Goal: Use online tool/utility: Use online tool/utility

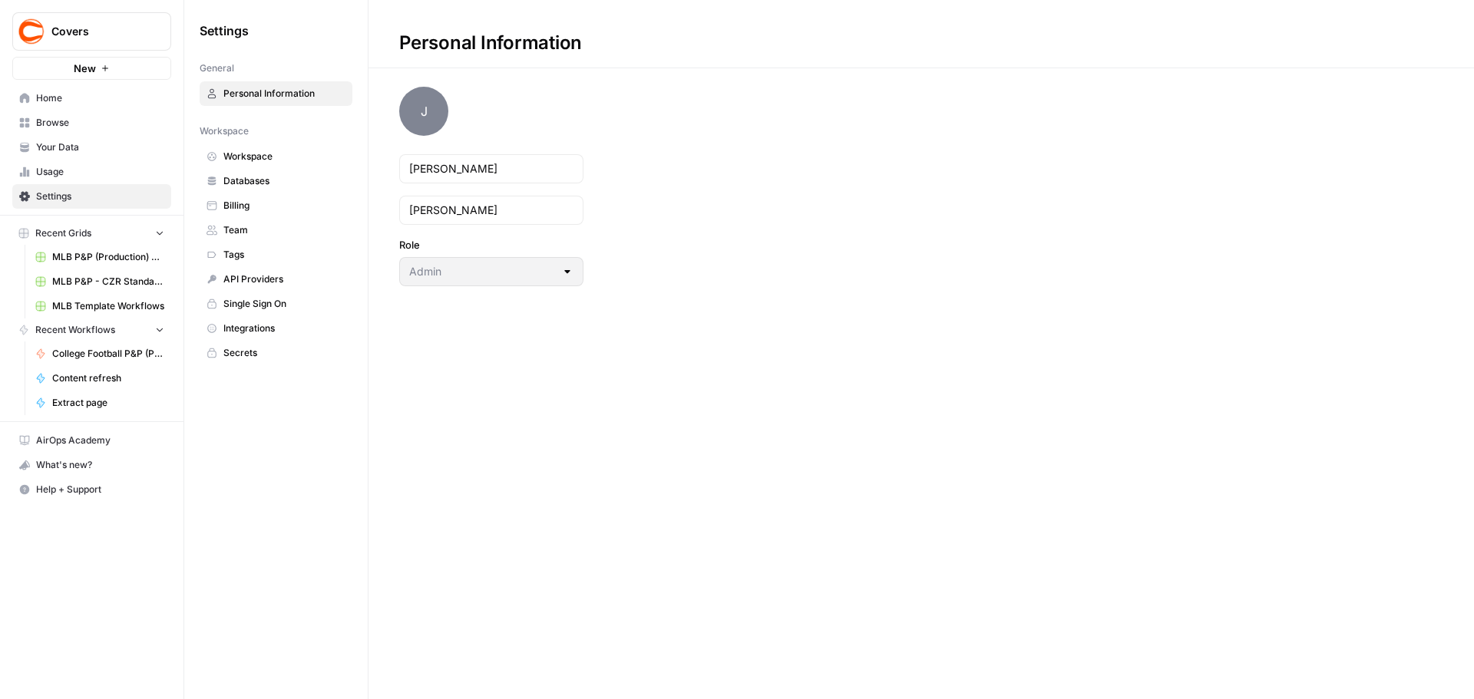
click at [42, 97] on span "Home" at bounding box center [100, 98] width 128 height 14
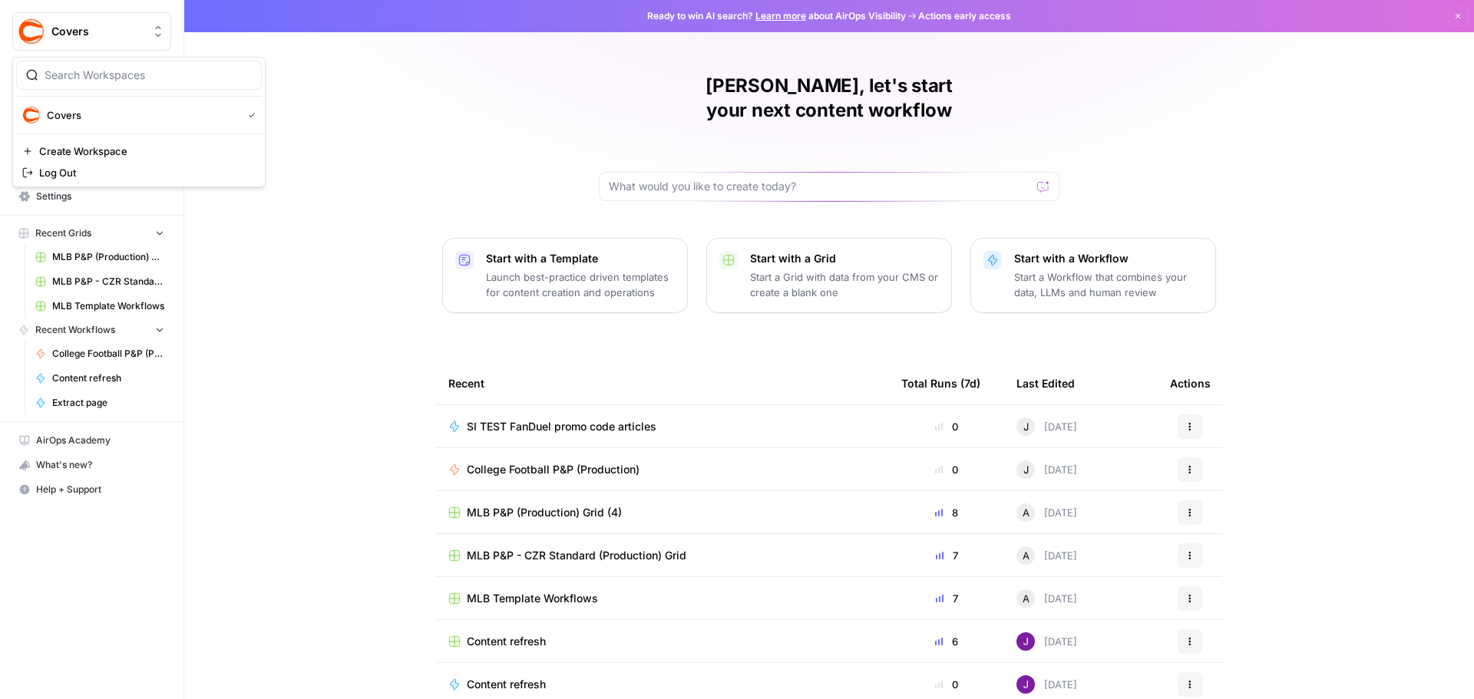
click at [141, 38] on span "Covers" at bounding box center [97, 31] width 93 height 15
click at [79, 111] on span "Covers" at bounding box center [141, 114] width 189 height 15
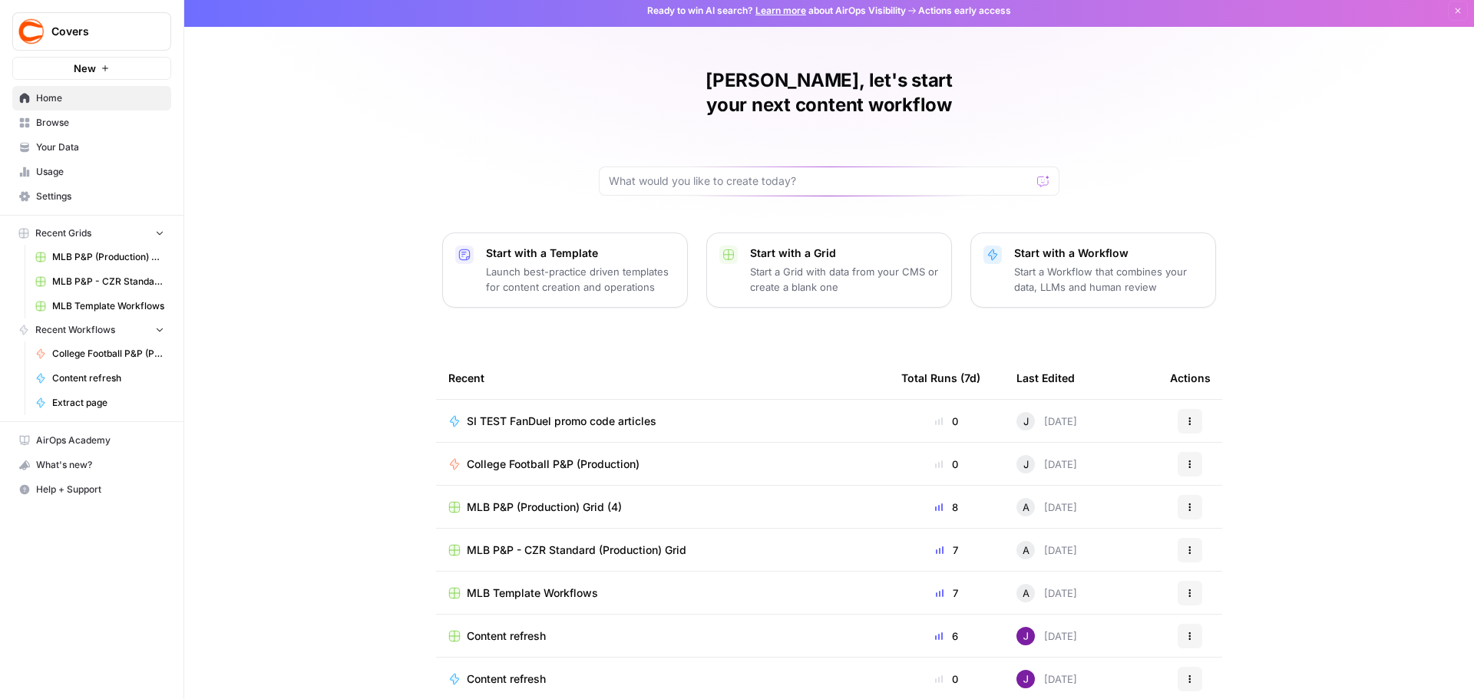
scroll to position [7, 0]
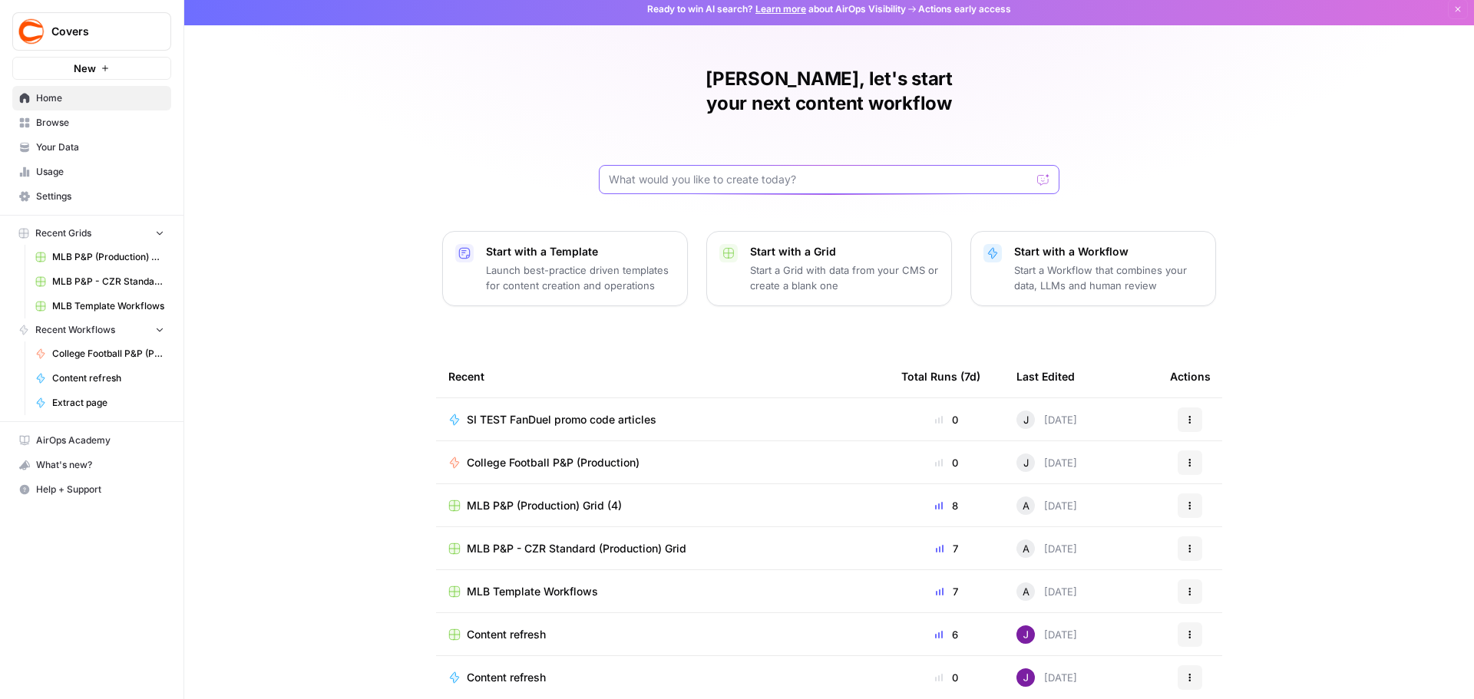
click at [787, 172] on input "text" at bounding box center [820, 179] width 422 height 15
click at [63, 153] on span "Your Data" at bounding box center [100, 147] width 128 height 14
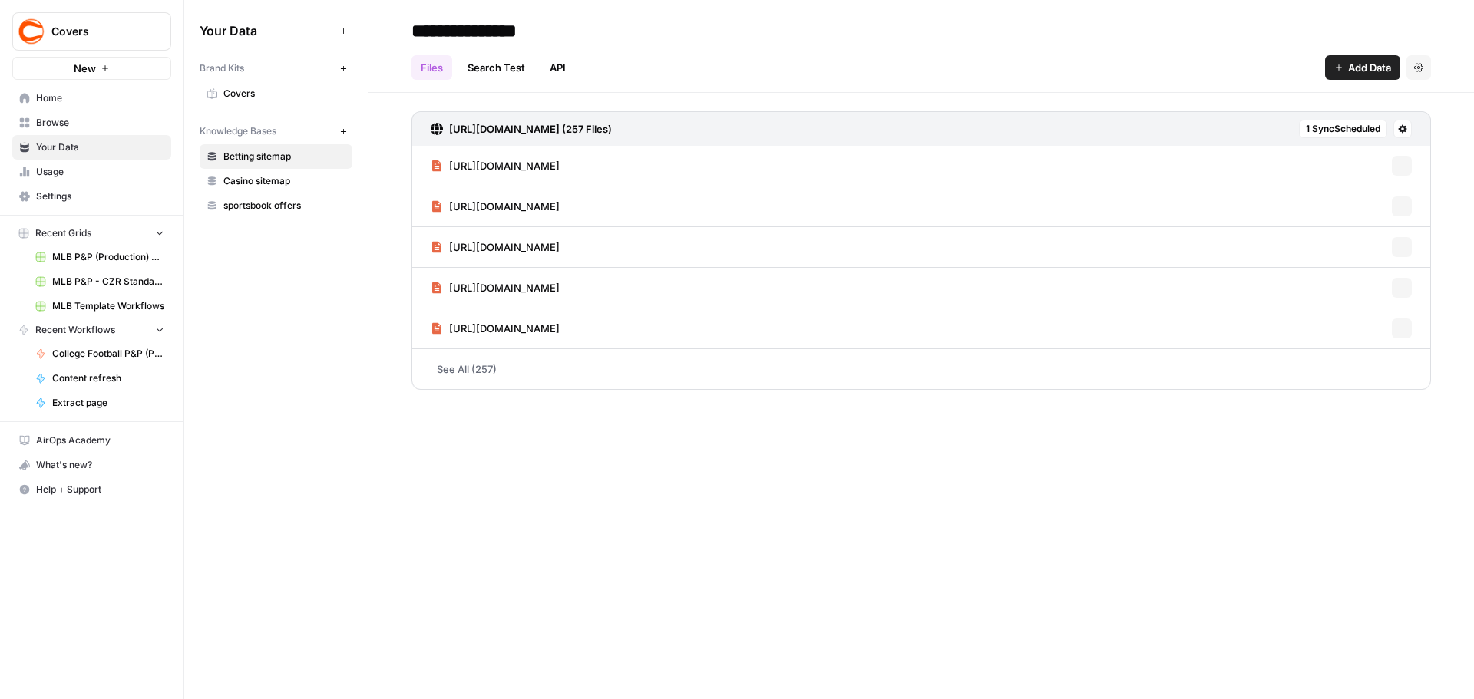
click at [252, 199] on span "sportsbook offers" at bounding box center [284, 206] width 122 height 14
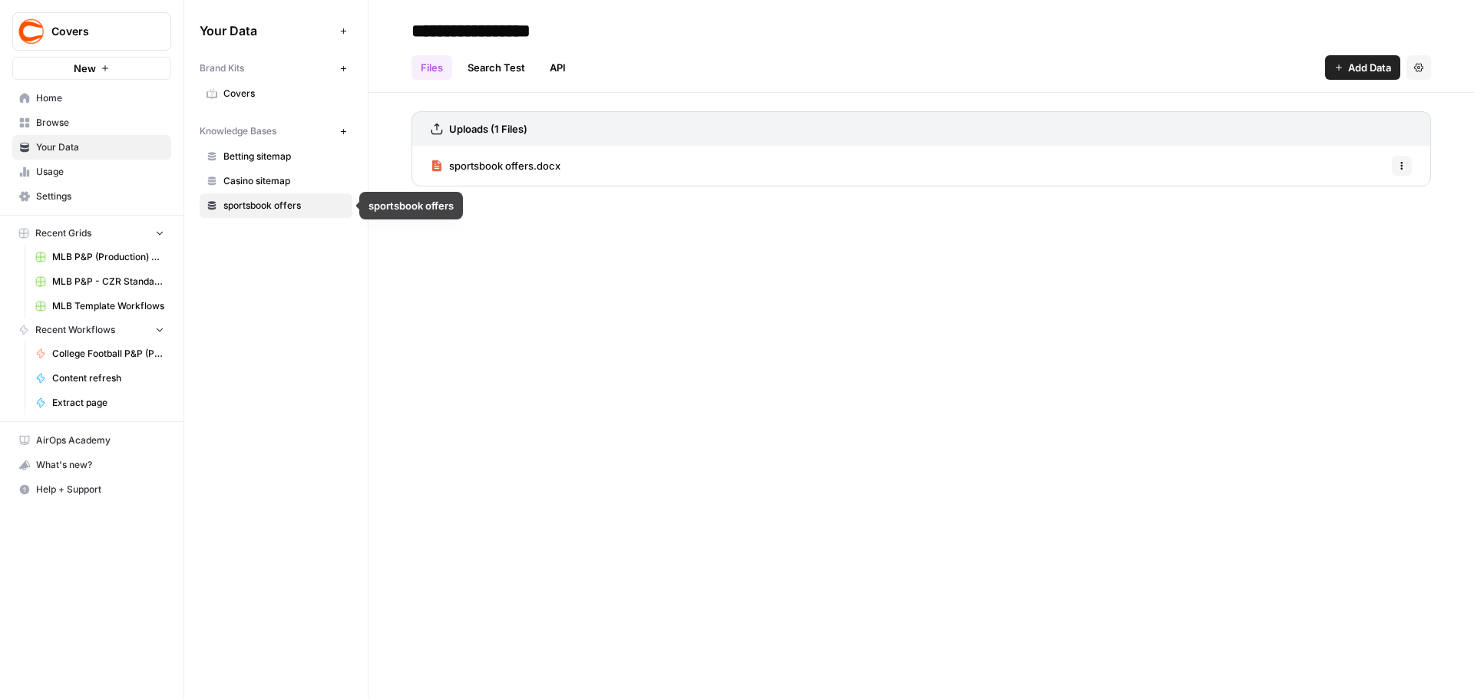
click at [243, 98] on span "Covers" at bounding box center [284, 94] width 122 height 14
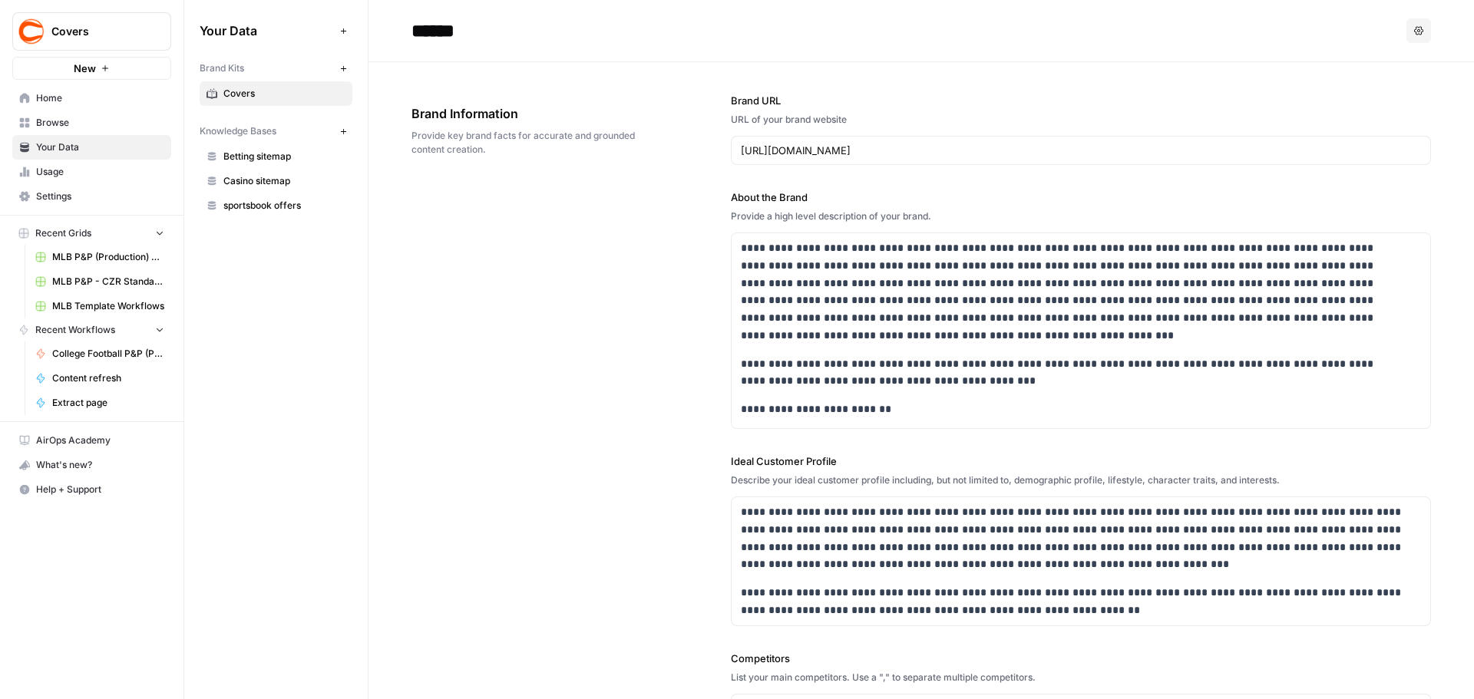
click at [37, 173] on span "Usage" at bounding box center [100, 172] width 128 height 14
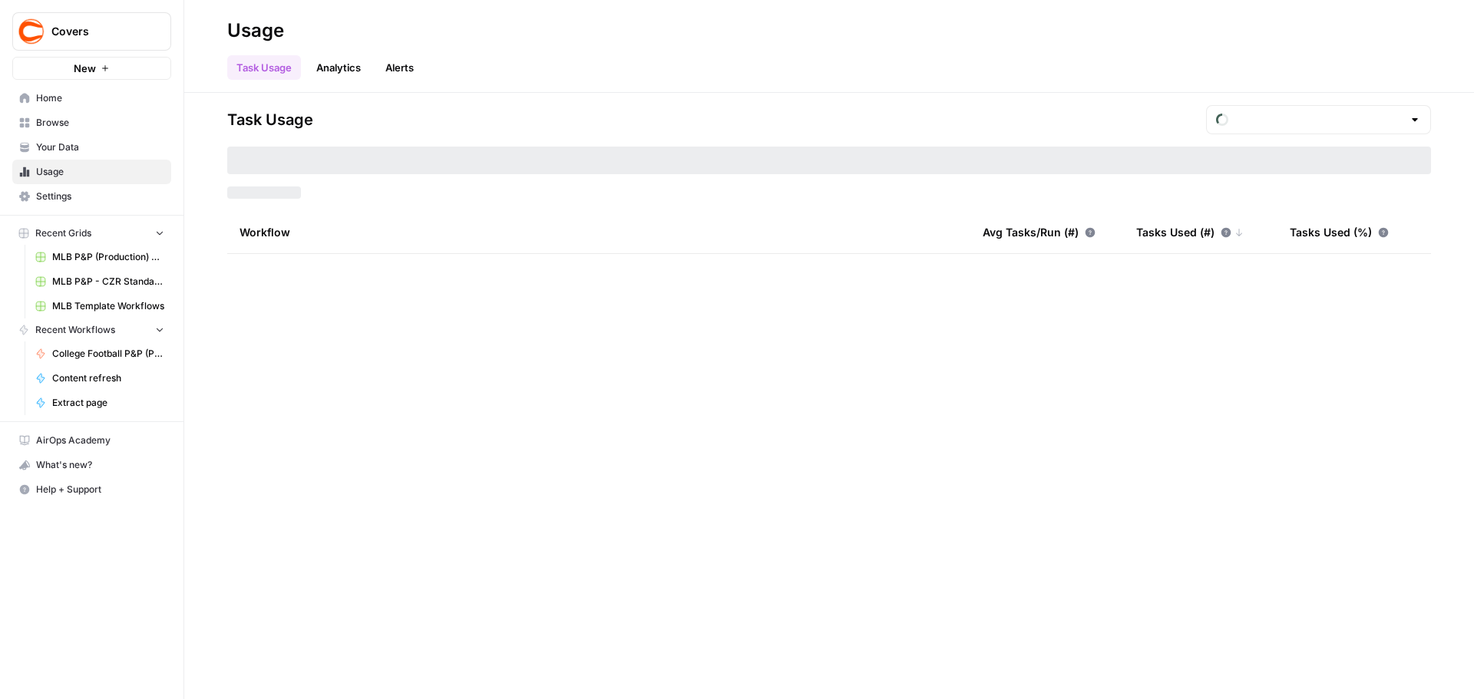
type input "August Tasks"
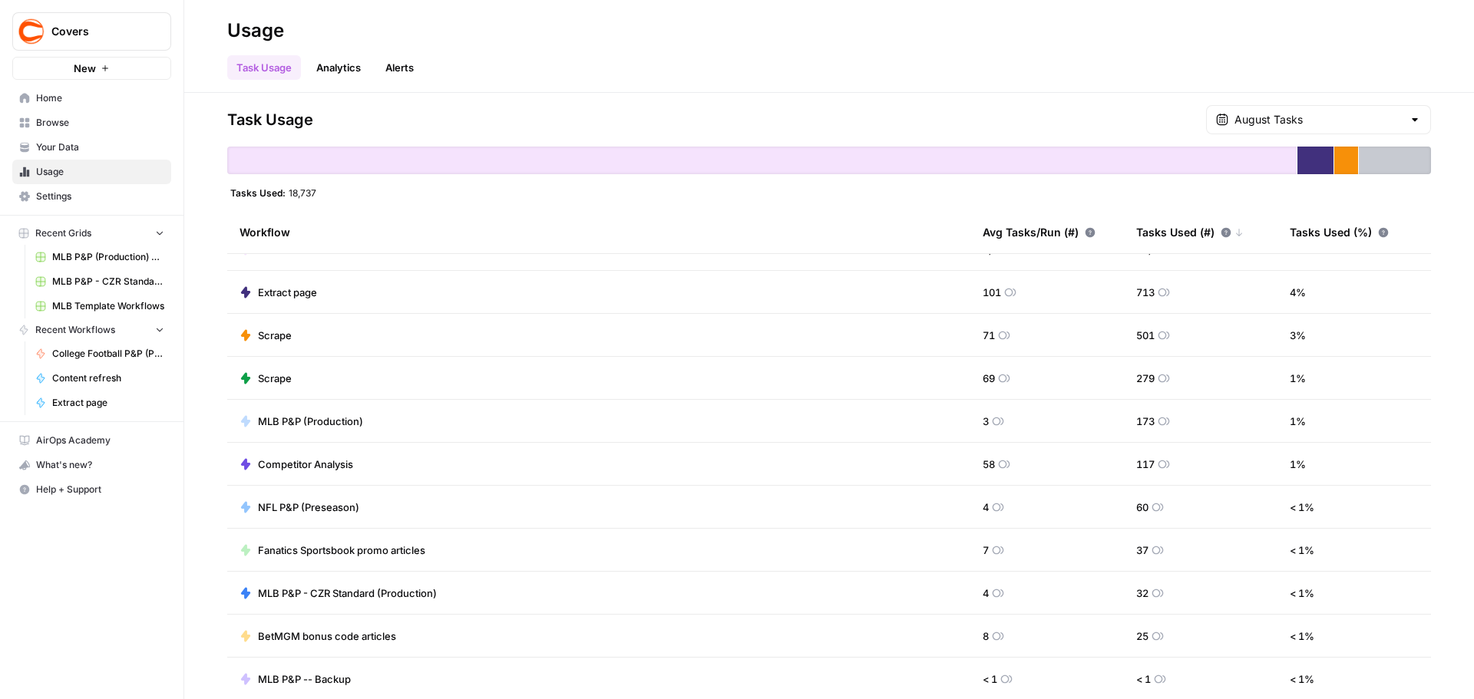
scroll to position [40, 0]
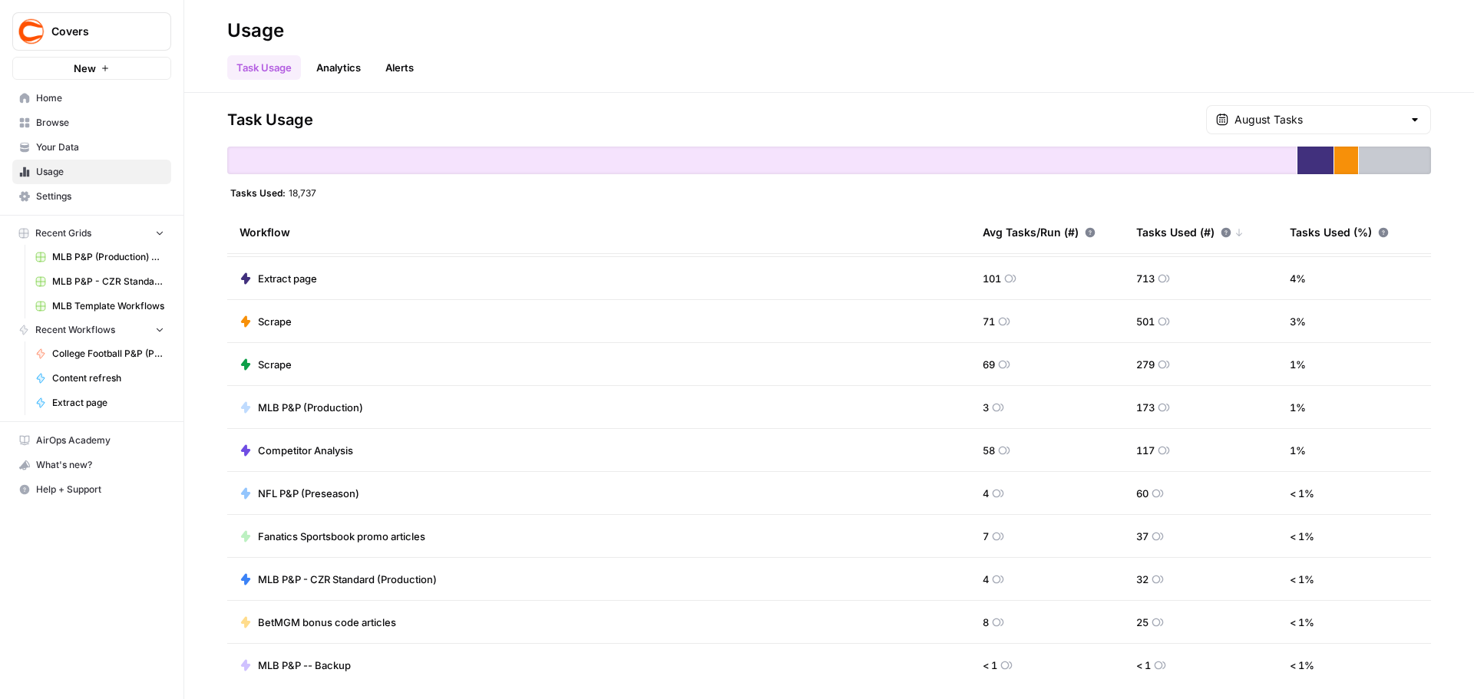
click at [75, 89] on link "Home" at bounding box center [91, 98] width 159 height 25
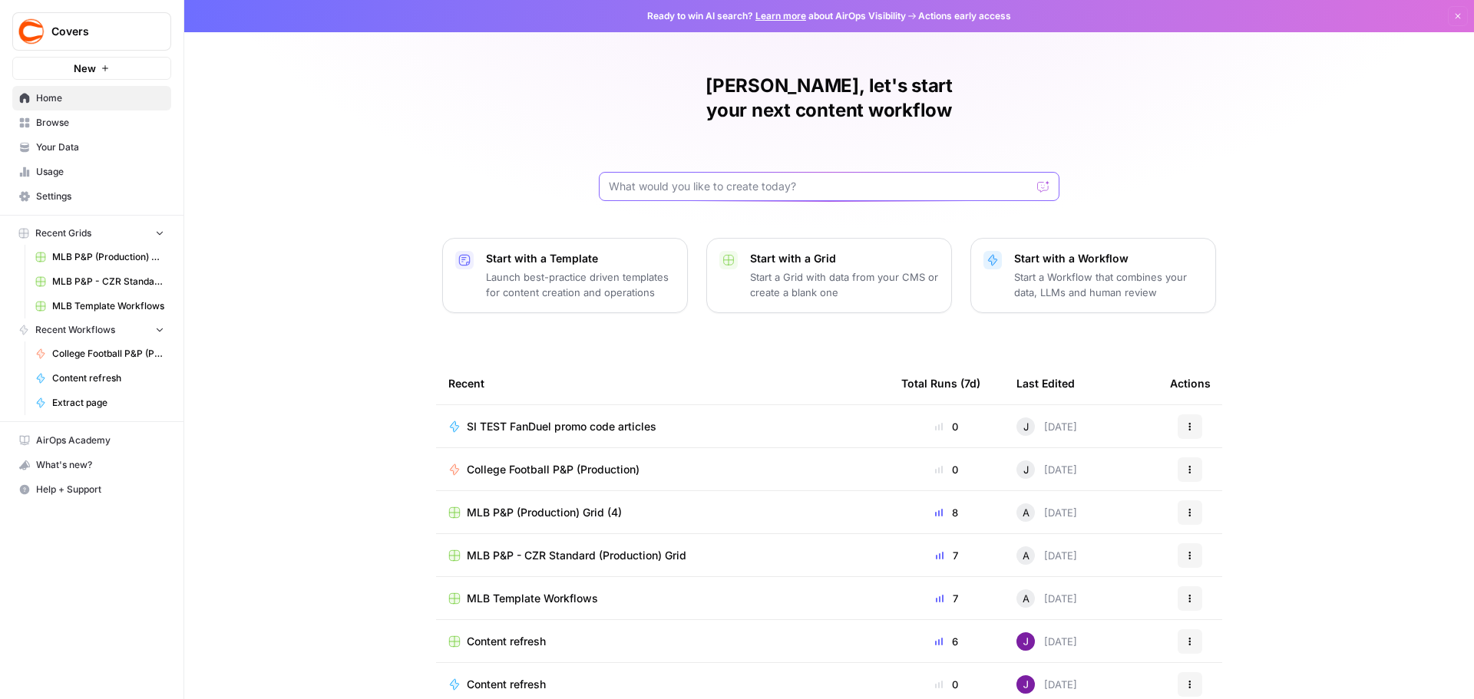
click at [728, 179] on input "text" at bounding box center [820, 186] width 422 height 15
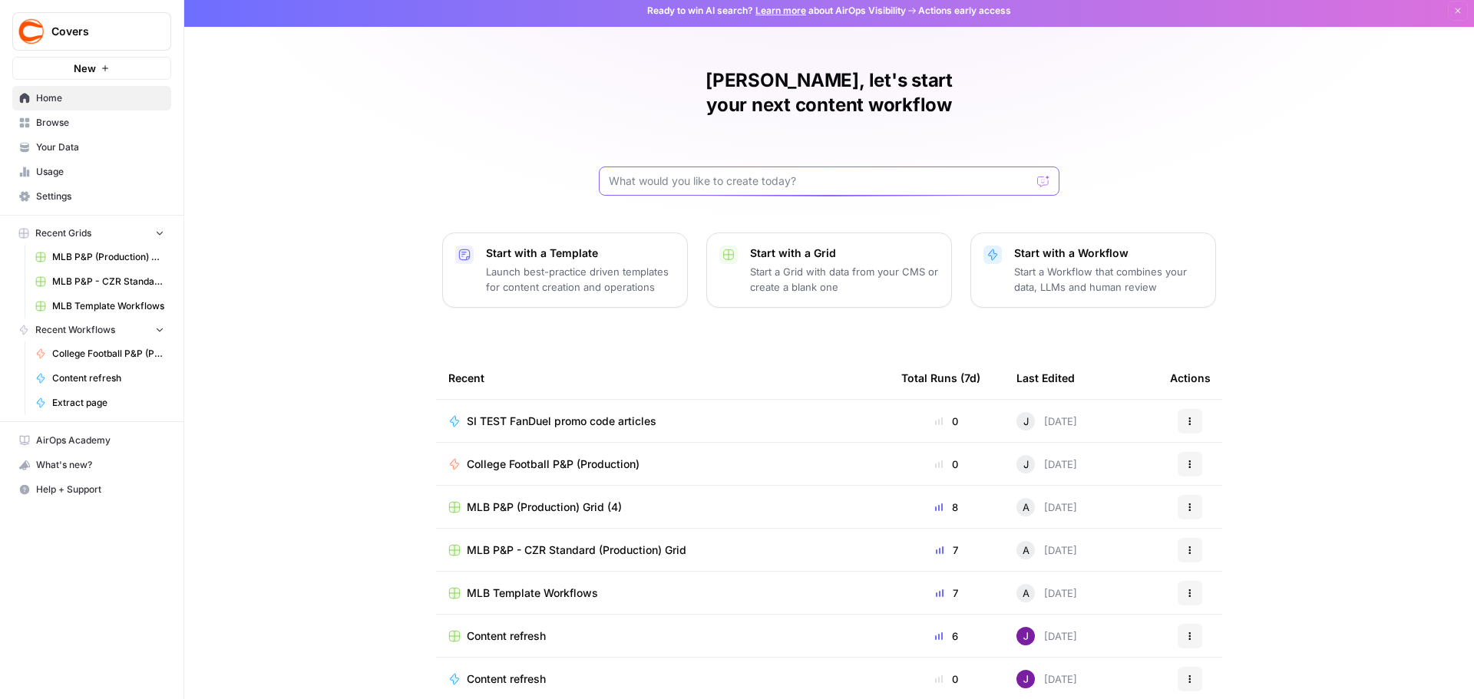
scroll to position [7, 0]
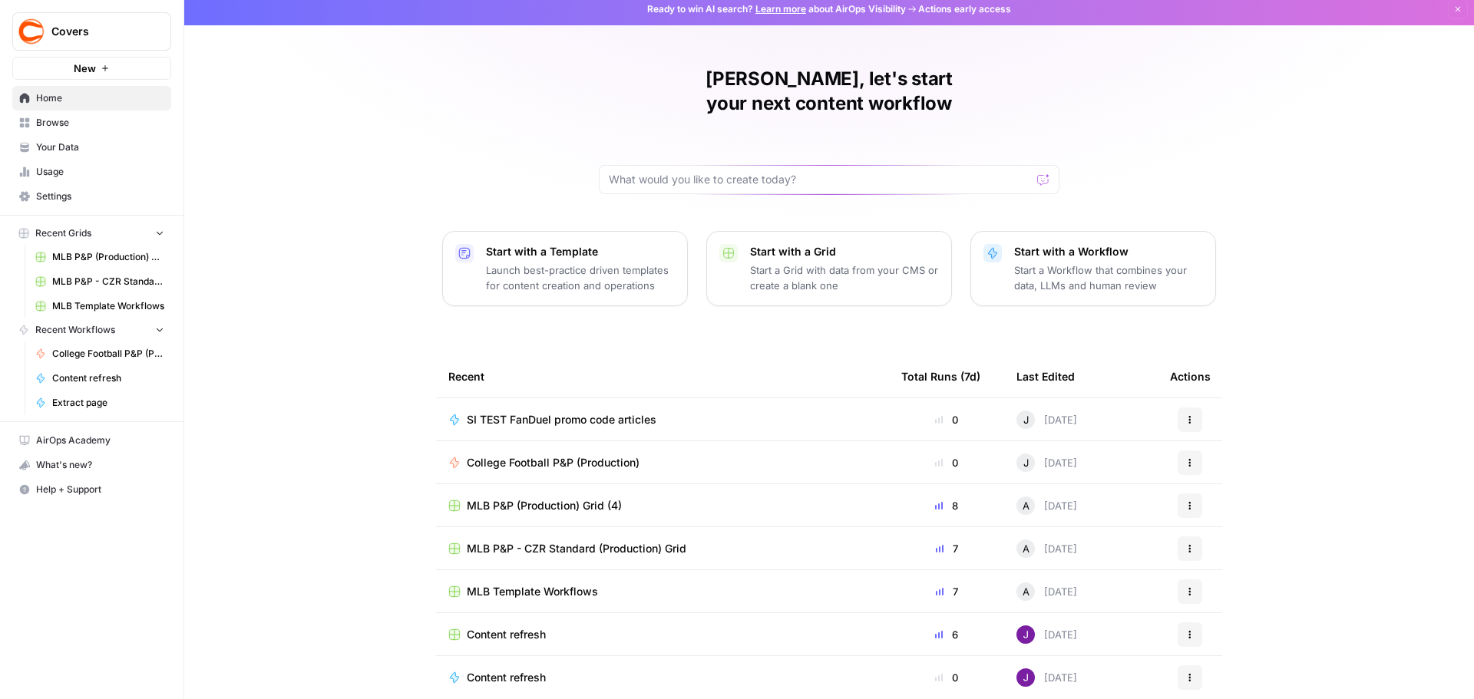
click at [503, 412] on span "SI TEST FanDuel promo code articles" at bounding box center [562, 419] width 190 height 15
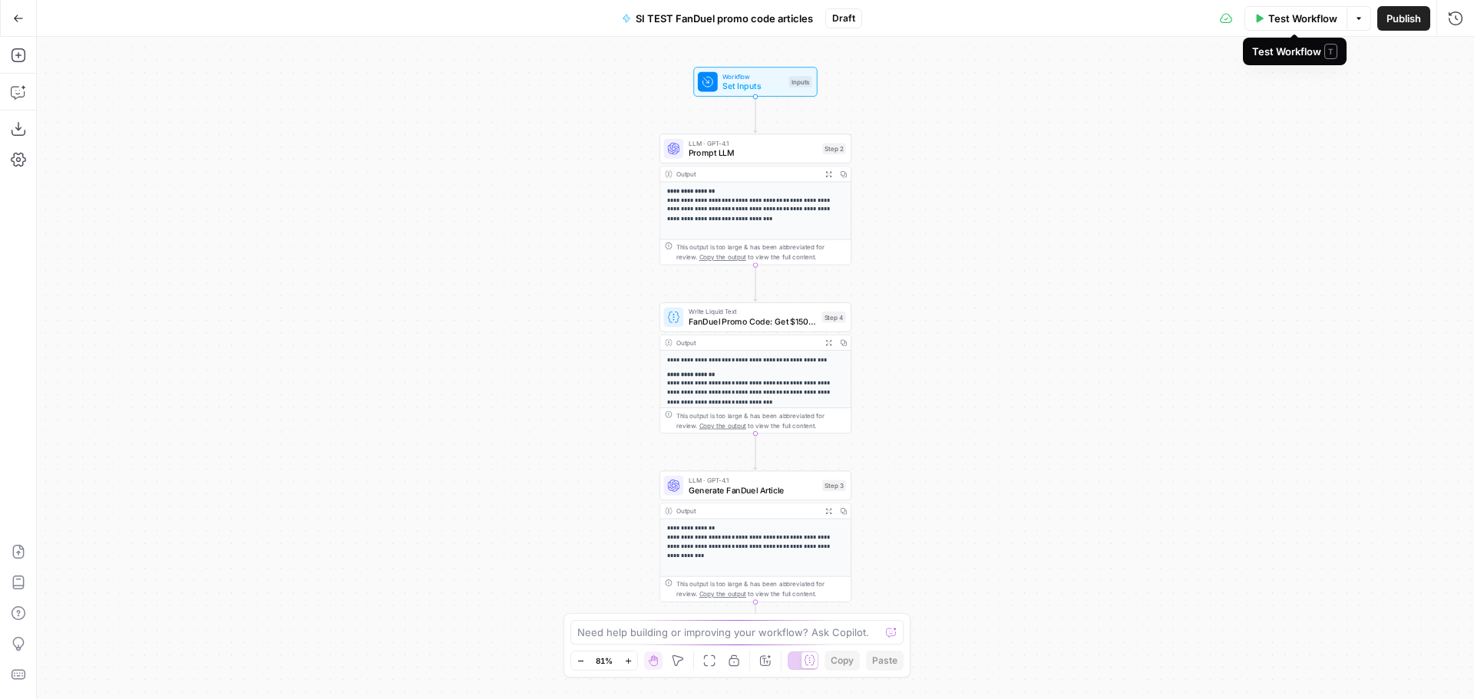
click at [1256, 18] on icon "button" at bounding box center [1259, 18] width 7 height 8
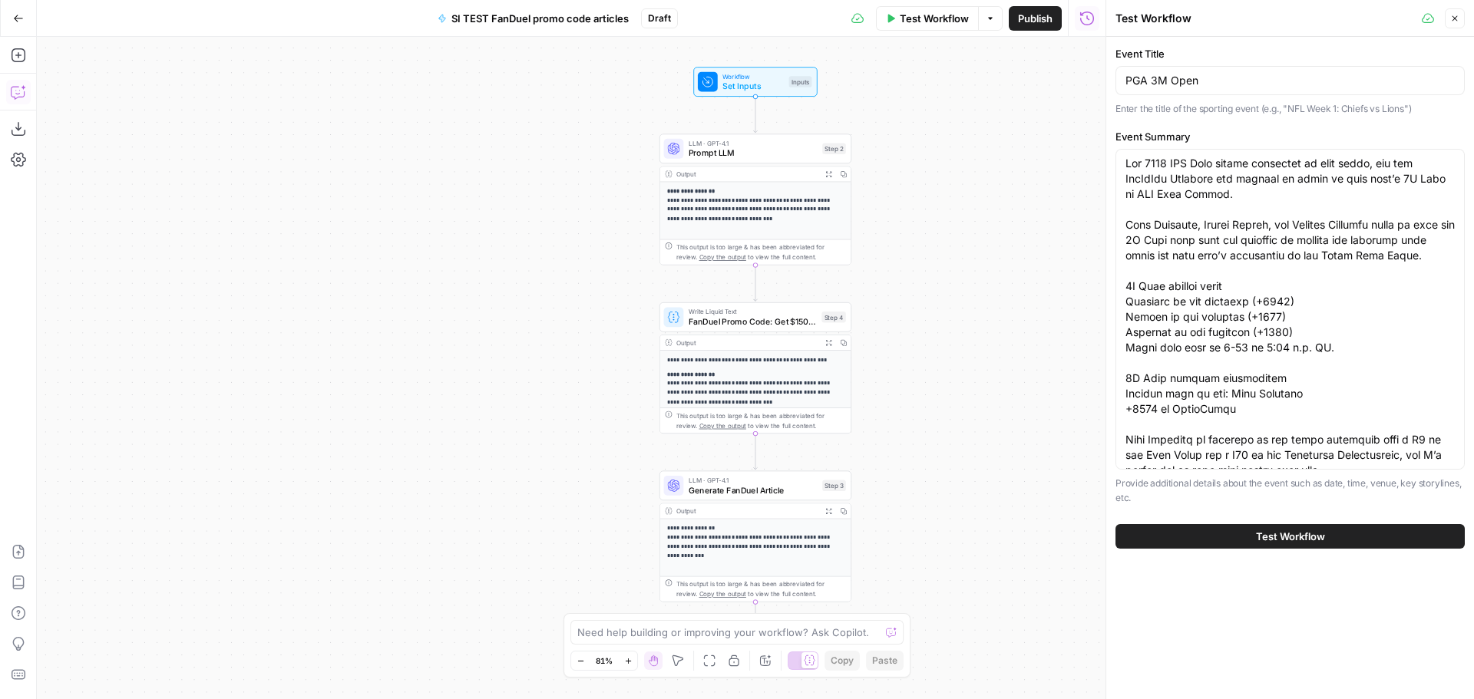
click at [28, 87] on button "Copilot" at bounding box center [18, 92] width 25 height 25
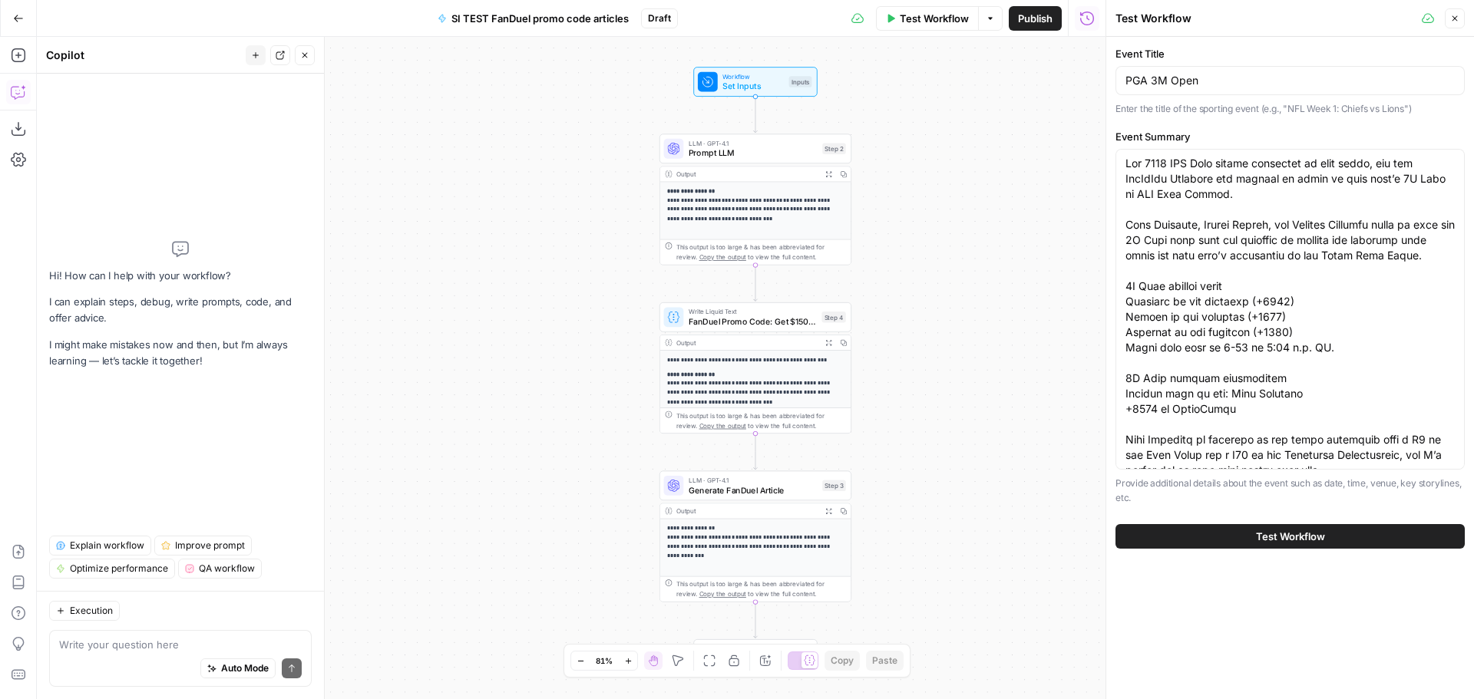
click at [1275, 542] on span "Test Workflow" at bounding box center [1290, 536] width 69 height 15
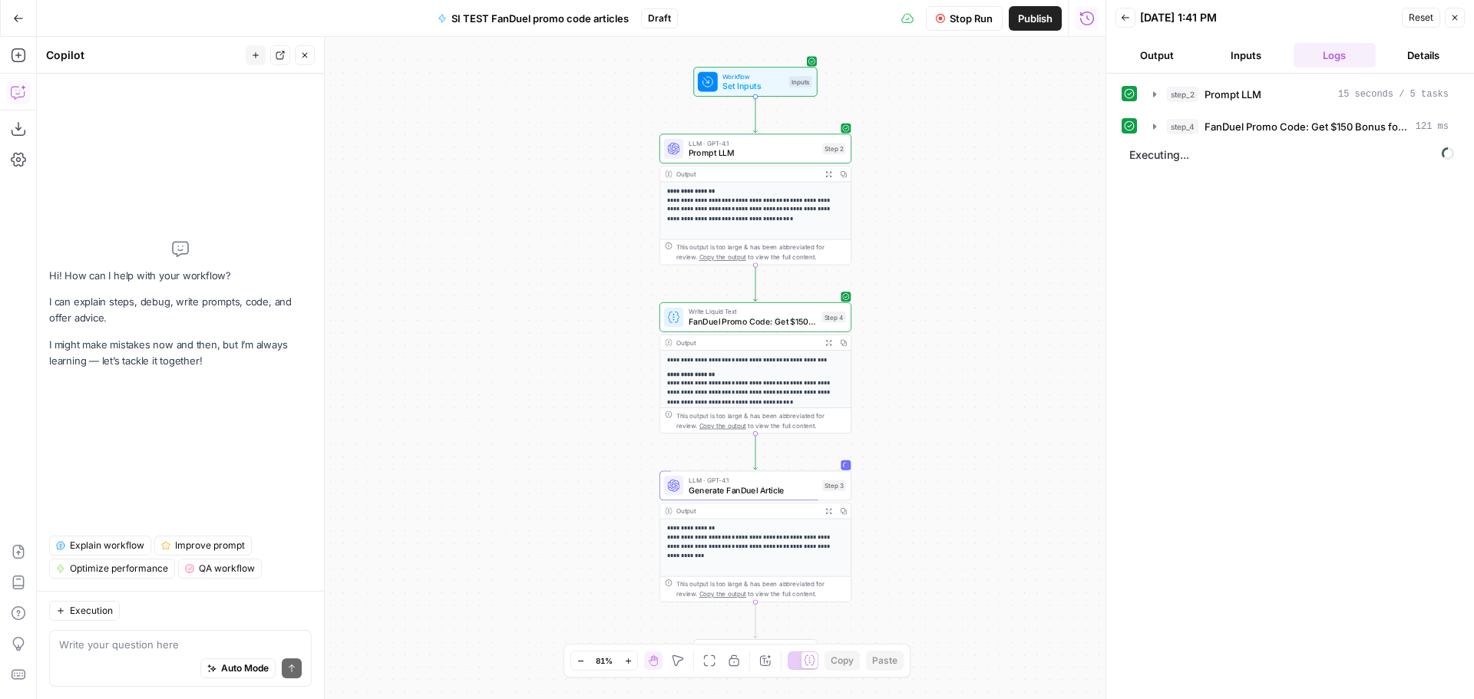
click at [779, 202] on p "**********" at bounding box center [750, 205] width 167 height 36
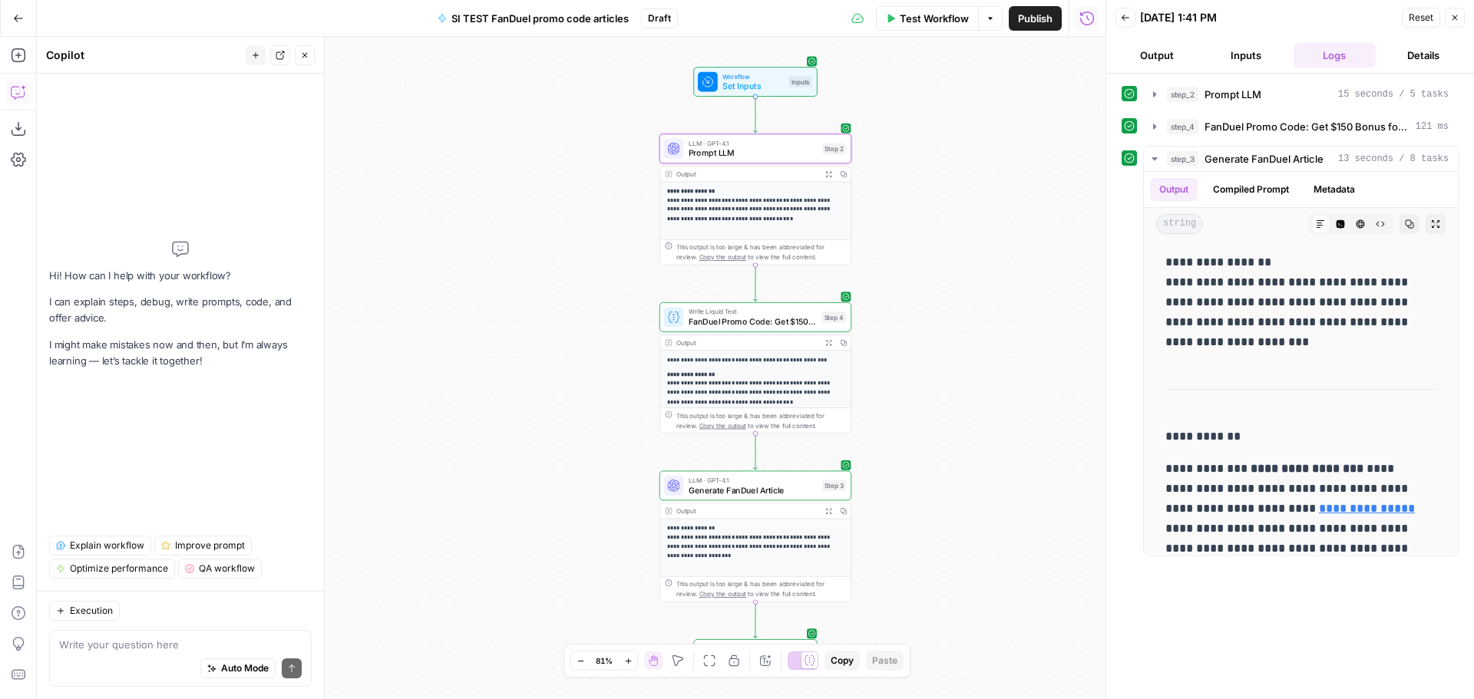
click at [210, 569] on span "QA workflow" at bounding box center [227, 569] width 56 height 14
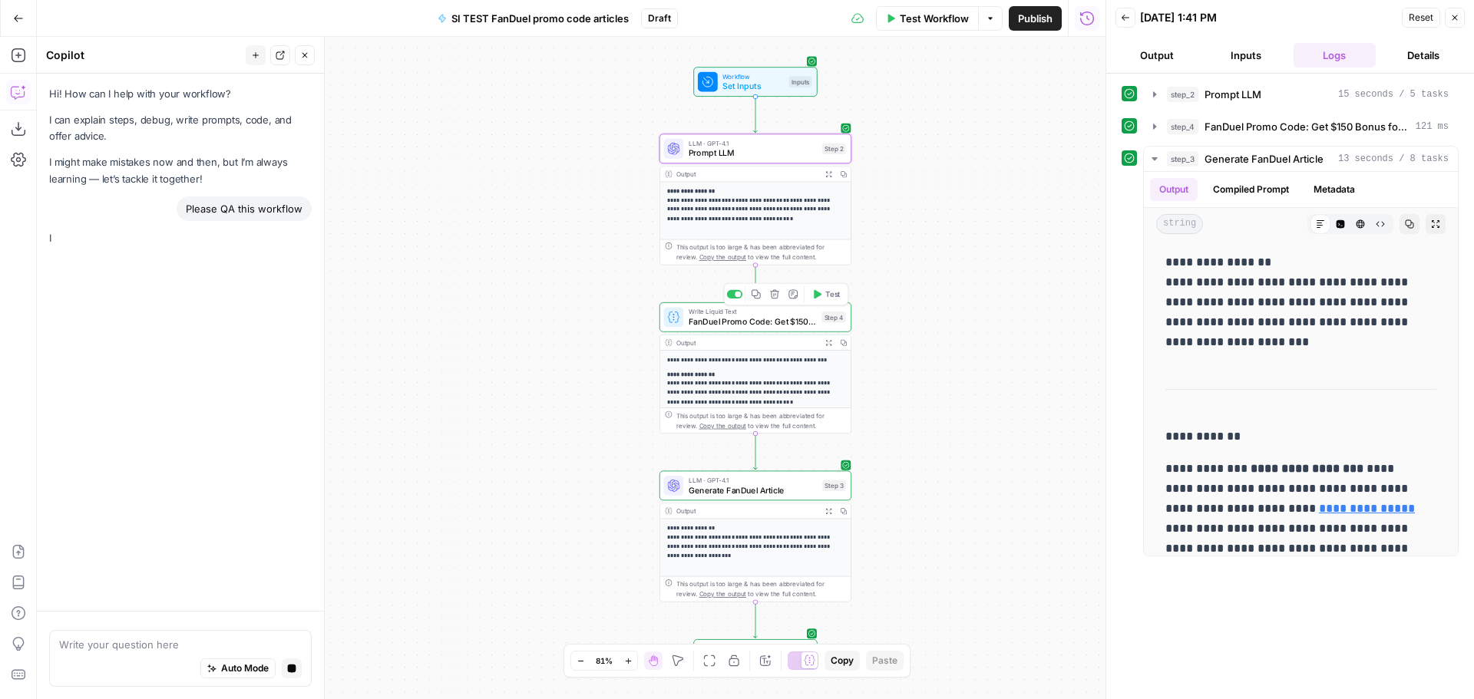
click at [719, 322] on span "FanDuel Promo Code: Get $150 Bonus for {{ event_title }}" at bounding box center [752, 321] width 128 height 12
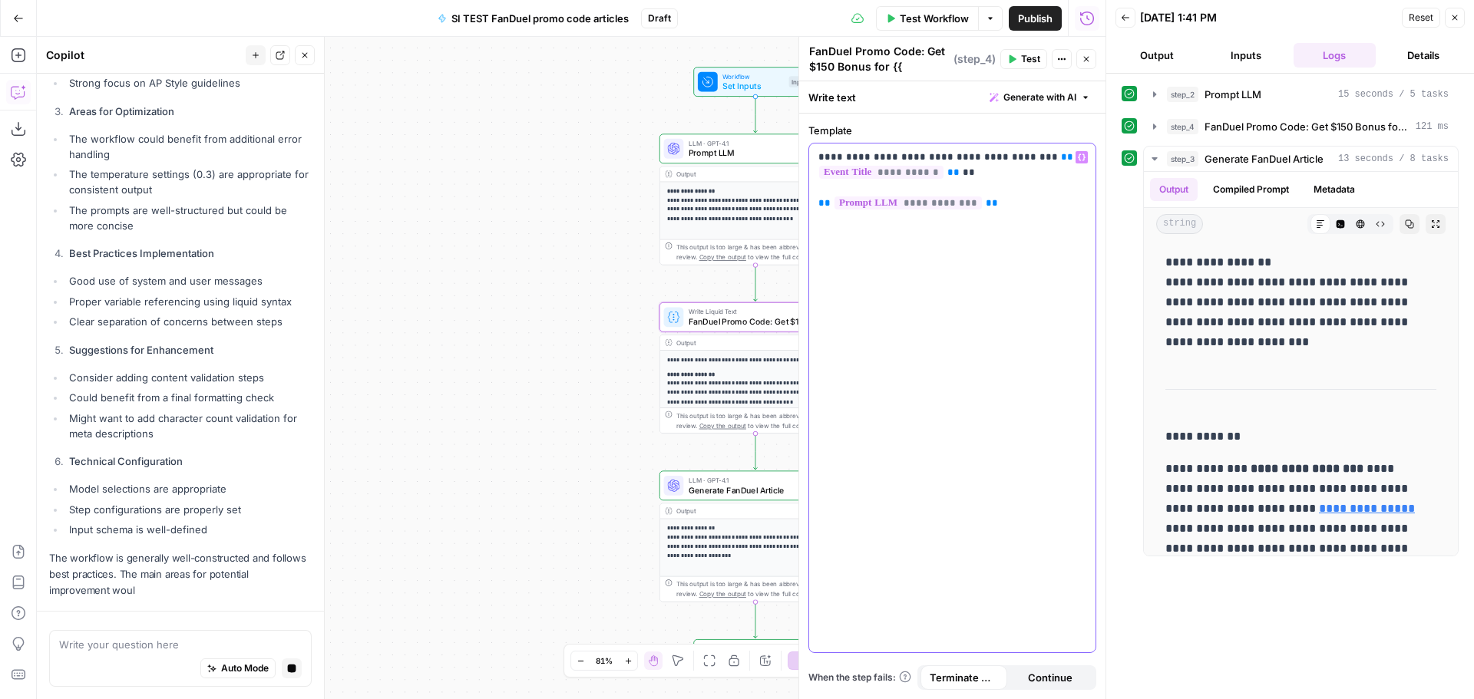
click at [1012, 154] on p "**********" at bounding box center [952, 180] width 268 height 61
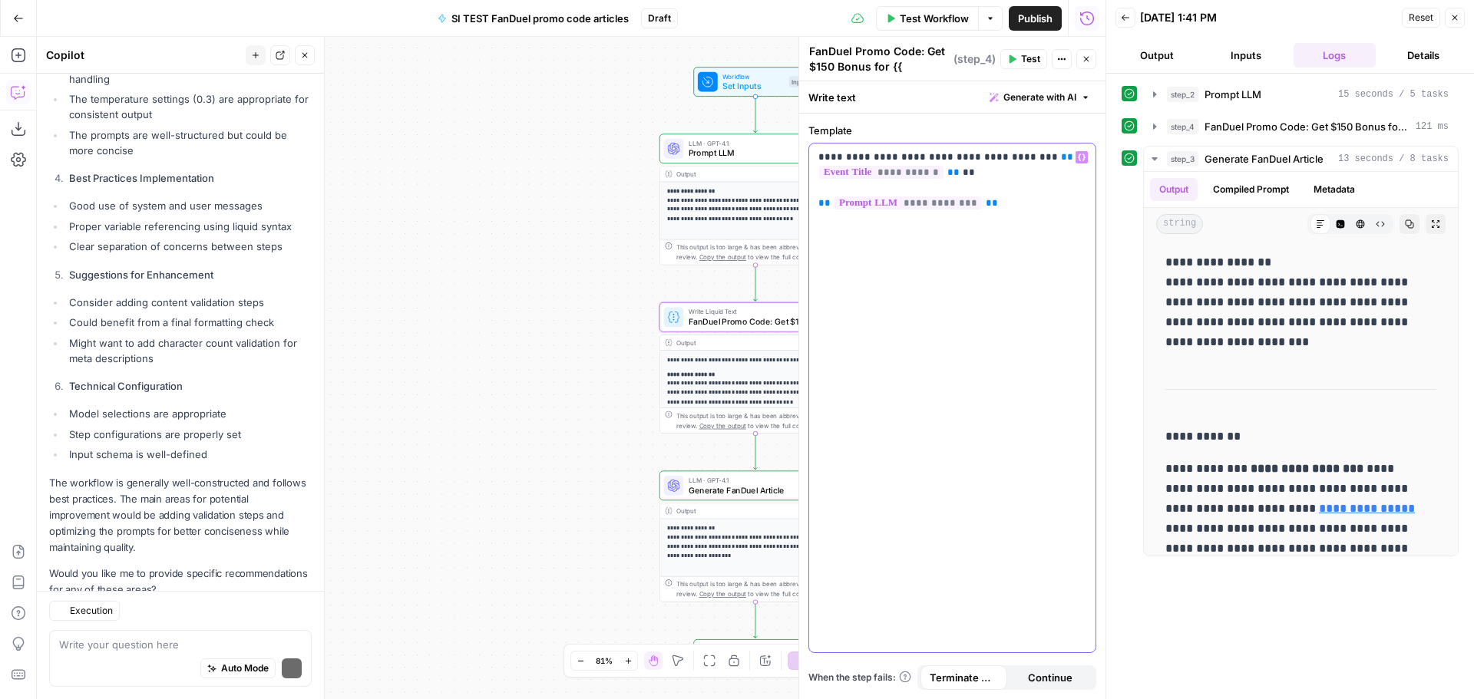
scroll to position [620, 0]
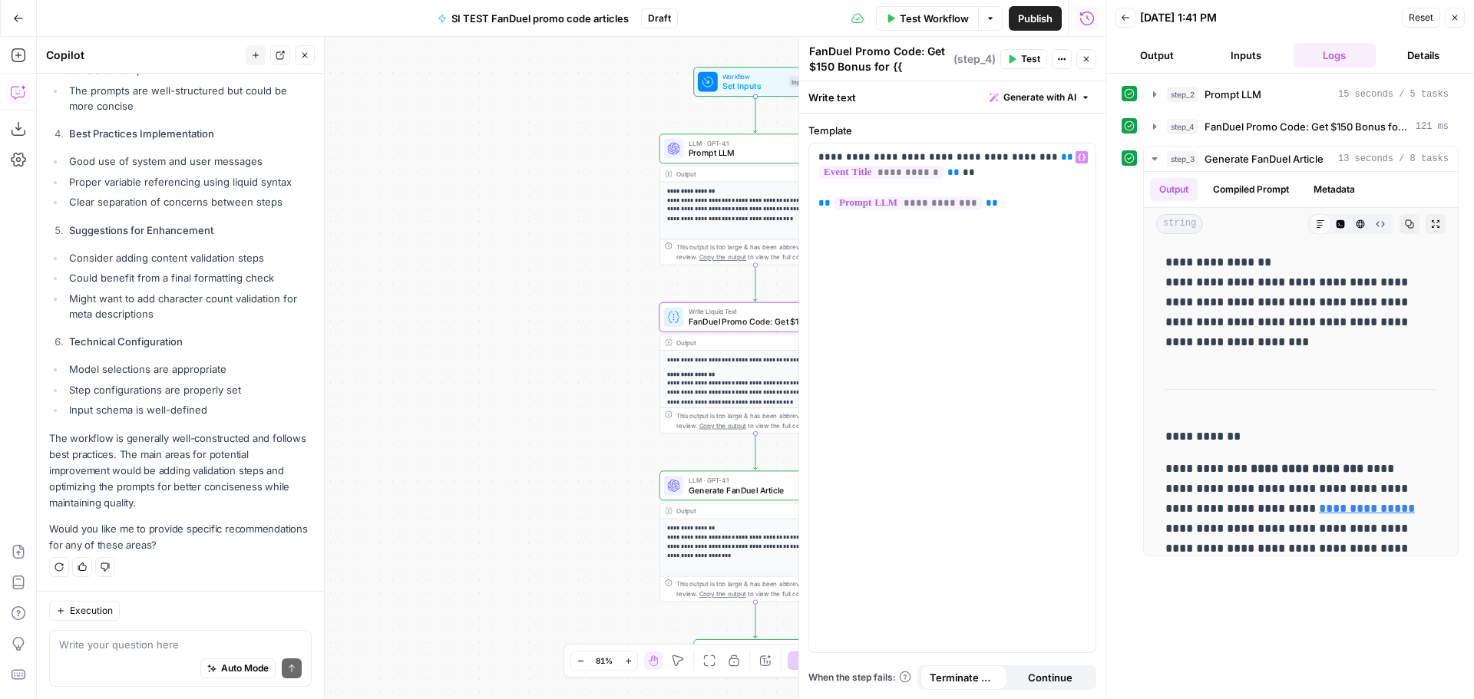
click at [622, 253] on div "**********" at bounding box center [571, 368] width 1068 height 662
click at [1087, 61] on icon "button" at bounding box center [1085, 58] width 9 height 9
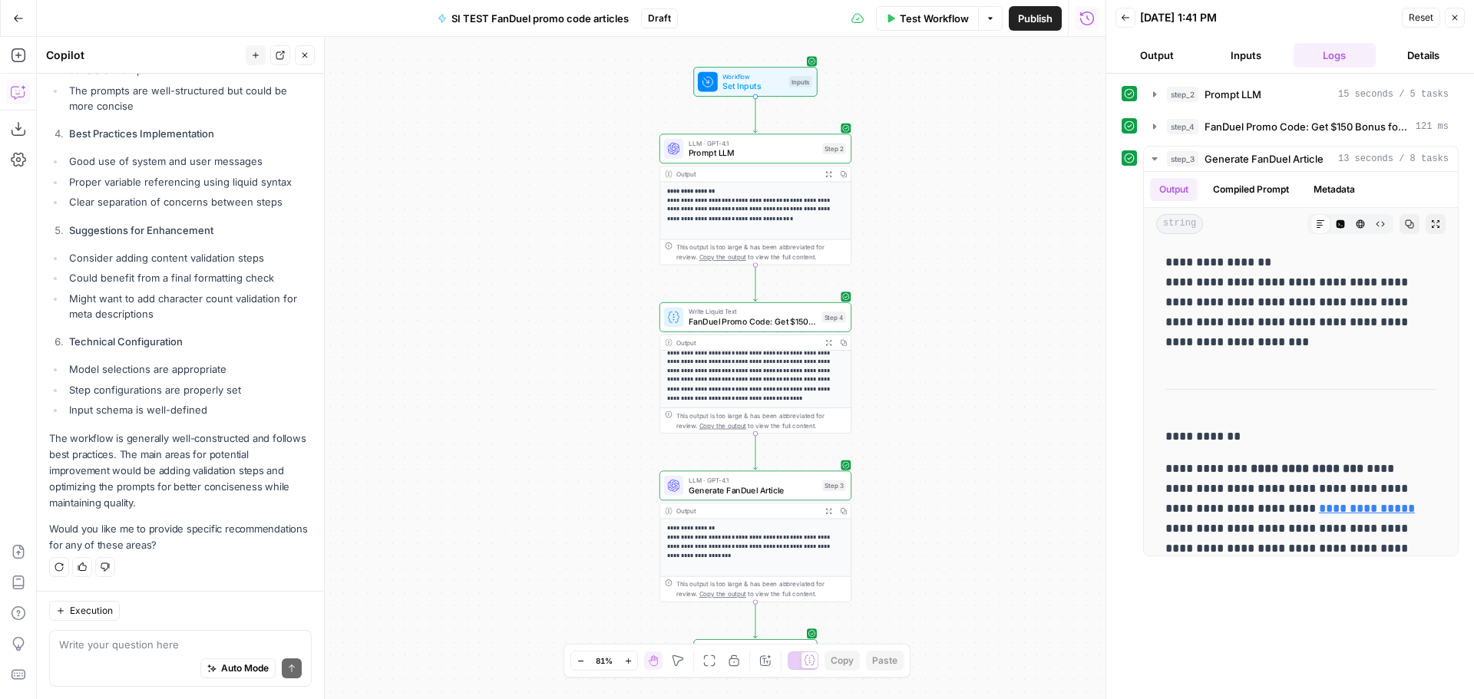
scroll to position [123, 0]
click at [830, 339] on icon "button" at bounding box center [828, 342] width 7 height 7
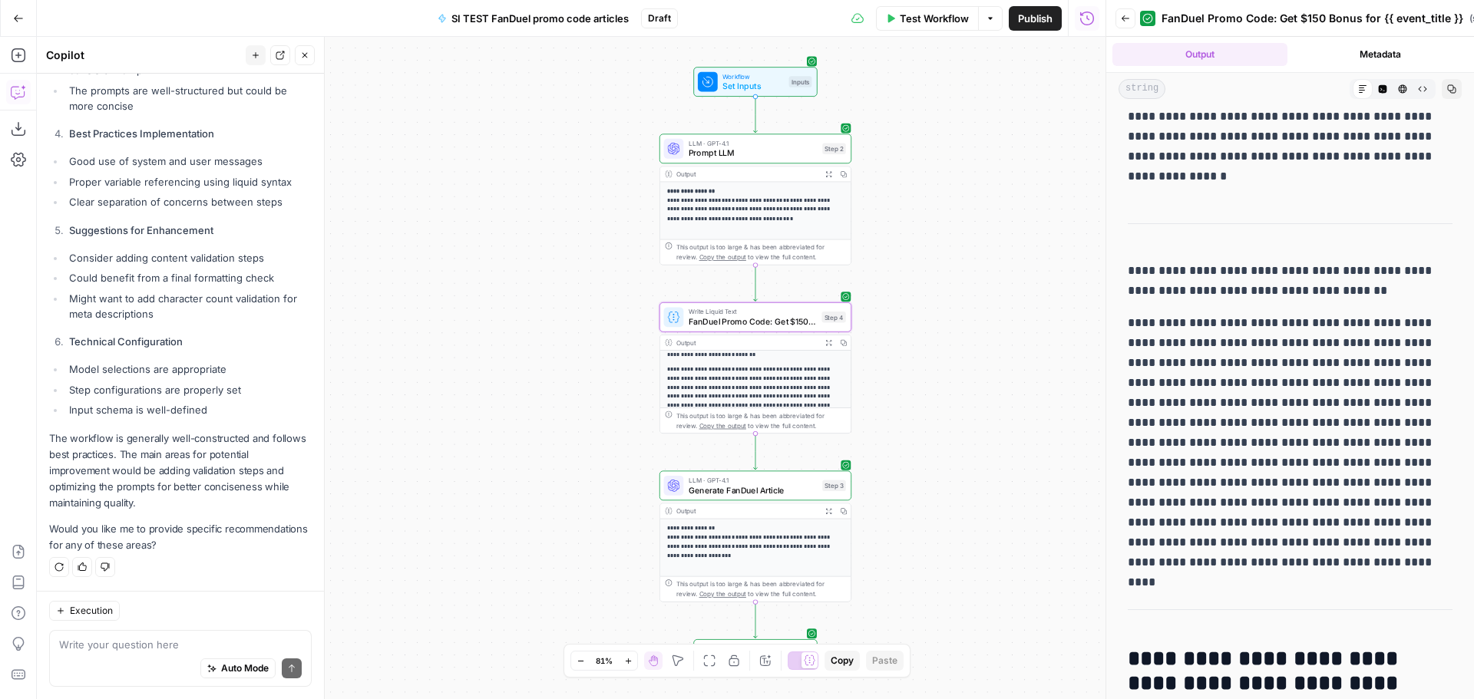
scroll to position [0, 0]
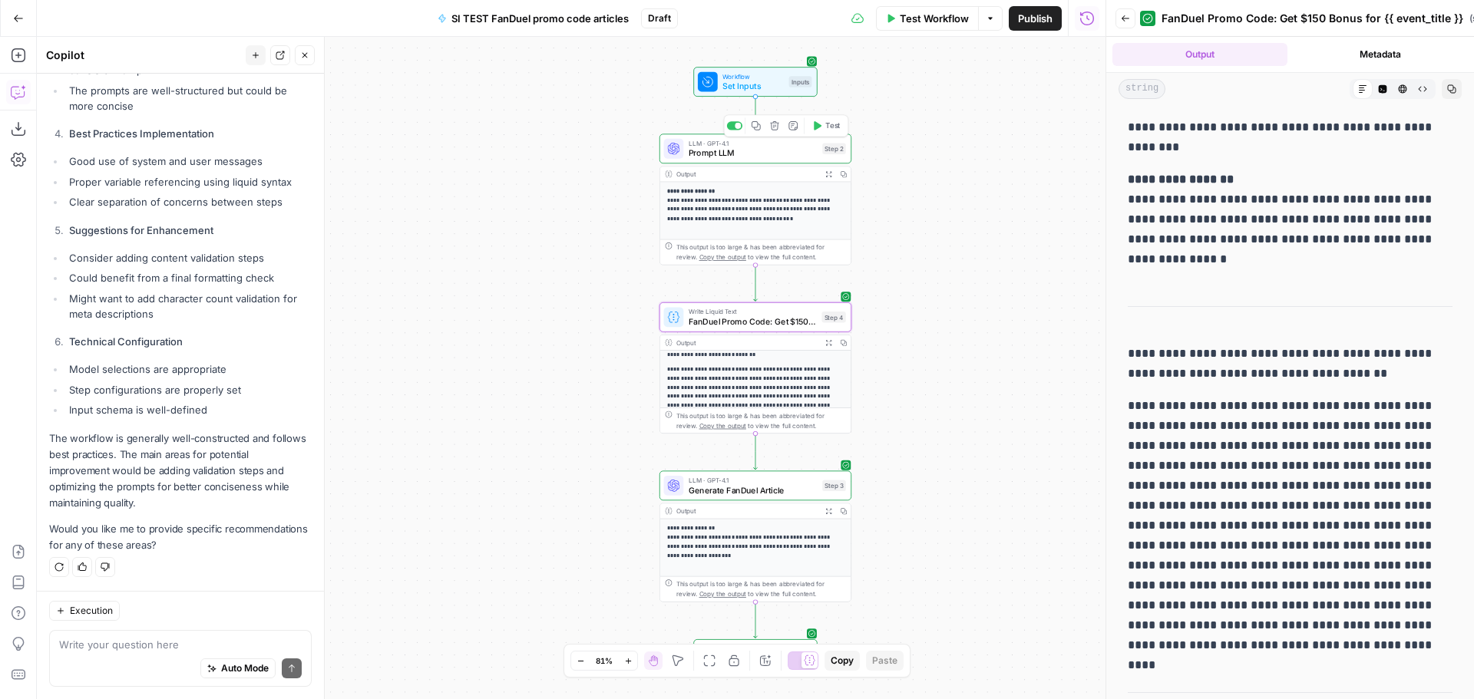
click at [802, 155] on span "Prompt LLM" at bounding box center [752, 153] width 129 height 12
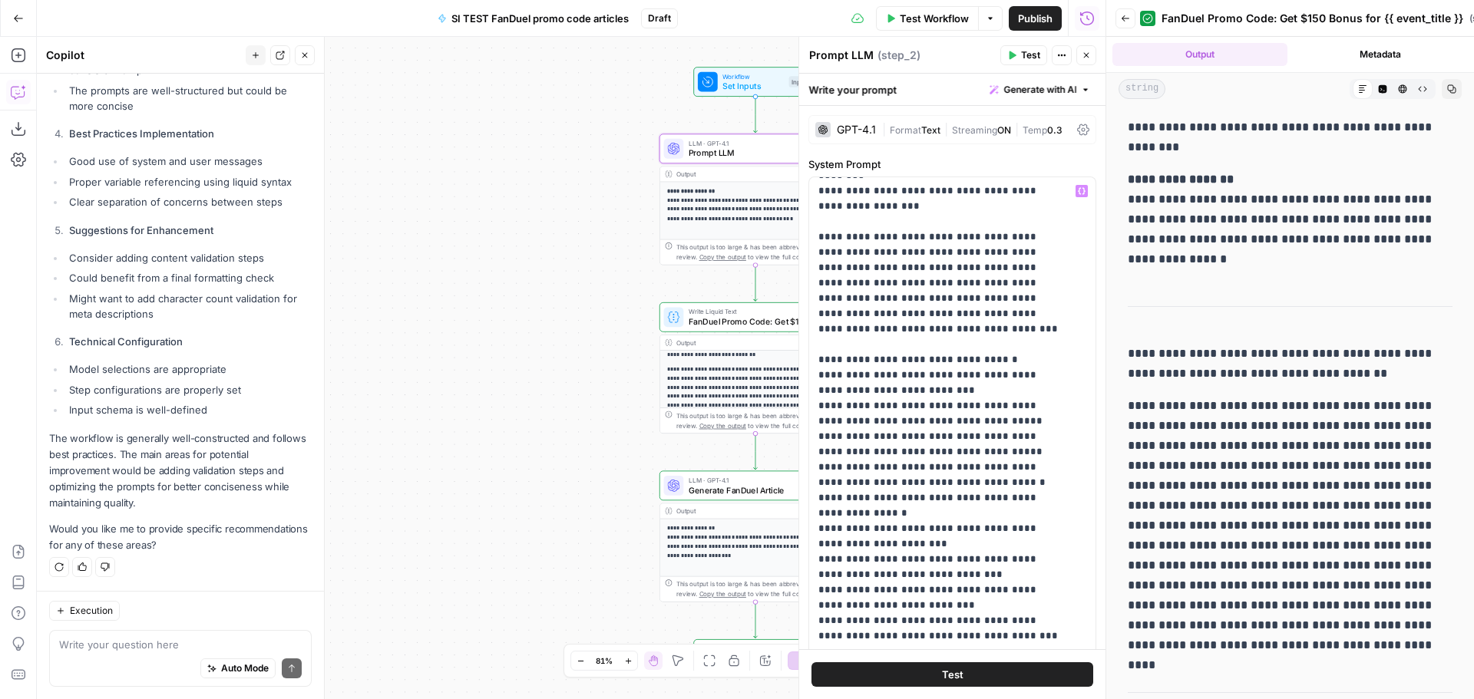
scroll to position [230, 0]
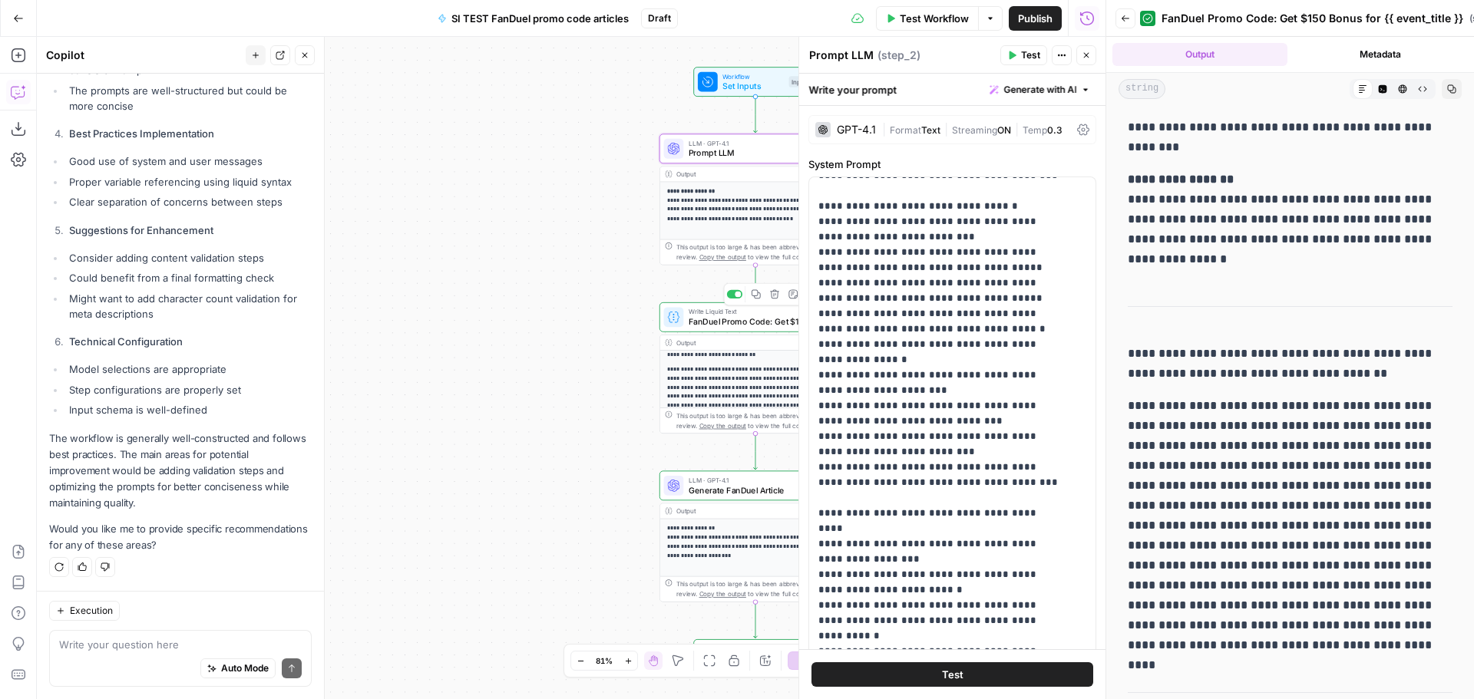
click at [737, 325] on span "FanDuel Promo Code: Get $150 Bonus for {{ event_title }}" at bounding box center [752, 321] width 128 height 12
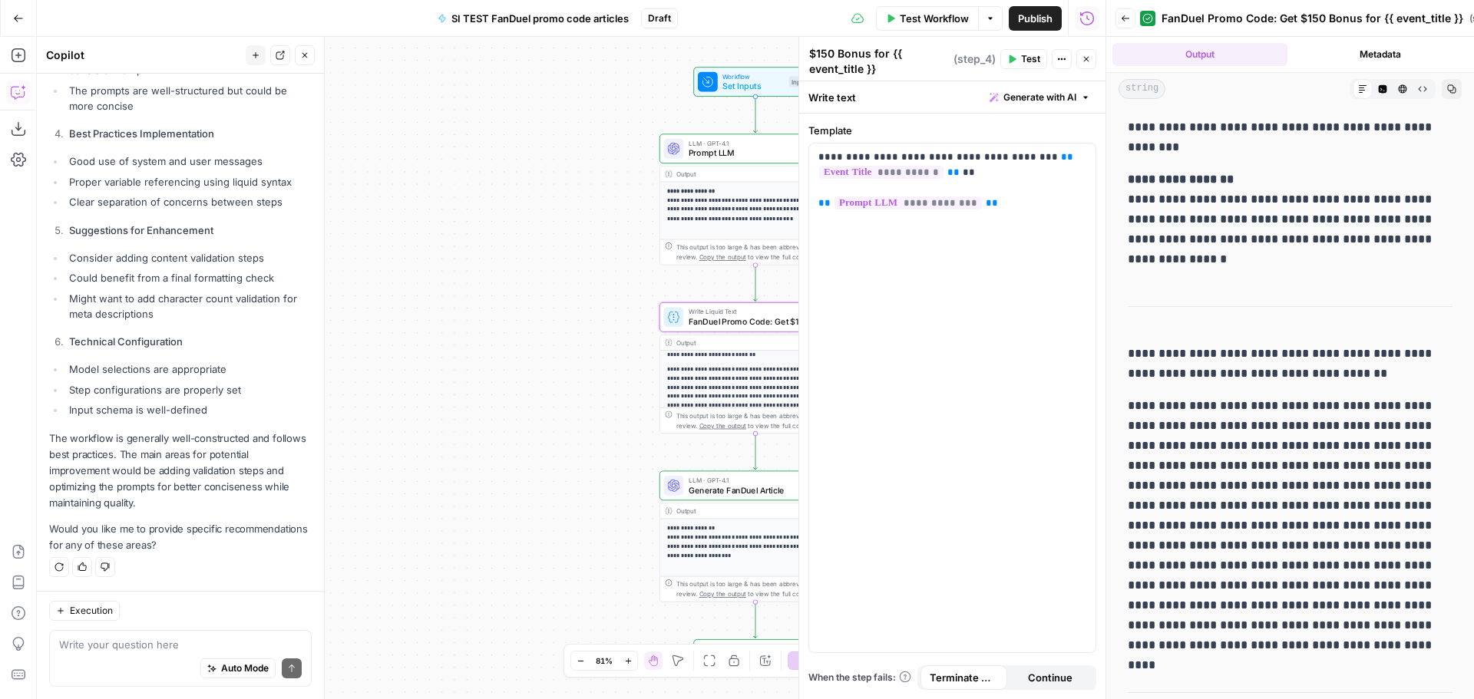
scroll to position [15, 0]
click at [728, 493] on span "Generate FanDuel Article" at bounding box center [752, 490] width 129 height 12
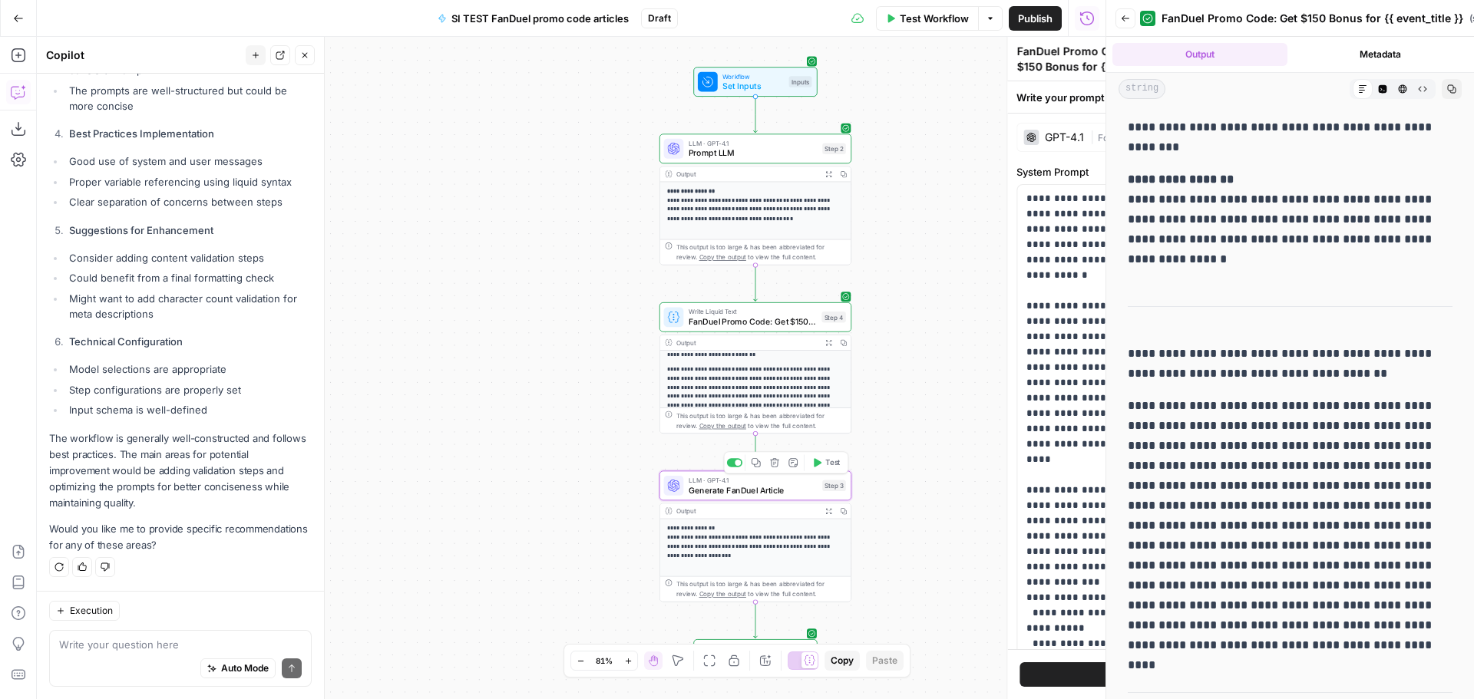
type textarea "Generate FanDuel Article"
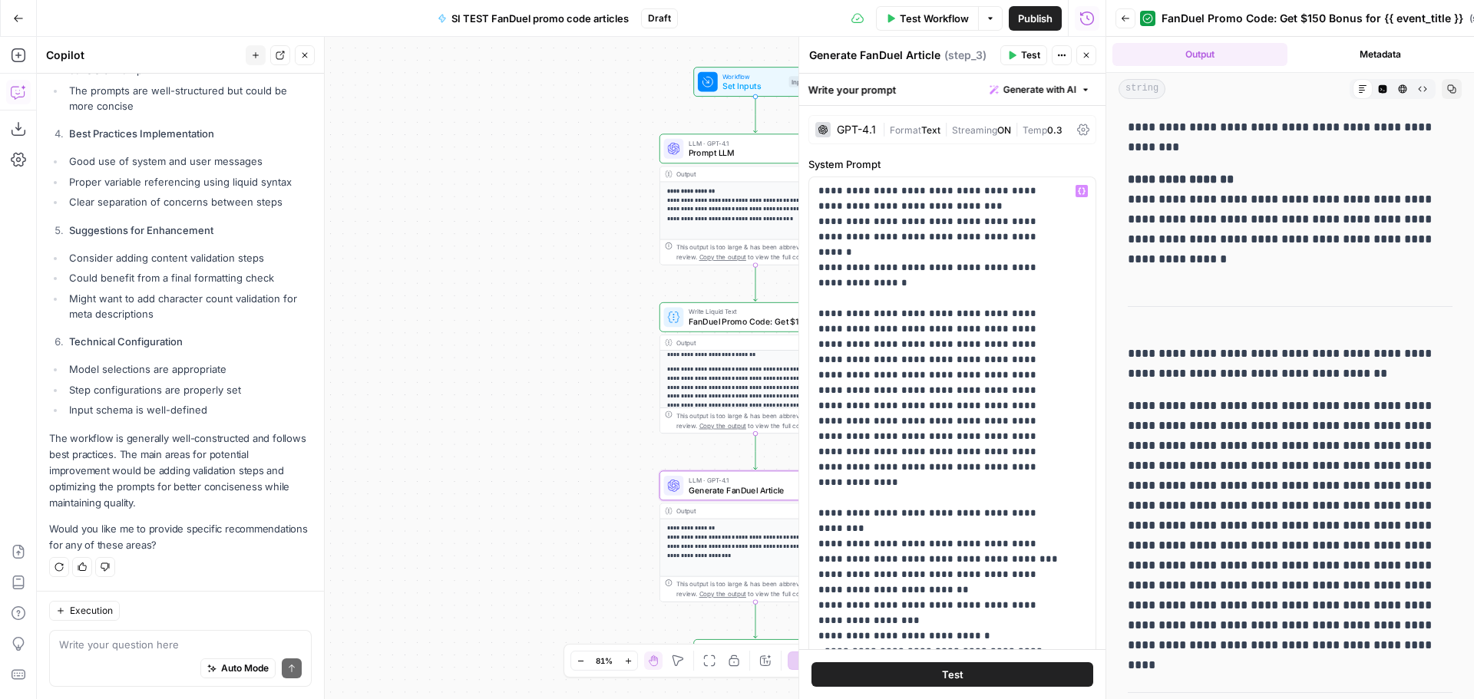
scroll to position [384, 0]
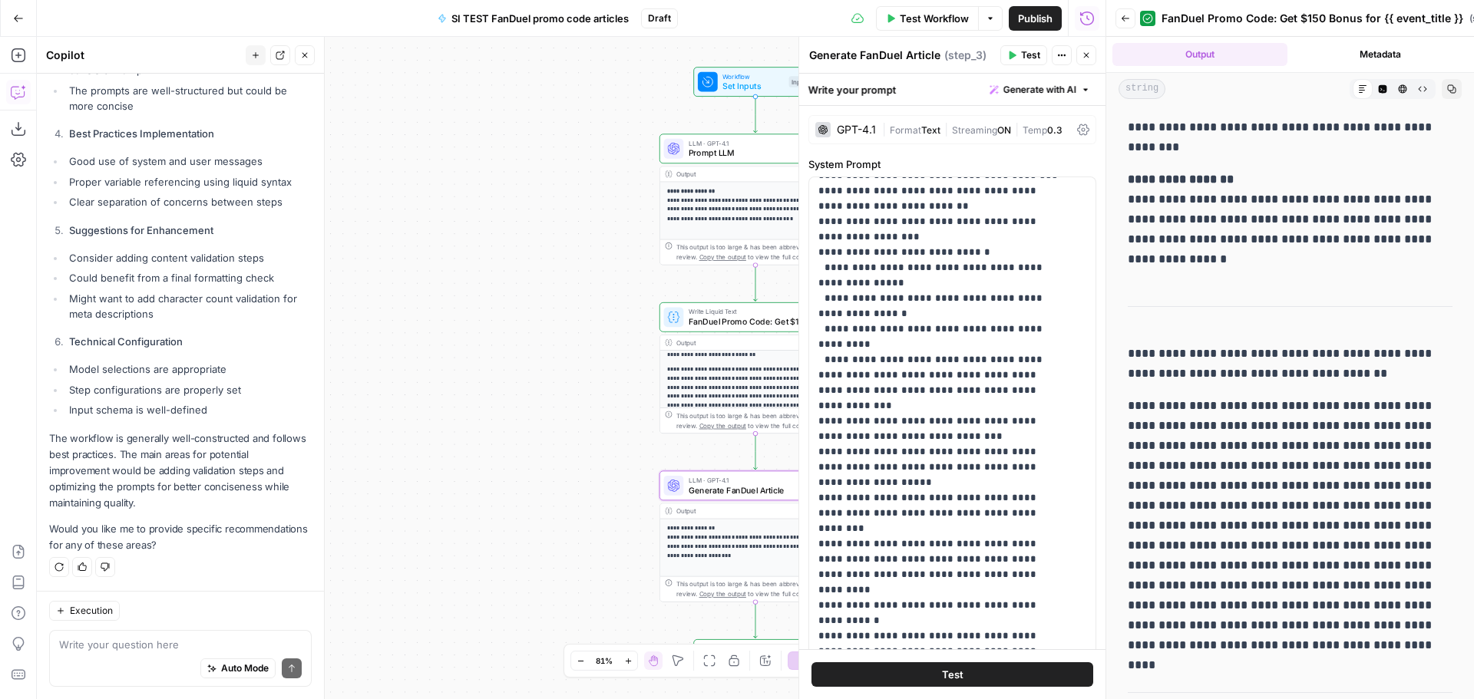
click at [741, 387] on p "**********" at bounding box center [750, 415] width 167 height 100
click at [750, 325] on span "FanDuel Promo Code: Get $150 Bonus for {{ event_title }}" at bounding box center [752, 321] width 128 height 12
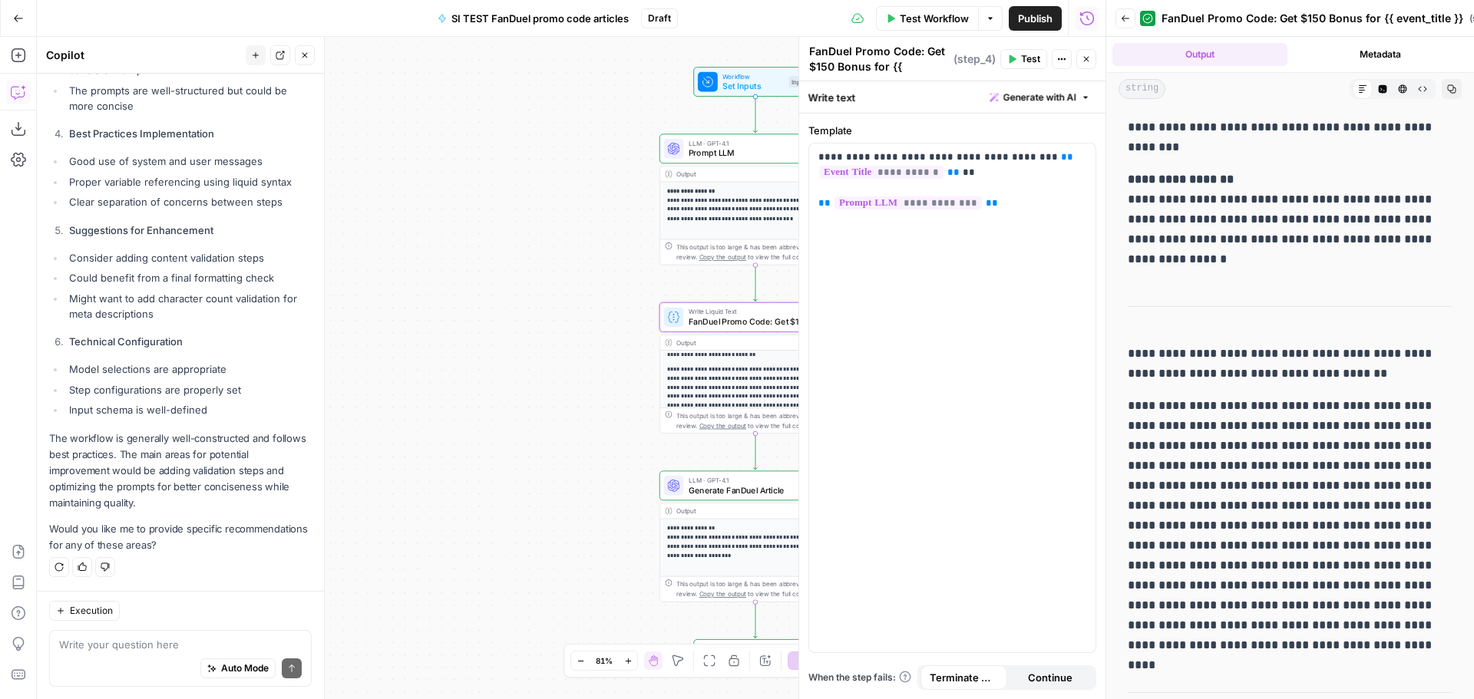
click at [1090, 59] on span "Close" at bounding box center [1090, 59] width 1 height 1
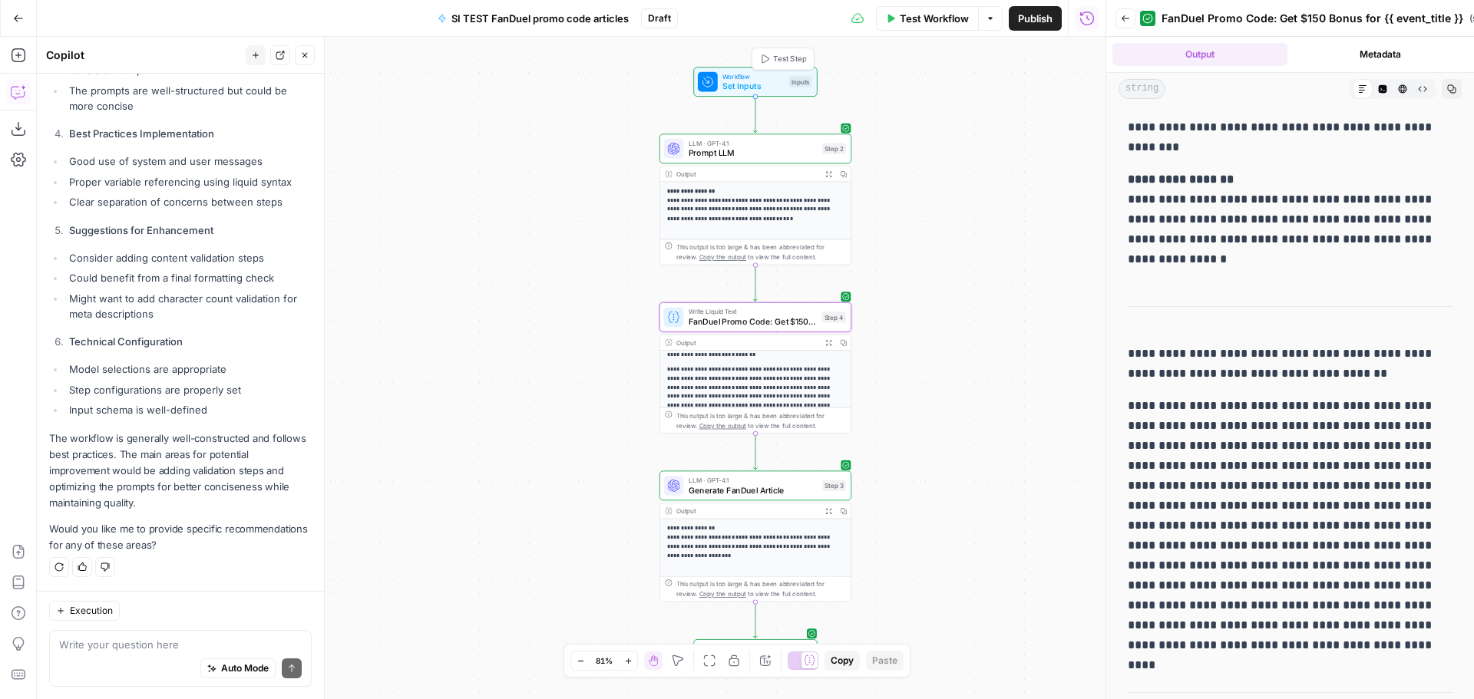
click at [751, 89] on span "Set Inputs" at bounding box center [752, 86] width 61 height 12
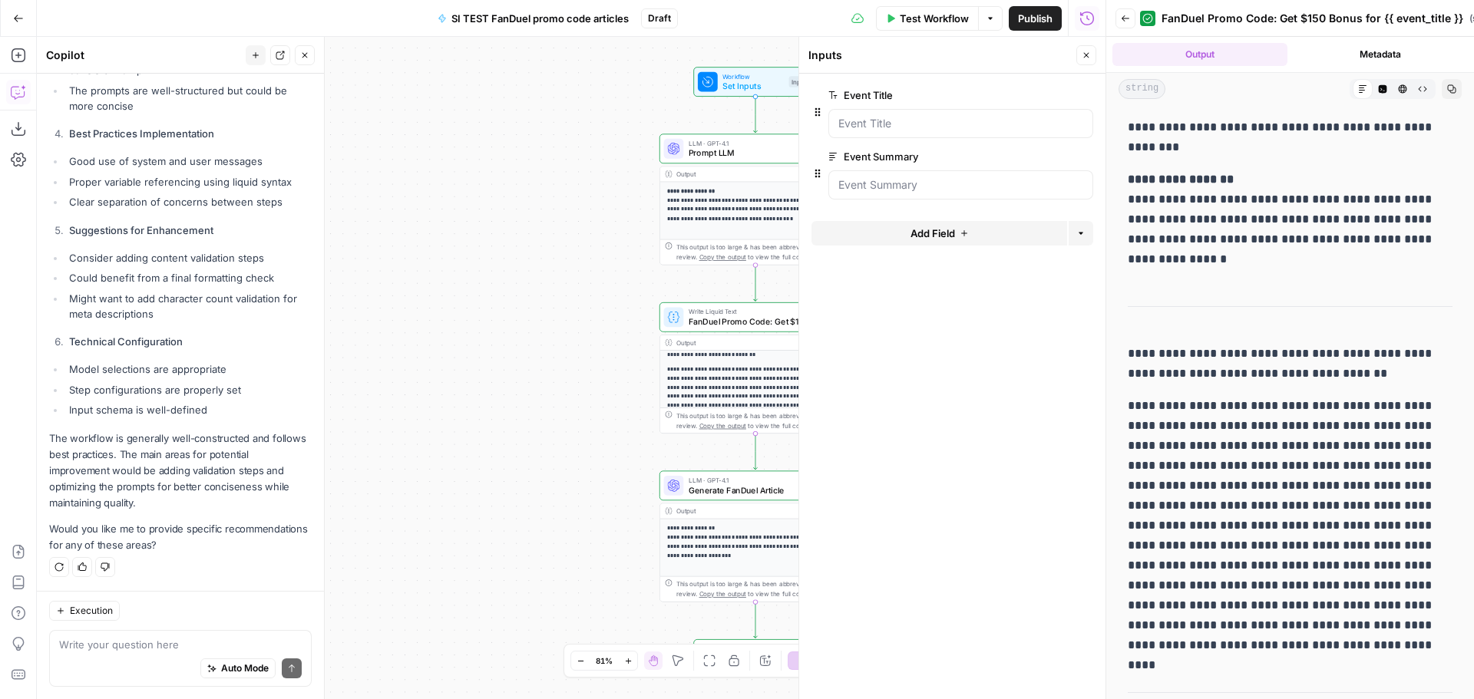
click at [878, 112] on div at bounding box center [960, 123] width 265 height 29
click at [593, 173] on div "**********" at bounding box center [571, 368] width 1068 height 662
click at [1087, 57] on icon "button" at bounding box center [1085, 55] width 9 height 9
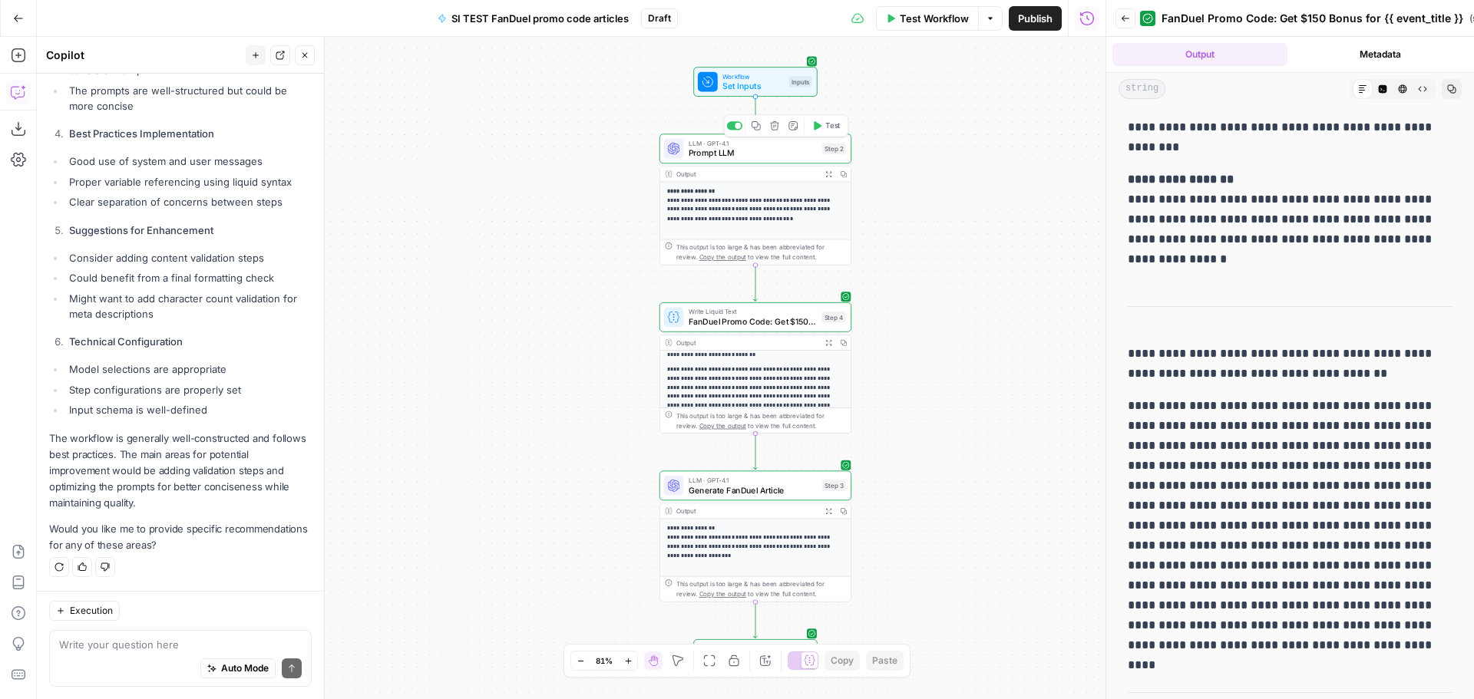
click at [759, 160] on div "LLM · GPT-4.1 Prompt LLM Step 2 Copy step Delete step Add Note Test" at bounding box center [755, 149] width 192 height 30
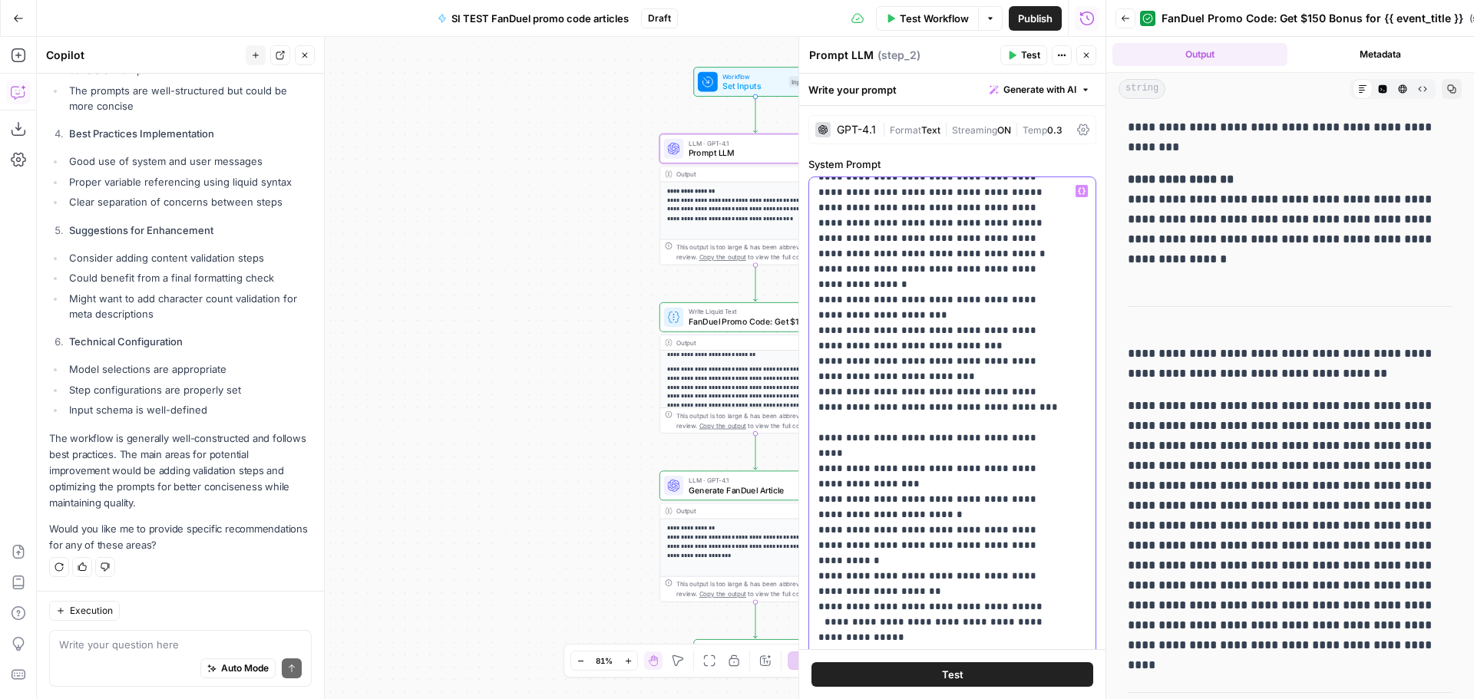
scroll to position [307, 0]
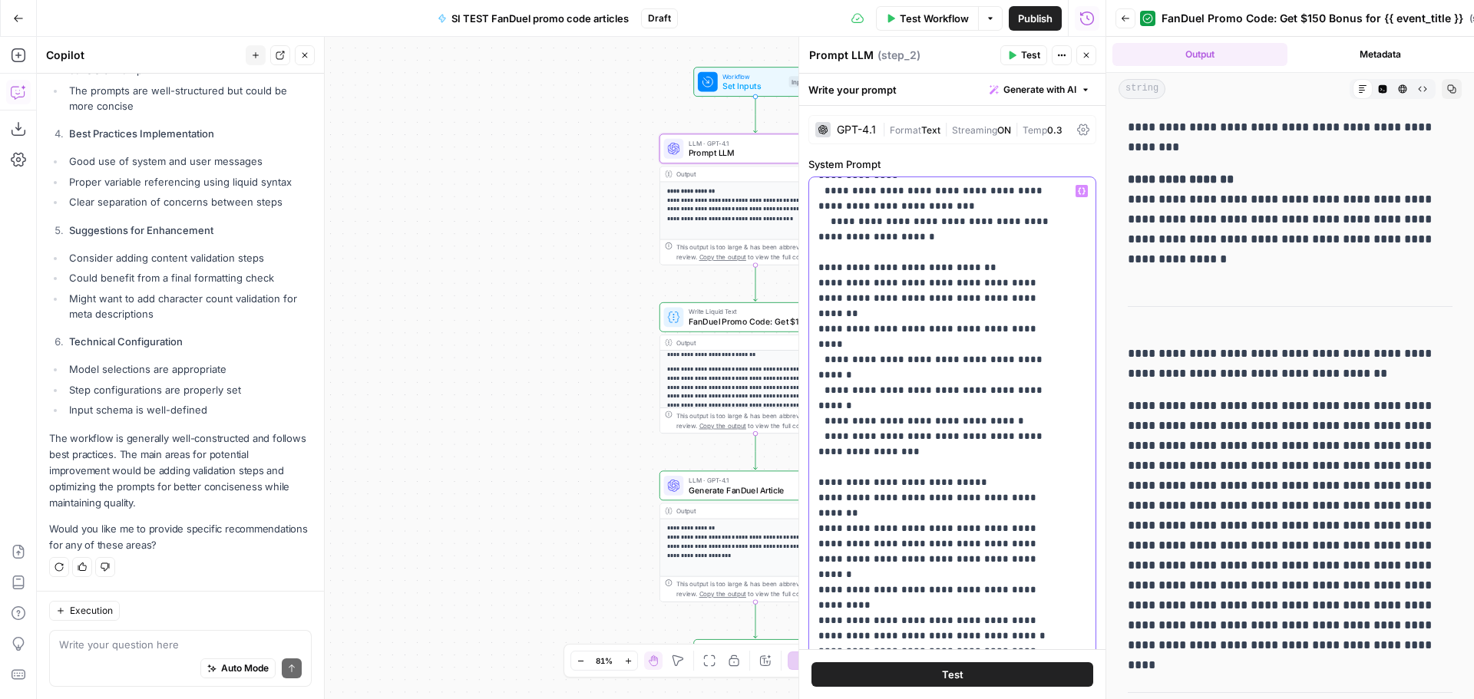
scroll to position [2072, 0]
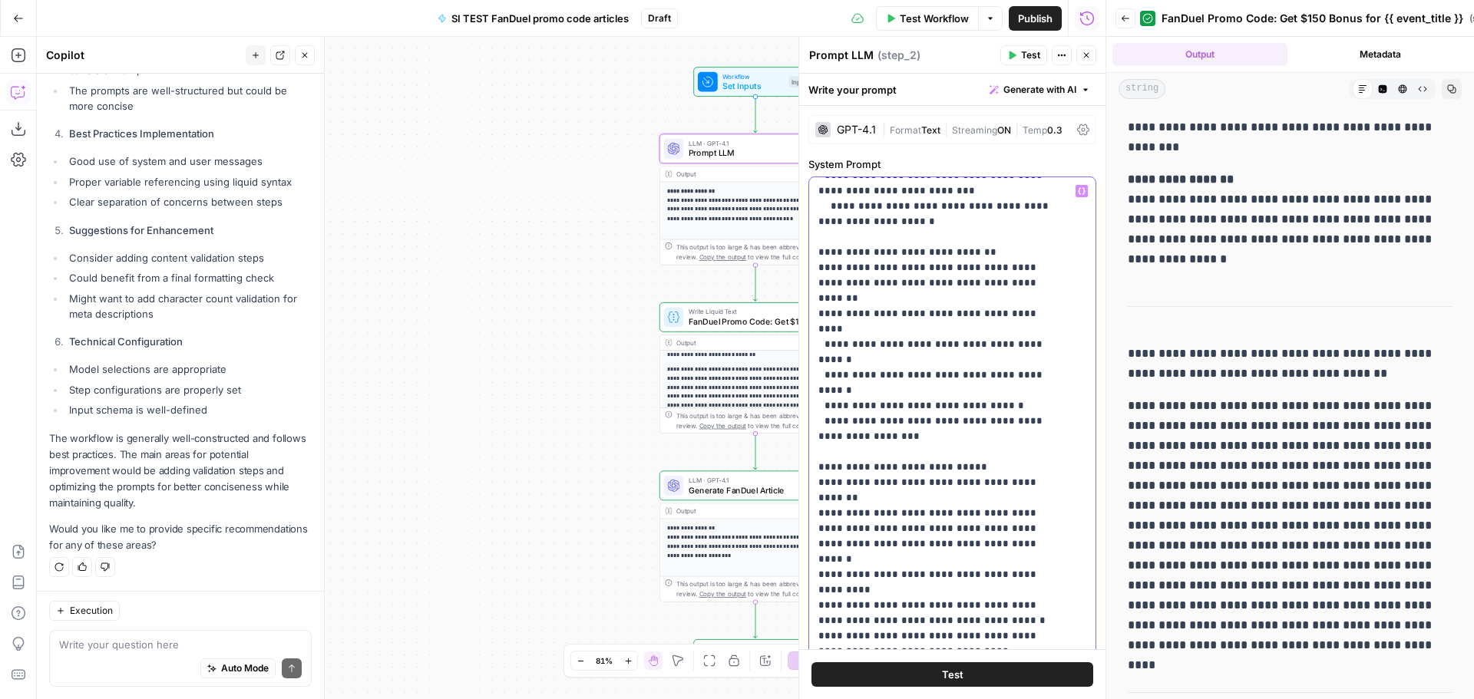
drag, startPoint x: 916, startPoint y: 590, endPoint x: 857, endPoint y: 589, distance: 59.1
drag, startPoint x: 972, startPoint y: 586, endPoint x: 954, endPoint y: 586, distance: 17.7
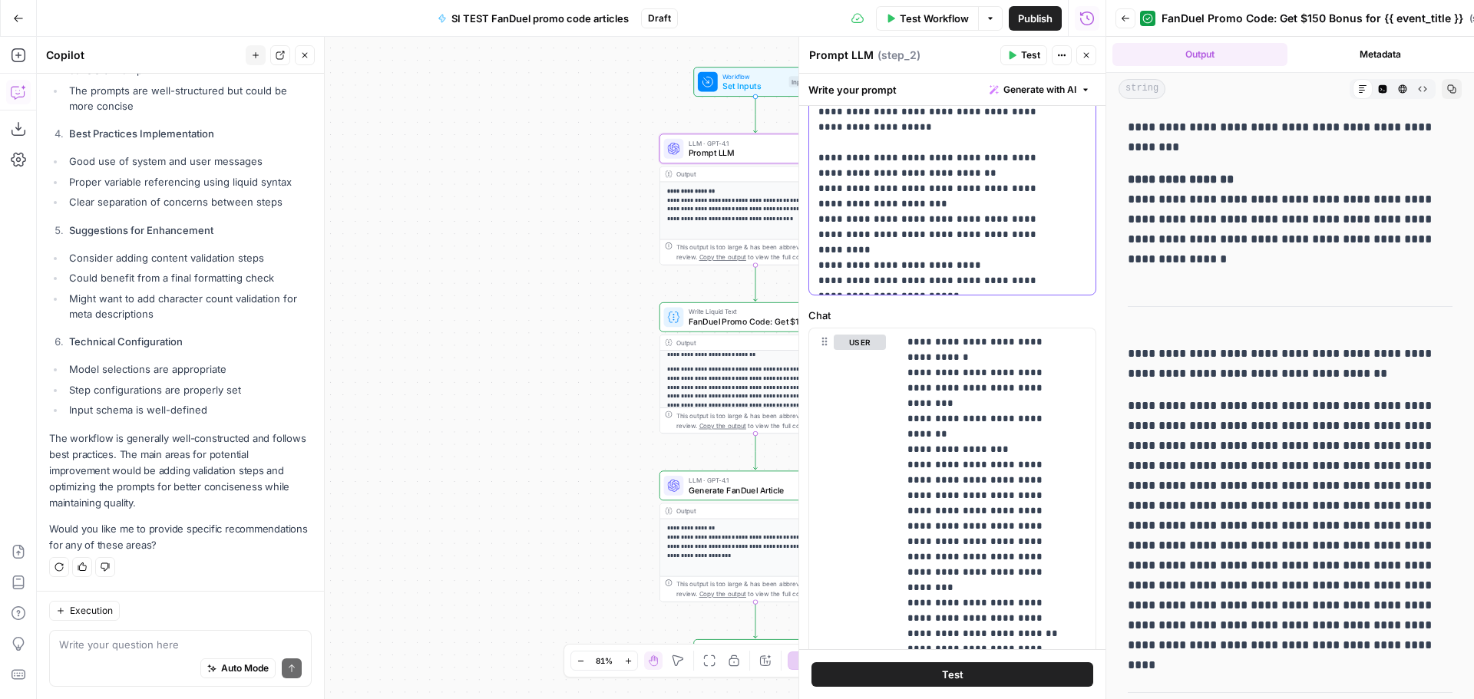
scroll to position [460, 0]
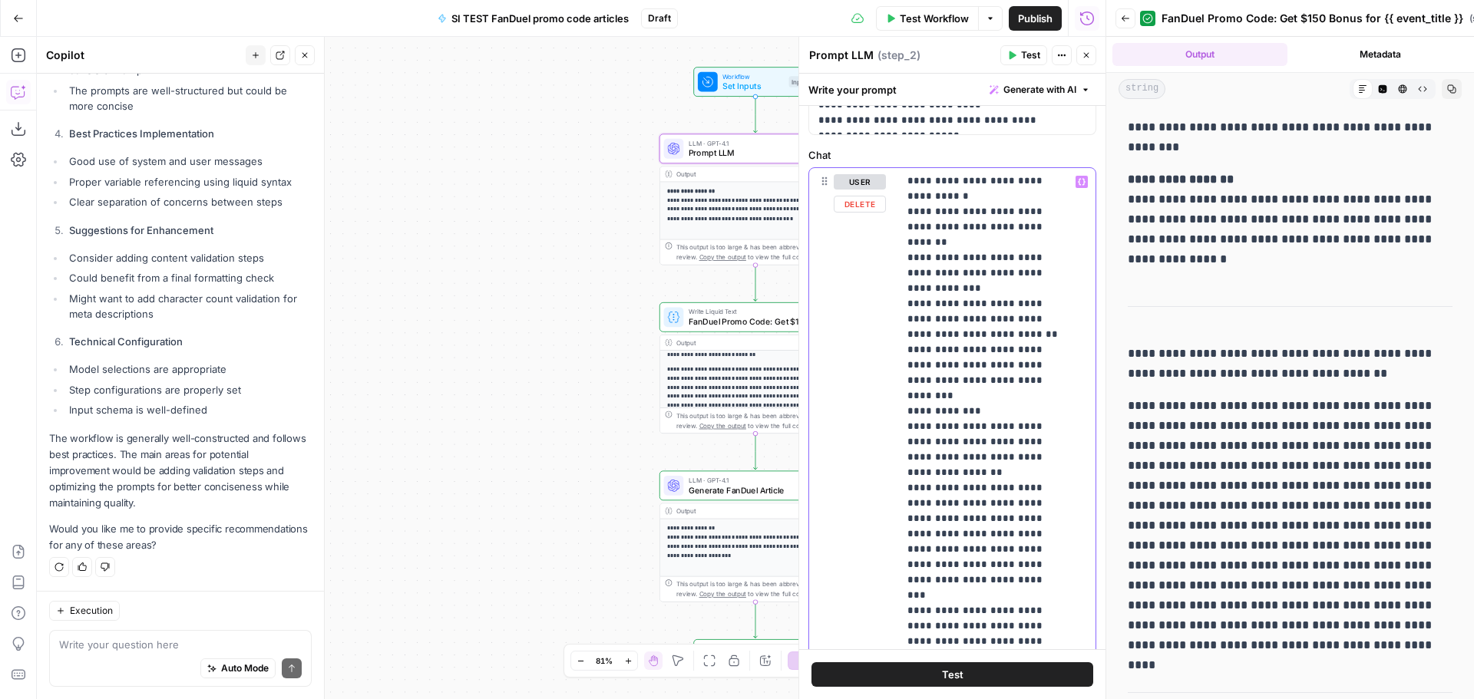
scroll to position [691, 0]
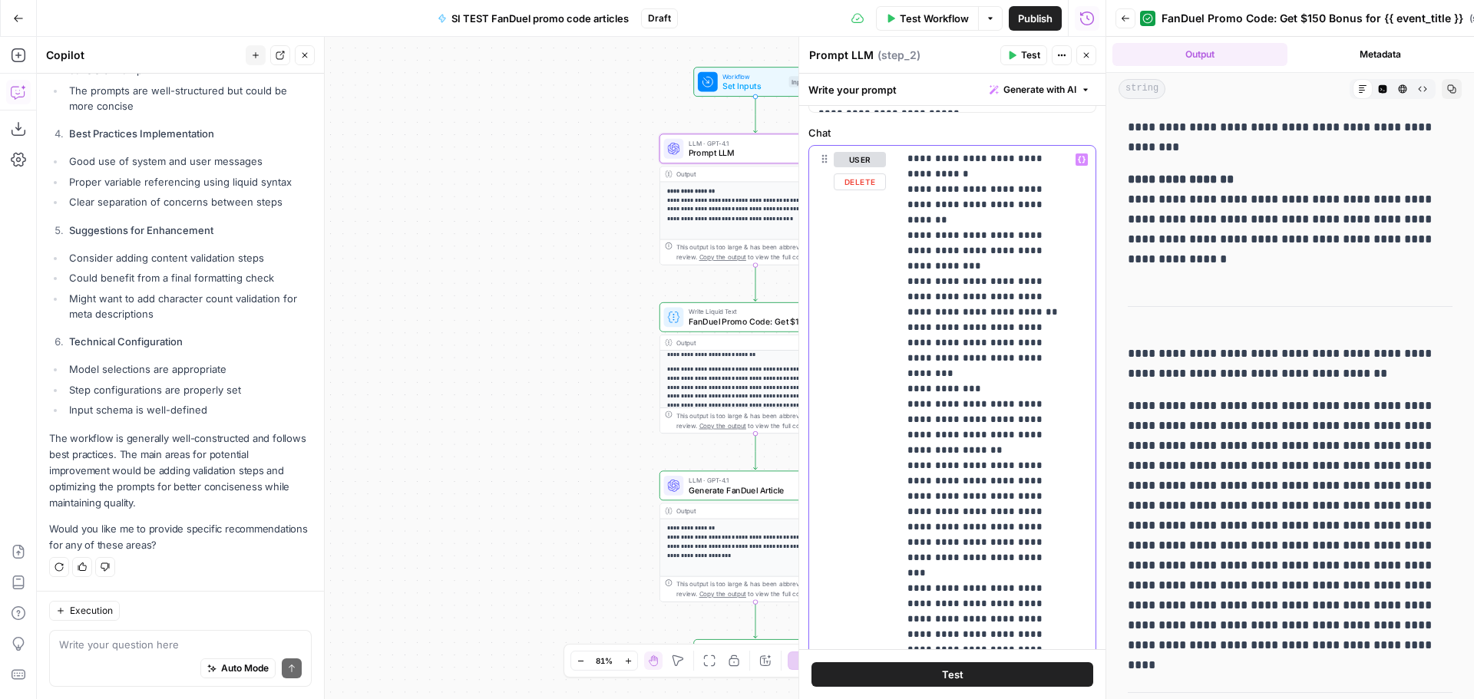
click at [1026, 569] on p "**********" at bounding box center [985, 258] width 156 height 1013
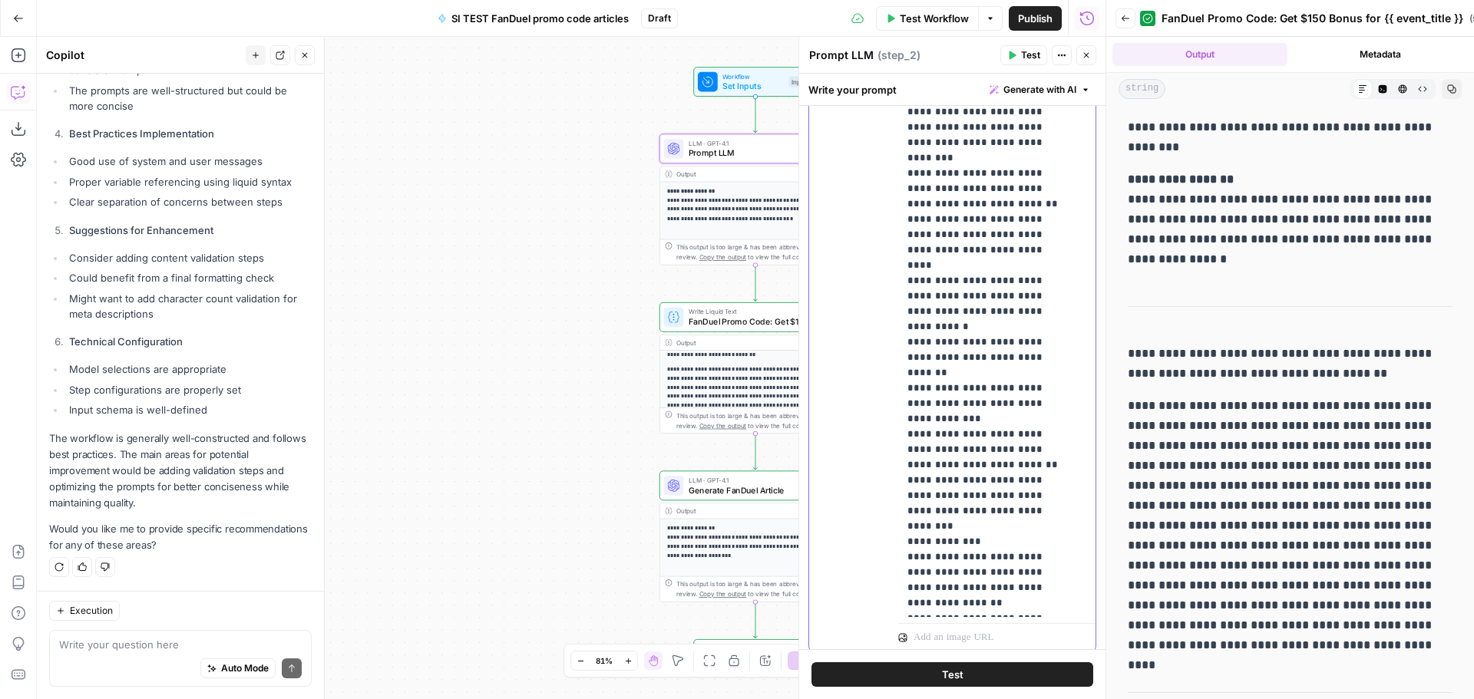
scroll to position [0, 0]
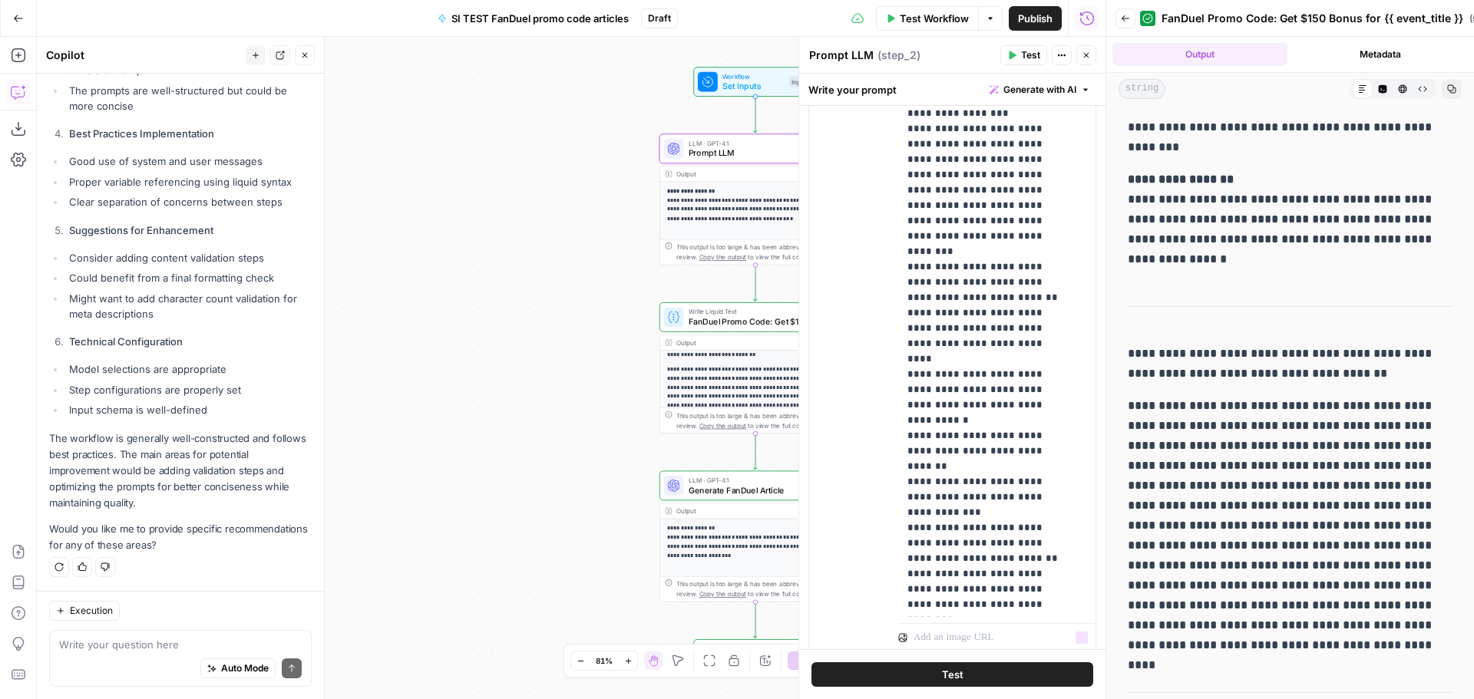
click at [981, 672] on button "Test" at bounding box center [952, 674] width 282 height 25
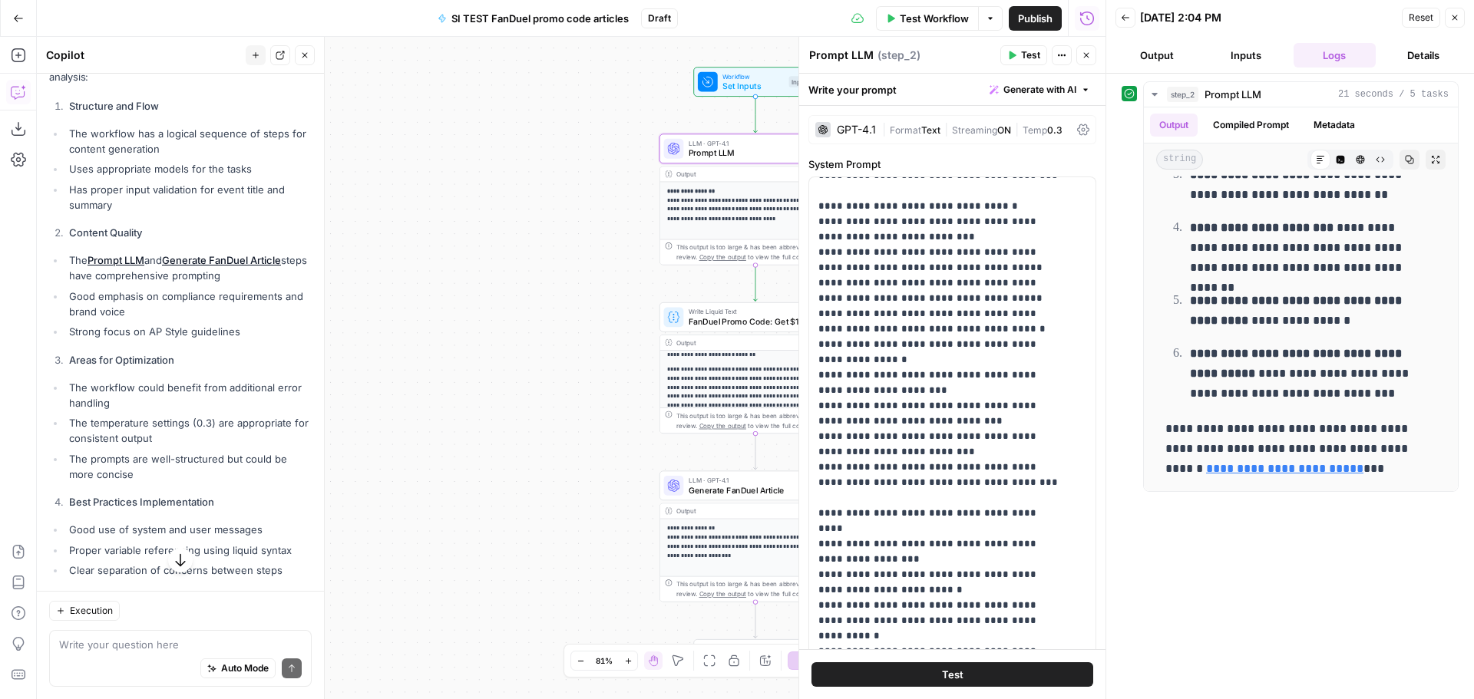
scroll to position [460, 0]
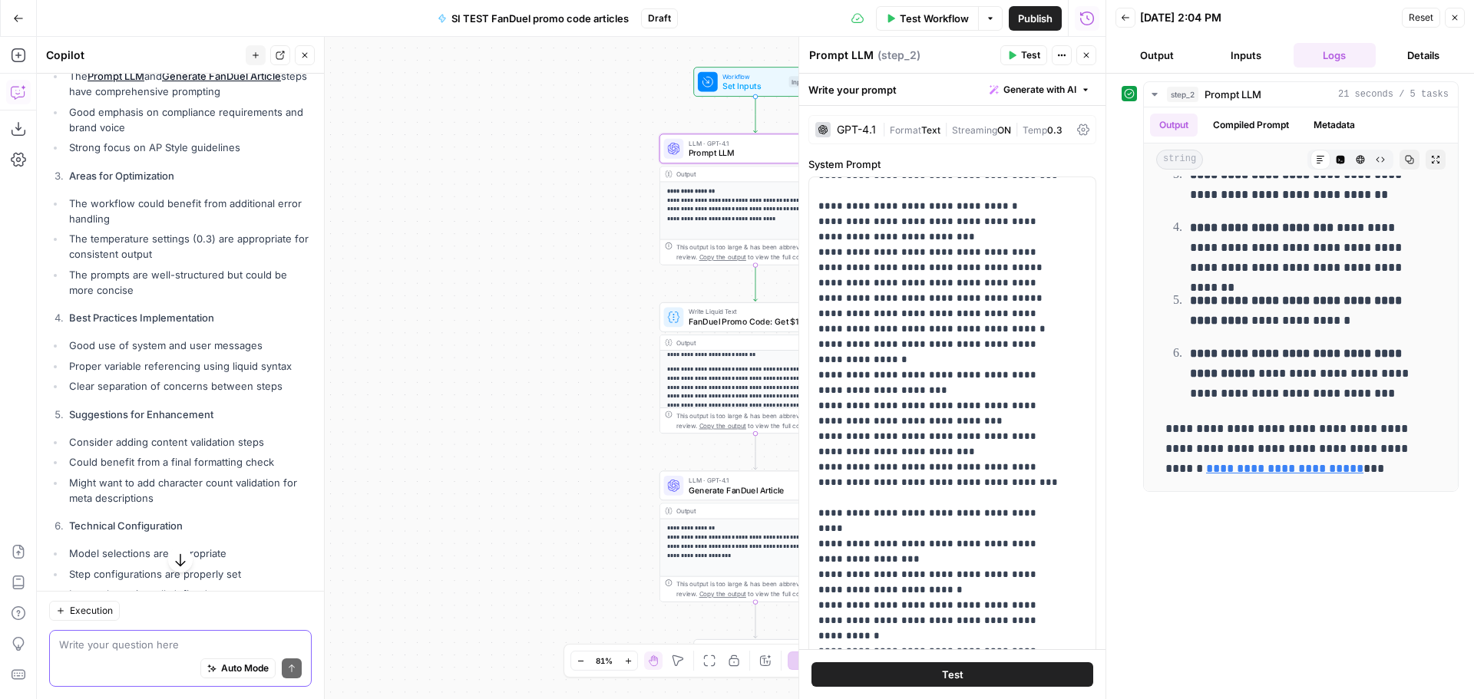
click at [120, 638] on textarea at bounding box center [180, 644] width 243 height 15
paste textarea "[URL][DOMAIN_NAME]"
type textarea "In the final section, the link to the "FanDuel Review" should be [URL][DOMAIN_N…"
click at [287, 668] on icon "submit" at bounding box center [291, 668] width 9 height 9
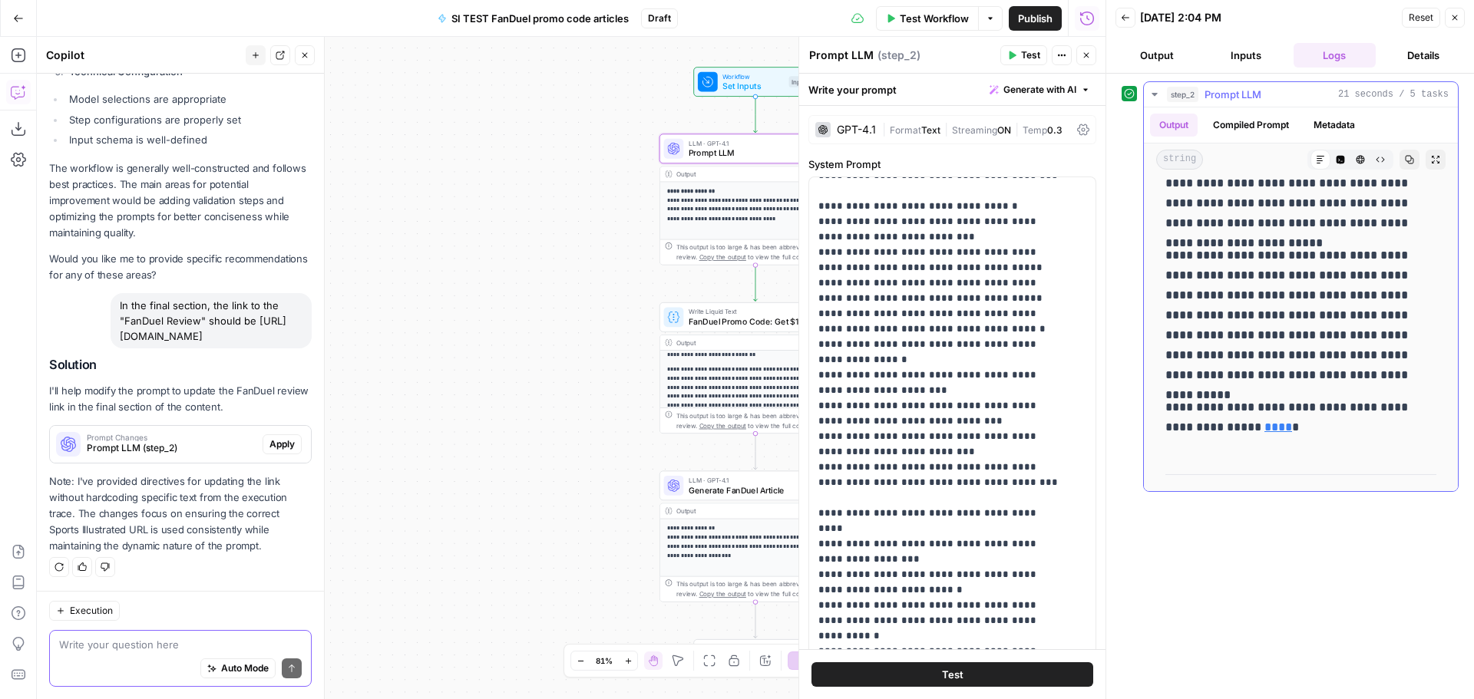
scroll to position [537, 0]
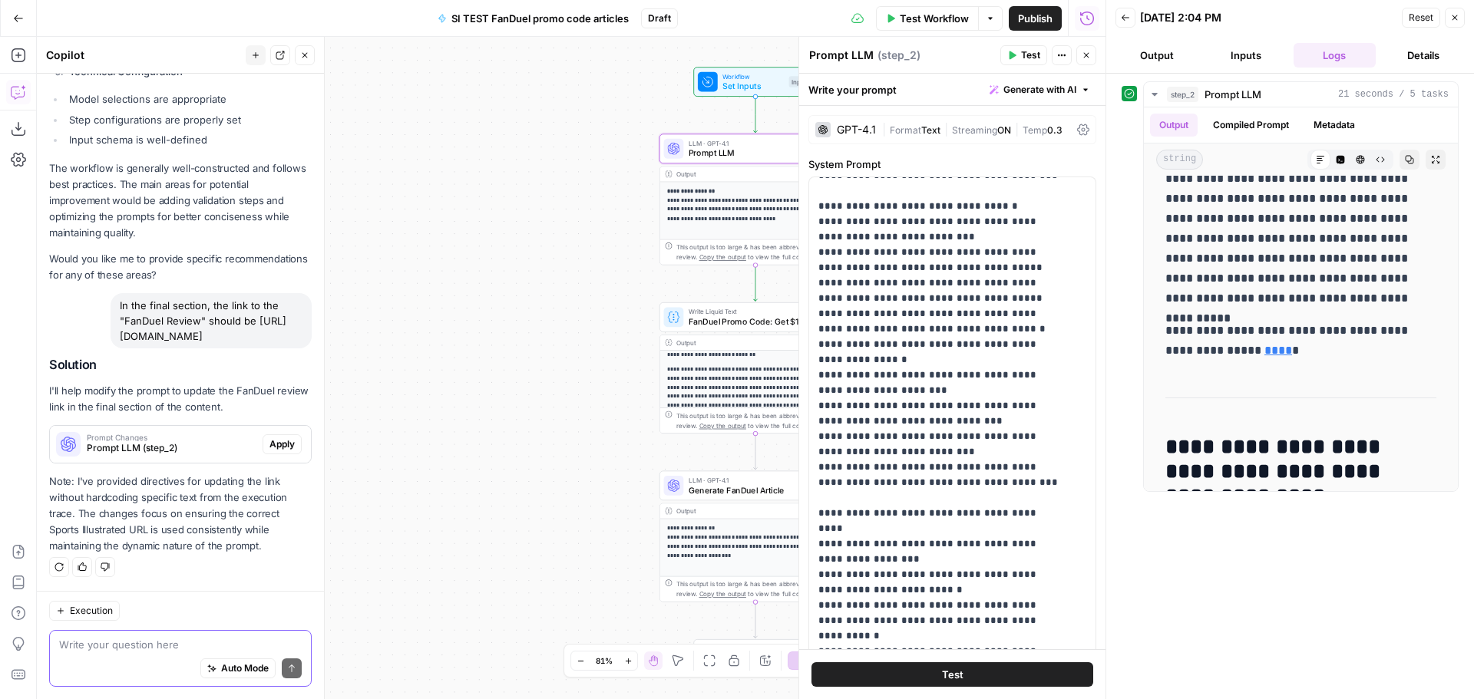
click at [152, 635] on div "Write your question here Auto Mode Send" at bounding box center [180, 658] width 262 height 57
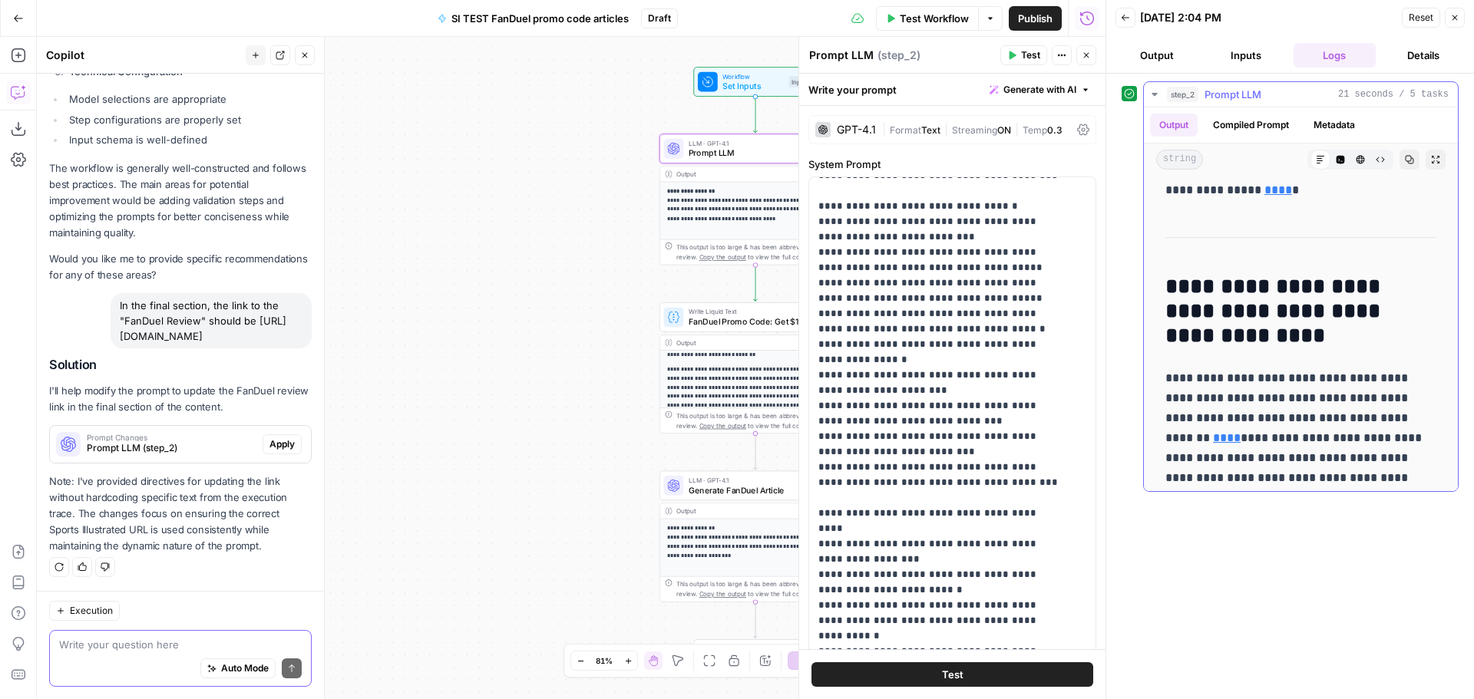
scroll to position [844, 0]
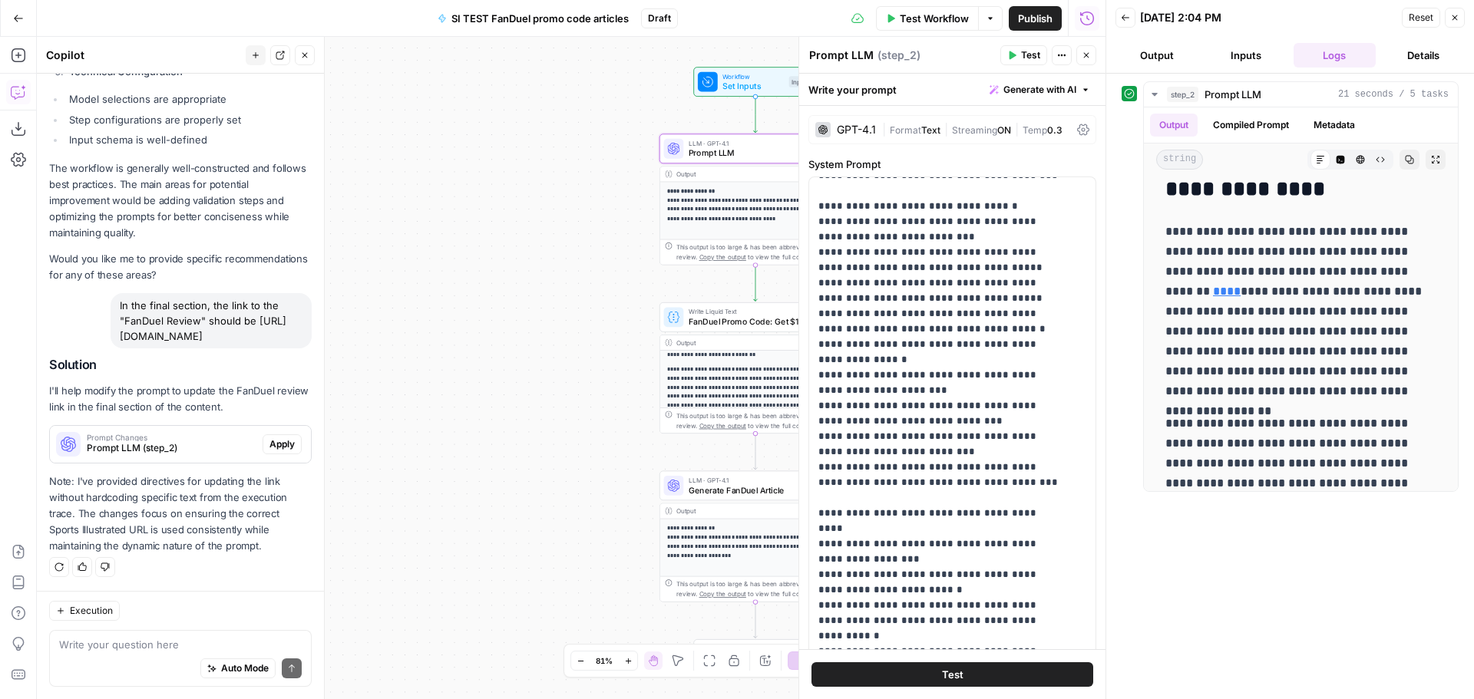
click at [132, 635] on div "Write your question here Auto Mode Send" at bounding box center [180, 658] width 262 height 57
type textarea "U"
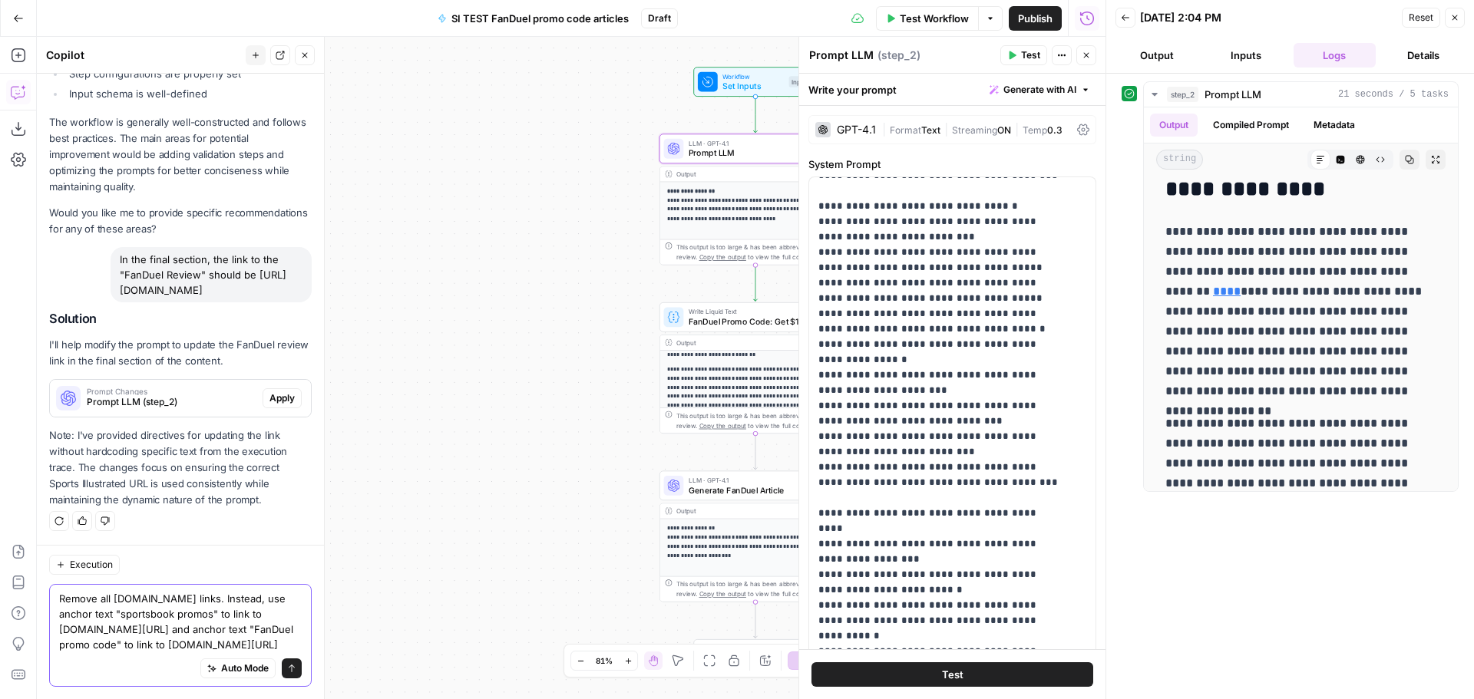
scroll to position [992, 0]
type textarea "Remove all [DOMAIN_NAME] links. Instead, use anchor text "sportsbook promos" to…"
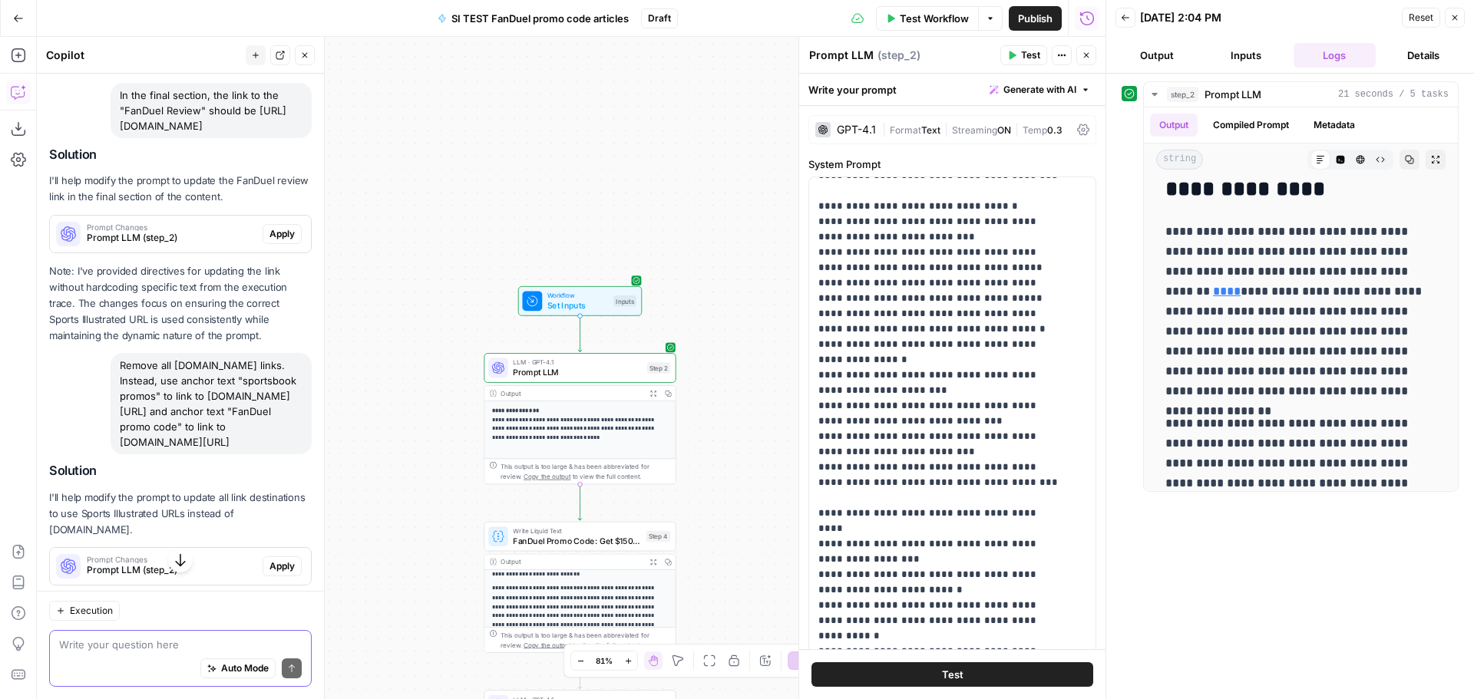
scroll to position [1279, 0]
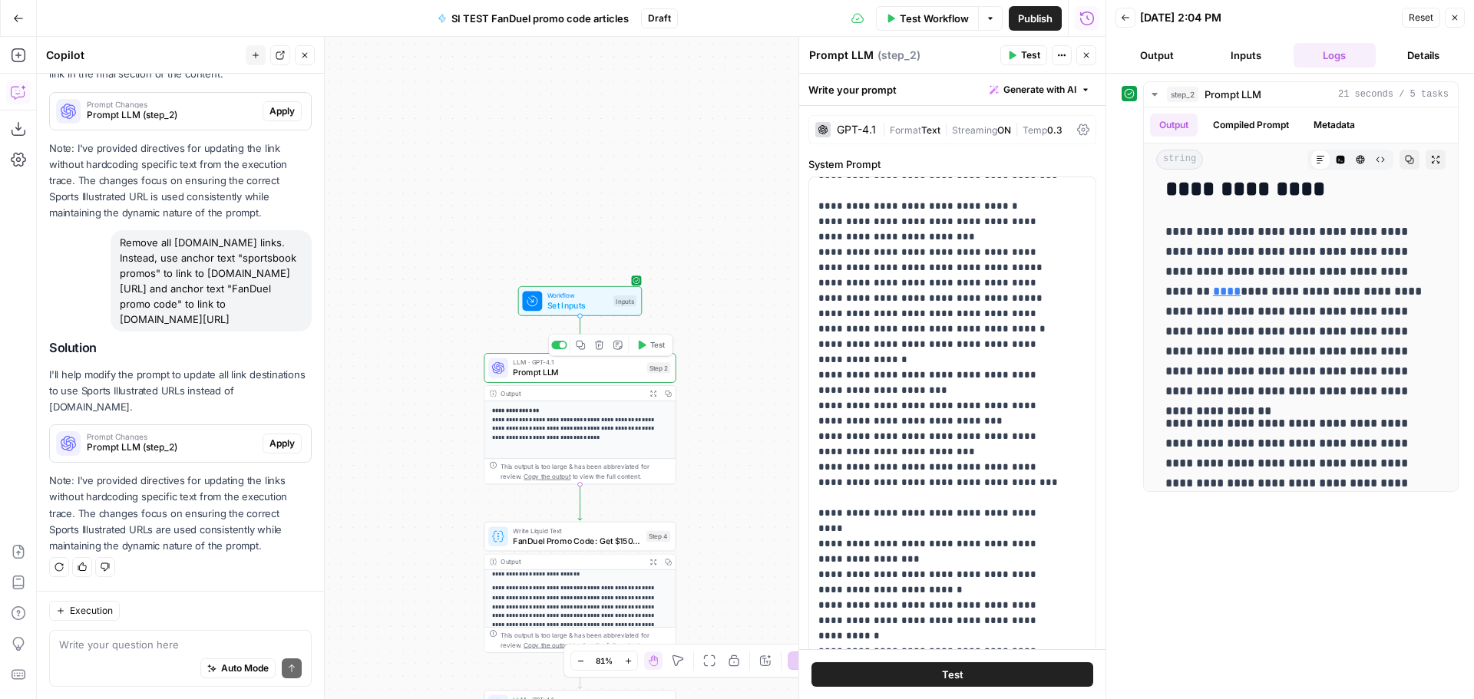
click at [589, 371] on span "Prompt LLM" at bounding box center [577, 372] width 129 height 12
click at [1169, 65] on button "Output" at bounding box center [1156, 55] width 83 height 25
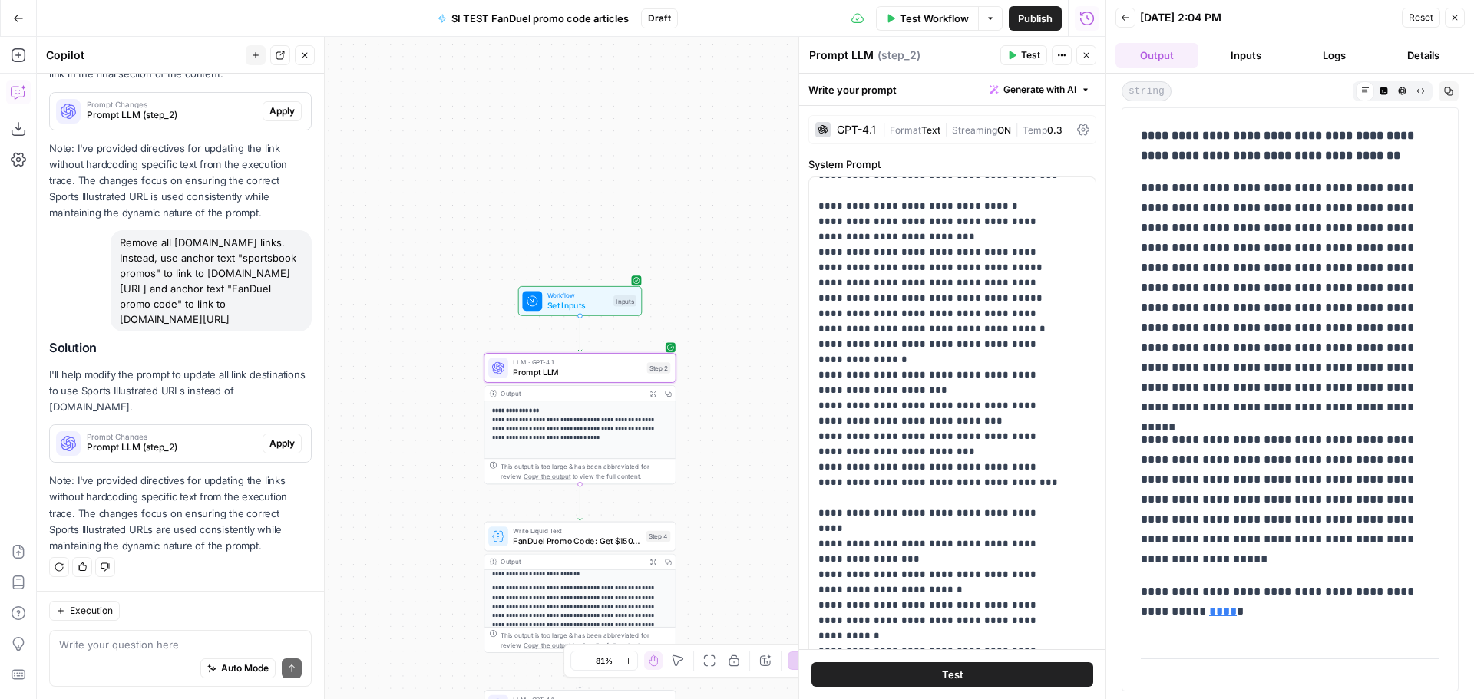
scroll to position [307, 0]
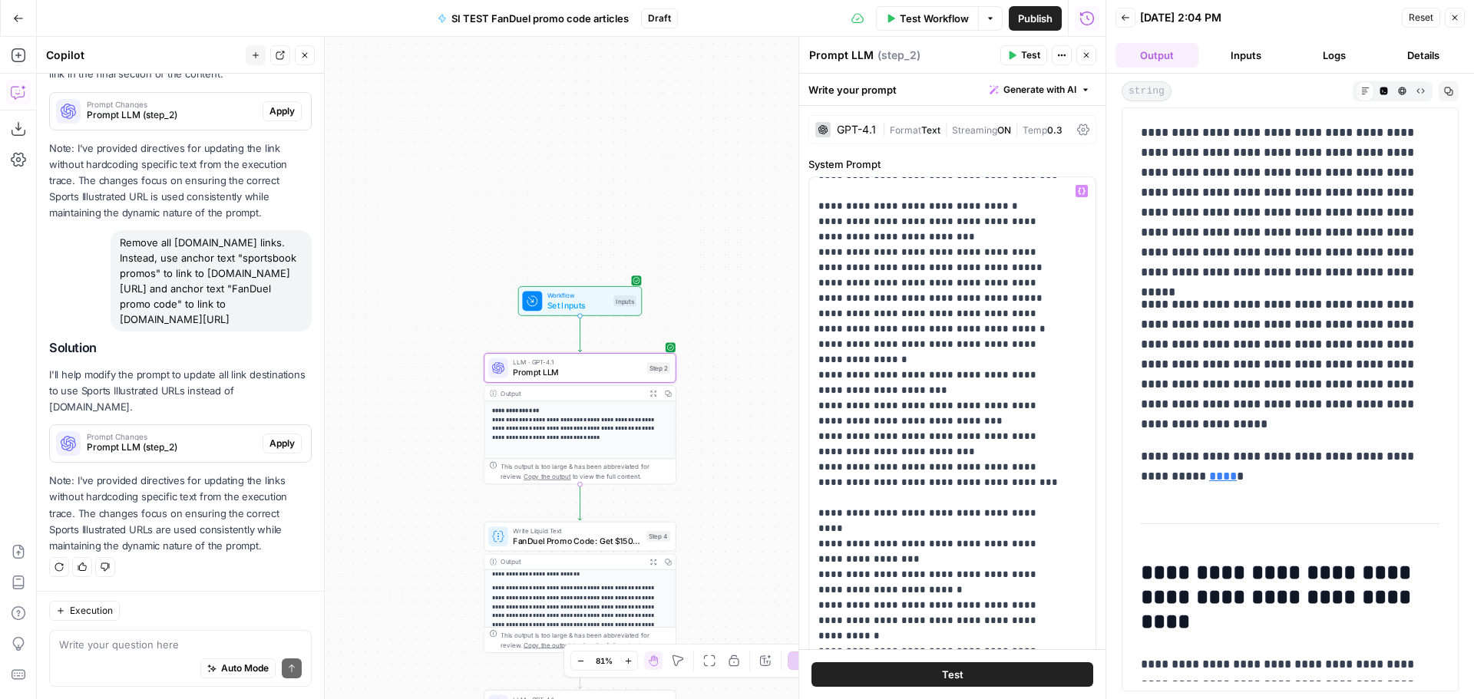
click at [1002, 682] on button "Test" at bounding box center [952, 674] width 282 height 25
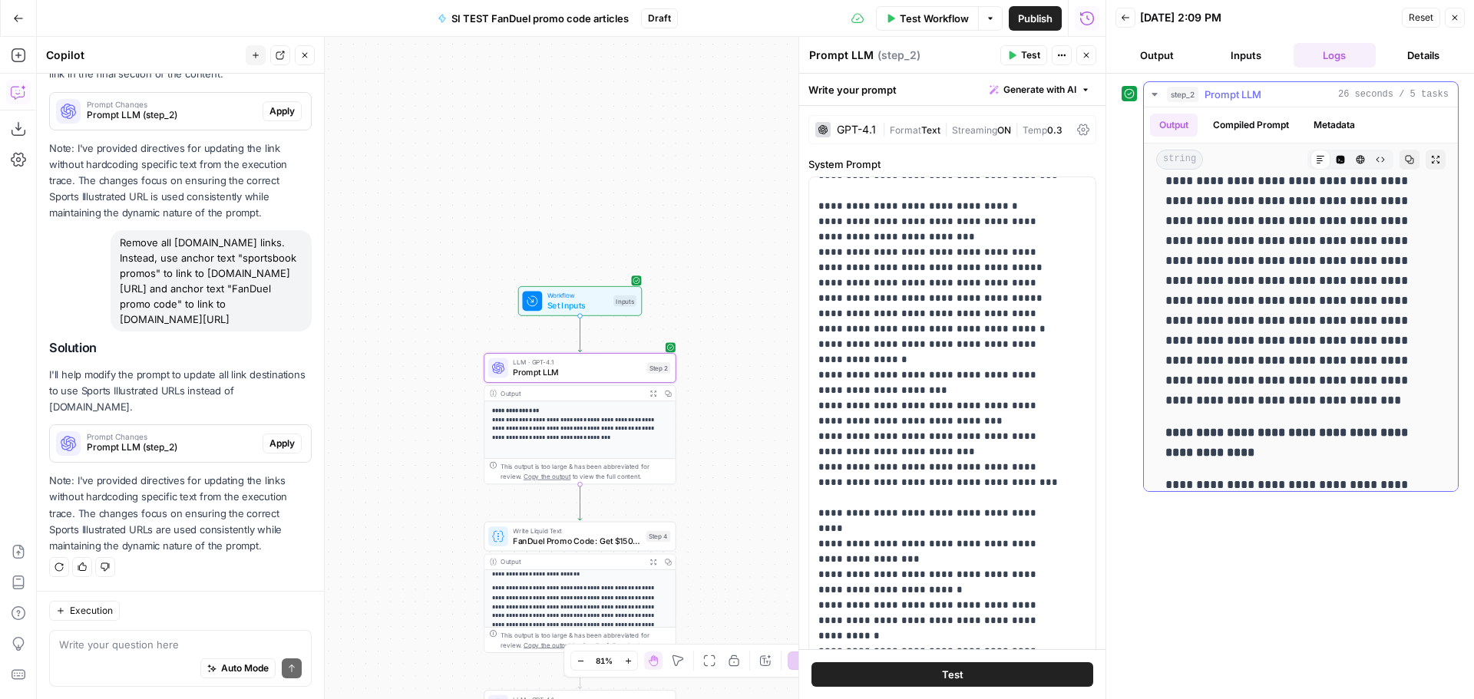
scroll to position [107, 0]
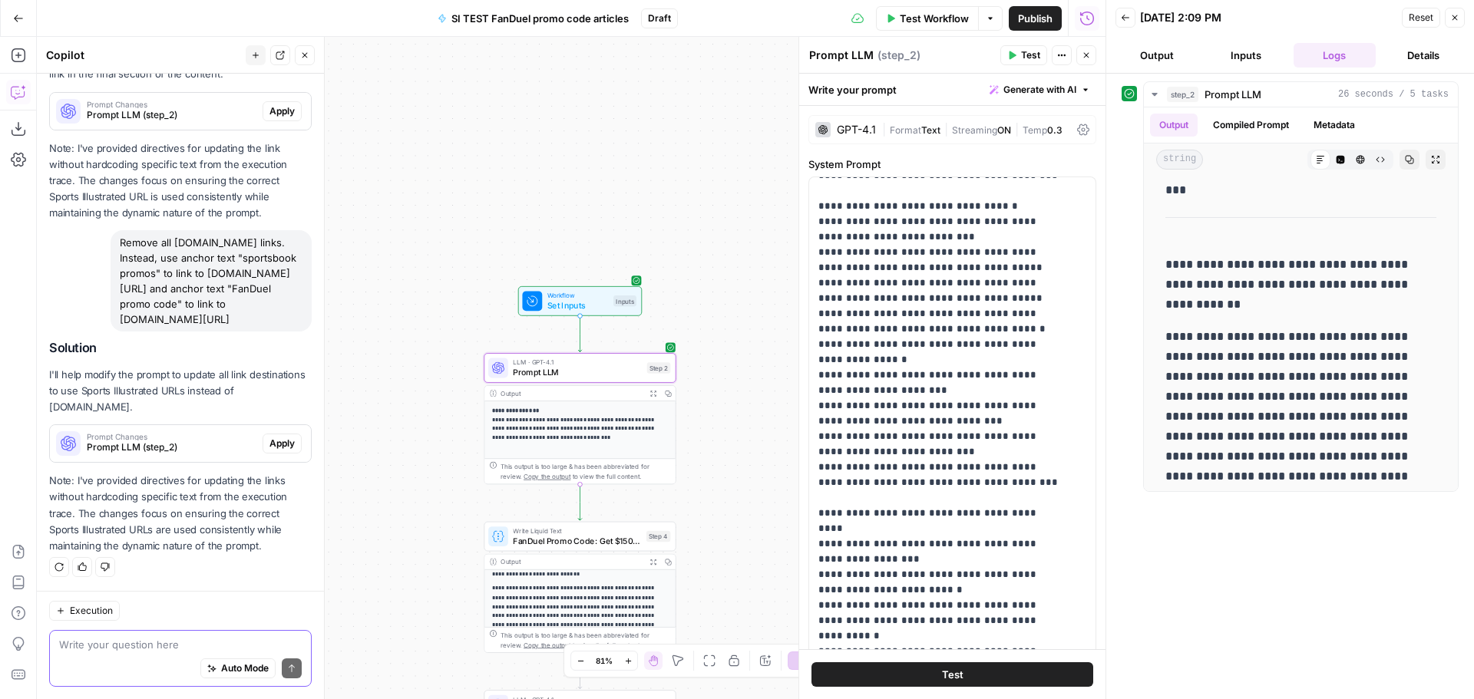
click at [144, 642] on textarea at bounding box center [180, 644] width 243 height 15
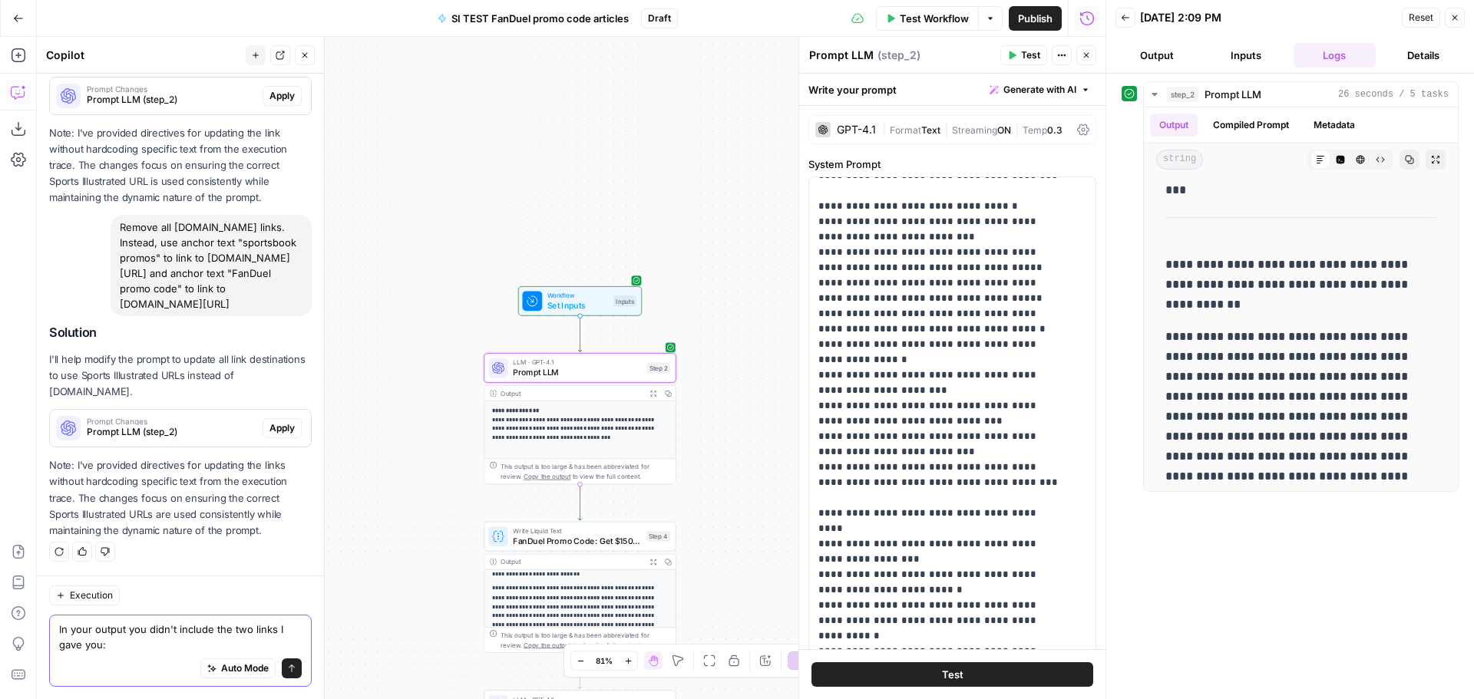
paste textarea "[URL][DOMAIN_NAME]"
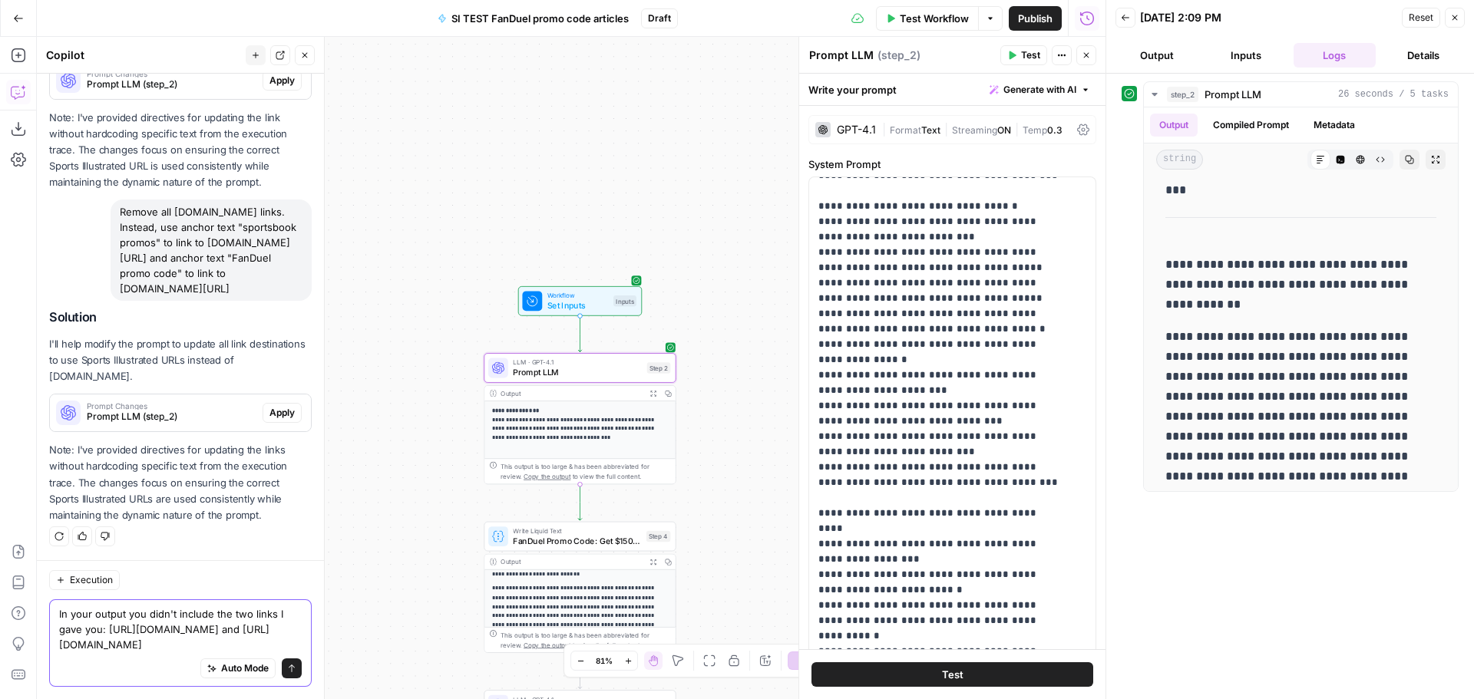
scroll to position [1340, 0]
type textarea "In your output you didn't include the two links I gave you: [URL][DOMAIN_NAME] …"
click at [287, 668] on icon "submit" at bounding box center [291, 668] width 9 height 9
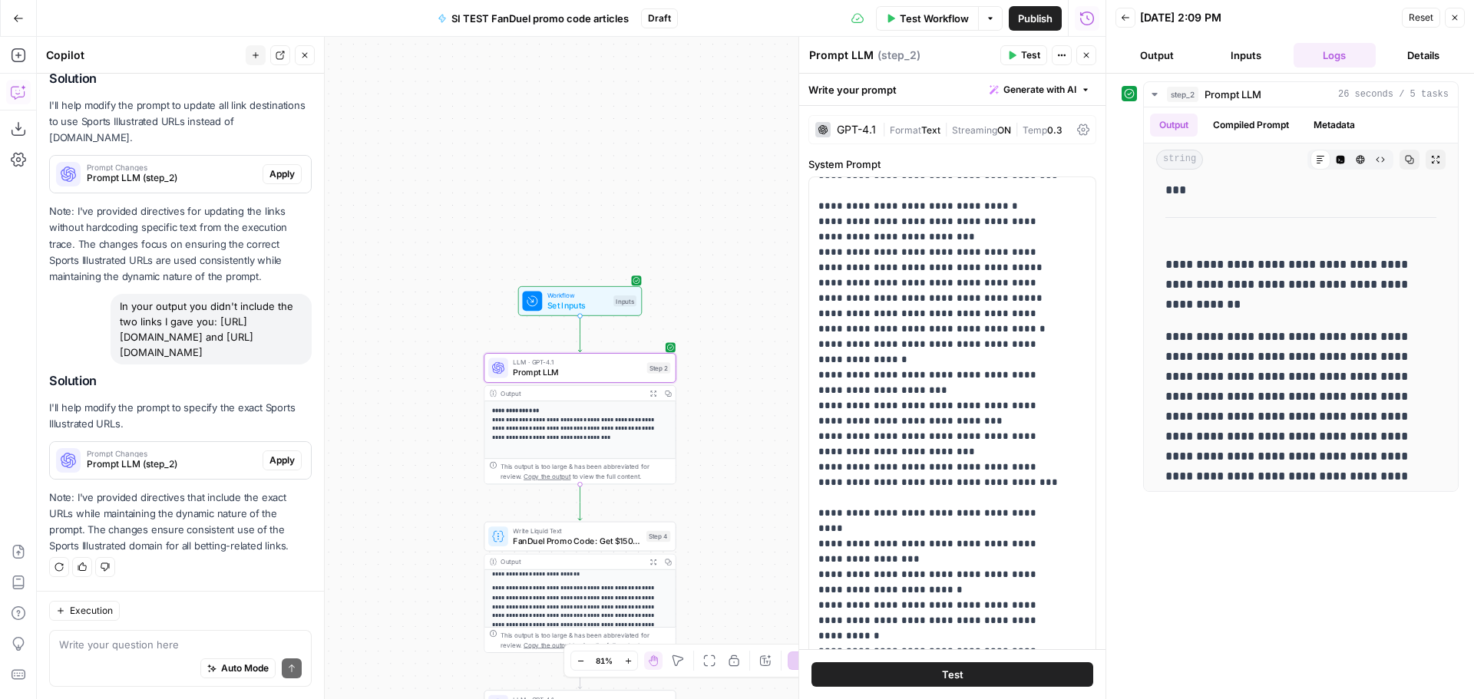
scroll to position [200, 0]
click at [592, 547] on div "Write Liquid Text FanDuel Promo Code: Get $150 Bonus for {{ event_title }} Step…" at bounding box center [580, 537] width 192 height 30
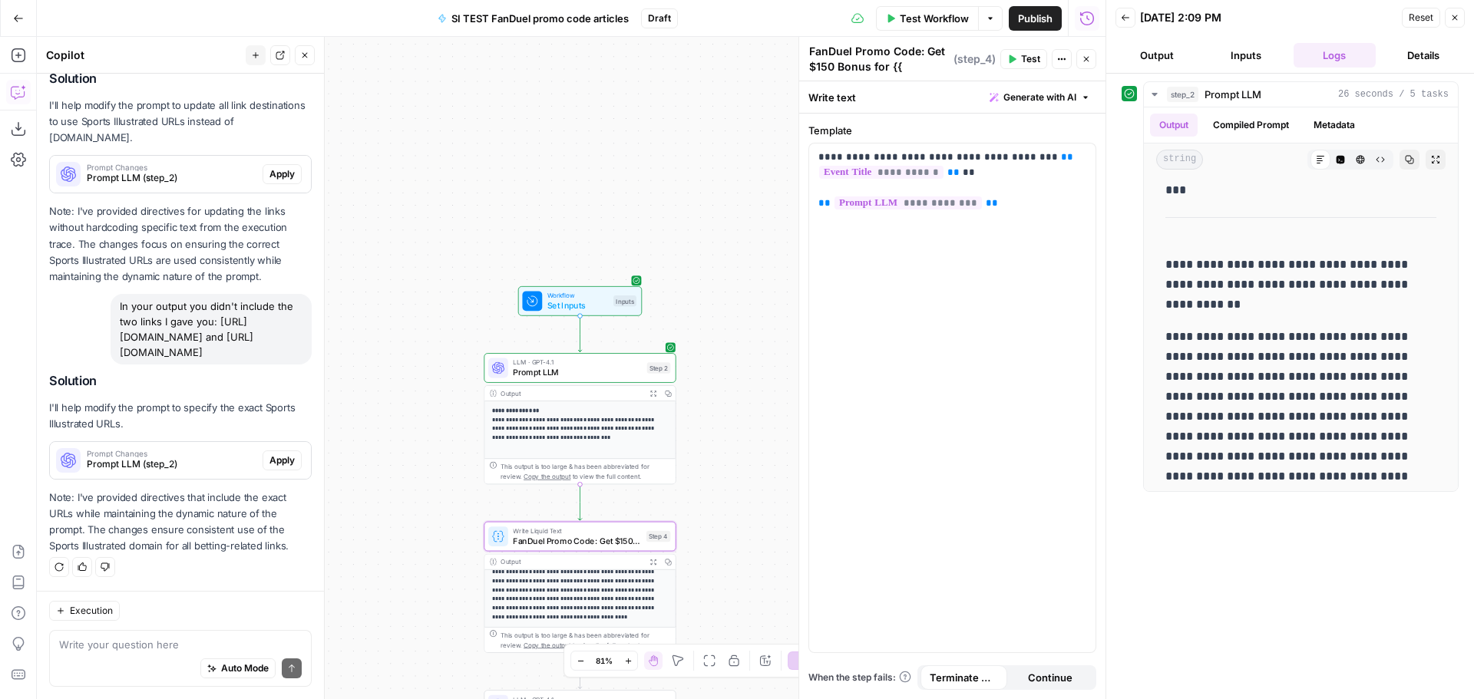
click at [546, 599] on p "**********" at bounding box center [575, 573] width 167 height 100
click at [562, 588] on p "**********" at bounding box center [575, 573] width 167 height 100
click at [654, 560] on icon "button" at bounding box center [652, 562] width 7 height 7
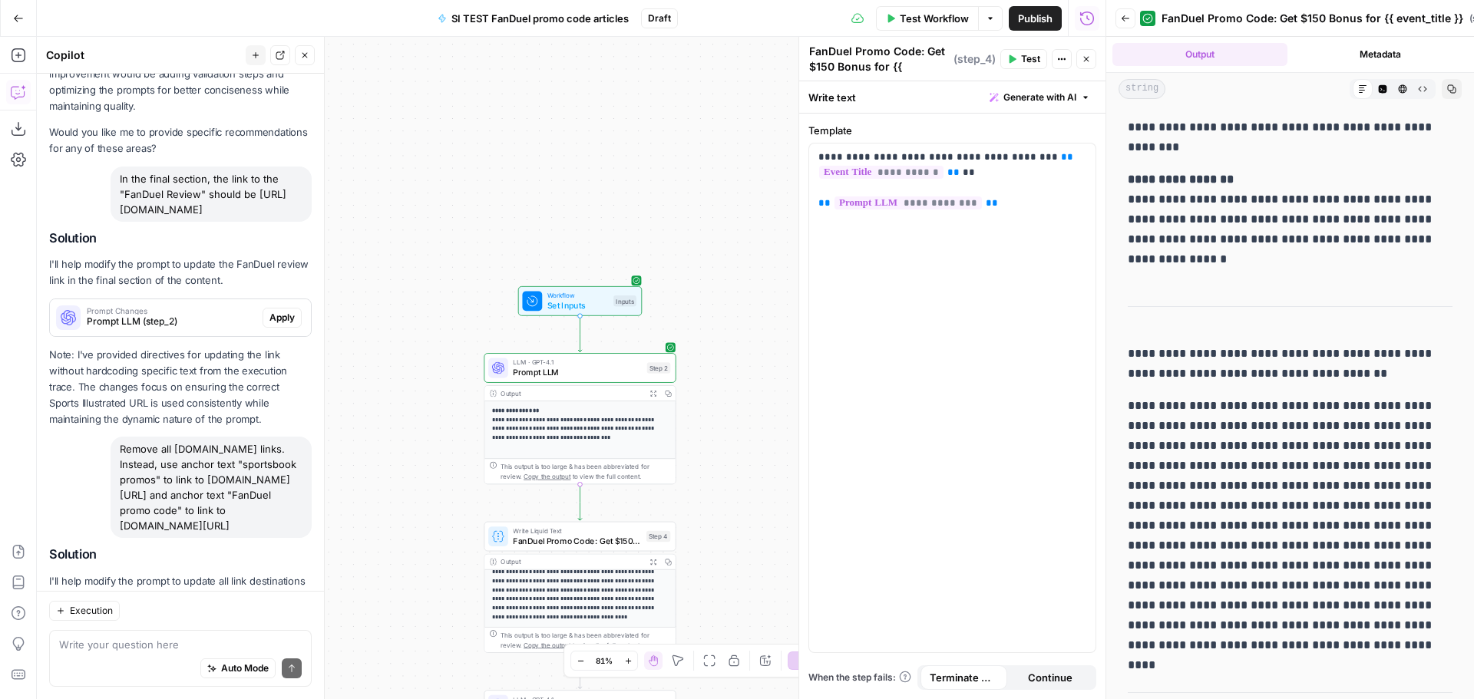
scroll to position [734, 0]
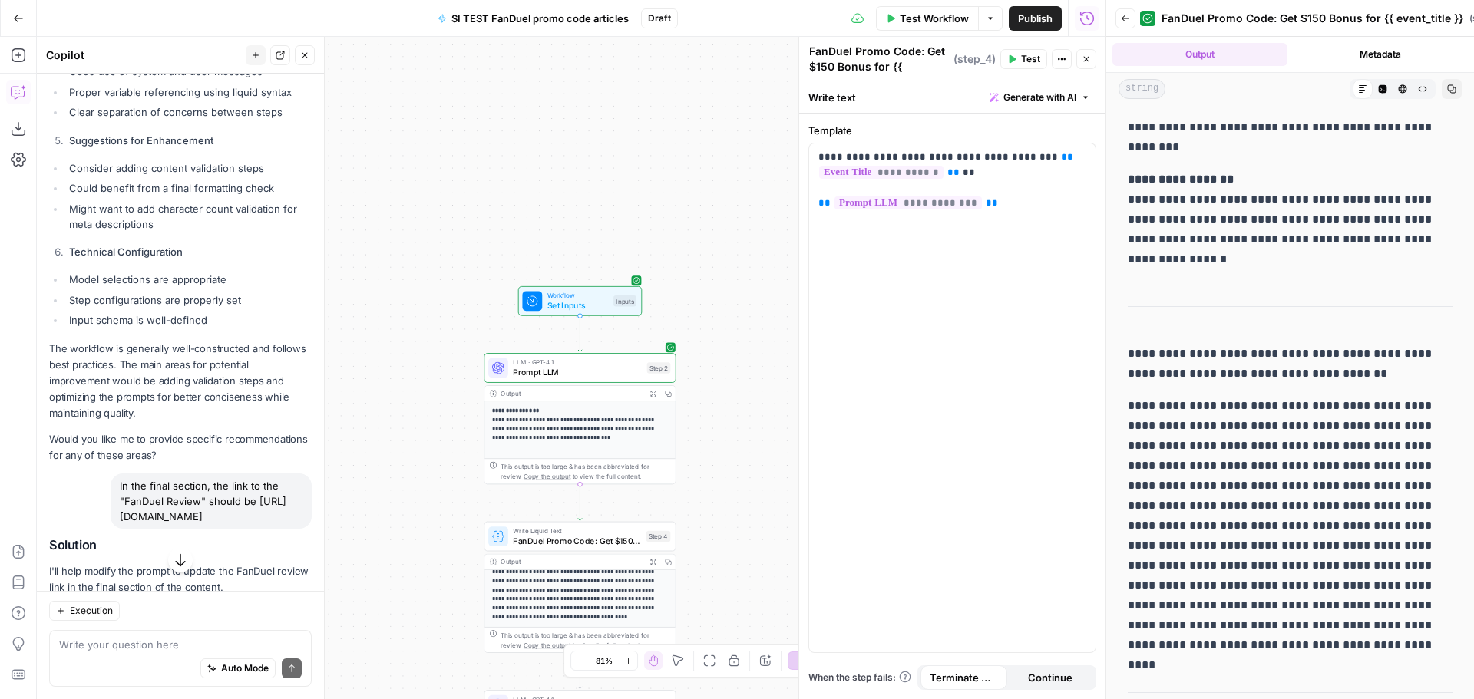
click at [486, 25] on span "SI TEST FanDuel promo code articles" at bounding box center [539, 18] width 177 height 15
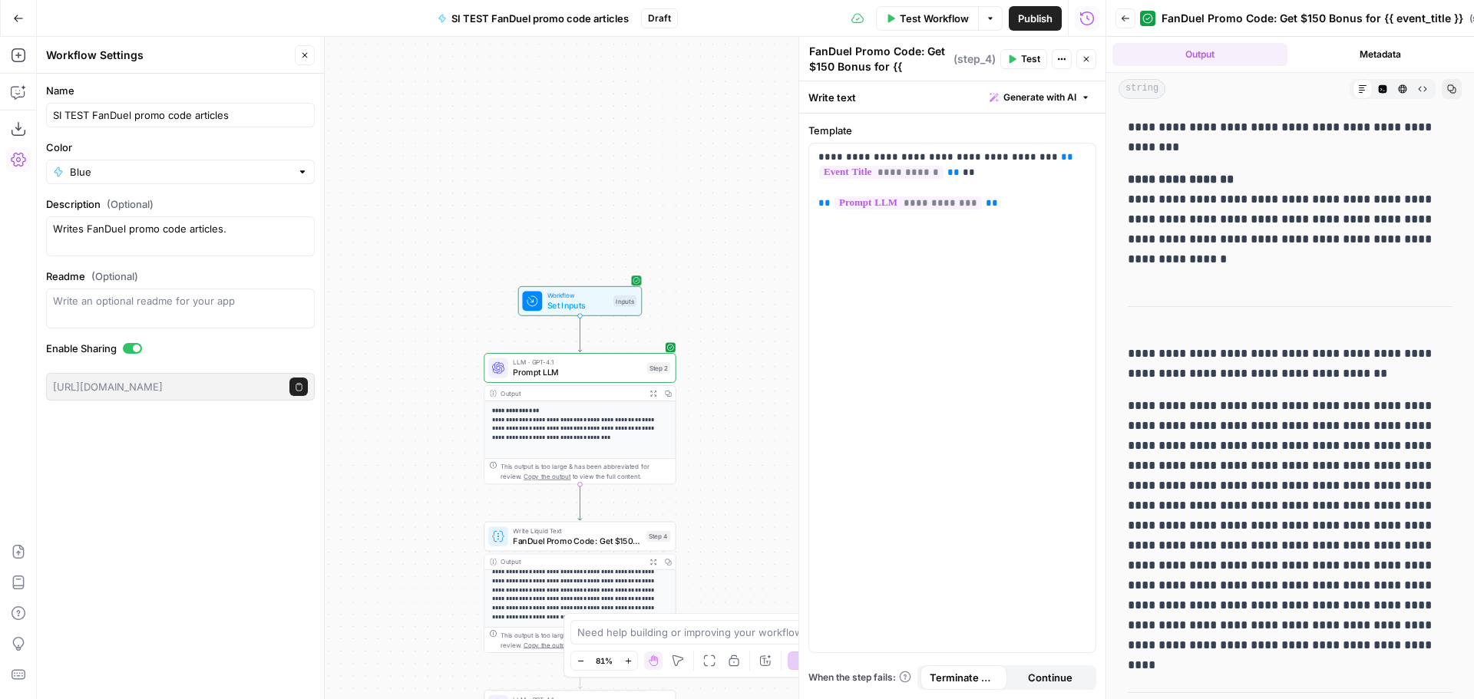
click at [577, 300] on span "Set Inputs" at bounding box center [577, 305] width 61 height 12
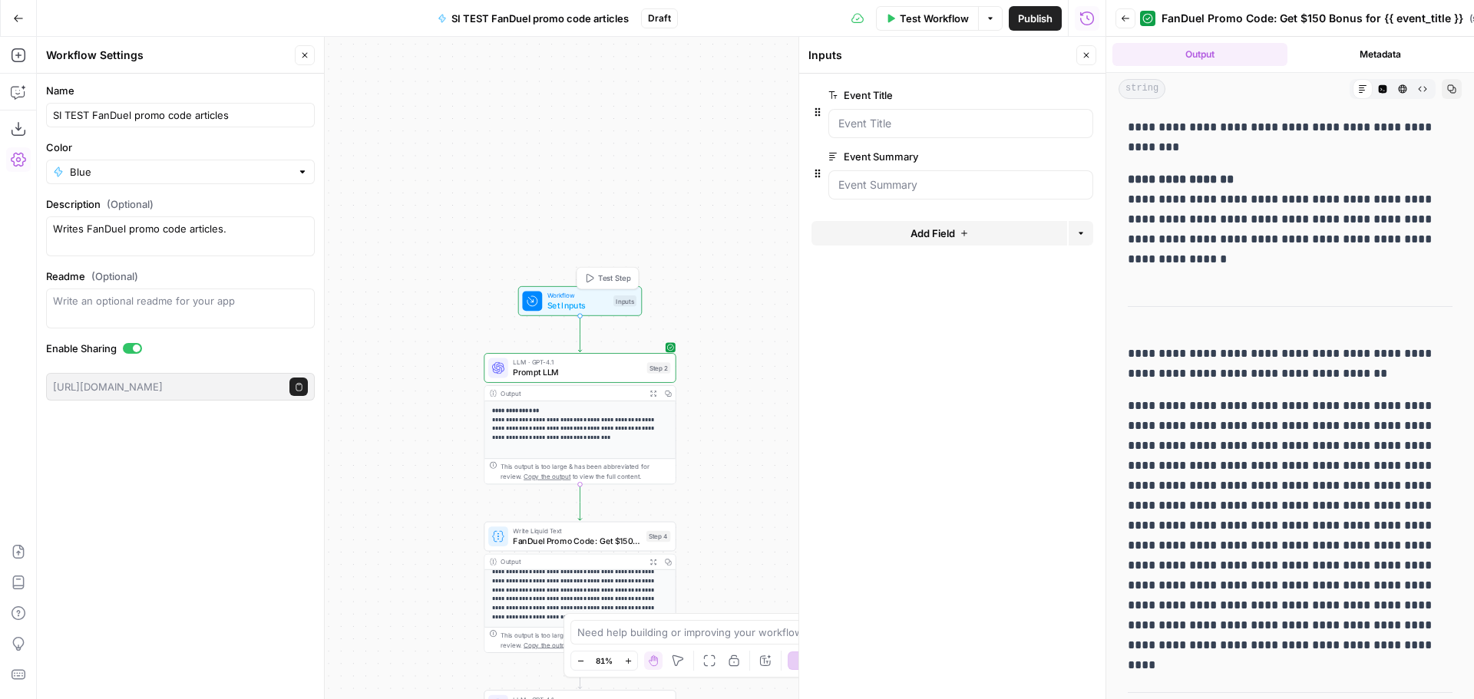
click at [625, 303] on div "Inputs" at bounding box center [624, 301] width 23 height 12
click at [615, 374] on span "Prompt LLM" at bounding box center [577, 372] width 129 height 12
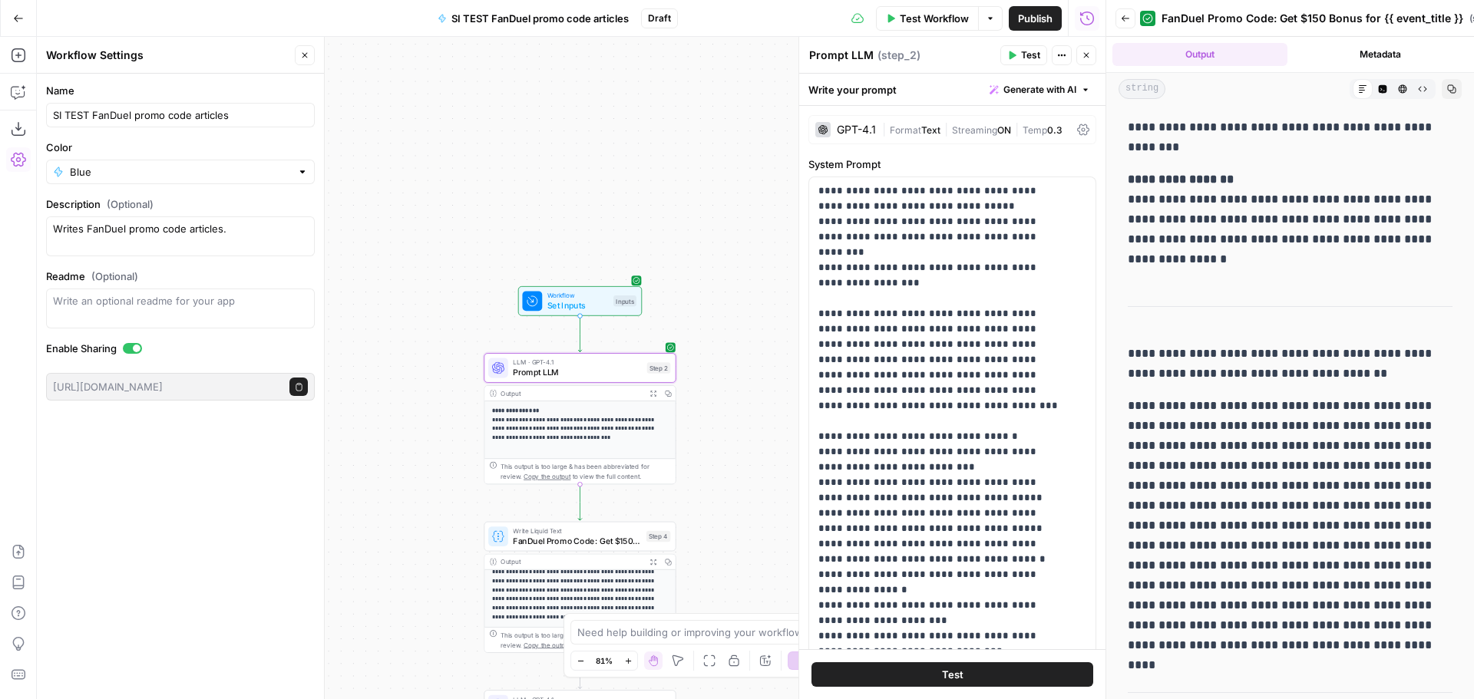
click at [923, 24] on span "Test Workflow" at bounding box center [933, 18] width 69 height 15
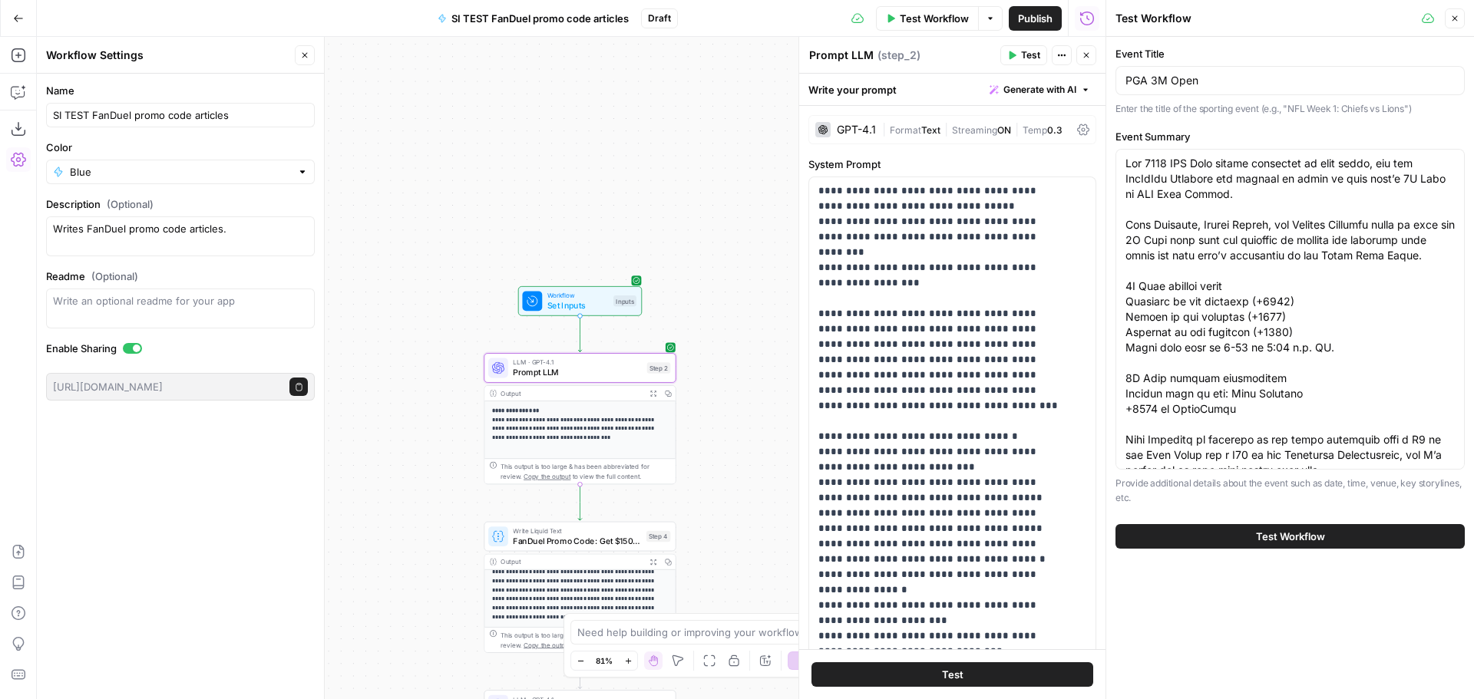
click at [1311, 540] on span "Test Workflow" at bounding box center [1290, 536] width 69 height 15
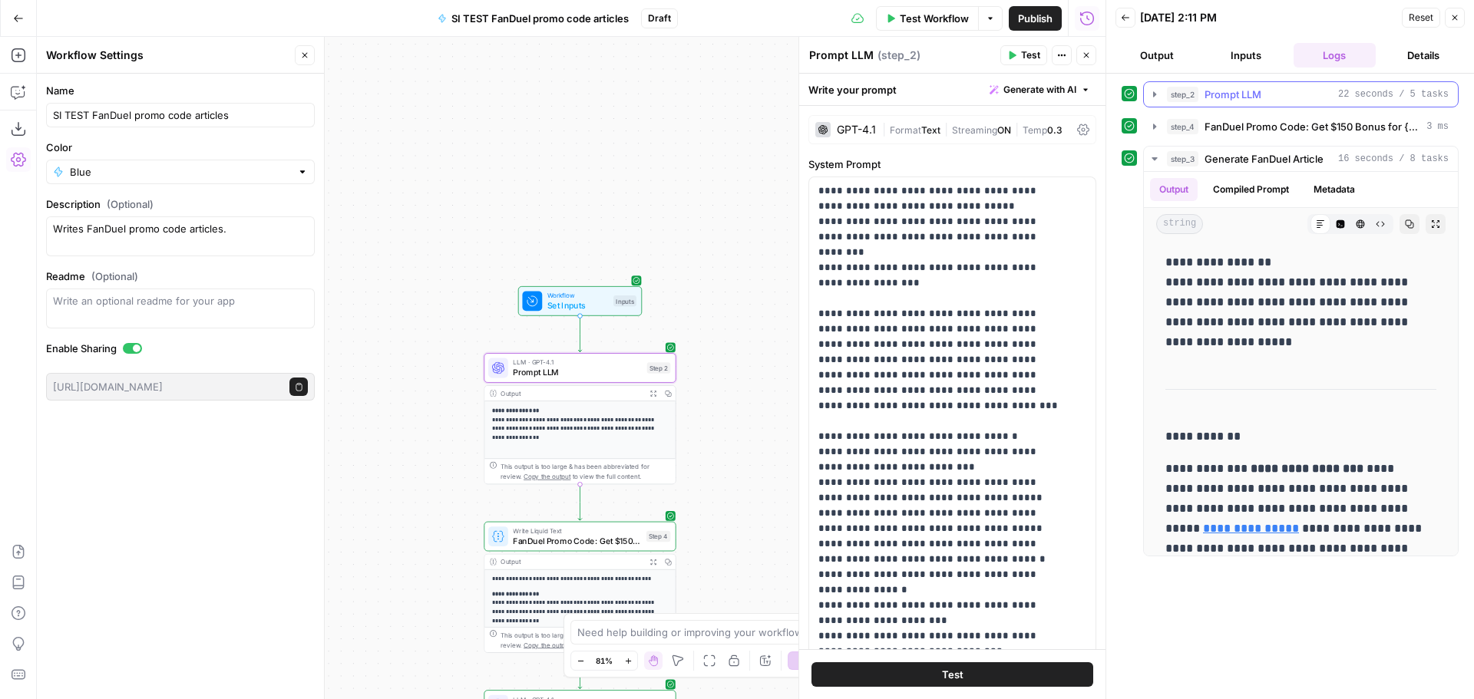
click at [1276, 95] on div "step_2 Prompt LLM 22 seconds / 5 tasks" at bounding box center [1308, 94] width 282 height 15
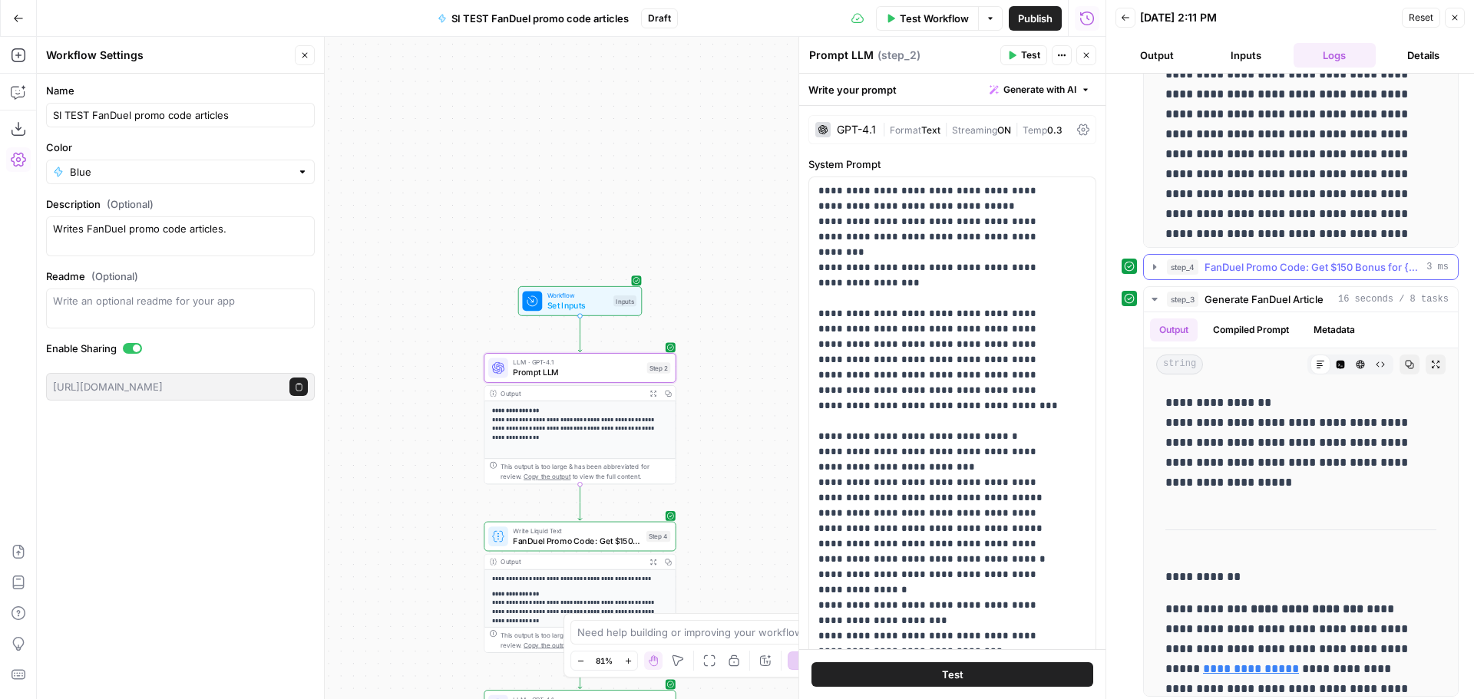
scroll to position [249, 0]
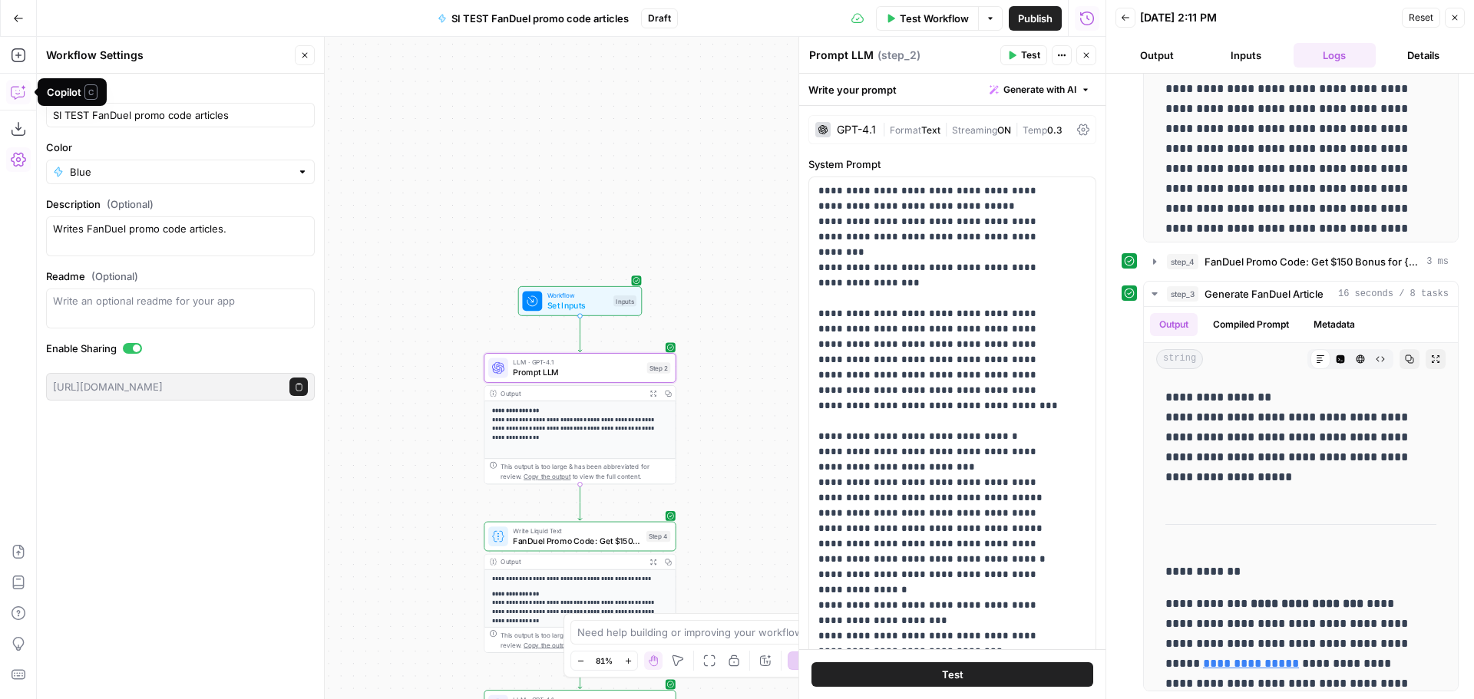
click at [10, 87] on button "Copilot" at bounding box center [18, 92] width 25 height 25
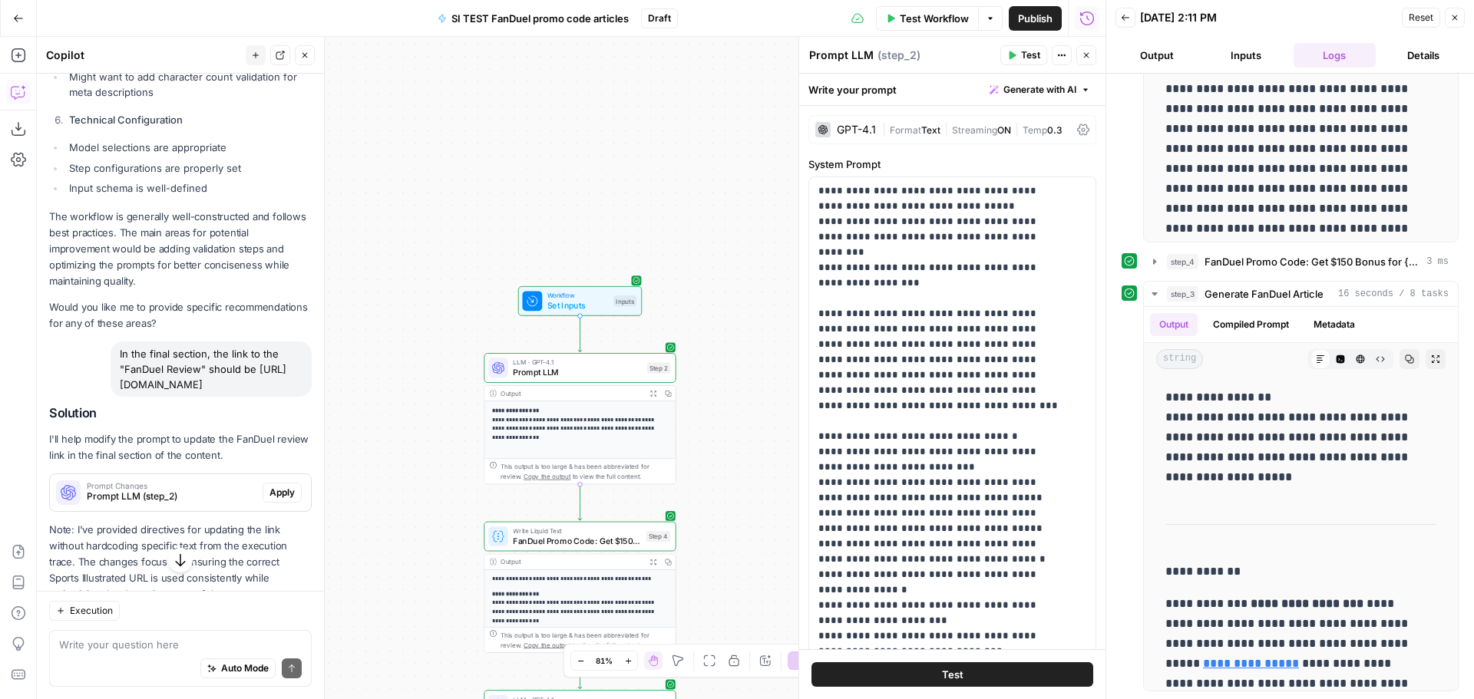
scroll to position [888, 0]
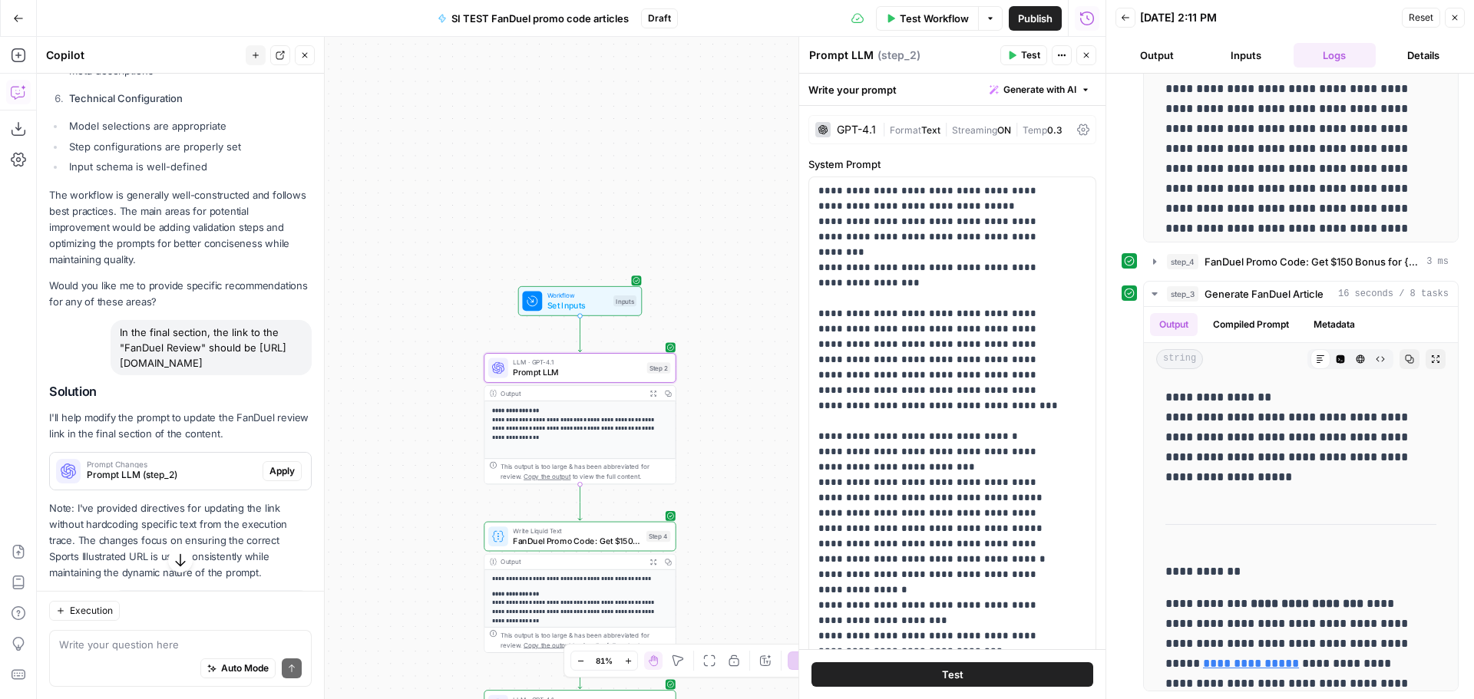
click at [271, 468] on span "Apply" at bounding box center [281, 471] width 25 height 14
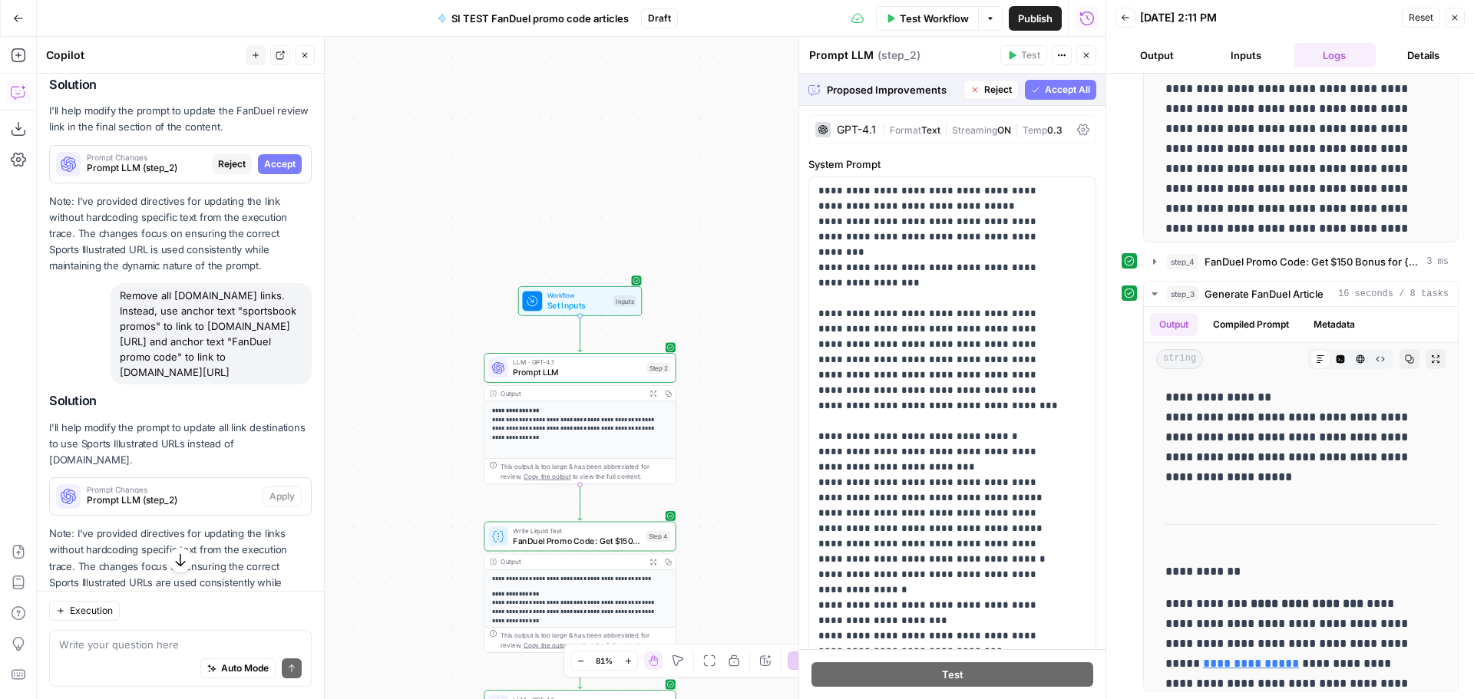
scroll to position [940, 0]
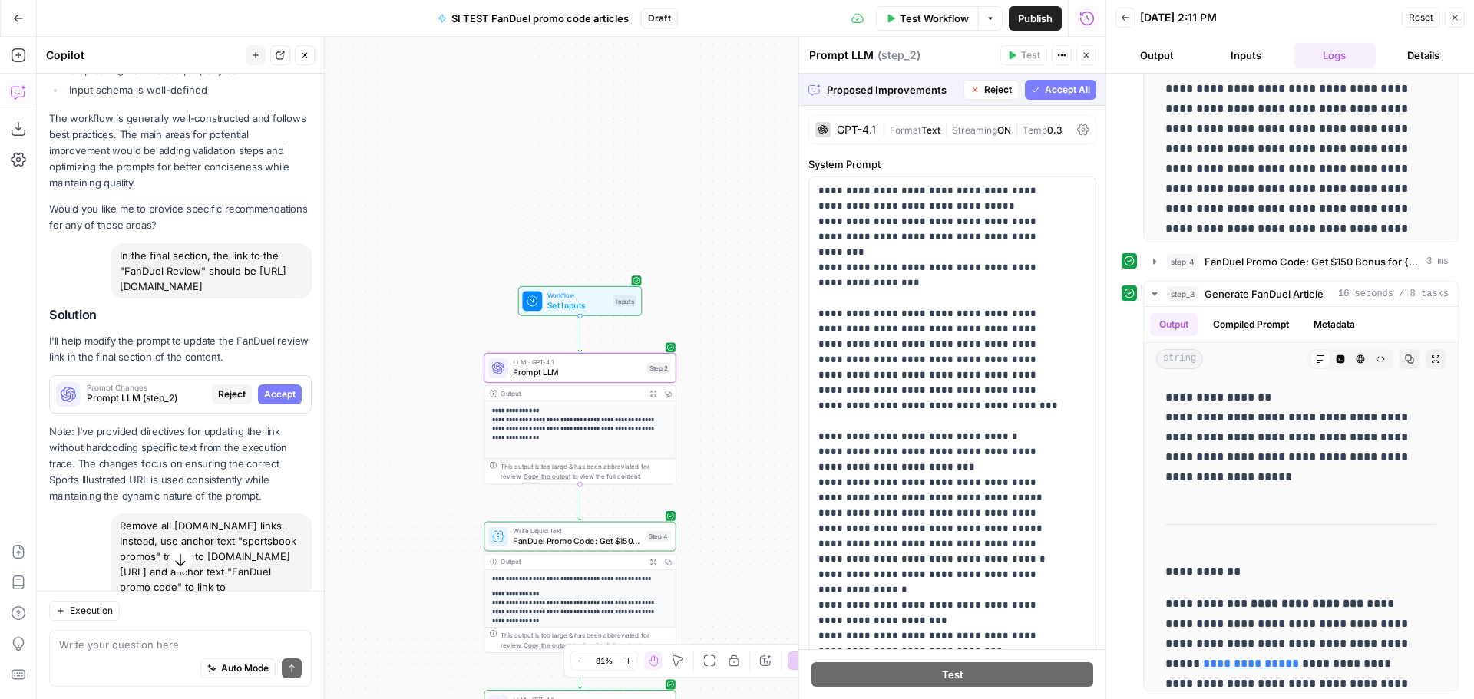
click at [150, 391] on span "Prompt LLM (step_2)" at bounding box center [146, 398] width 119 height 14
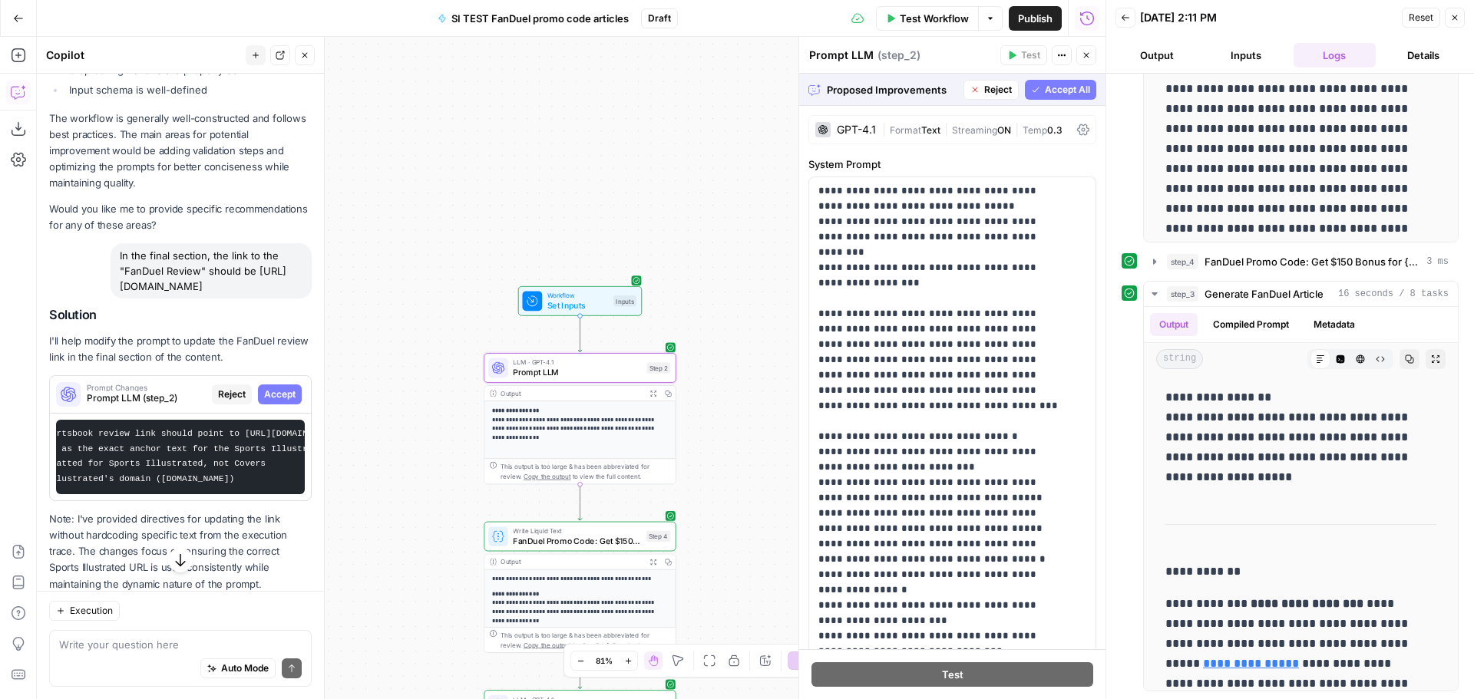
scroll to position [0, 503]
click at [272, 398] on span "Accept" at bounding box center [279, 395] width 31 height 14
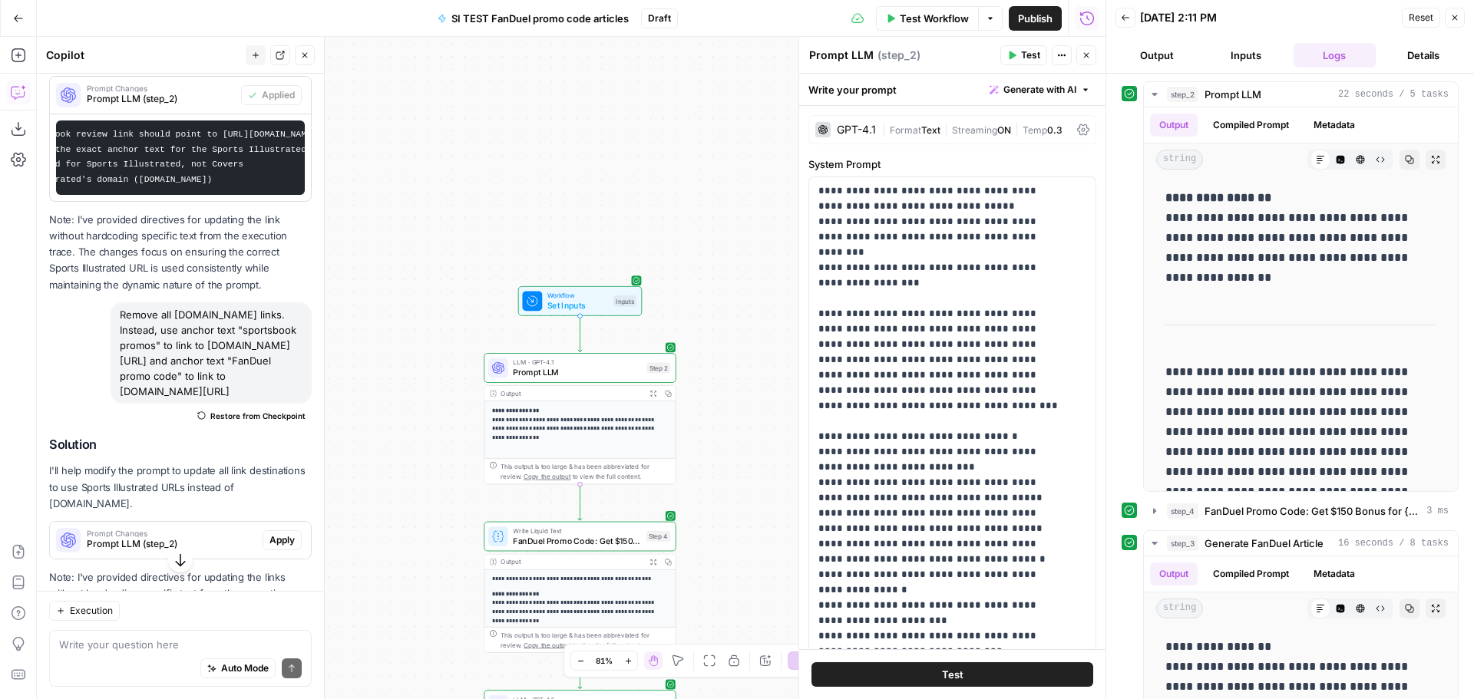
scroll to position [1425, 0]
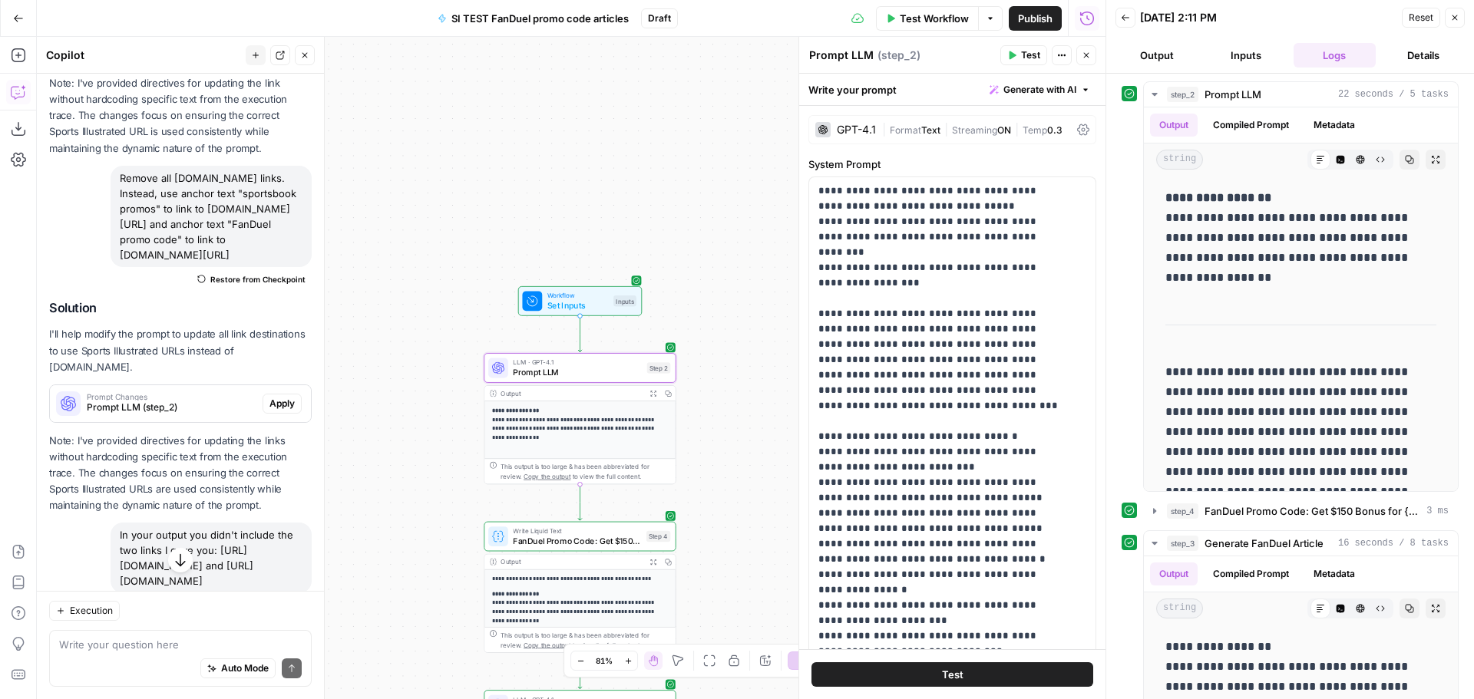
click at [269, 411] on span "Apply" at bounding box center [281, 404] width 25 height 14
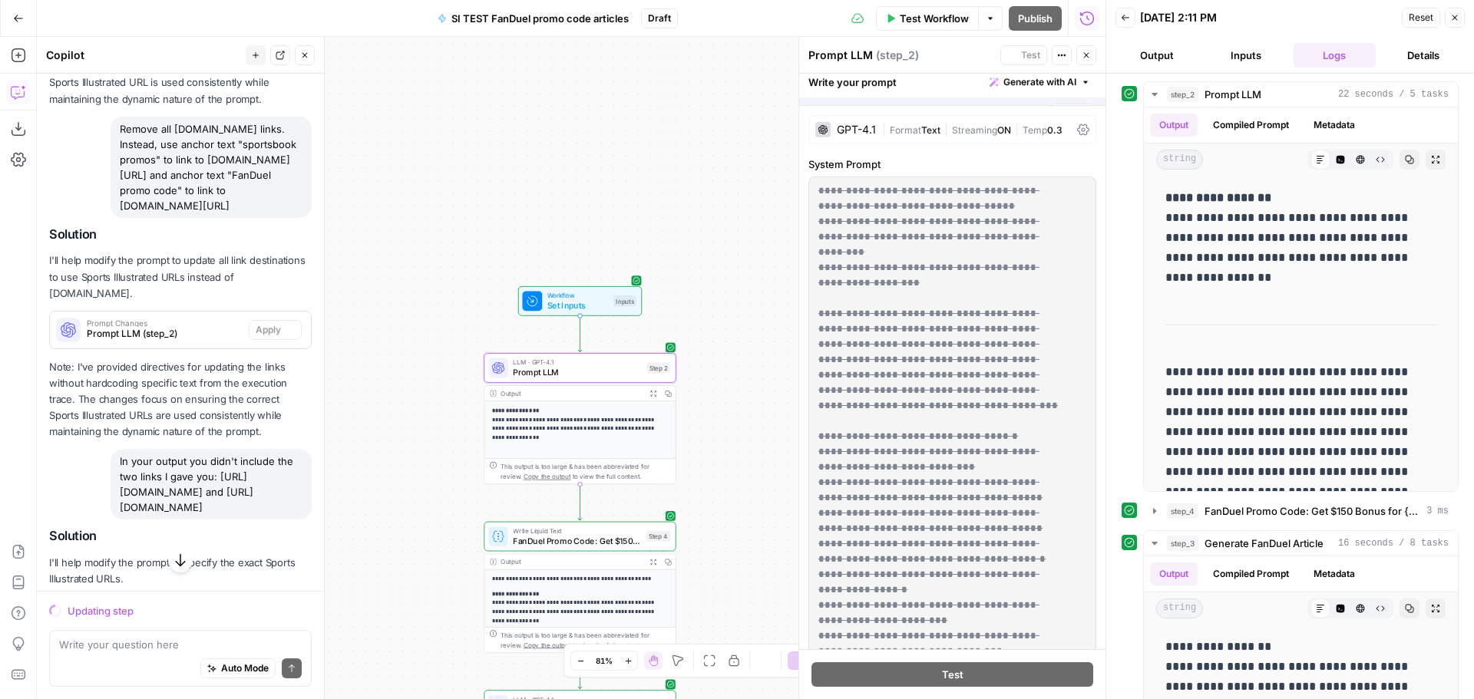
scroll to position [1376, 0]
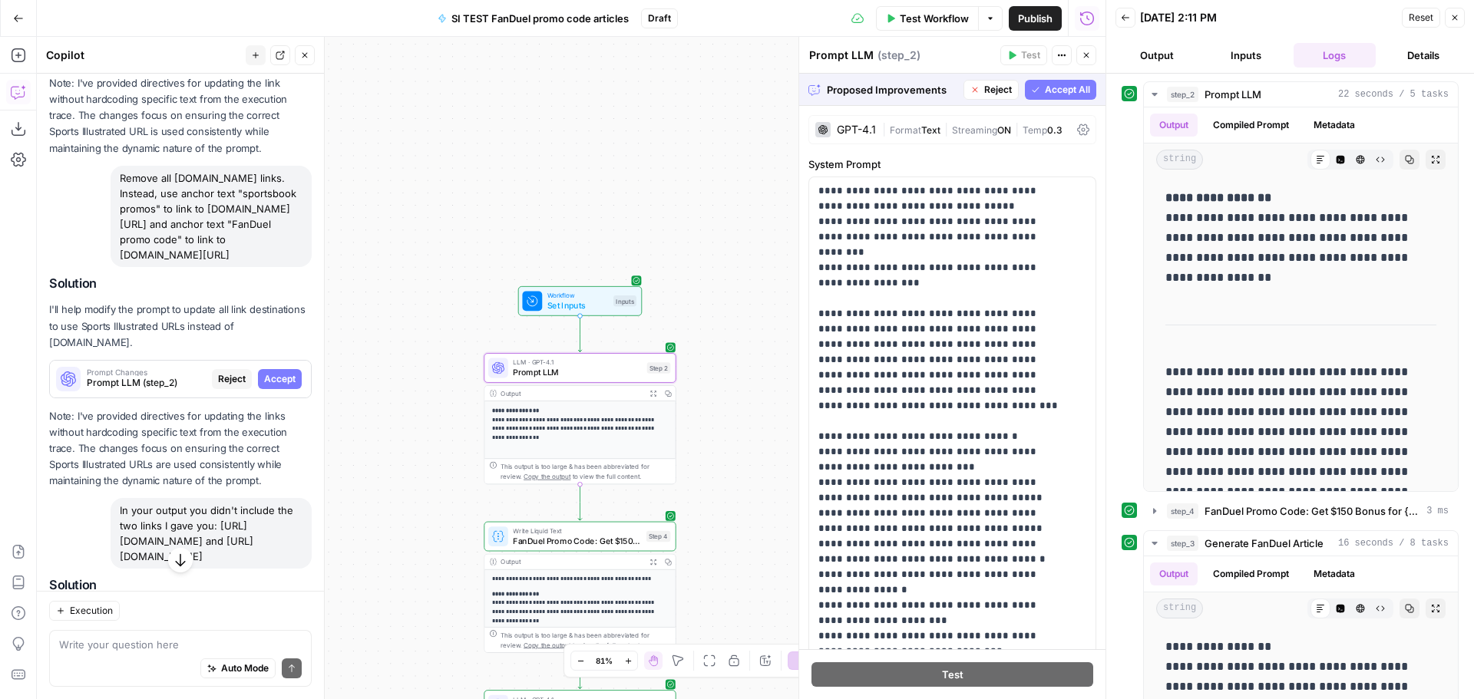
click at [282, 386] on span "Accept" at bounding box center [279, 379] width 31 height 14
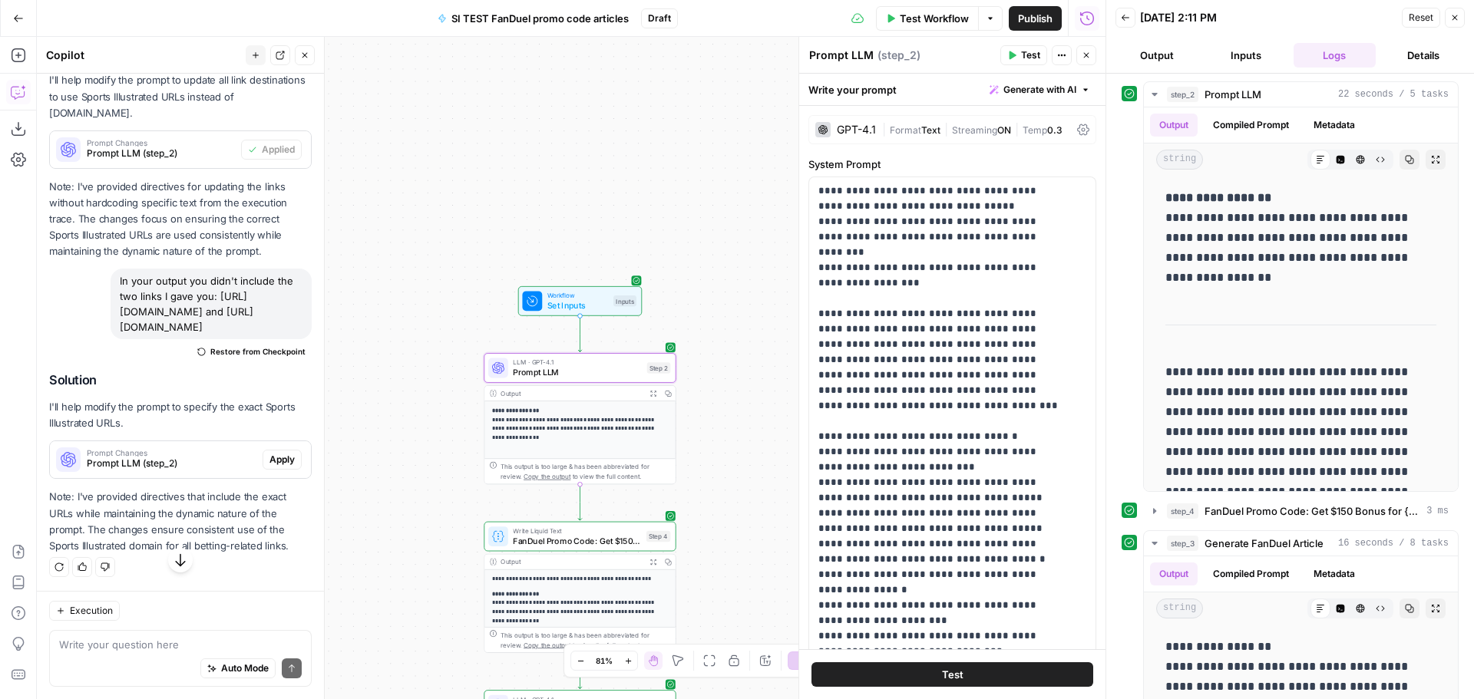
scroll to position [1752, 0]
click at [920, 674] on button "Test" at bounding box center [952, 674] width 282 height 25
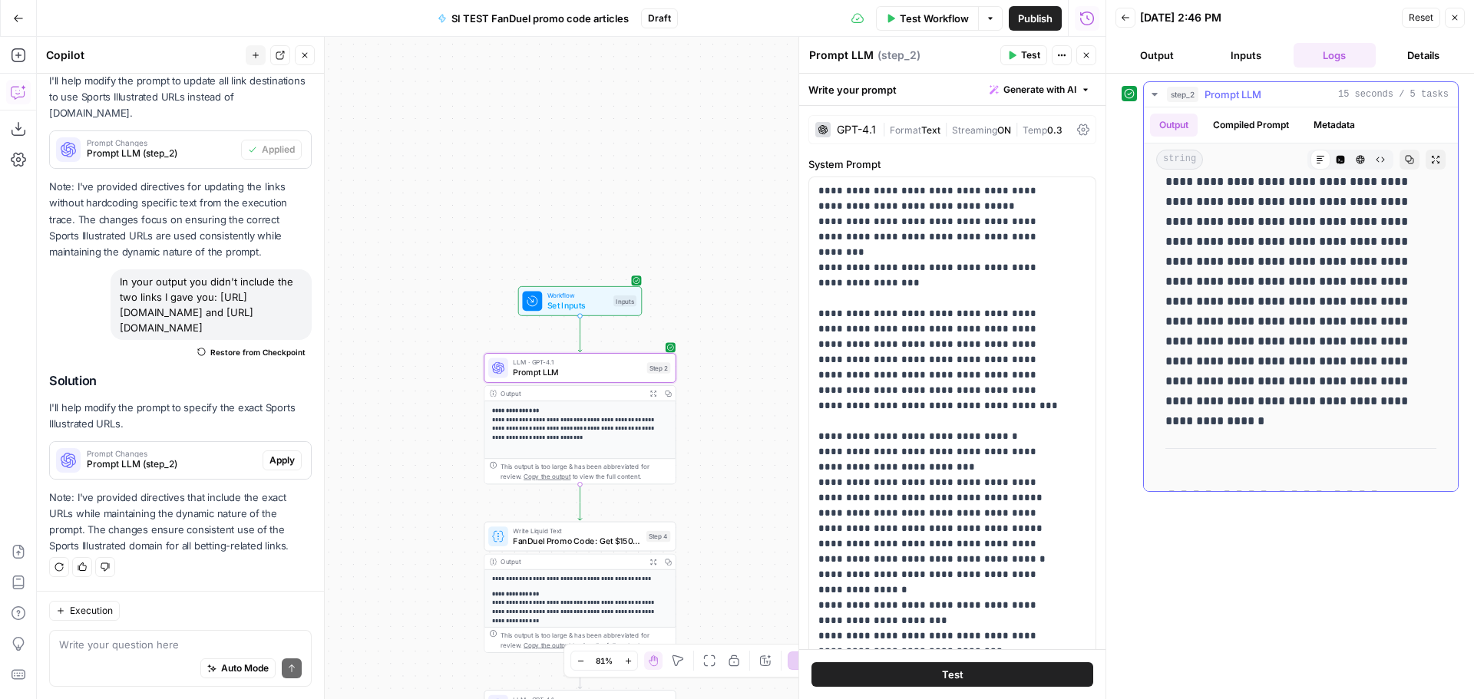
scroll to position [0, 0]
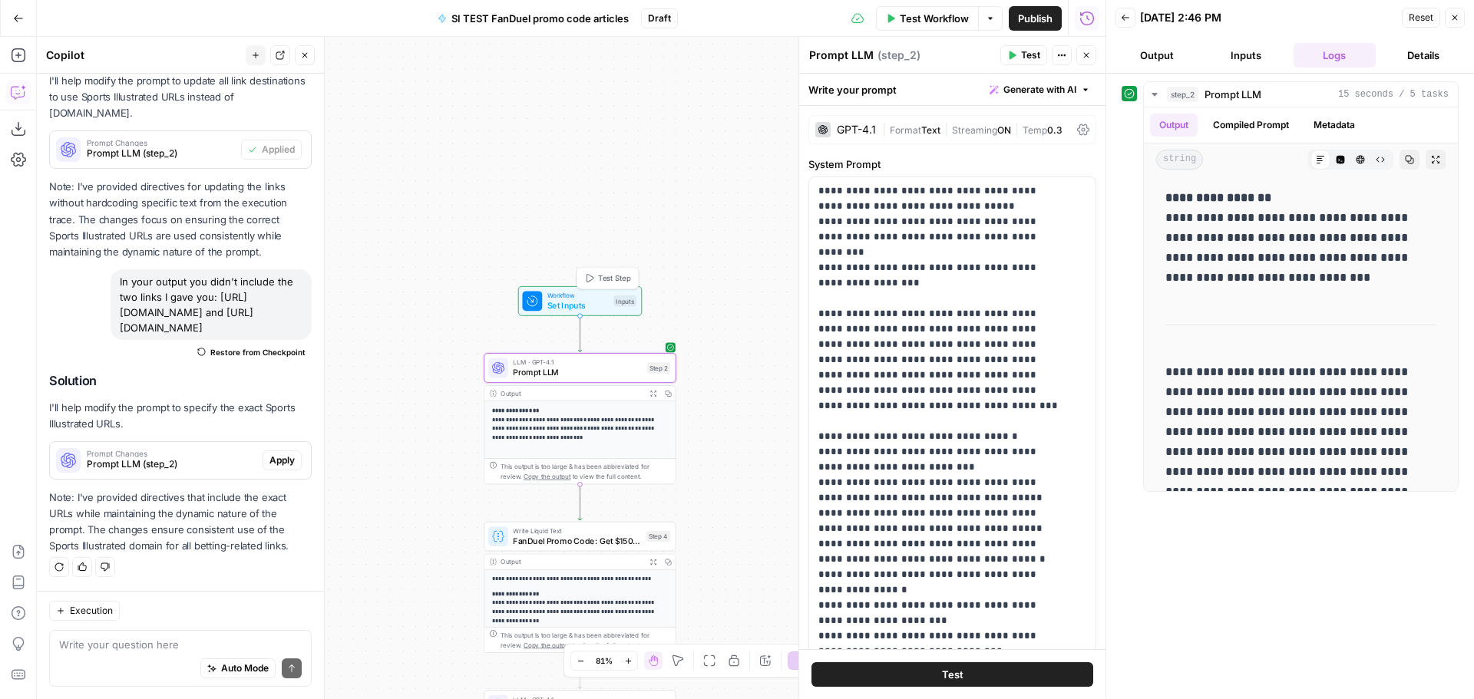
click at [586, 301] on span "Set Inputs" at bounding box center [577, 305] width 61 height 12
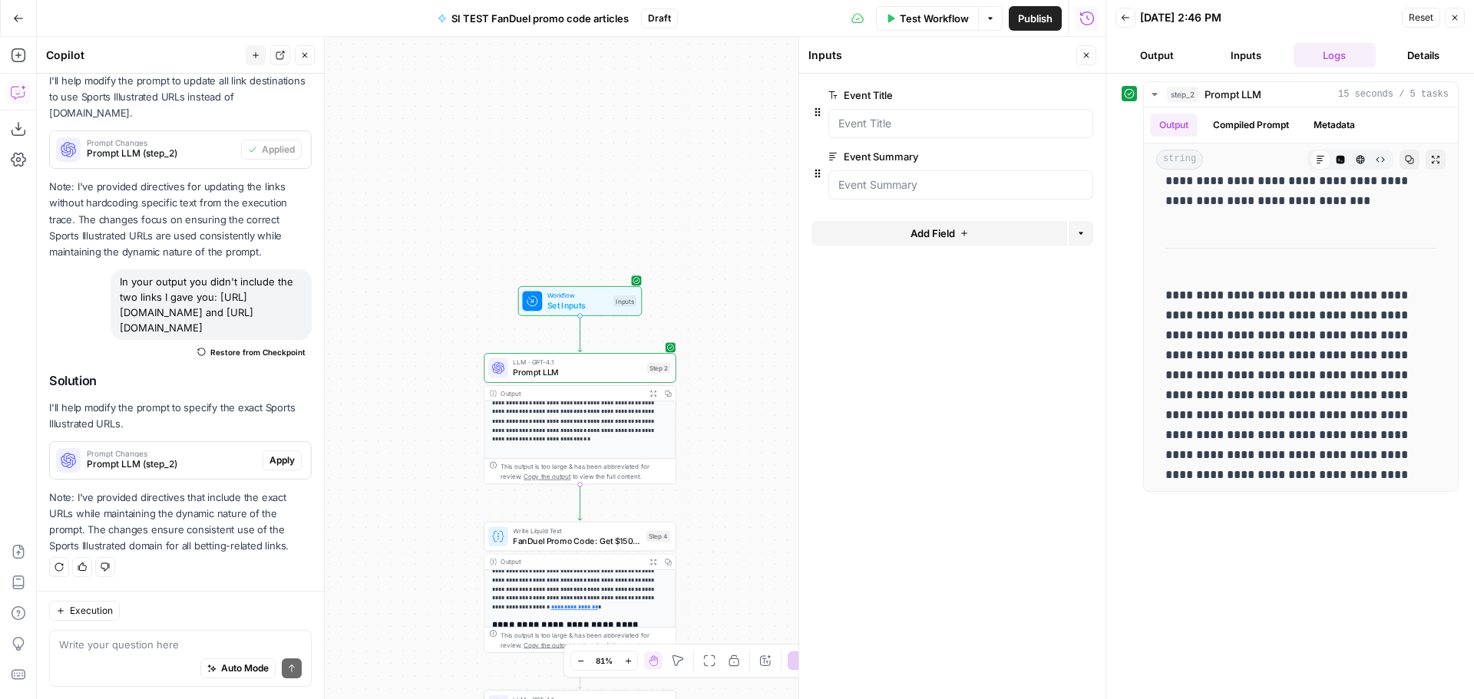
scroll to position [279, 0]
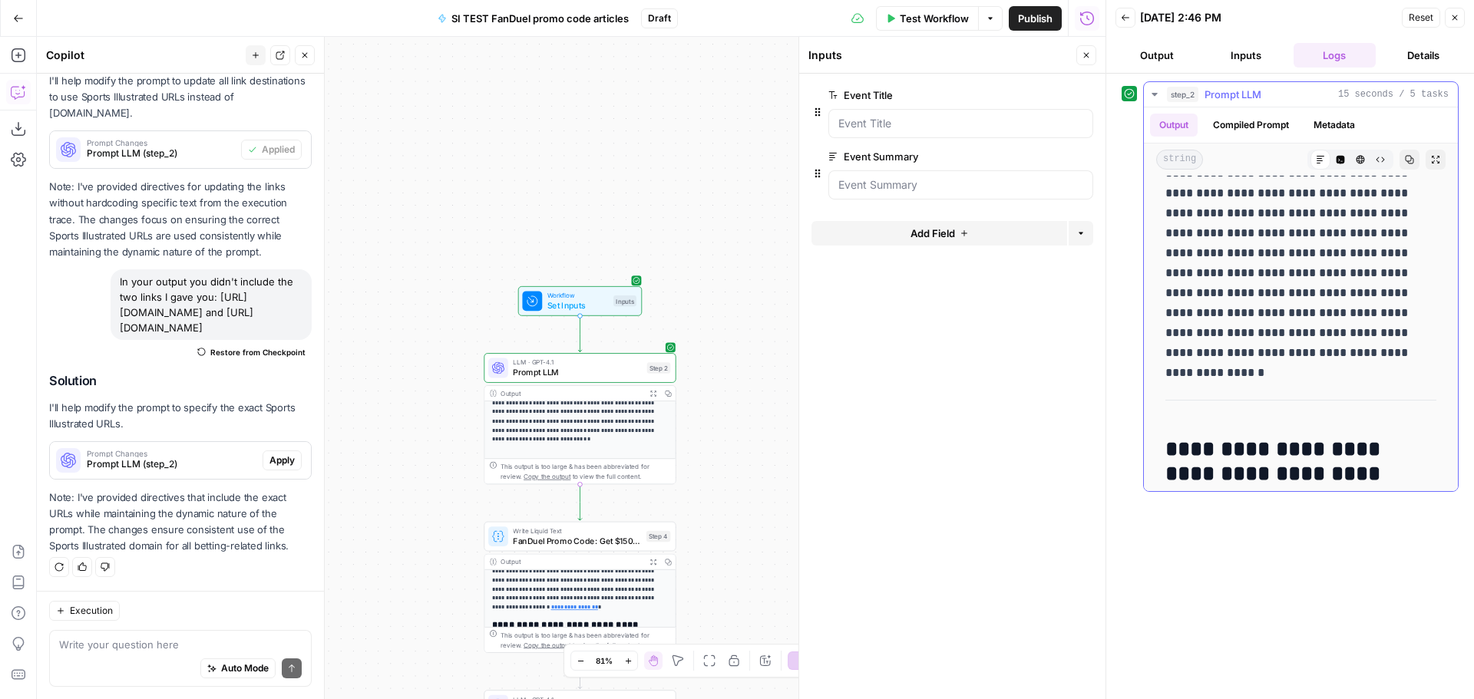
click at [1315, 293] on p "**********" at bounding box center [1294, 223] width 259 height 279
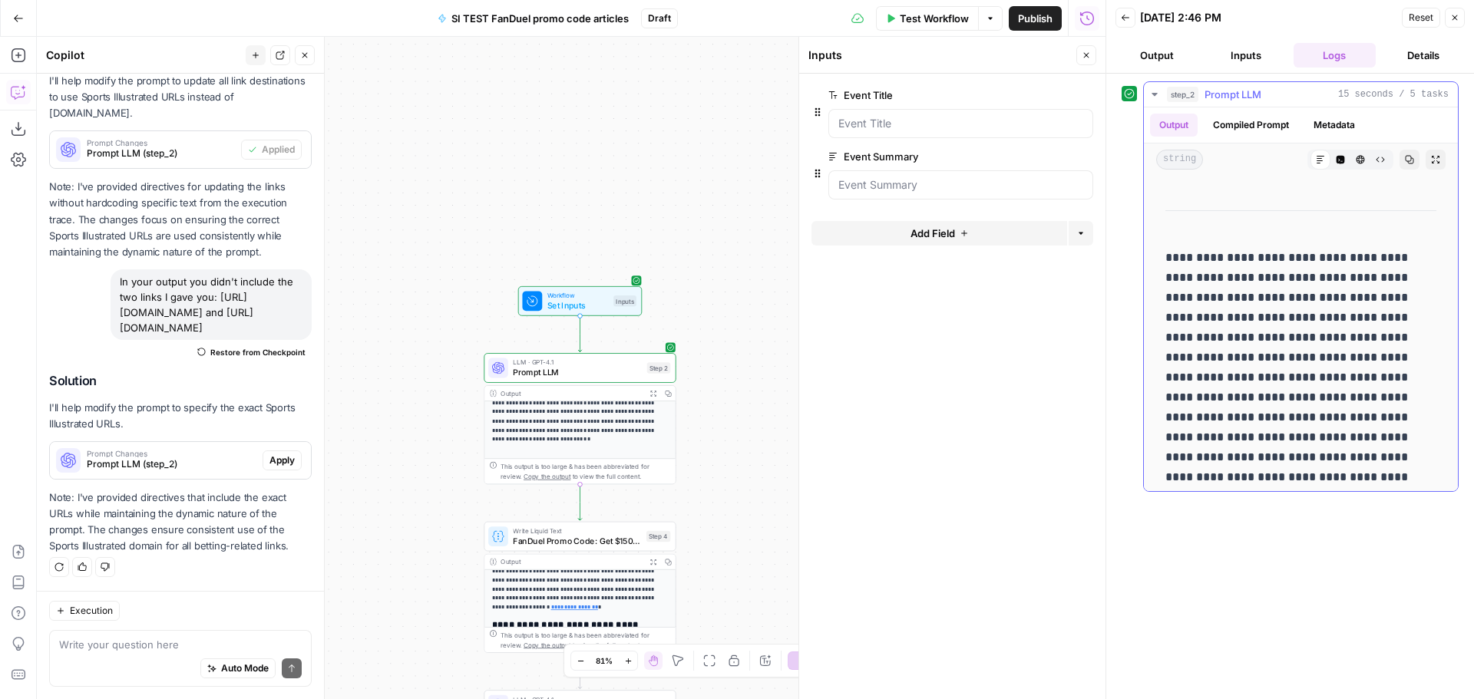
scroll to position [230, 0]
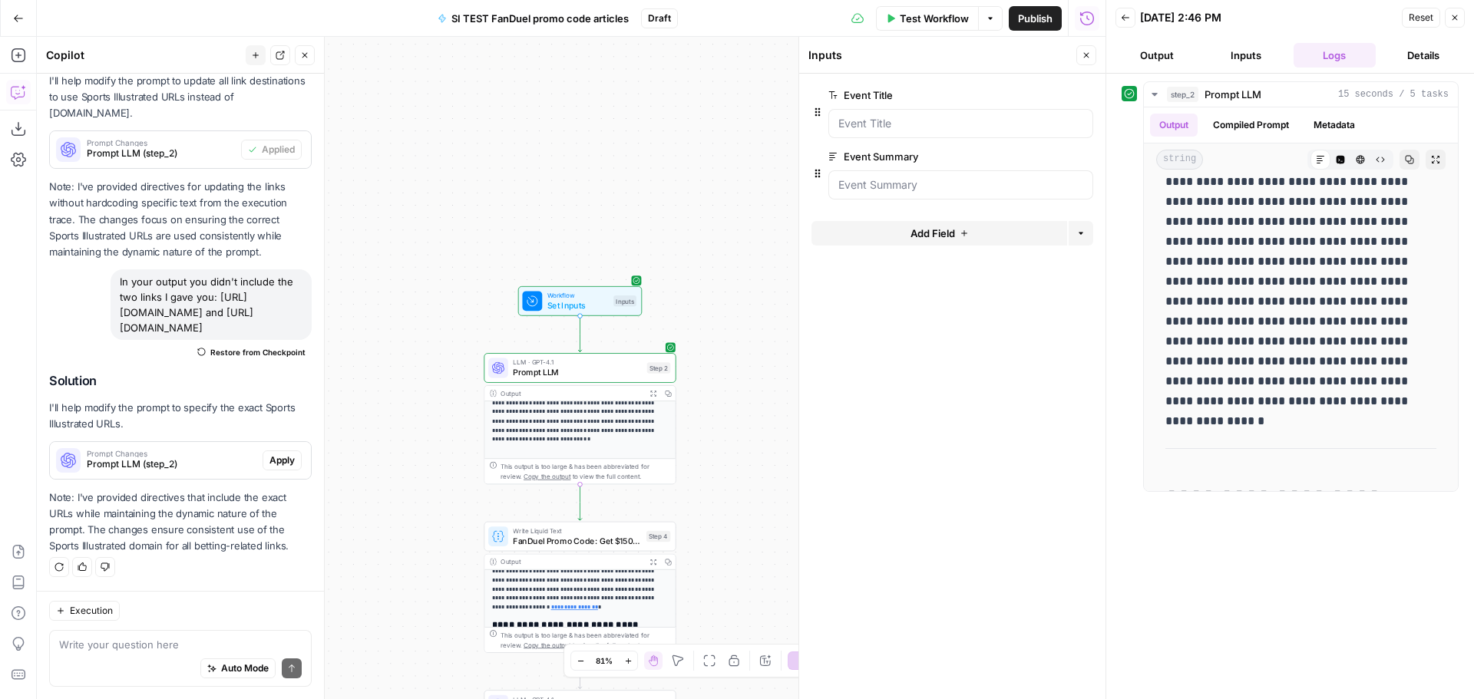
click at [92, 635] on div "Write your question here Auto Mode Send" at bounding box center [180, 658] width 262 height 57
type textarea "L"
drag, startPoint x: 120, startPoint y: 282, endPoint x: 153, endPoint y: 293, distance: 34.7
click at [153, 293] on div "In your output you didn't include the two links I gave you: [URL][DOMAIN_NAME] …" at bounding box center [211, 304] width 201 height 71
copy div "[URL][DOMAIN_NAME]"
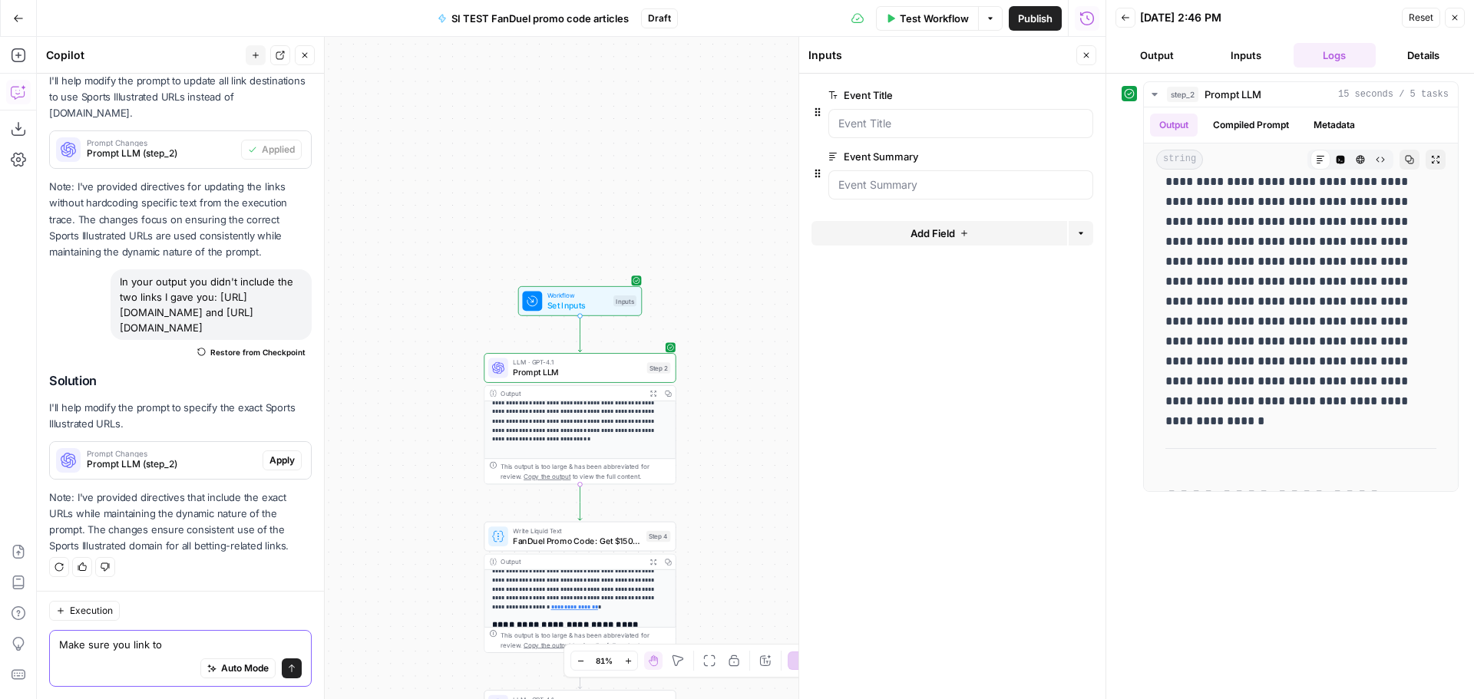
click at [174, 645] on textarea "Make sure you link to" at bounding box center [180, 644] width 243 height 15
paste textarea "[URL][DOMAIN_NAME]"
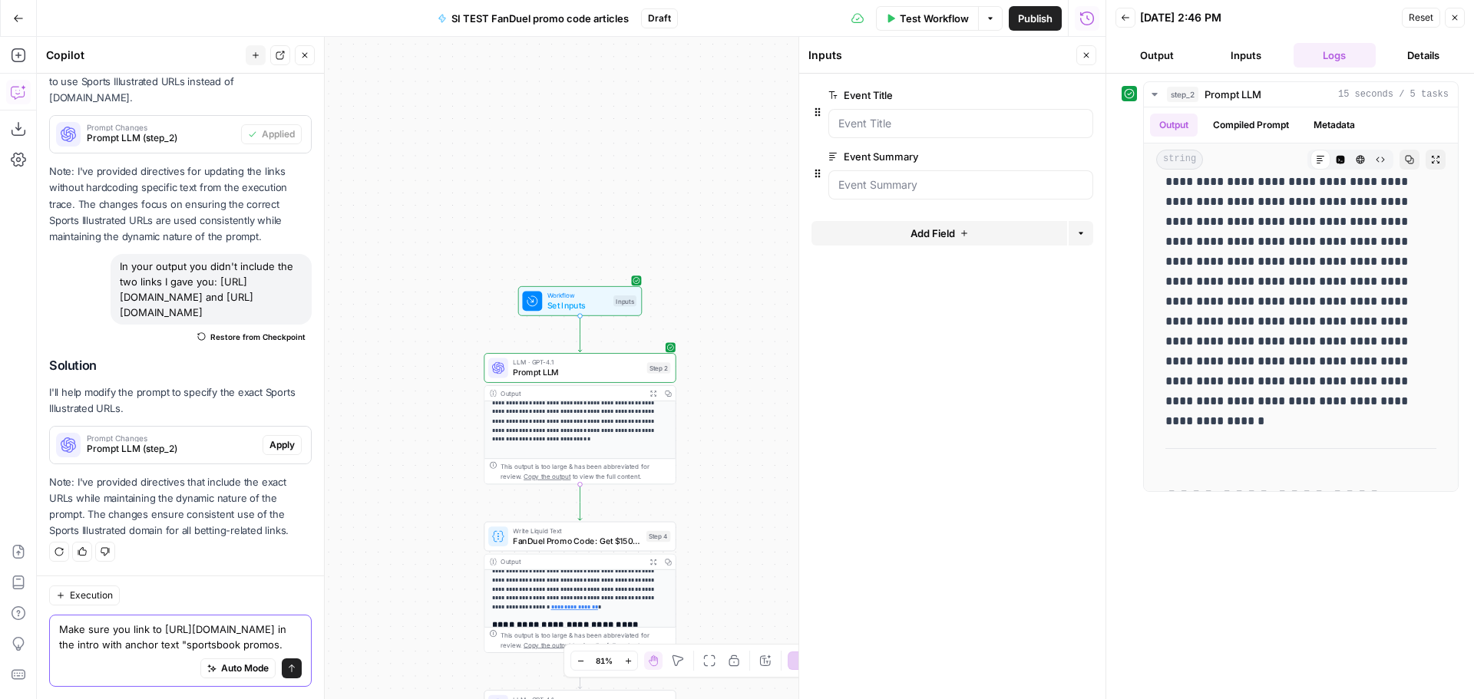
type textarea "Make sure you link to [URL][DOMAIN_NAME] in the intro with anchor text "sportsb…"
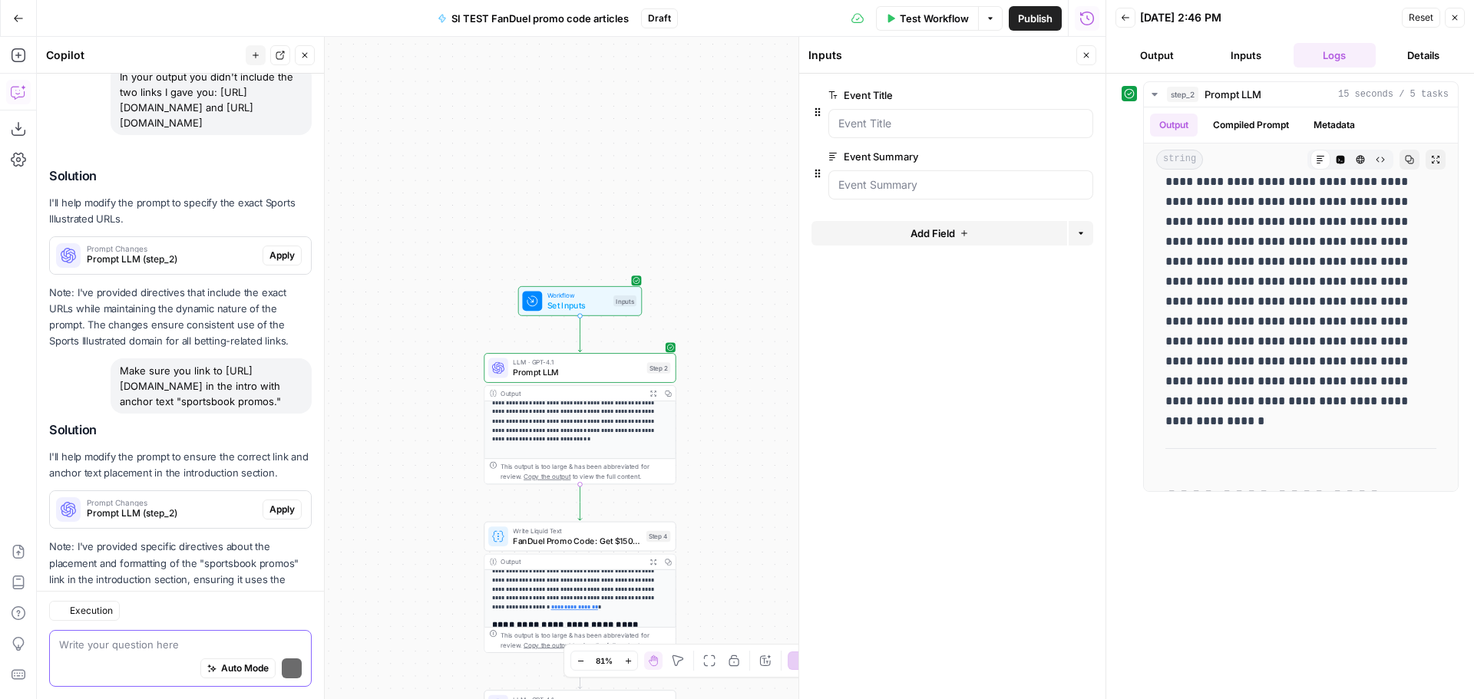
scroll to position [1939, 0]
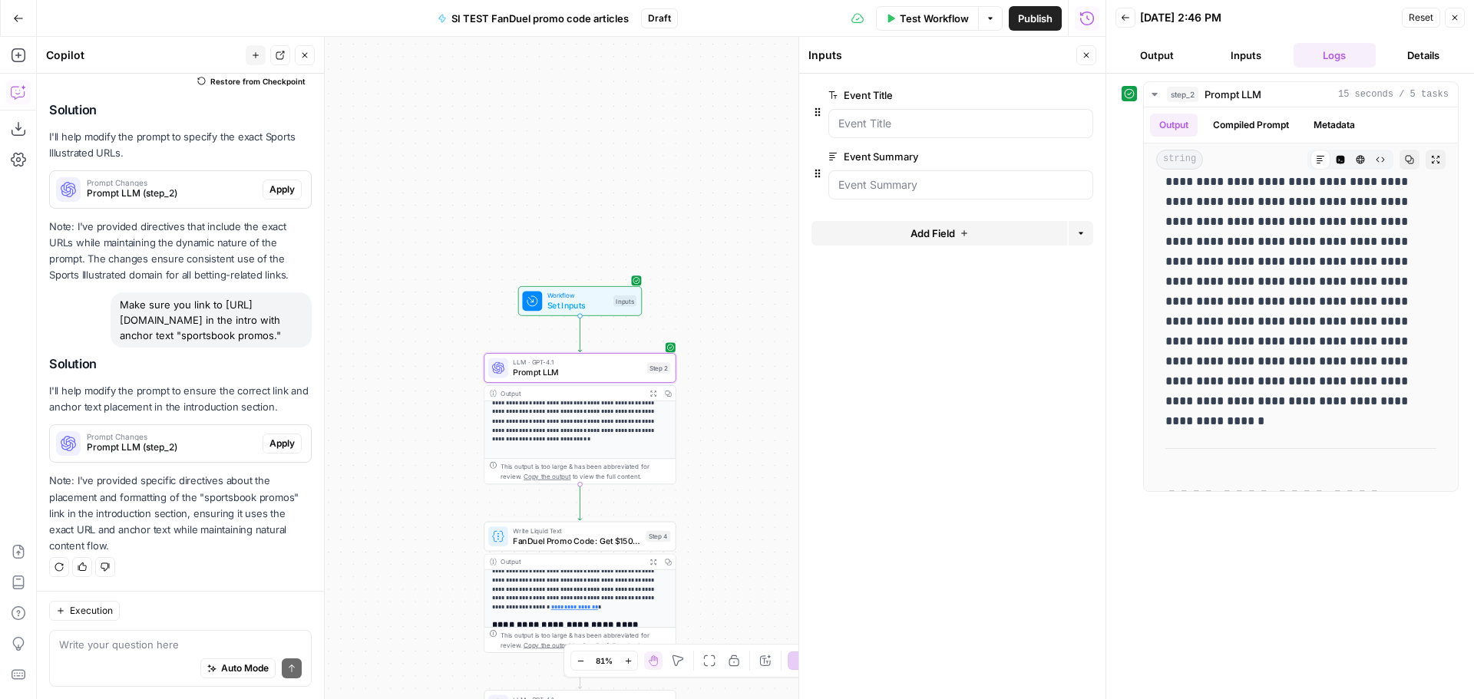
click at [279, 444] on span "Apply" at bounding box center [281, 444] width 25 height 14
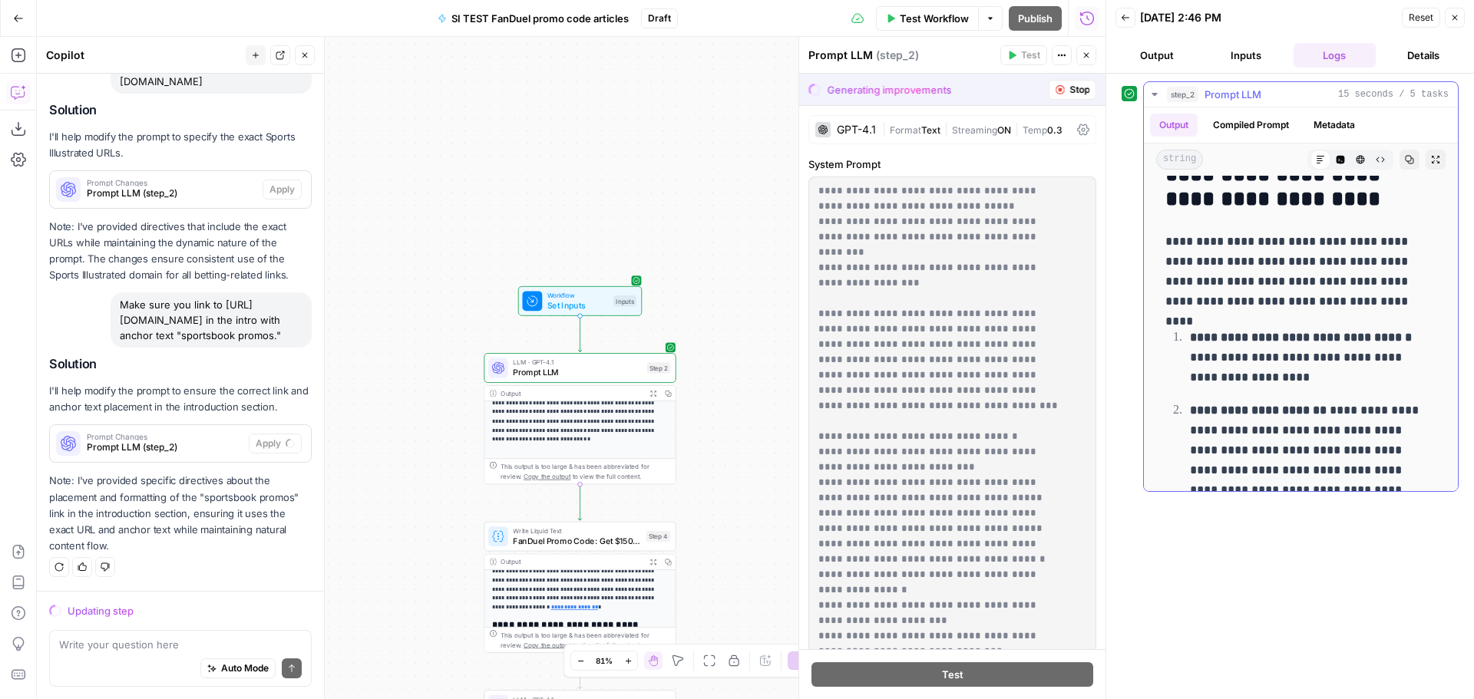
scroll to position [1458, 0]
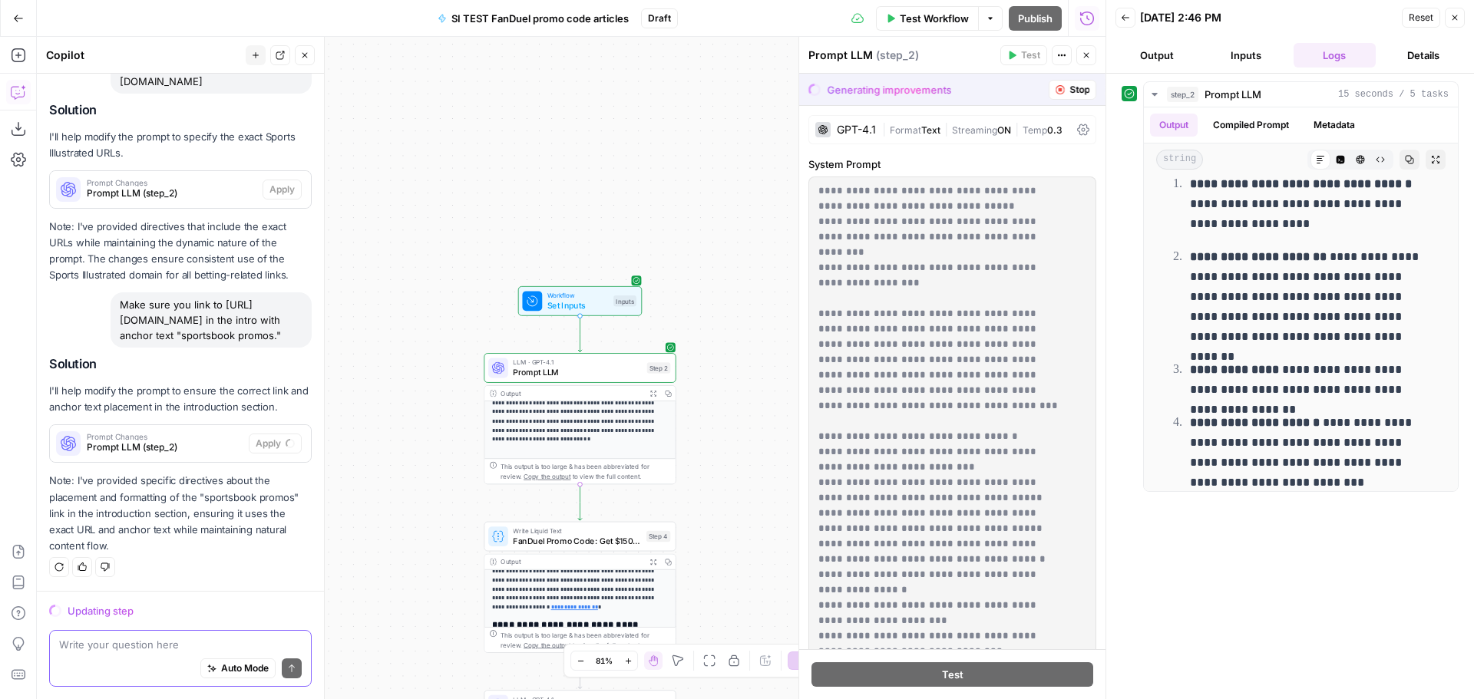
click at [87, 640] on textarea at bounding box center [180, 644] width 243 height 15
click at [91, 646] on textarea at bounding box center [180, 644] width 243 height 15
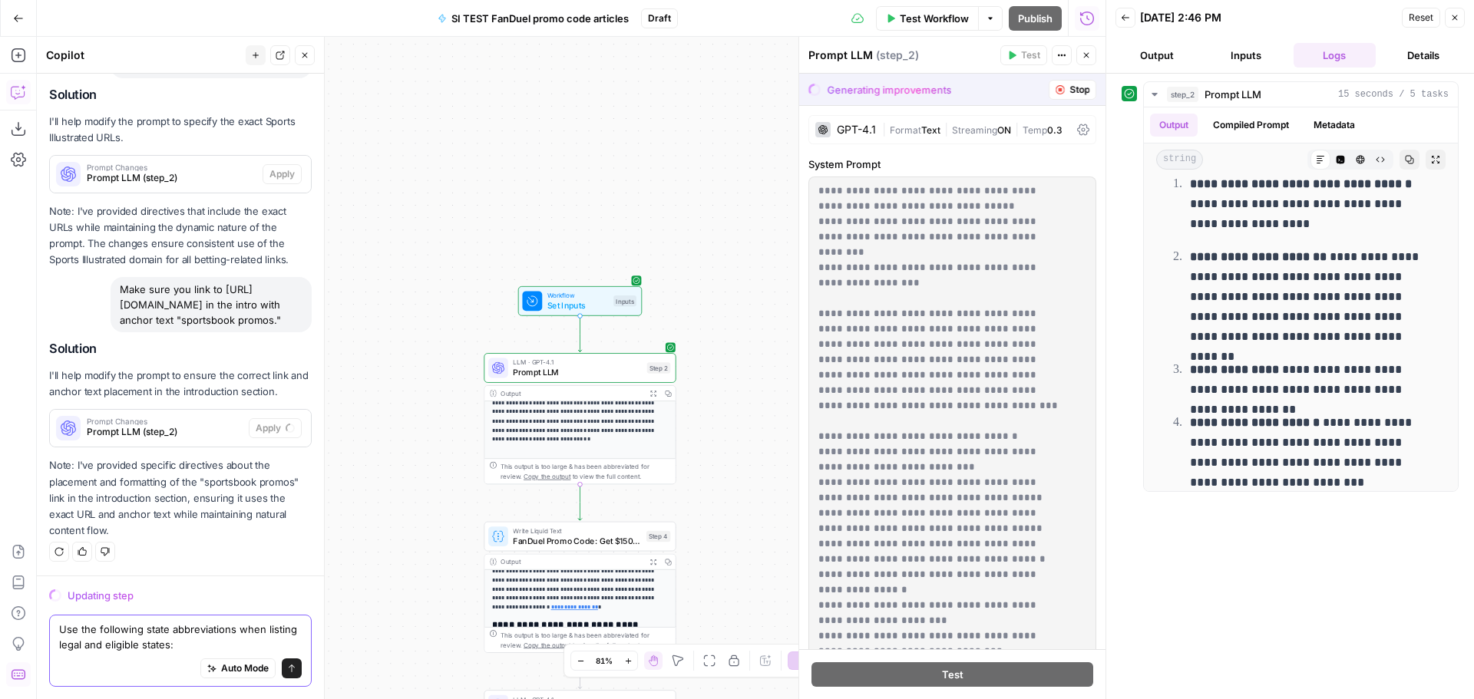
paste textarea "AZ, CO, [GEOGRAPHIC_DATA], [GEOGRAPHIC_DATA], [GEOGRAPHIC_DATA], IN, [GEOGRAPHI…"
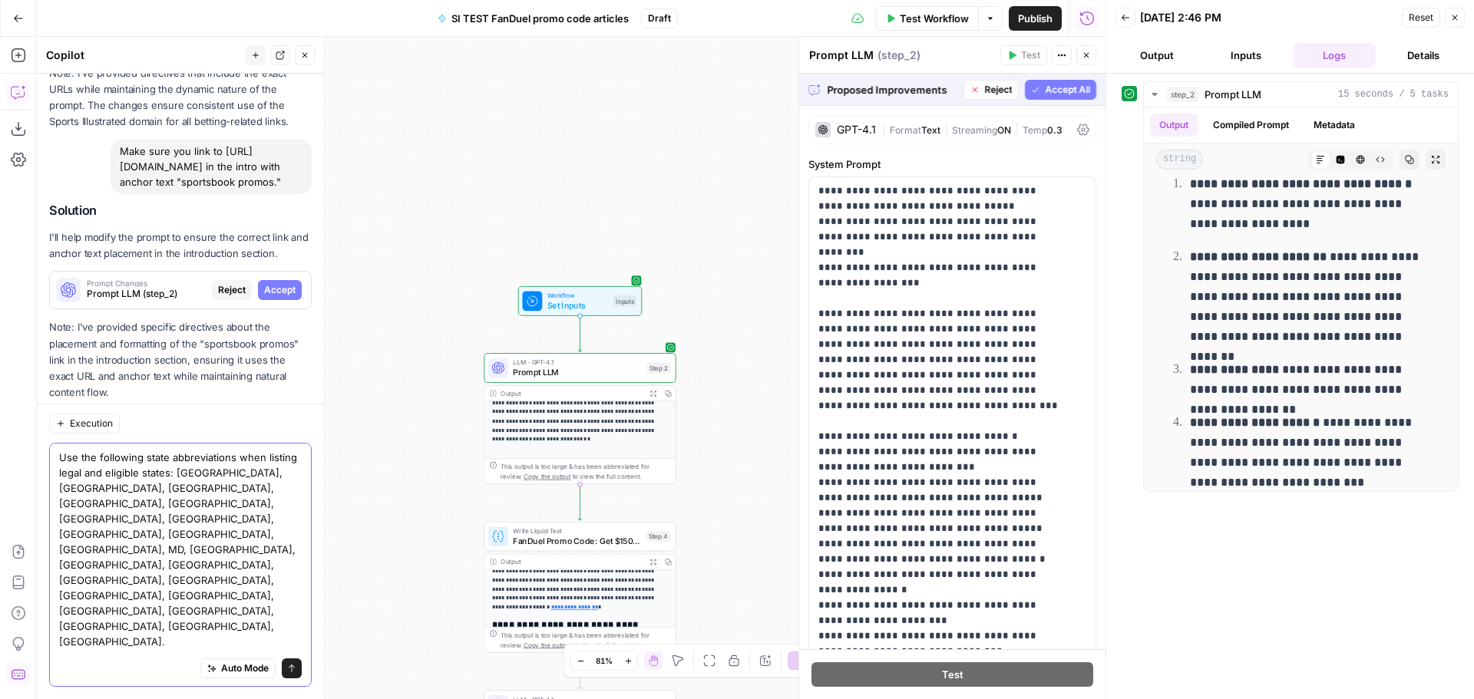
scroll to position [1933, 0]
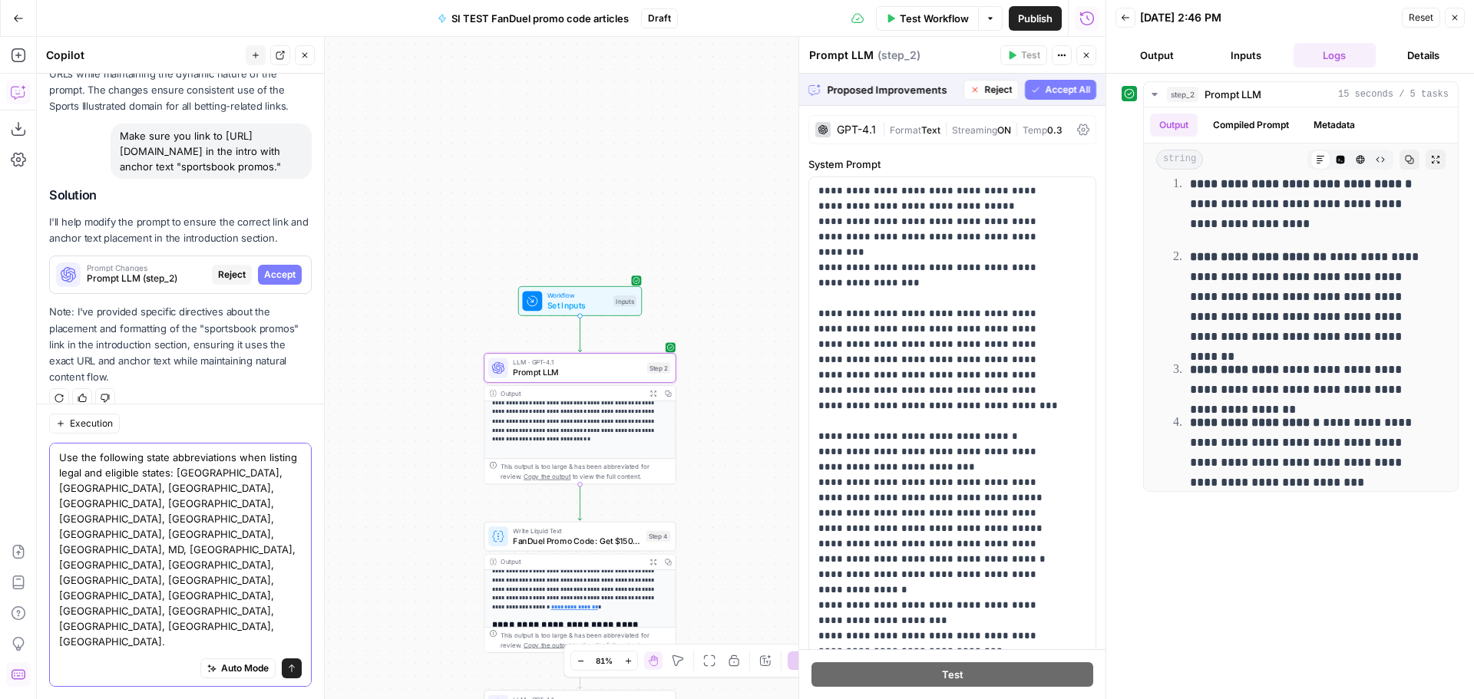
type textarea "Use the following state abbreviations when listing legal and eligible states: […"
click at [264, 282] on span "Accept" at bounding box center [279, 275] width 31 height 14
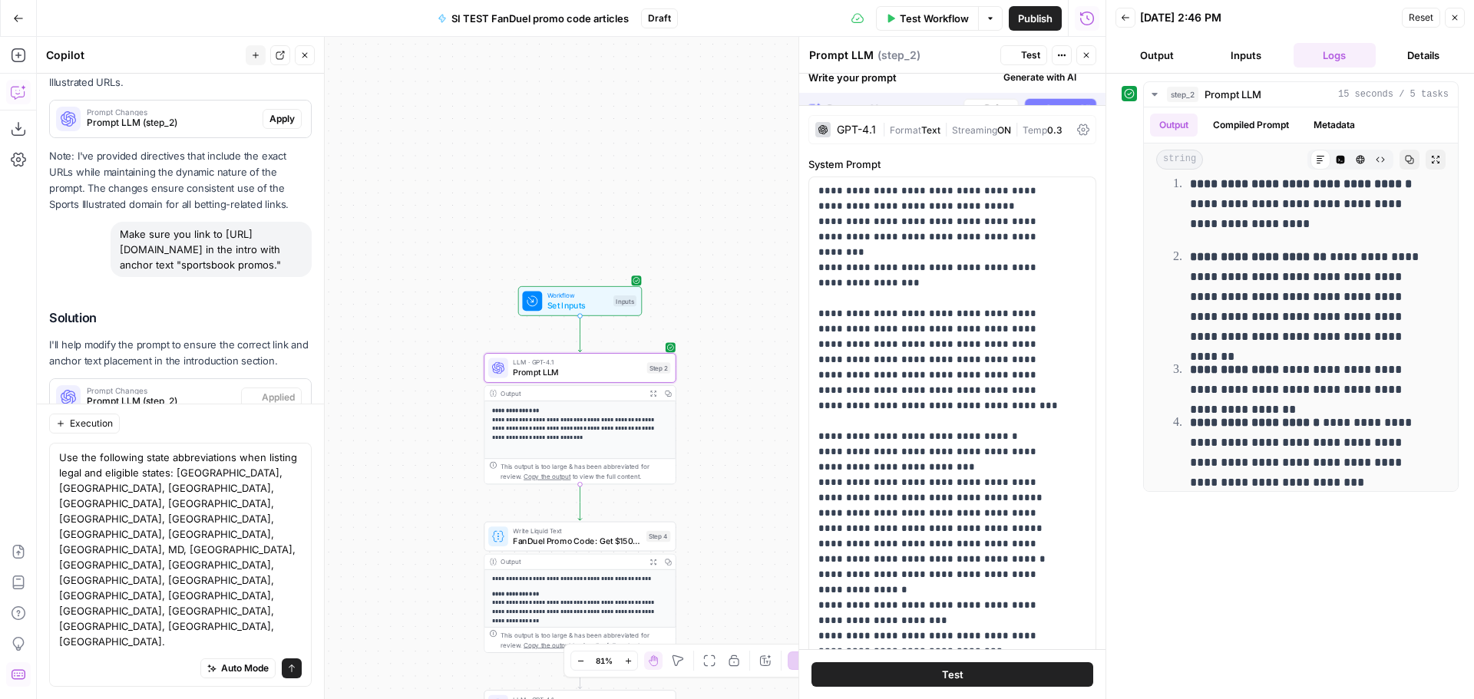
scroll to position [0, 0]
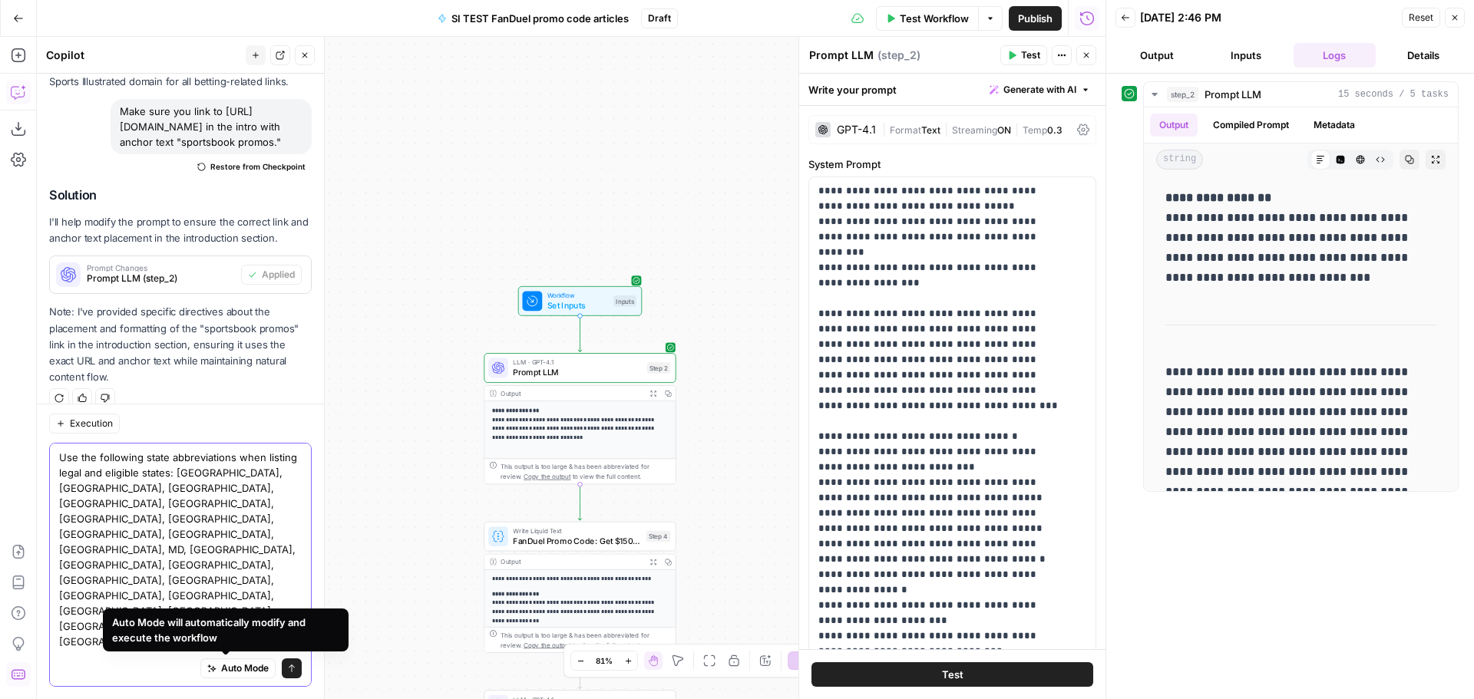
click at [282, 665] on button "Send" at bounding box center [292, 669] width 20 height 20
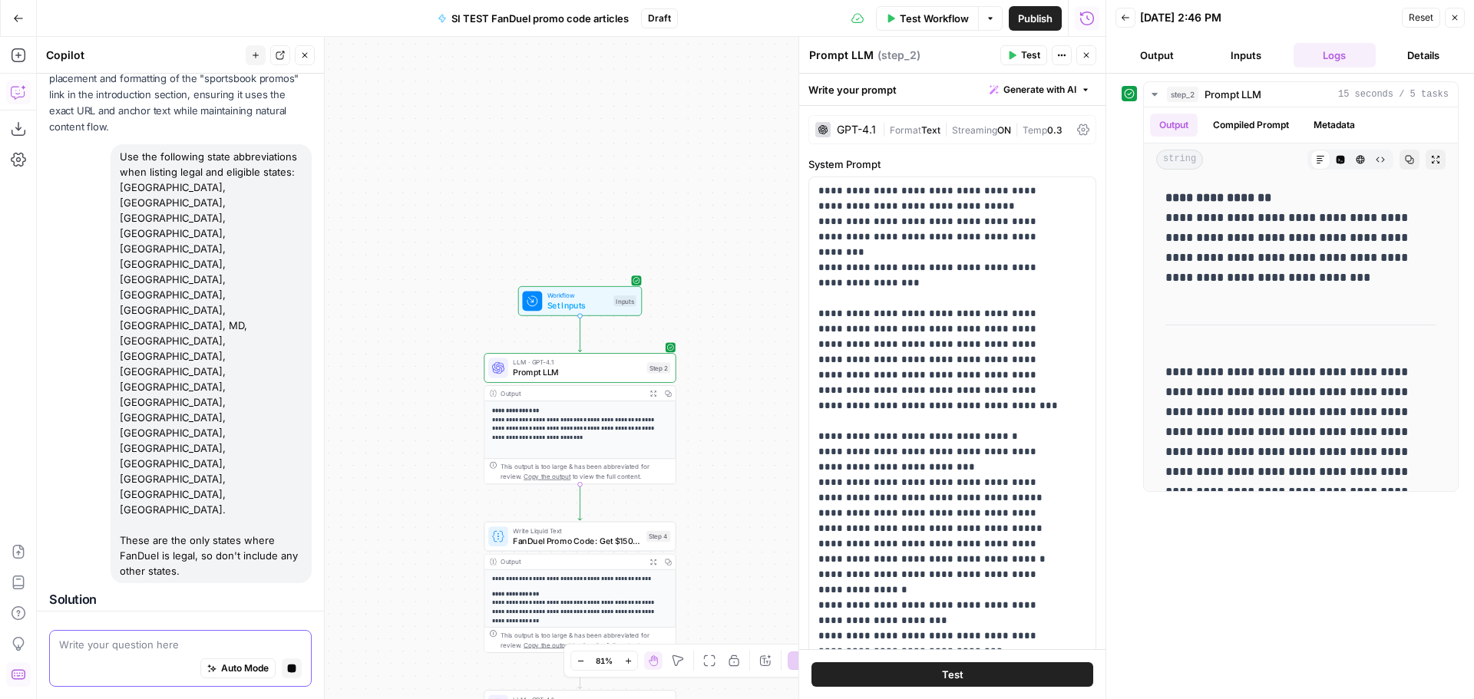
scroll to position [2197, 0]
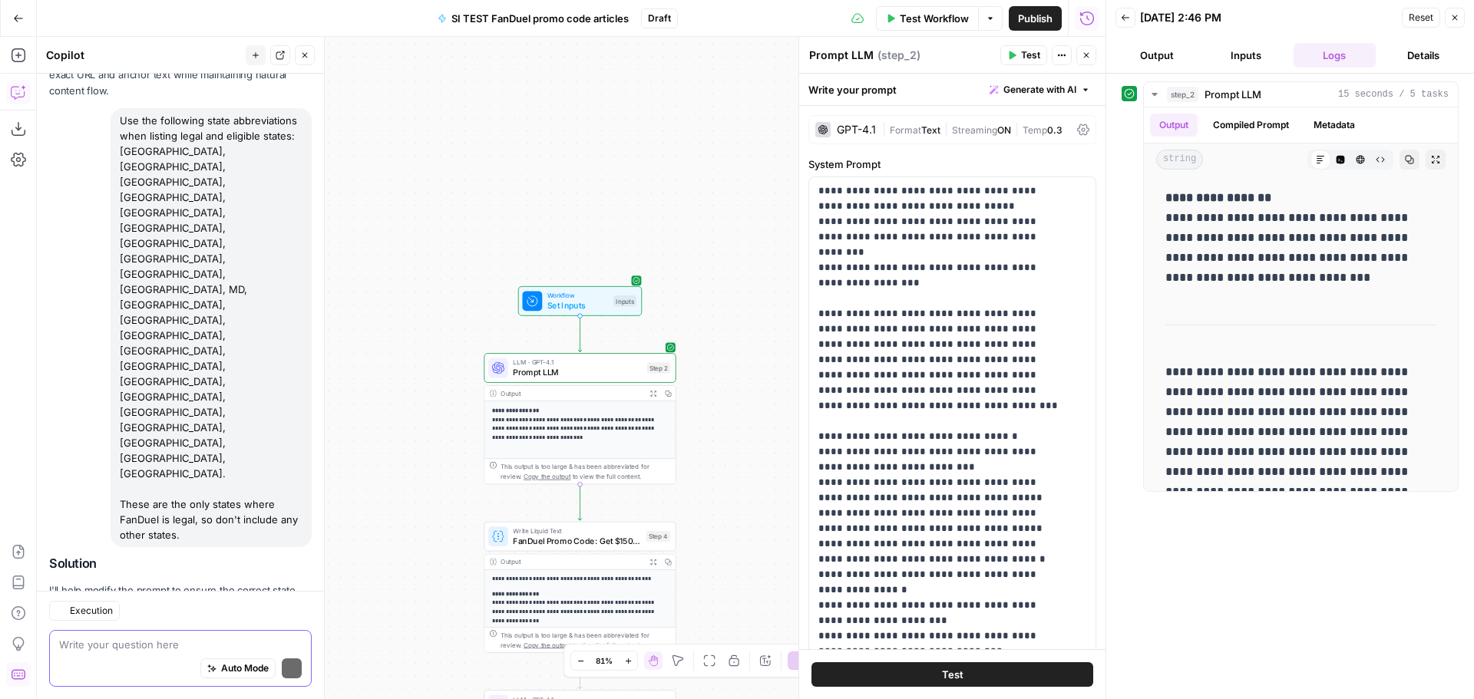
click at [276, 636] on span "Apply" at bounding box center [281, 643] width 25 height 14
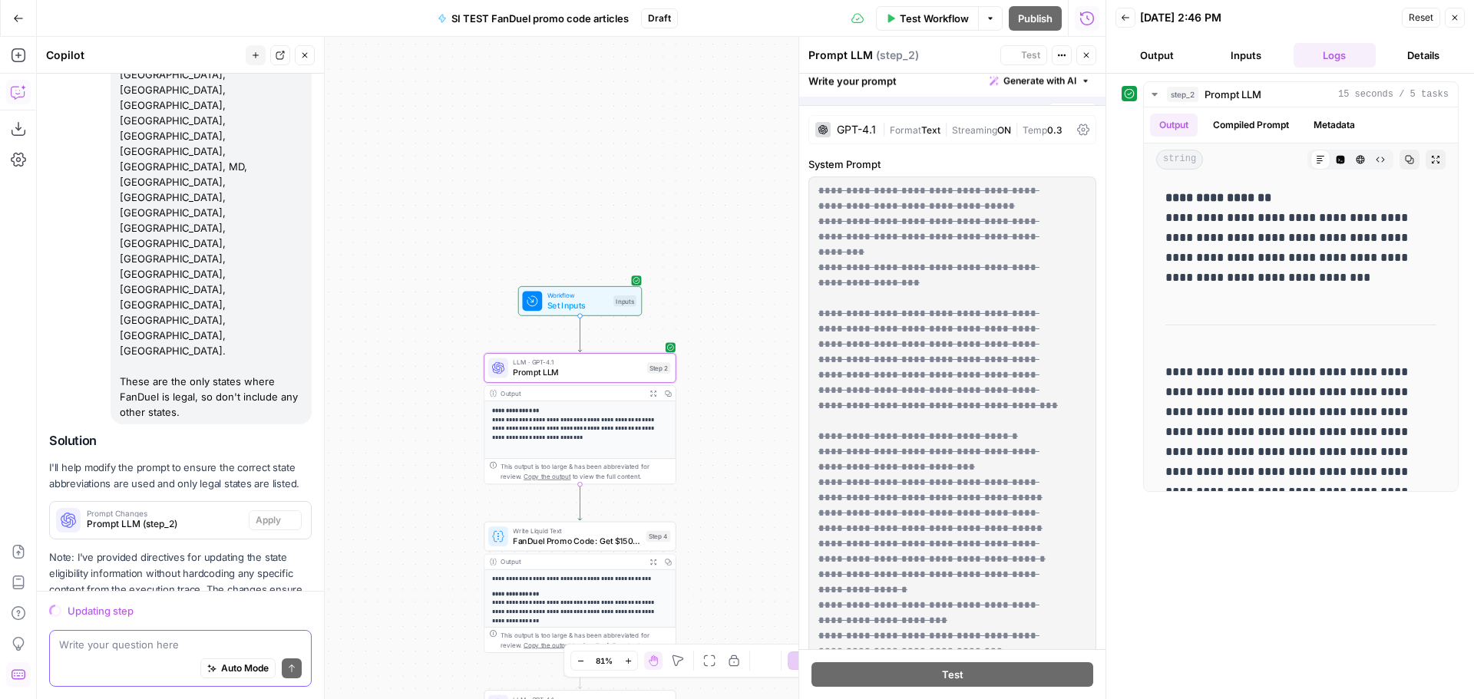
scroll to position [2219, 0]
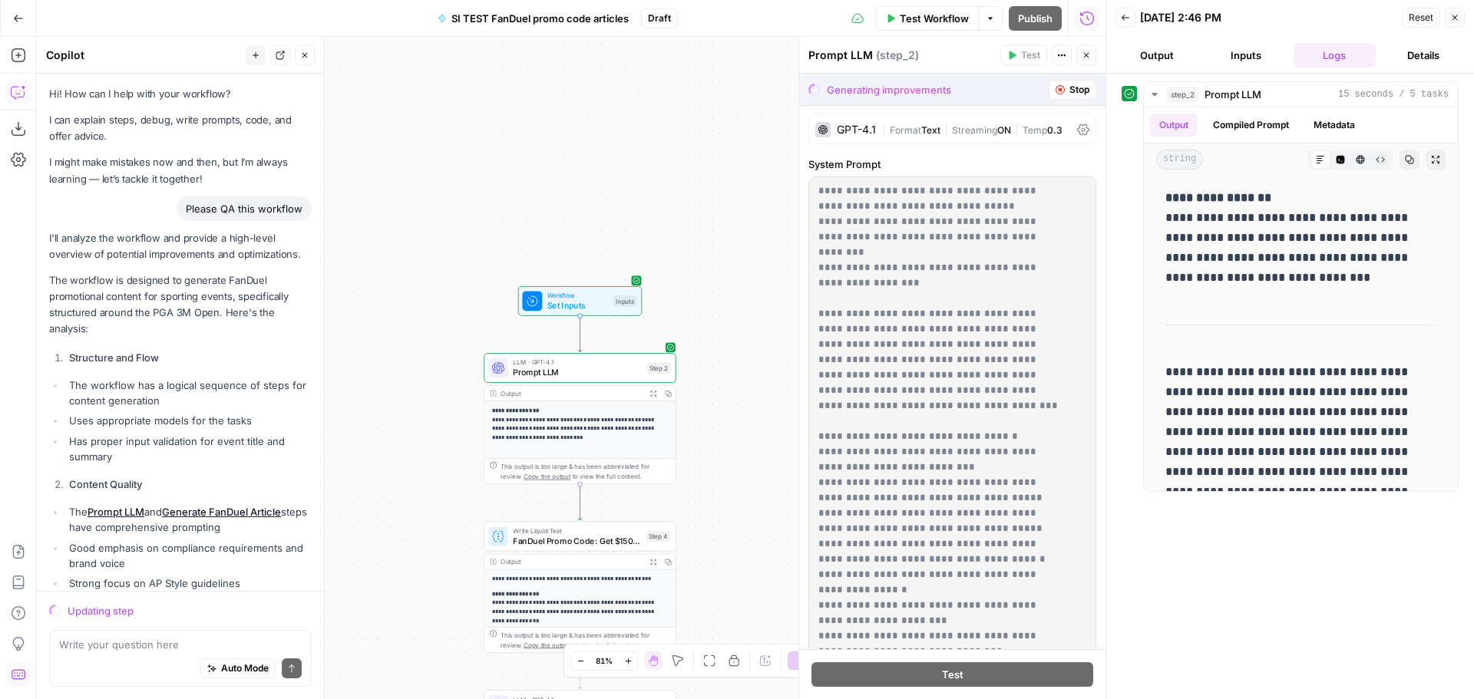
scroll to position [2219, 0]
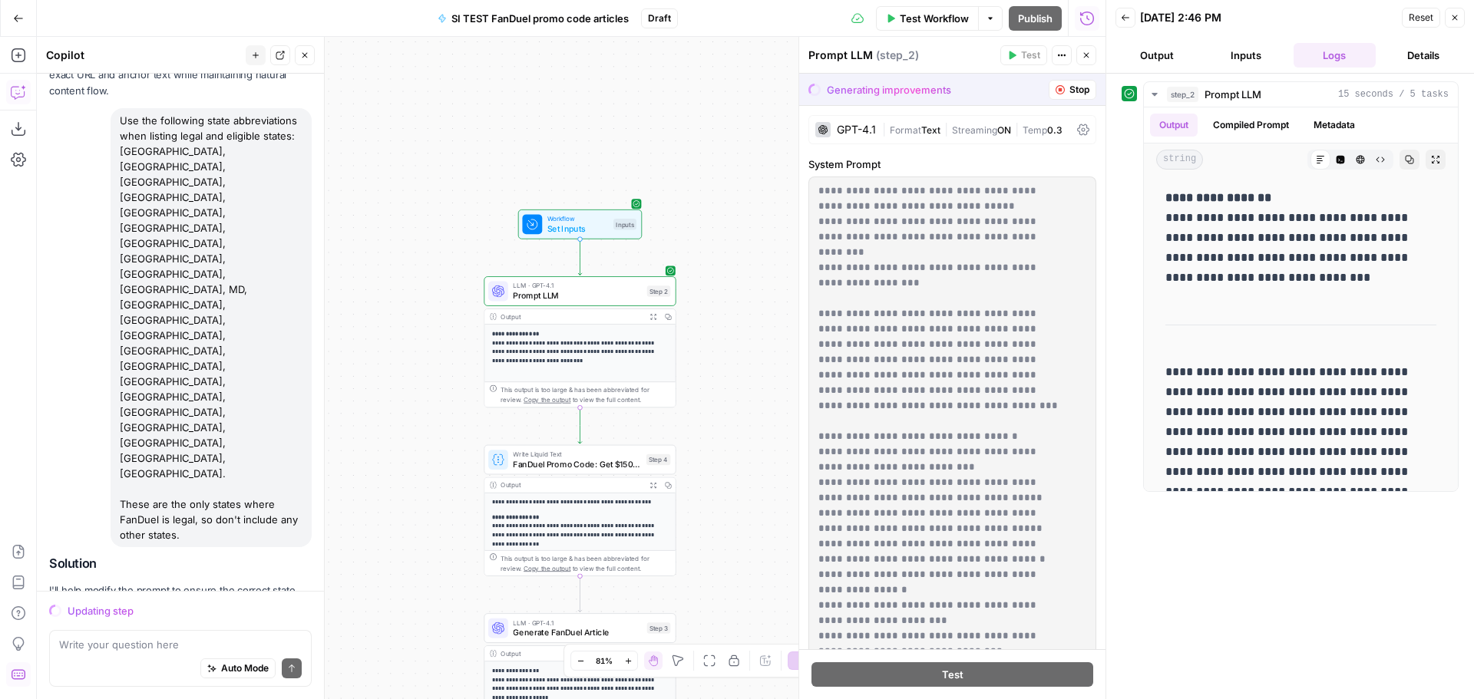
click at [598, 464] on span "FanDuel Promo Code: Get $150 Bonus for {{ event_title }}" at bounding box center [577, 464] width 128 height 12
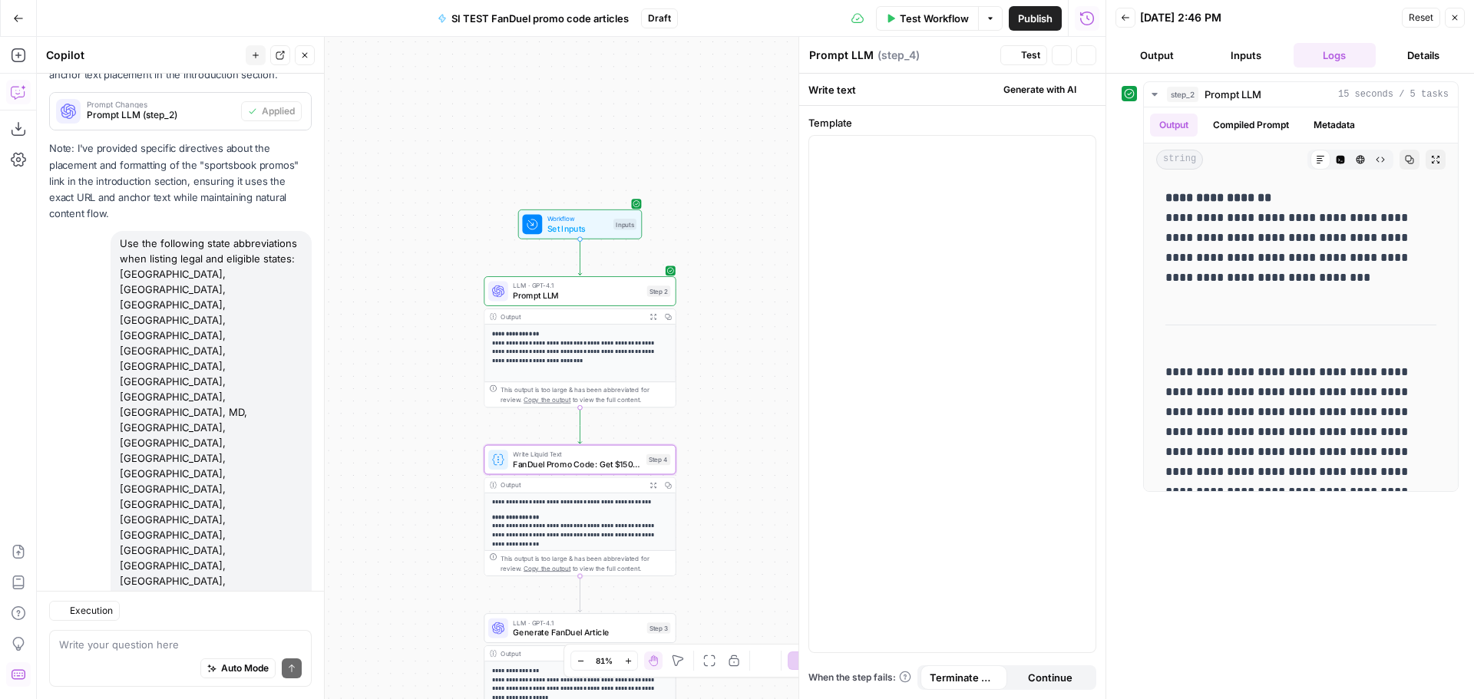
type textarea "FanDuel Promo Code: Get $150 Bonus for {{ event_title }}"
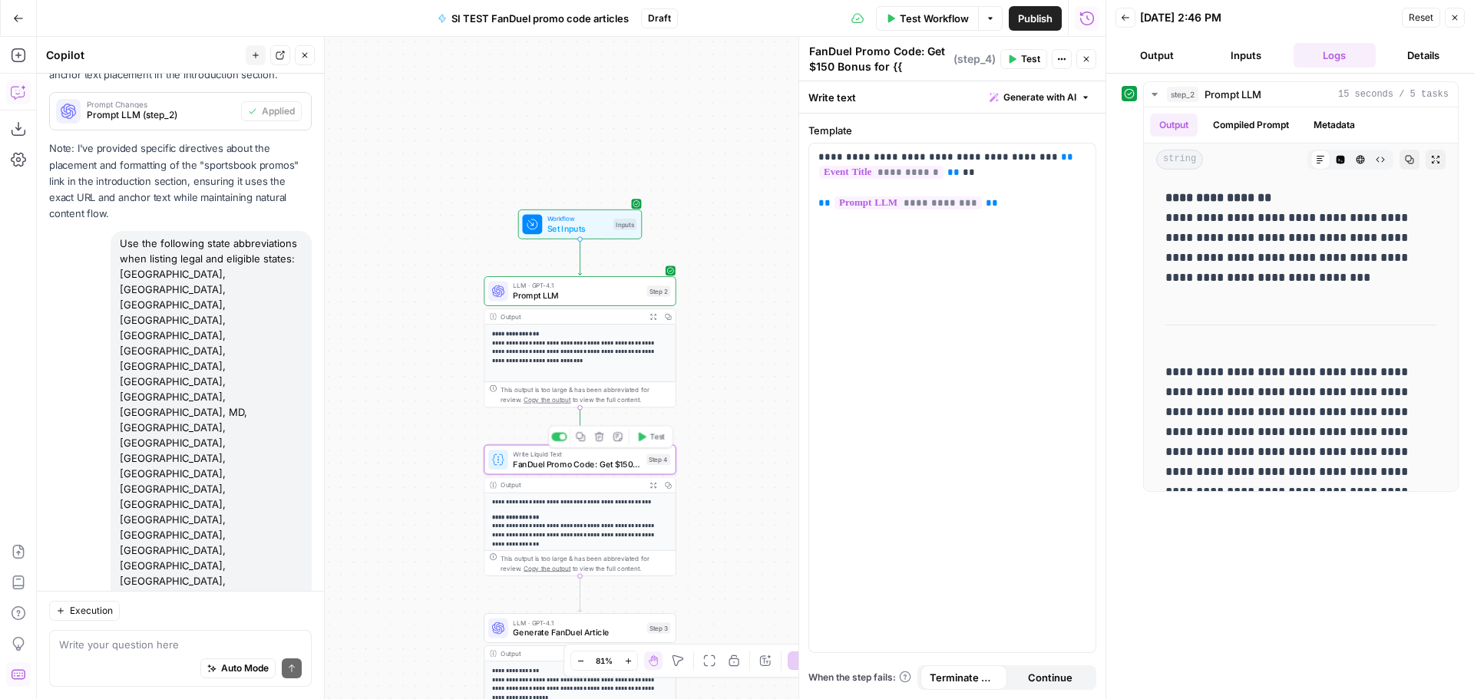
scroll to position [2342, 0]
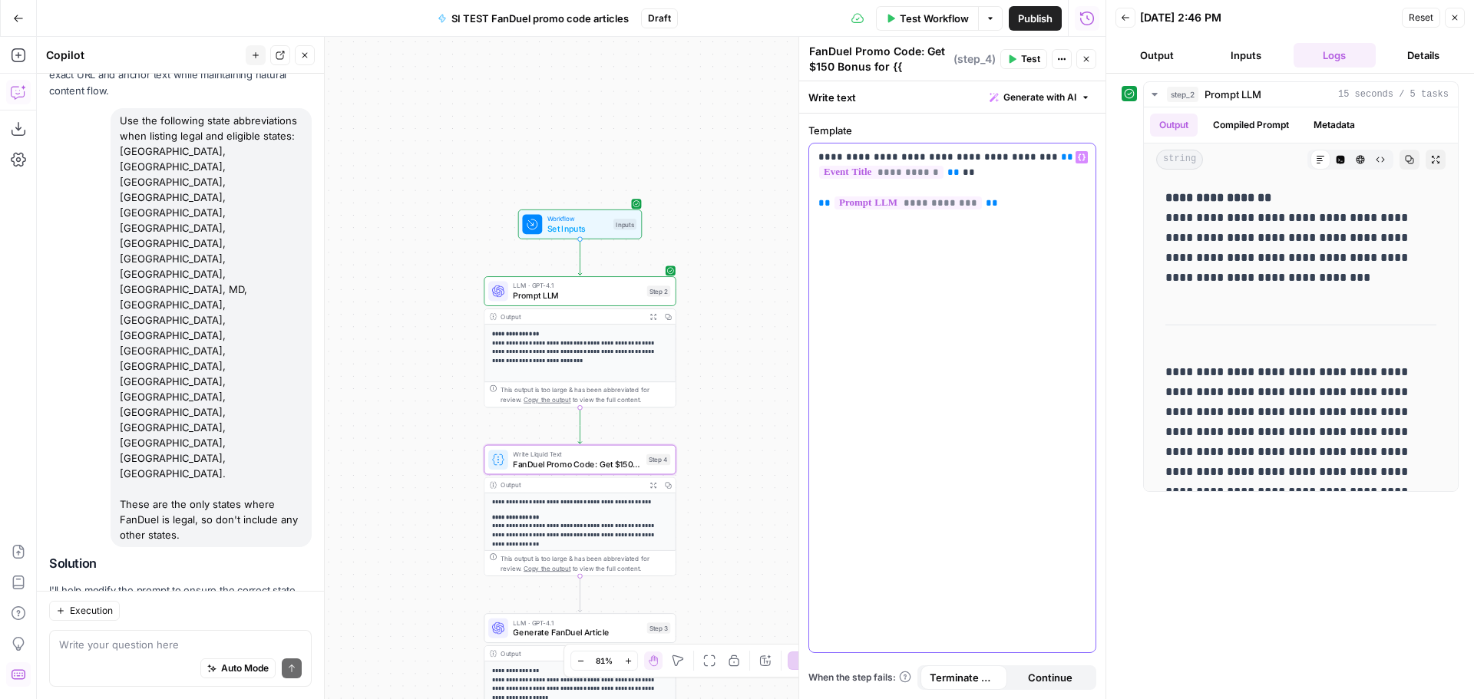
click at [1016, 153] on p "**********" at bounding box center [952, 180] width 268 height 61
click at [1014, 153] on p "**********" at bounding box center [952, 180] width 268 height 61
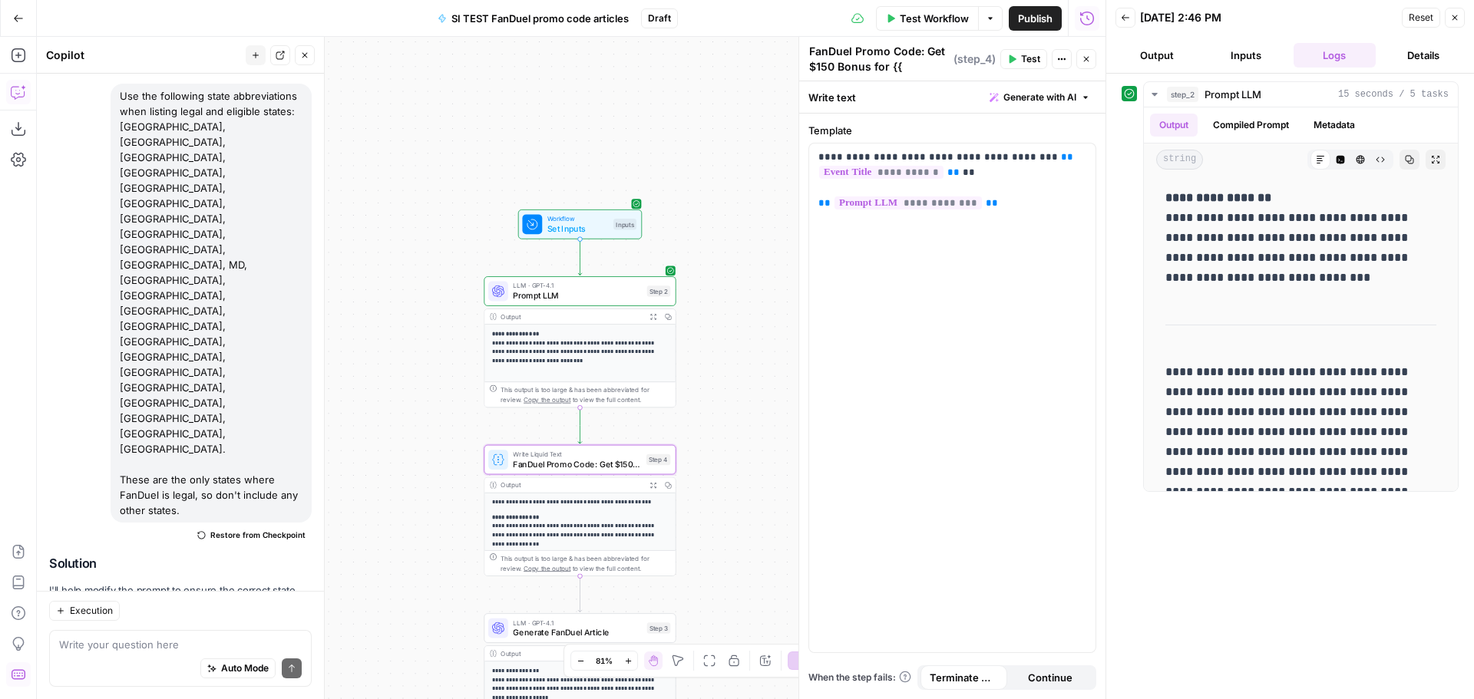
click at [739, 454] on div "**********" at bounding box center [571, 368] width 1068 height 662
click at [597, 465] on span "FanDuel Promo Code: Get $150 Bonus for {{ event_title }}" at bounding box center [577, 464] width 128 height 12
click at [698, 466] on div "**********" at bounding box center [571, 368] width 1068 height 662
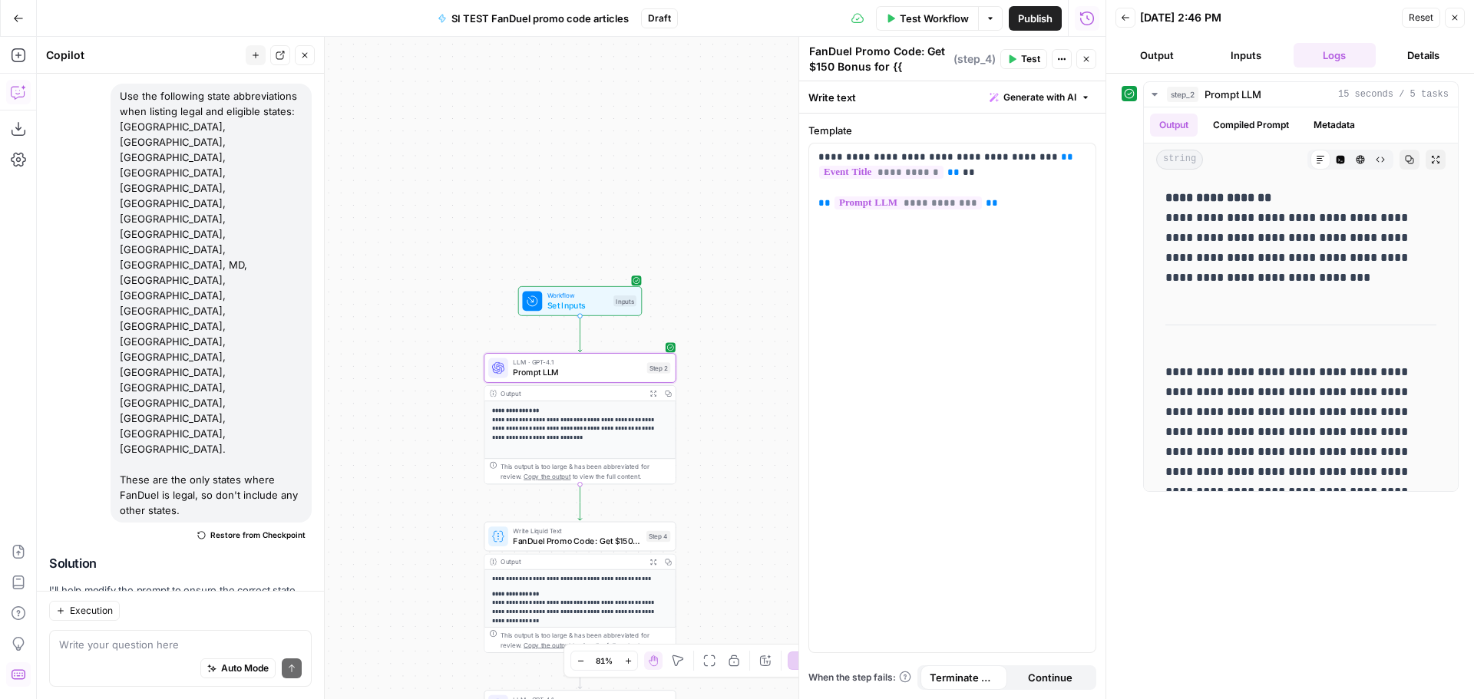
click at [276, 636] on span "Apply" at bounding box center [281, 643] width 25 height 14
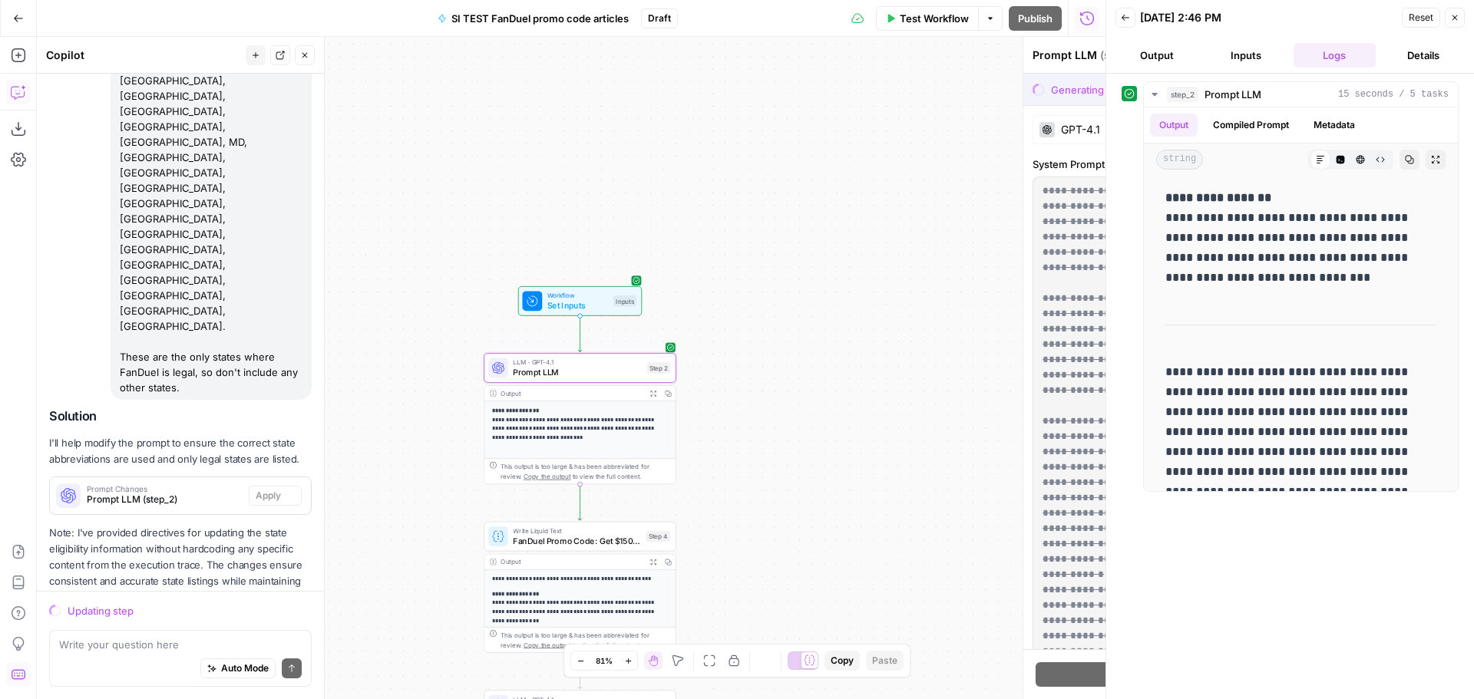
scroll to position [2219, 0]
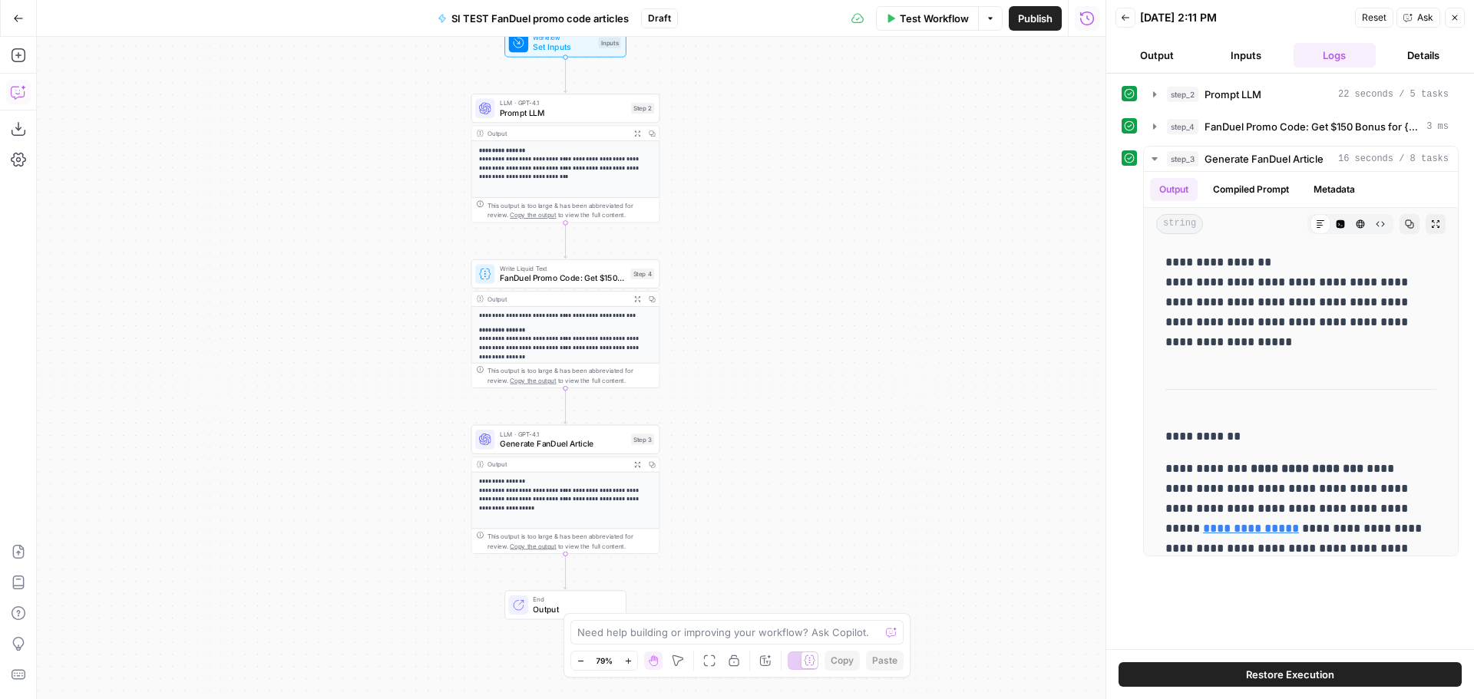
click at [12, 87] on icon "button" at bounding box center [17, 93] width 13 height 12
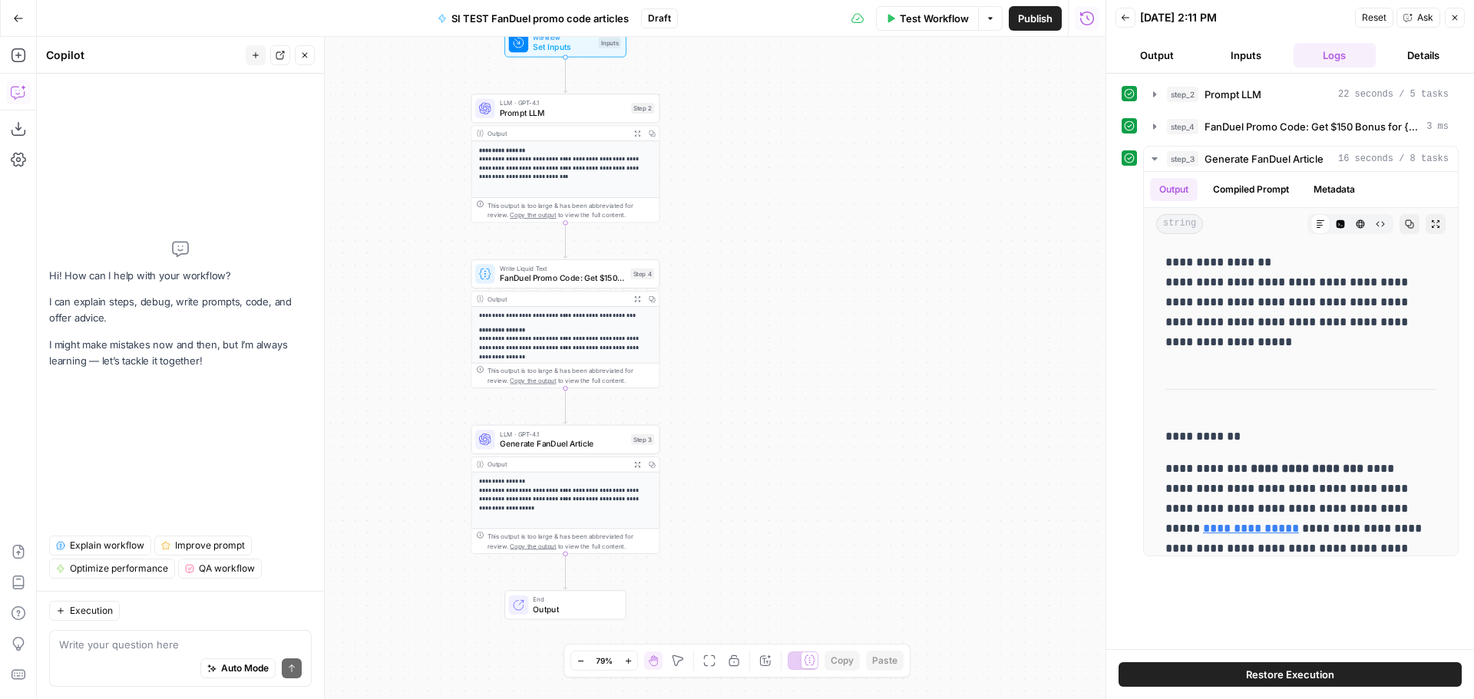
click at [939, 18] on span "Test Workflow" at bounding box center [933, 18] width 69 height 15
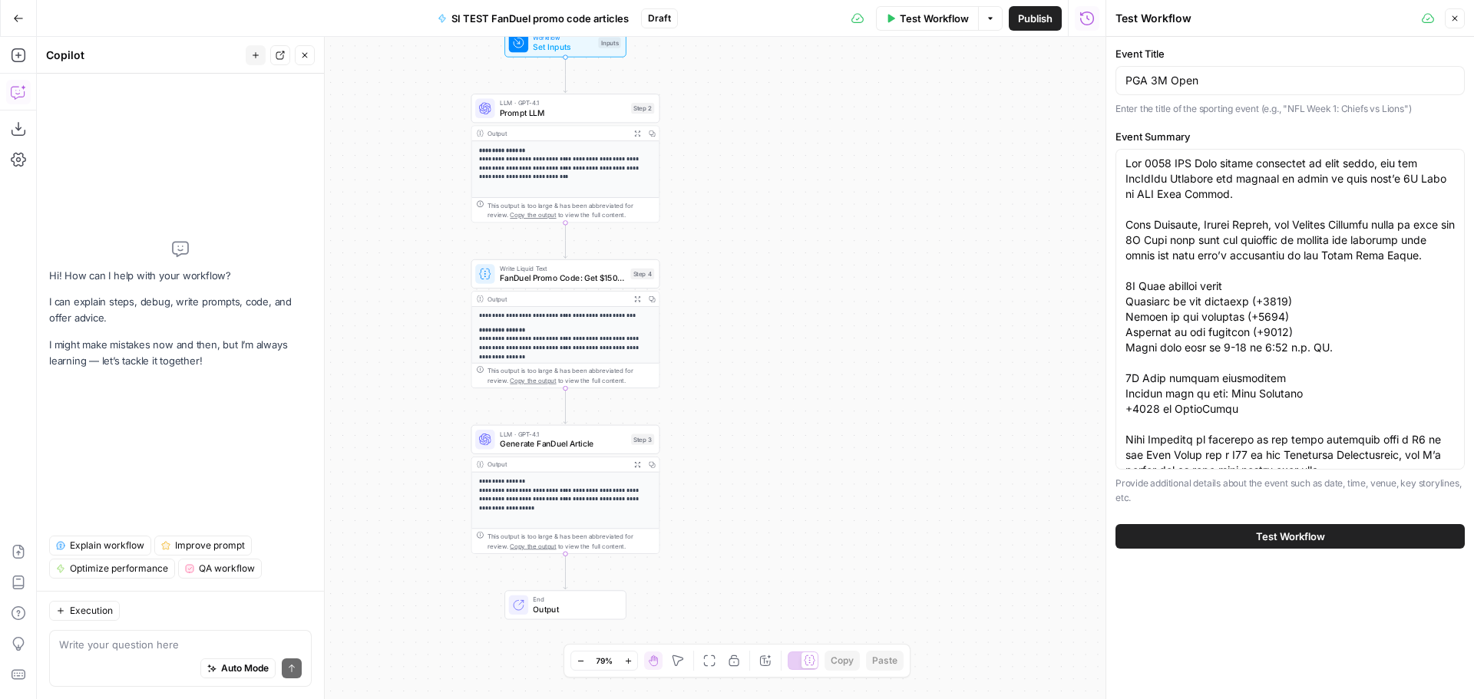
click at [1281, 535] on span "Test Workflow" at bounding box center [1290, 536] width 69 height 15
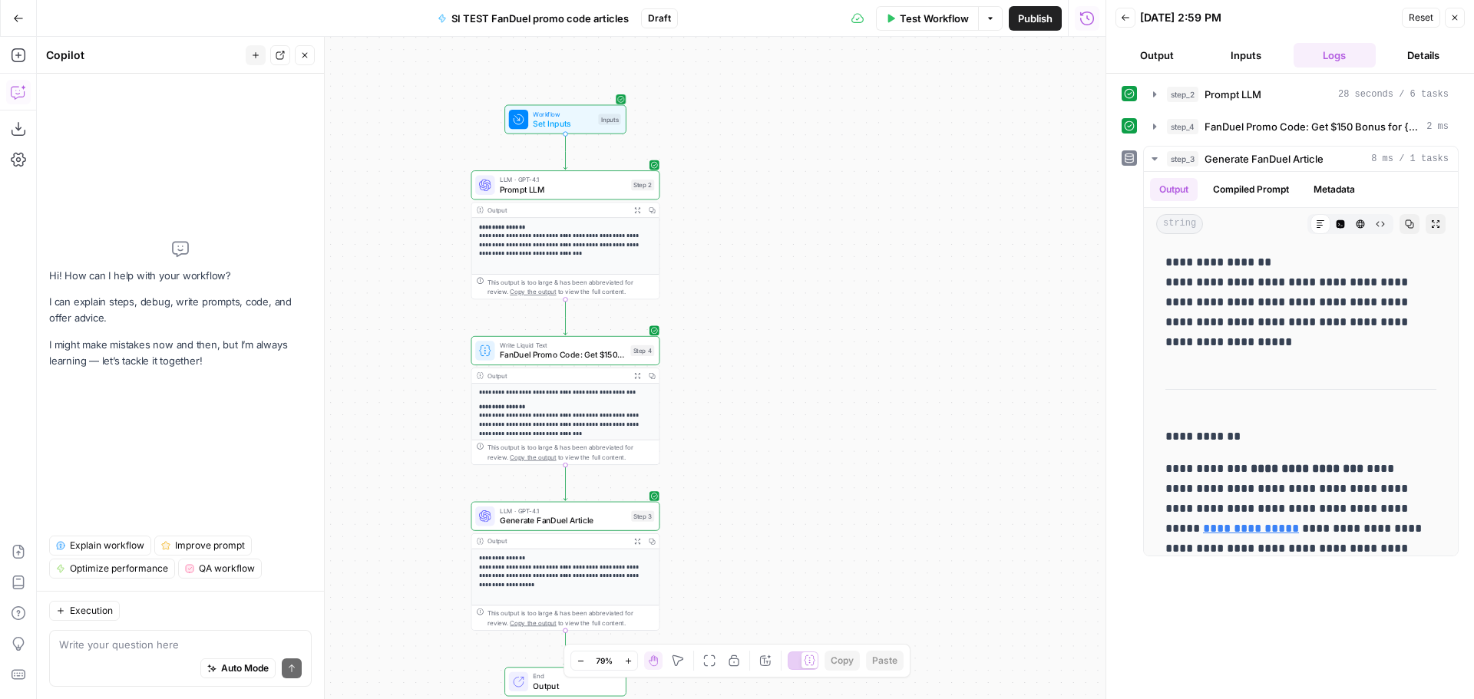
click at [566, 113] on span "Workflow" at bounding box center [563, 114] width 61 height 10
click at [601, 124] on div "Inputs" at bounding box center [609, 119] width 22 height 11
click at [602, 124] on div "Inputs" at bounding box center [609, 119] width 22 height 11
click at [605, 122] on div "Inputs" at bounding box center [609, 119] width 22 height 11
click at [560, 123] on span "Set Inputs" at bounding box center [563, 123] width 61 height 12
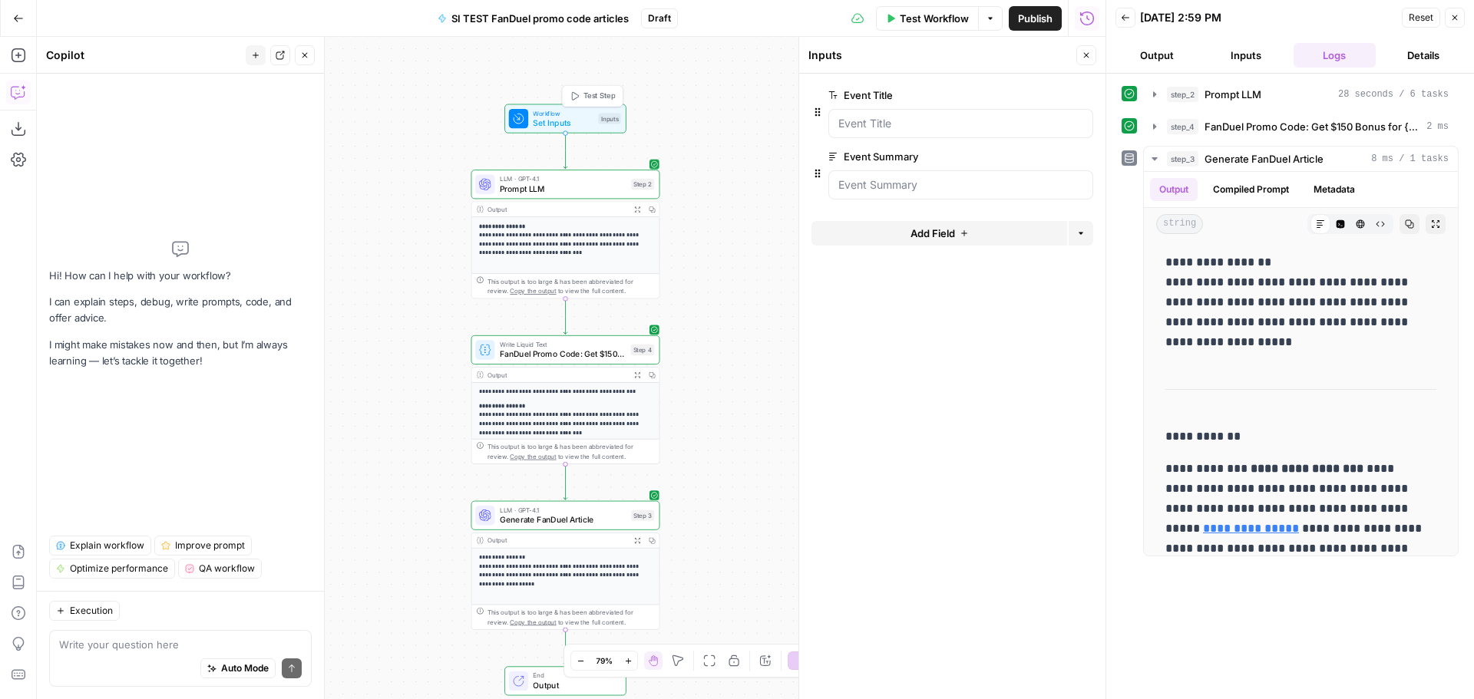
click at [569, 181] on span "LLM · GPT-4.1" at bounding box center [563, 179] width 127 height 10
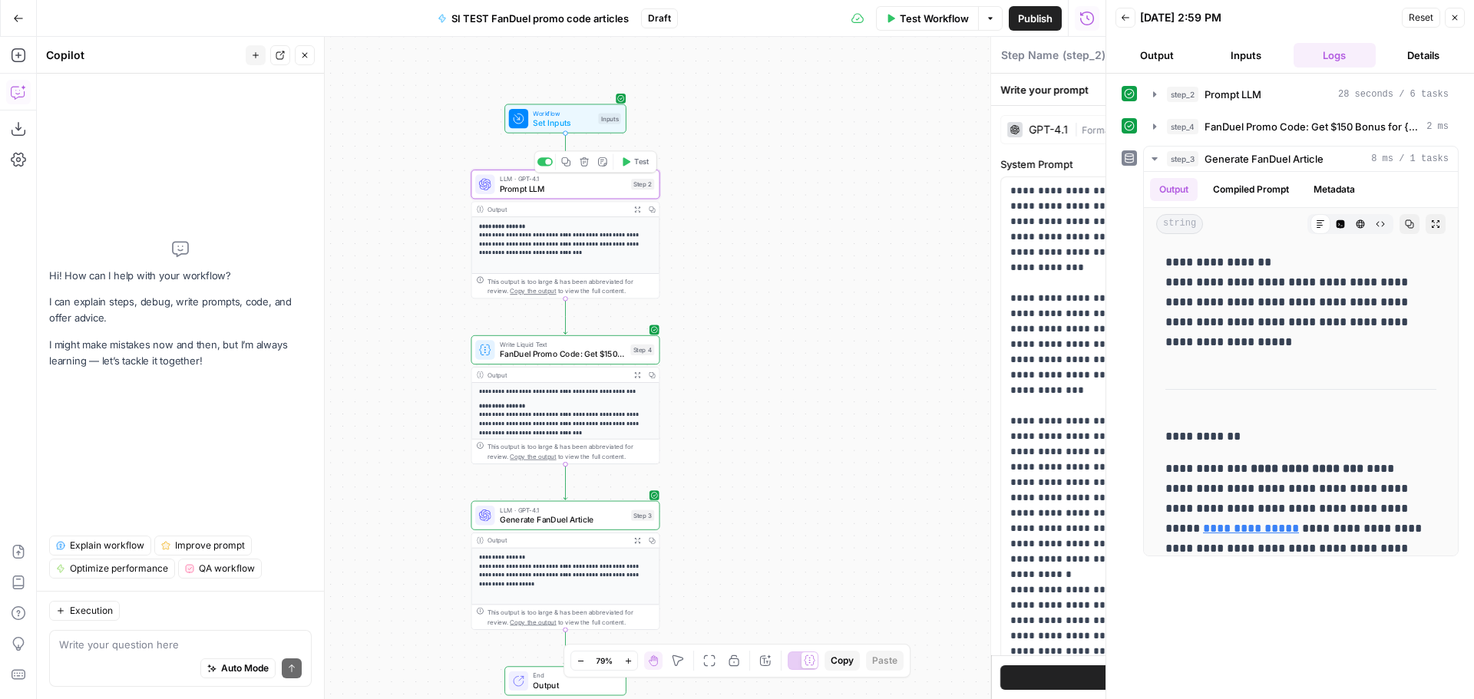
type textarea "Prompt LLM"
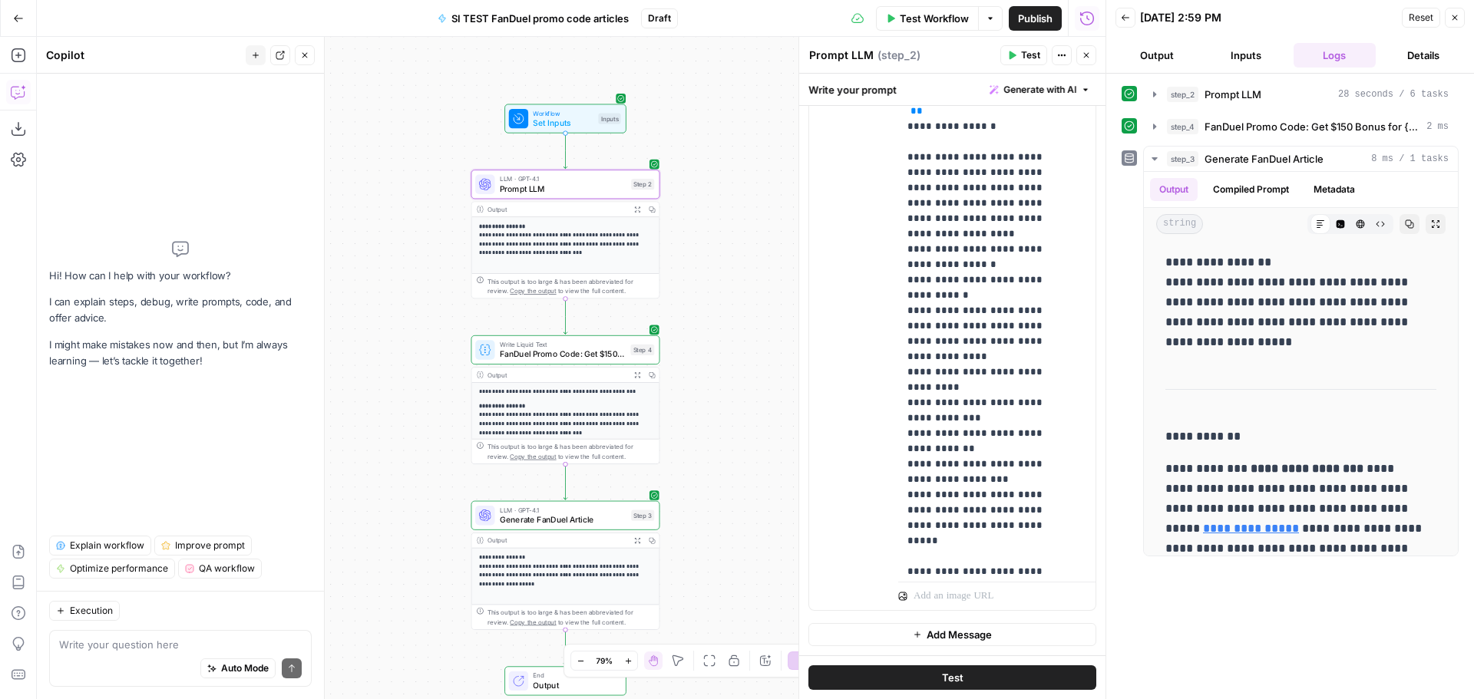
scroll to position [77, 0]
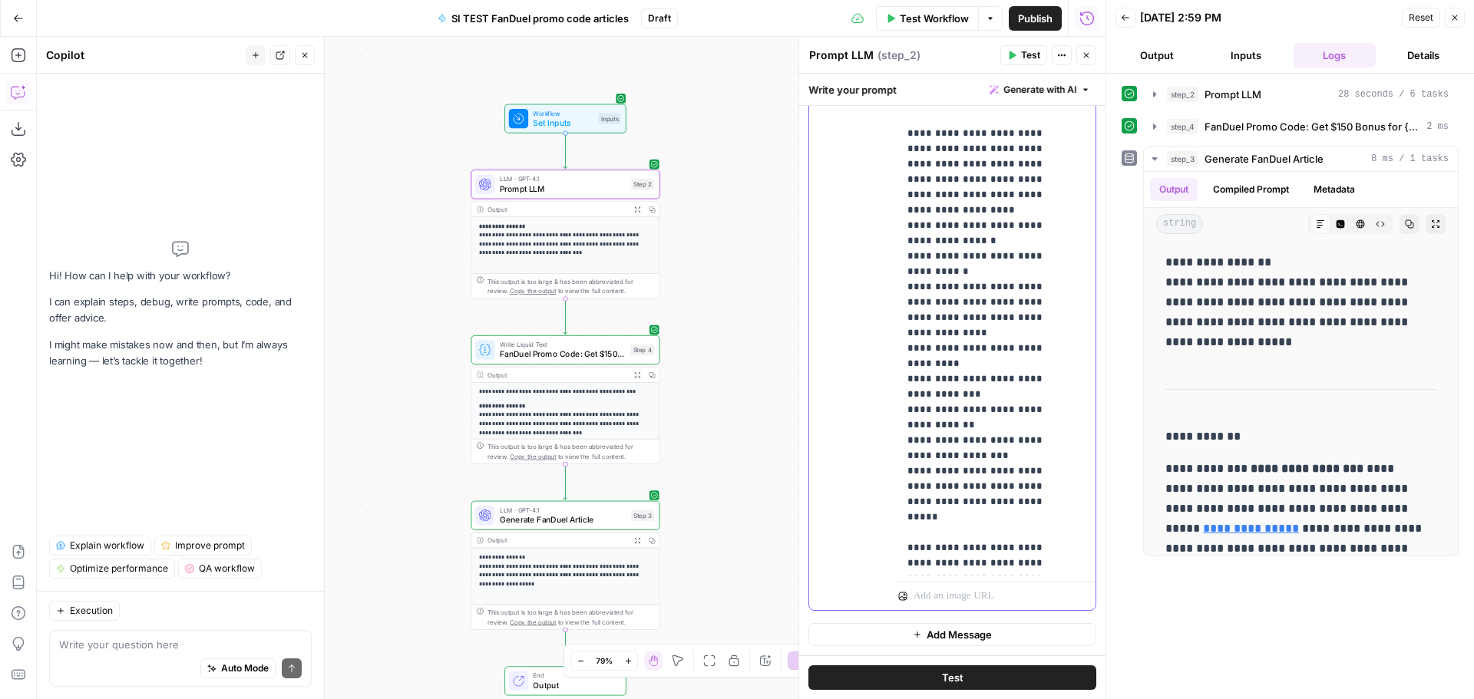
click at [1043, 487] on p "**********" at bounding box center [985, 271] width 156 height 783
click at [1267, 124] on span "FanDuel Promo Code: Get $150 Bonus for {{ event_title }}" at bounding box center [1312, 126] width 216 height 15
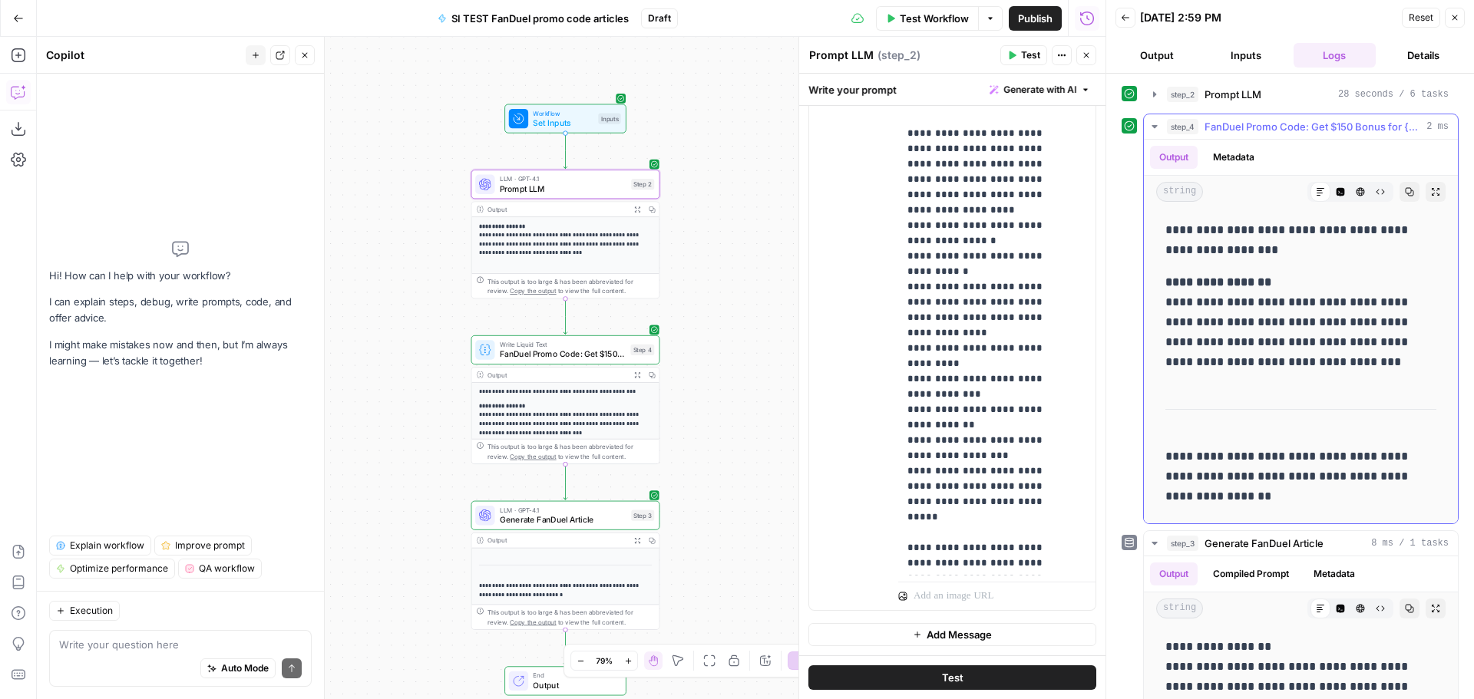
click at [1360, 128] on span "FanDuel Promo Code: Get $150 Bonus for {{ event_title }}" at bounding box center [1312, 126] width 216 height 15
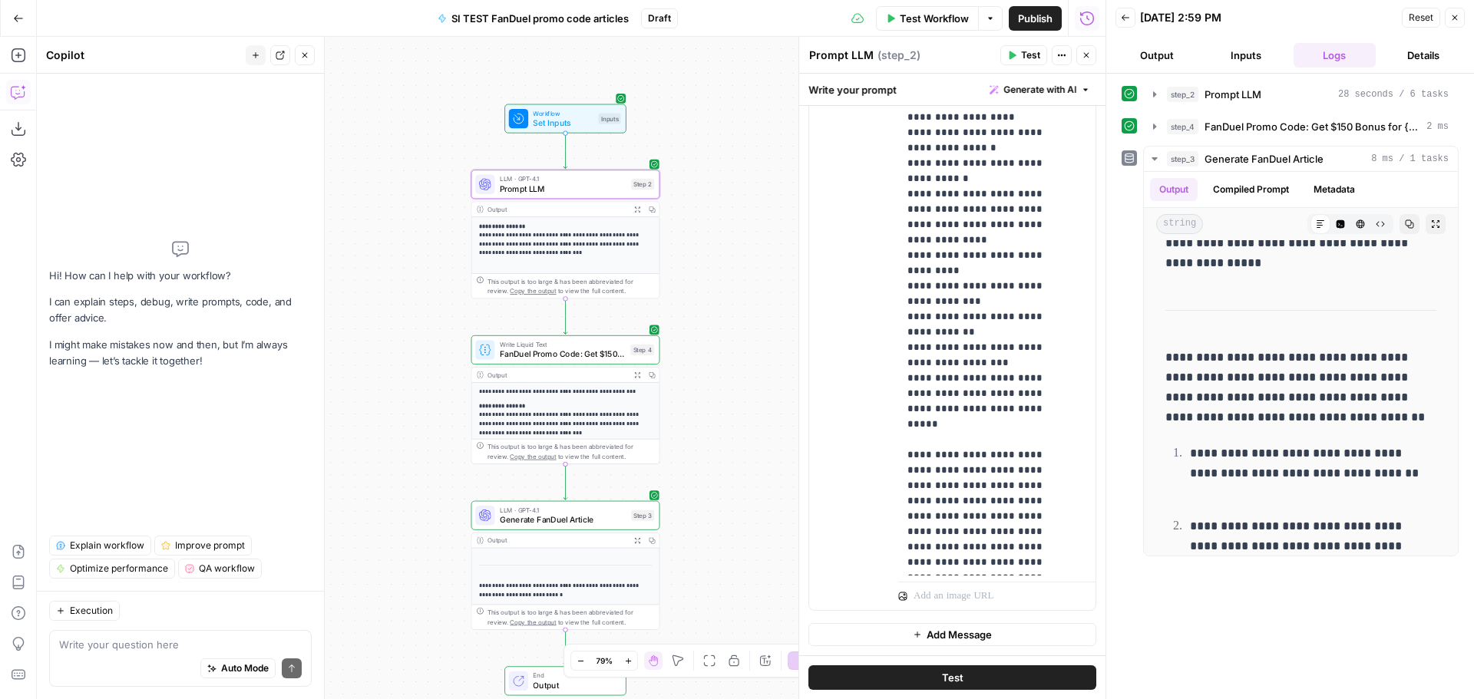
scroll to position [1631, 0]
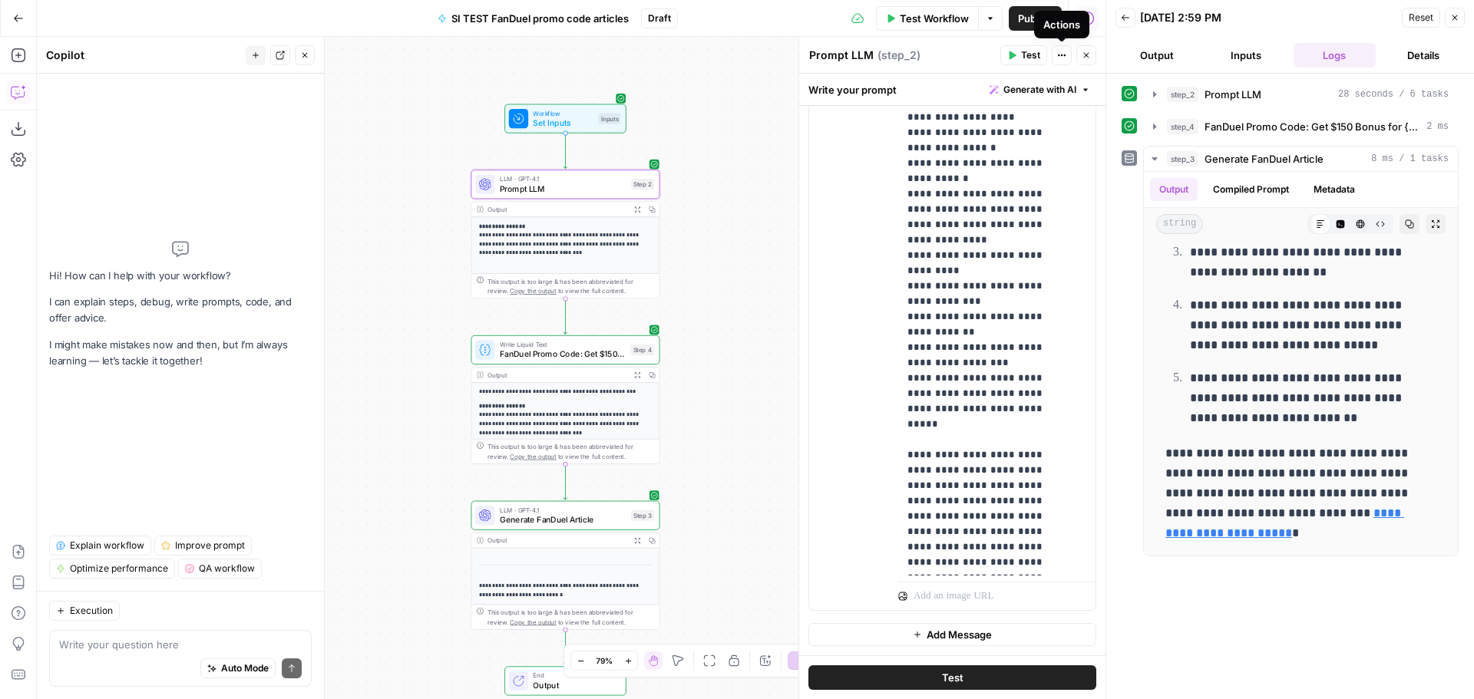
click at [1063, 58] on icon "button" at bounding box center [1061, 55] width 9 height 9
click at [568, 364] on div "Write Liquid Text FanDuel Promo Code: Get $150 Bonus for {{ event_title }} Step…" at bounding box center [565, 349] width 189 height 29
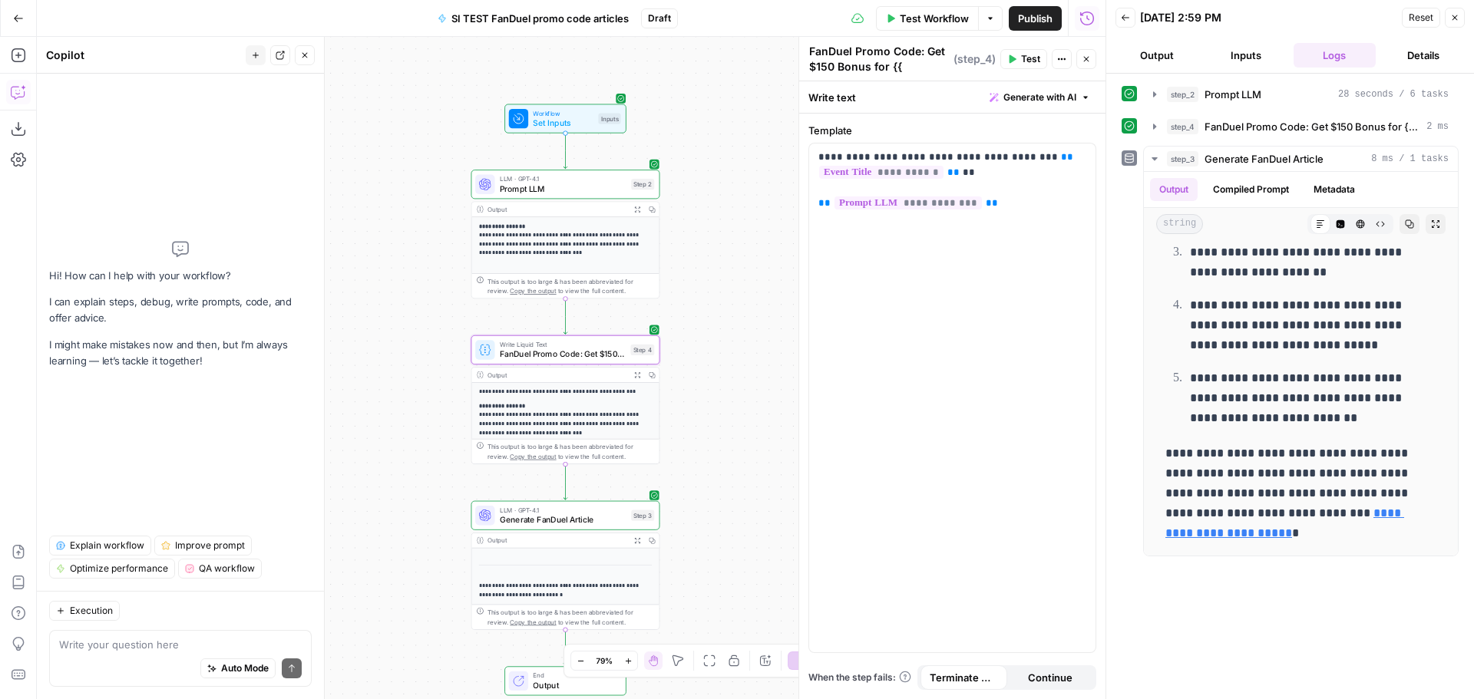
click at [913, 64] on textarea "FanDuel Promo Code: Get $150 Bonus for {{ event_title }}" at bounding box center [879, 67] width 140 height 46
click at [850, 68] on textarea "FanDuel Promo Code: Get $150 Bonus for {{ event_title }}" at bounding box center [879, 67] width 140 height 46
type textarea "FanDuel Promo Code: Get $300 Bonus for {{ event_title }}"
click at [933, 348] on div "**********" at bounding box center [952, 398] width 286 height 509
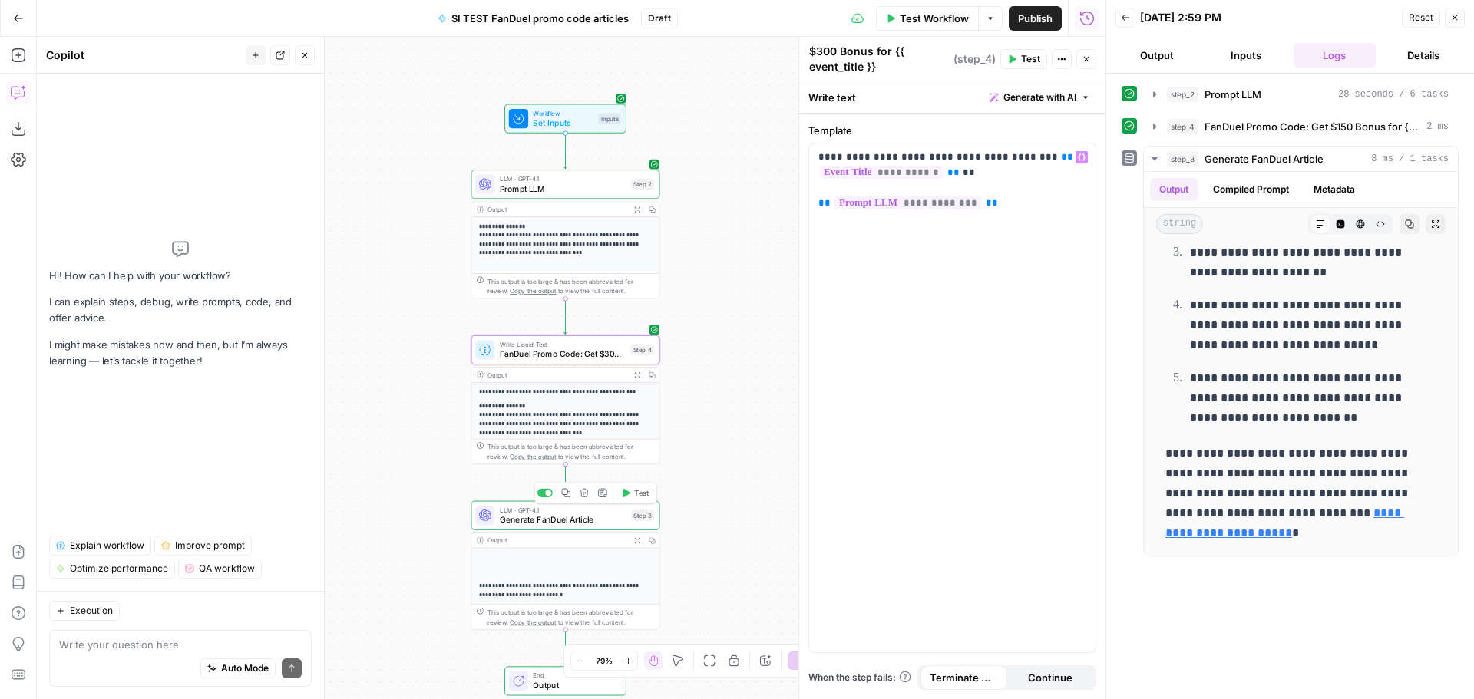
click at [587, 533] on div "**********" at bounding box center [565, 581] width 189 height 97
click at [597, 519] on span "Generate FanDuel Article" at bounding box center [563, 519] width 127 height 12
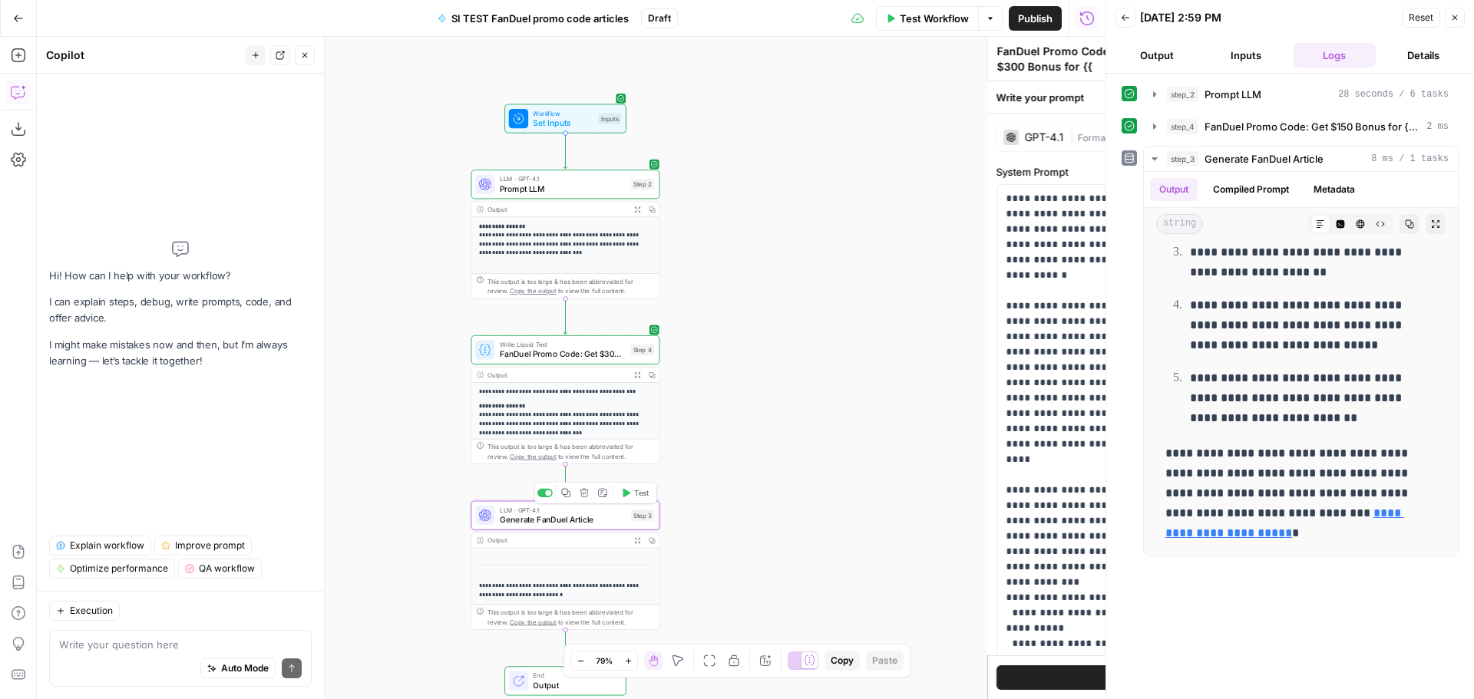
type textarea "Generate FanDuel Article"
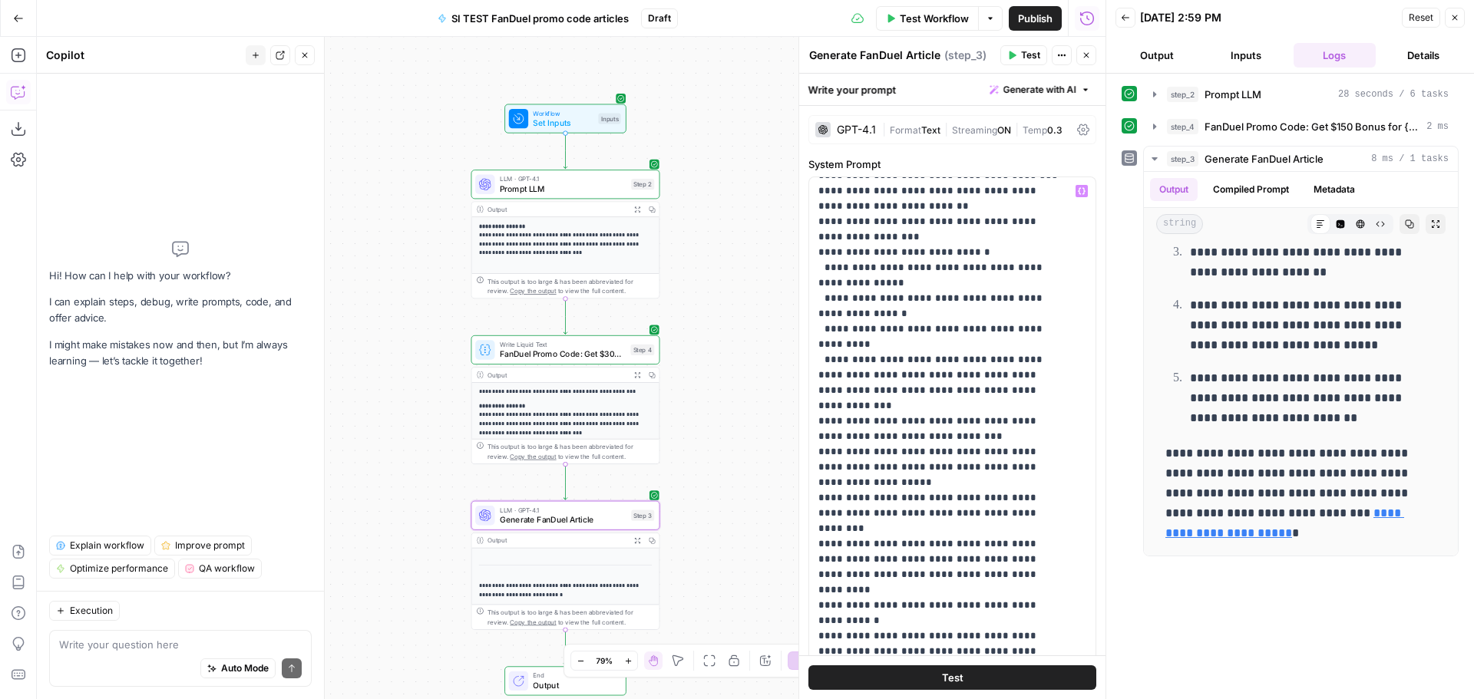
scroll to position [1074, 0]
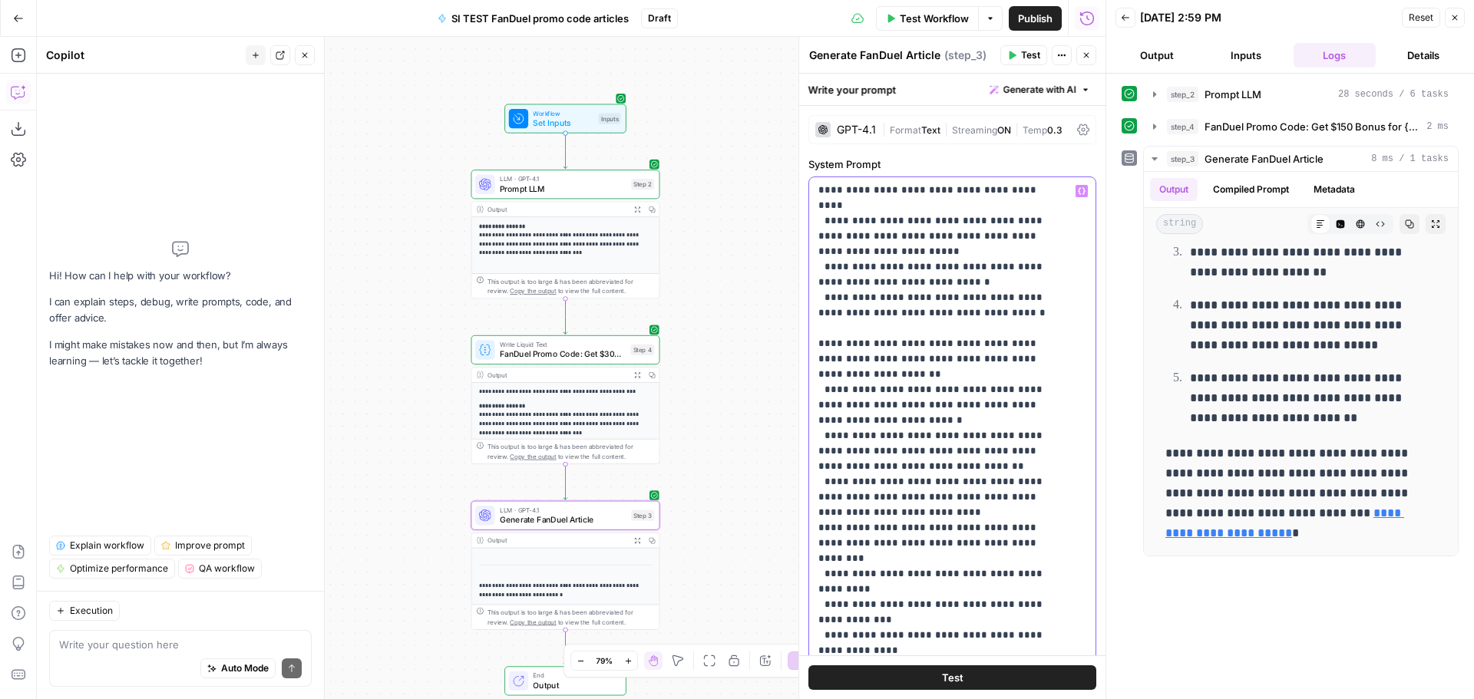
scroll to position [1765, 0]
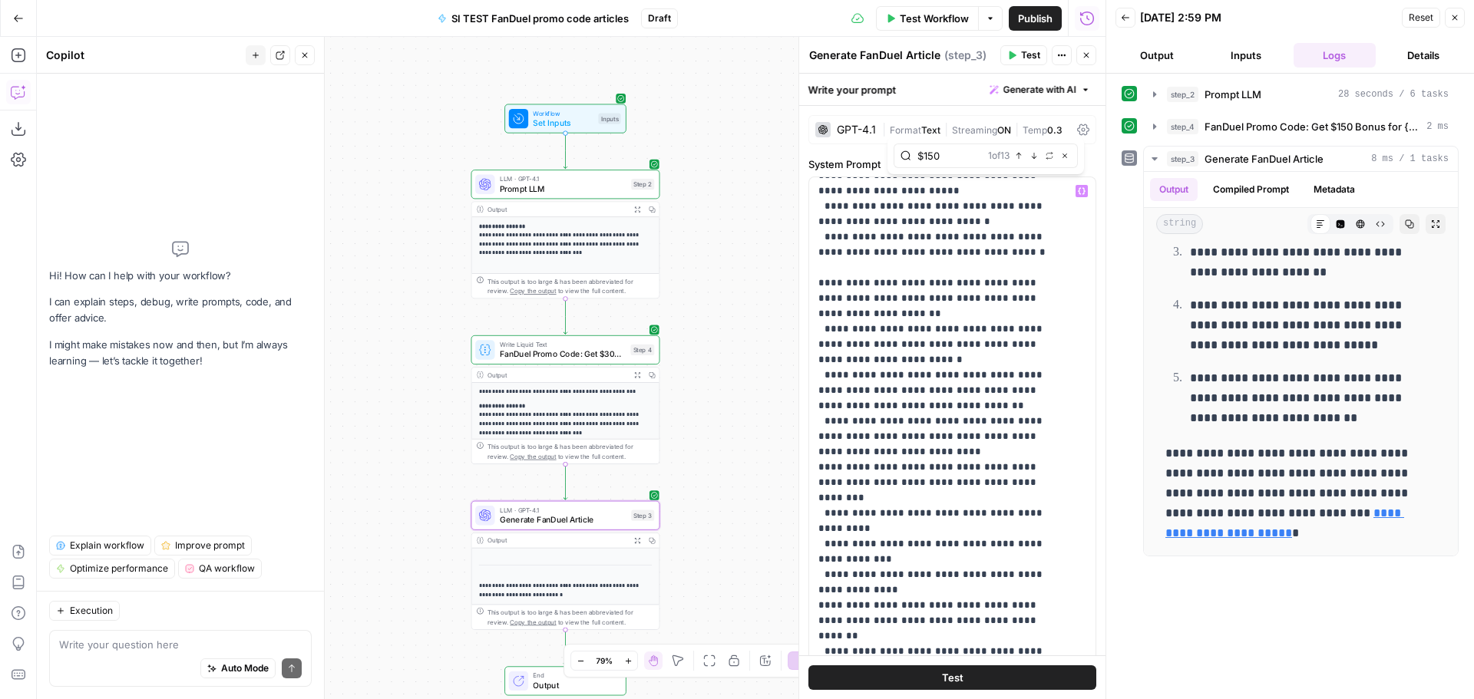
type input "$150"
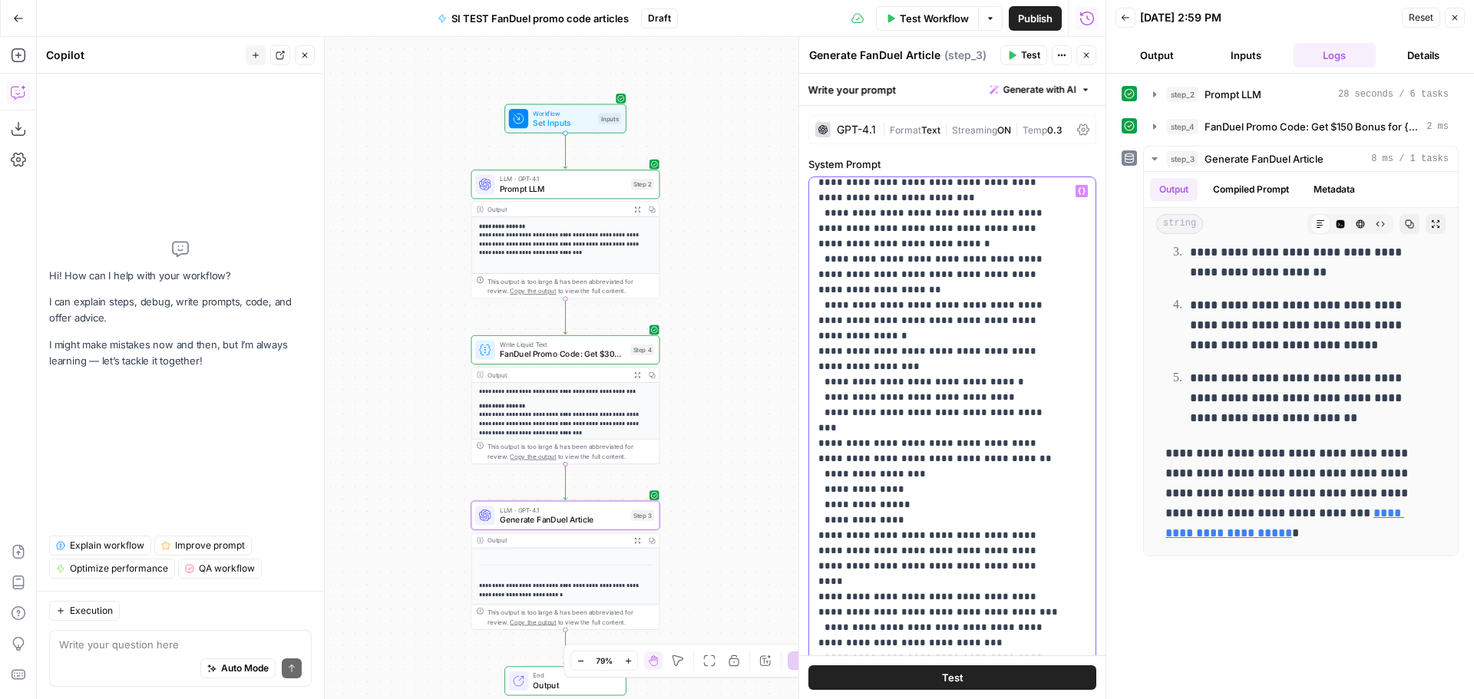
click at [969, 621] on p "**********" at bounding box center [940, 405] width 245 height 8657
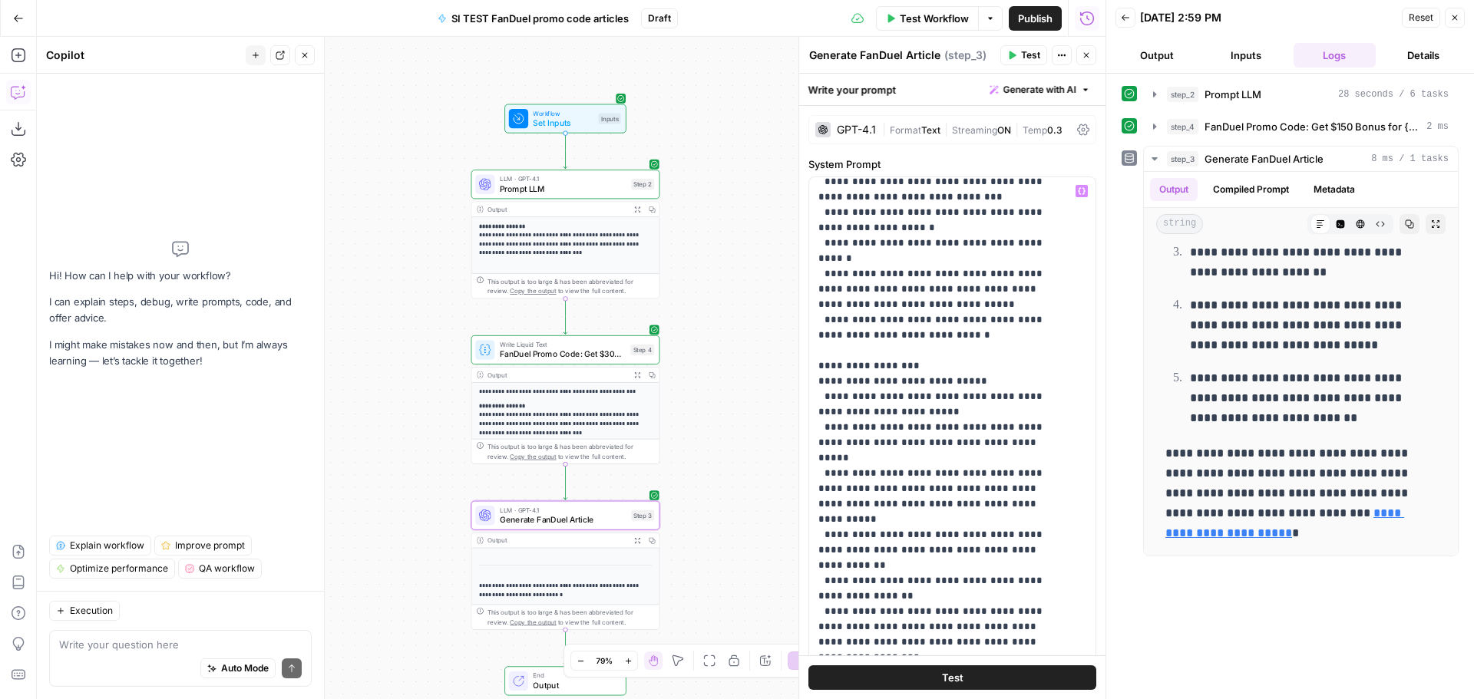
scroll to position [394, 0]
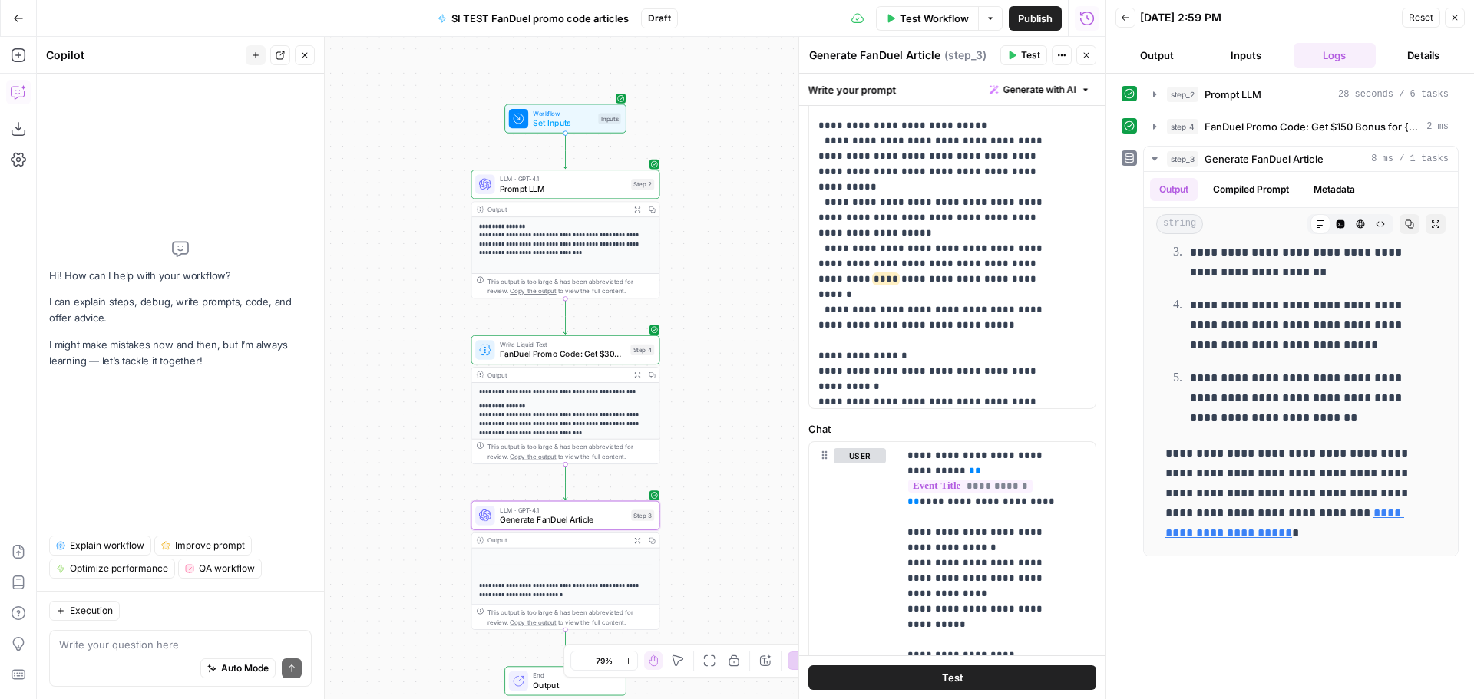
scroll to position [8044, 0]
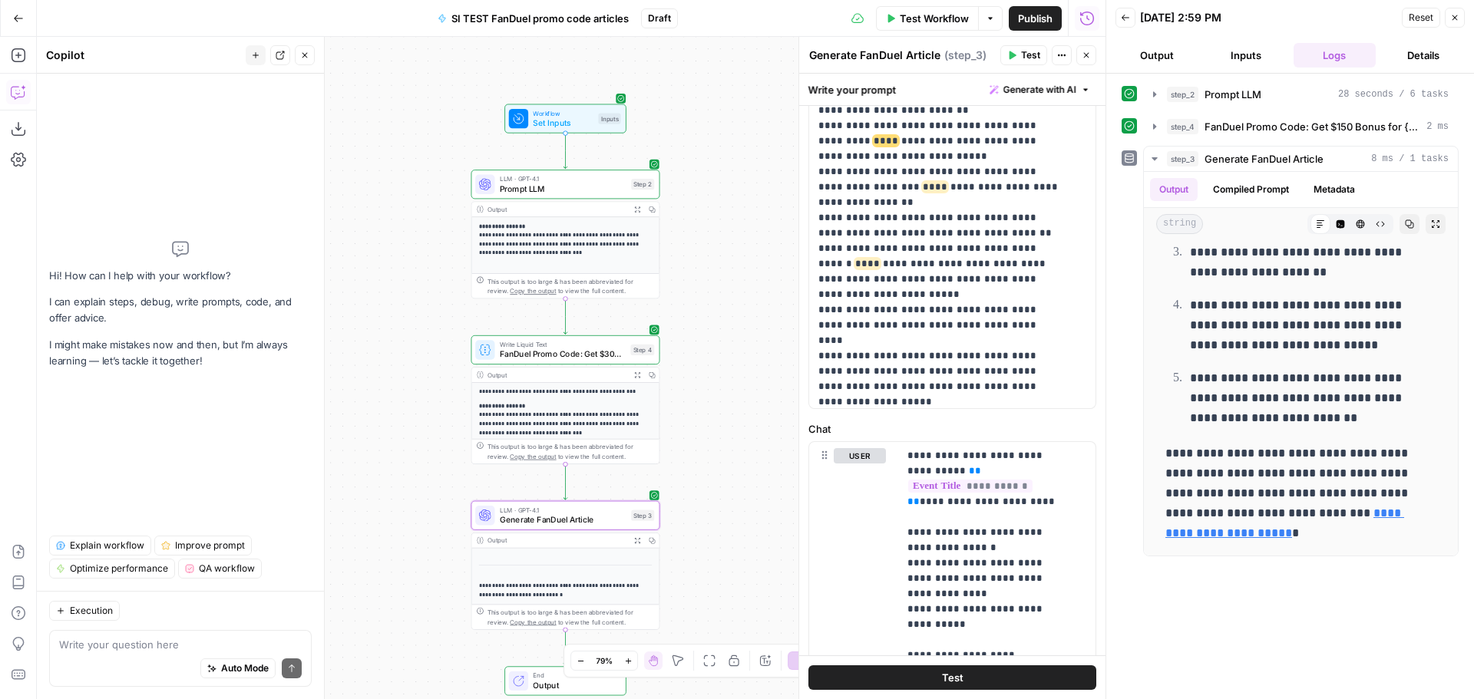
scroll to position [42, 0]
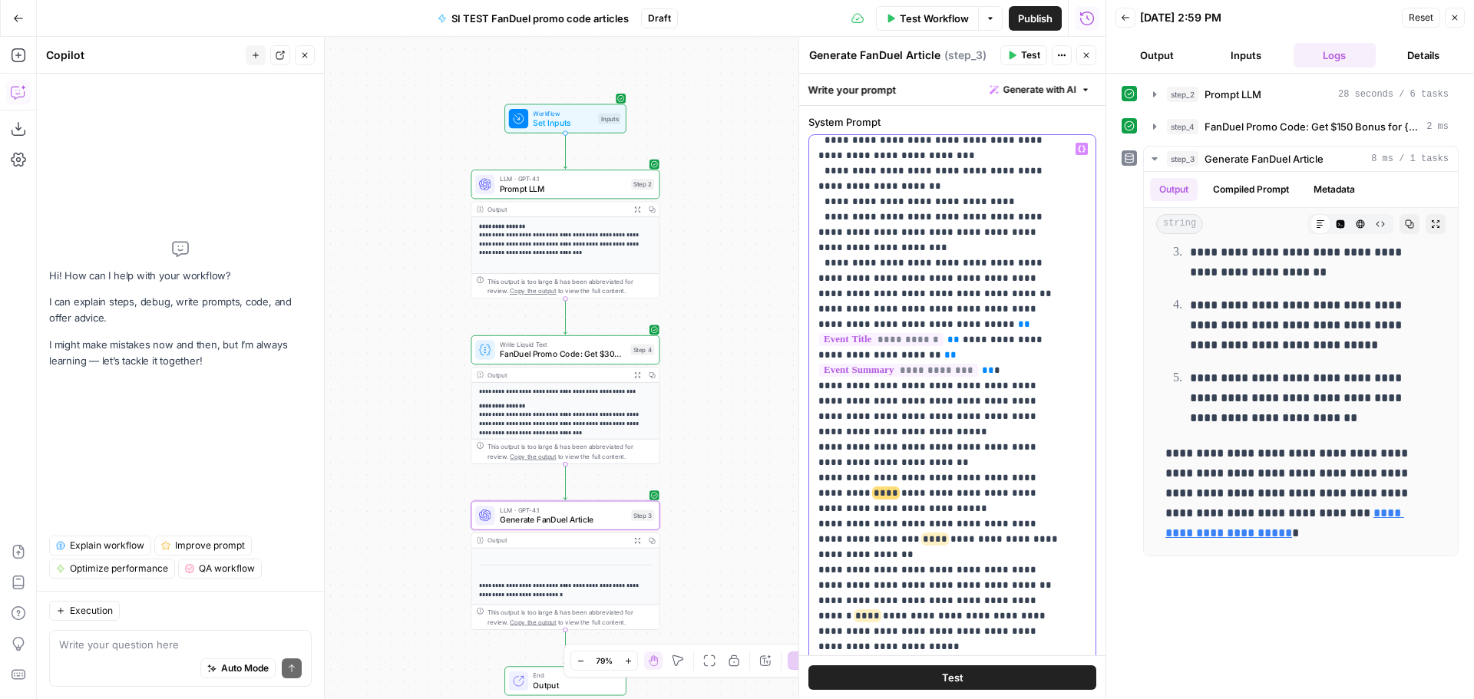
click at [873, 488] on span "****" at bounding box center [885, 493] width 25 height 10
copy p "****"
click at [923, 534] on span "****" at bounding box center [935, 539] width 25 height 10
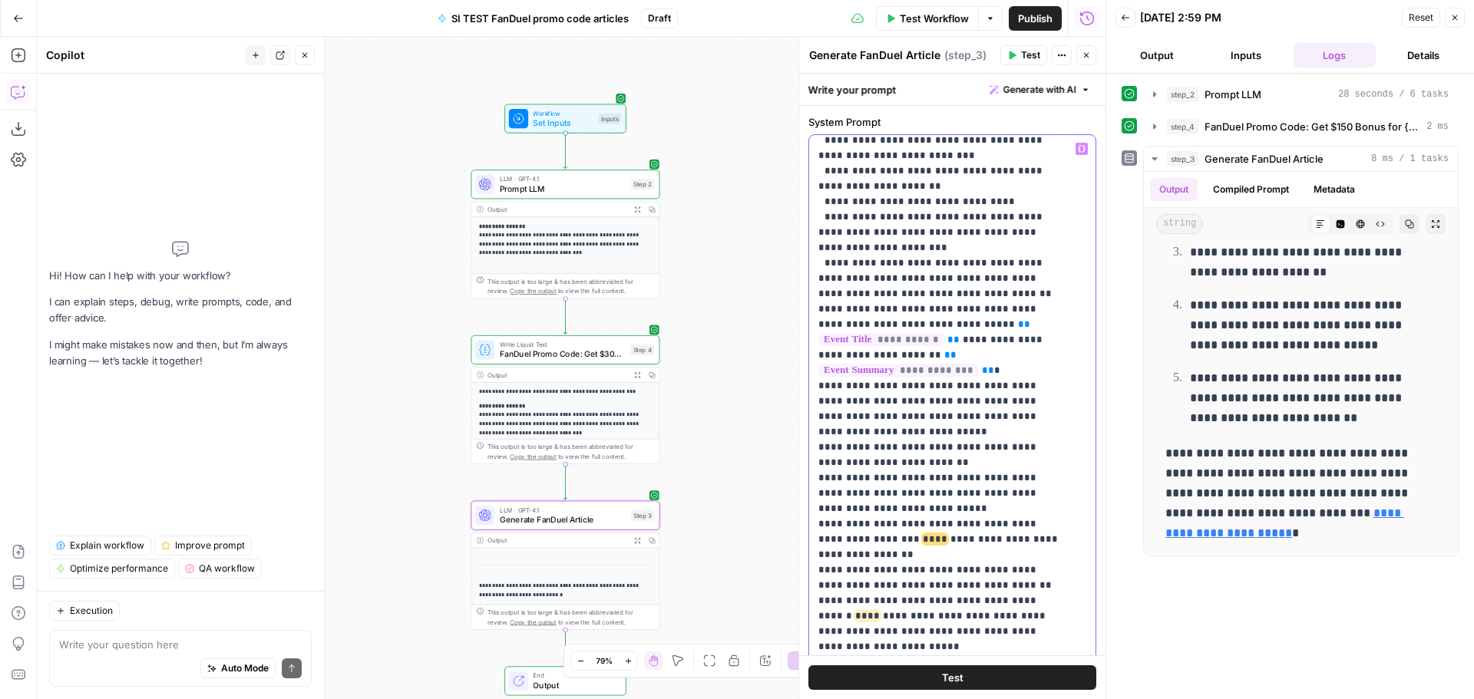
click at [923, 534] on span "****" at bounding box center [935, 539] width 25 height 10
click at [855, 611] on span "****" at bounding box center [867, 616] width 25 height 10
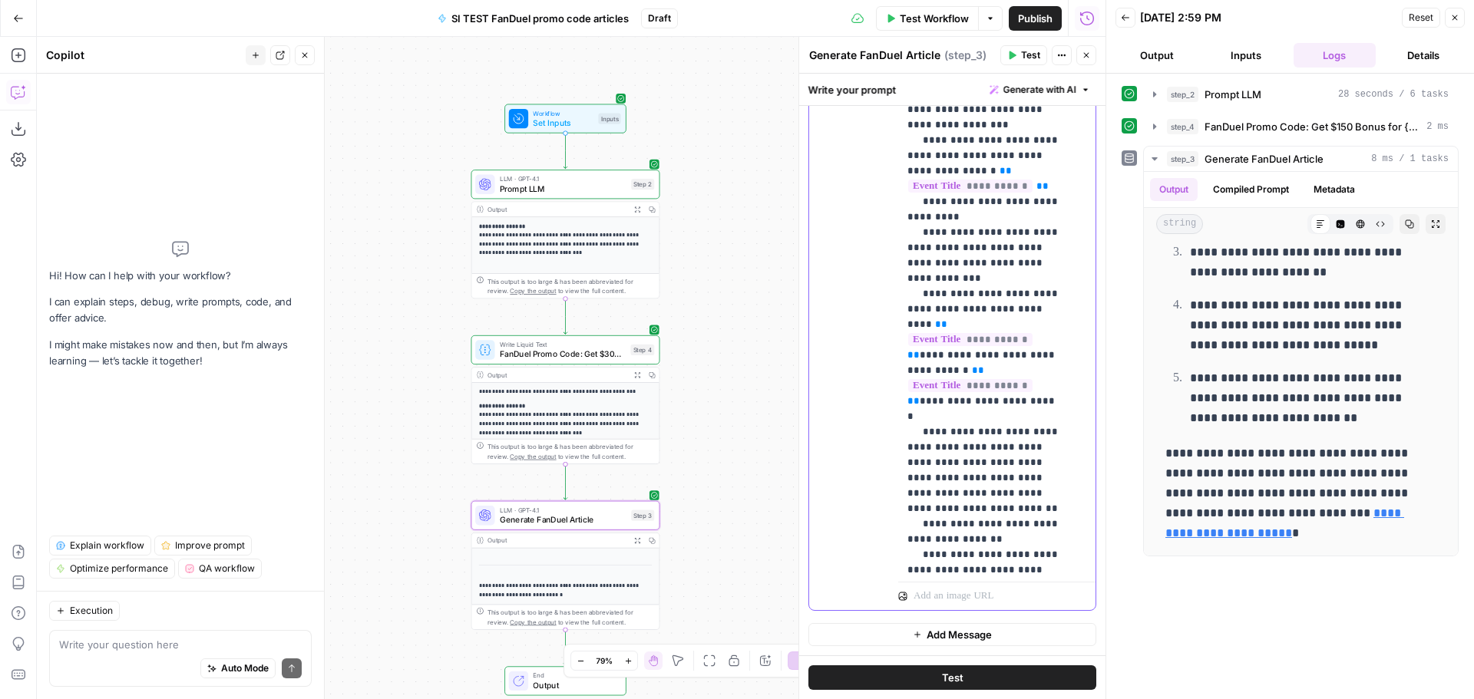
click at [1028, 262] on p "**********" at bounding box center [985, 585] width 156 height 4651
click at [919, 335] on p "**********" at bounding box center [985, 585] width 156 height 4651
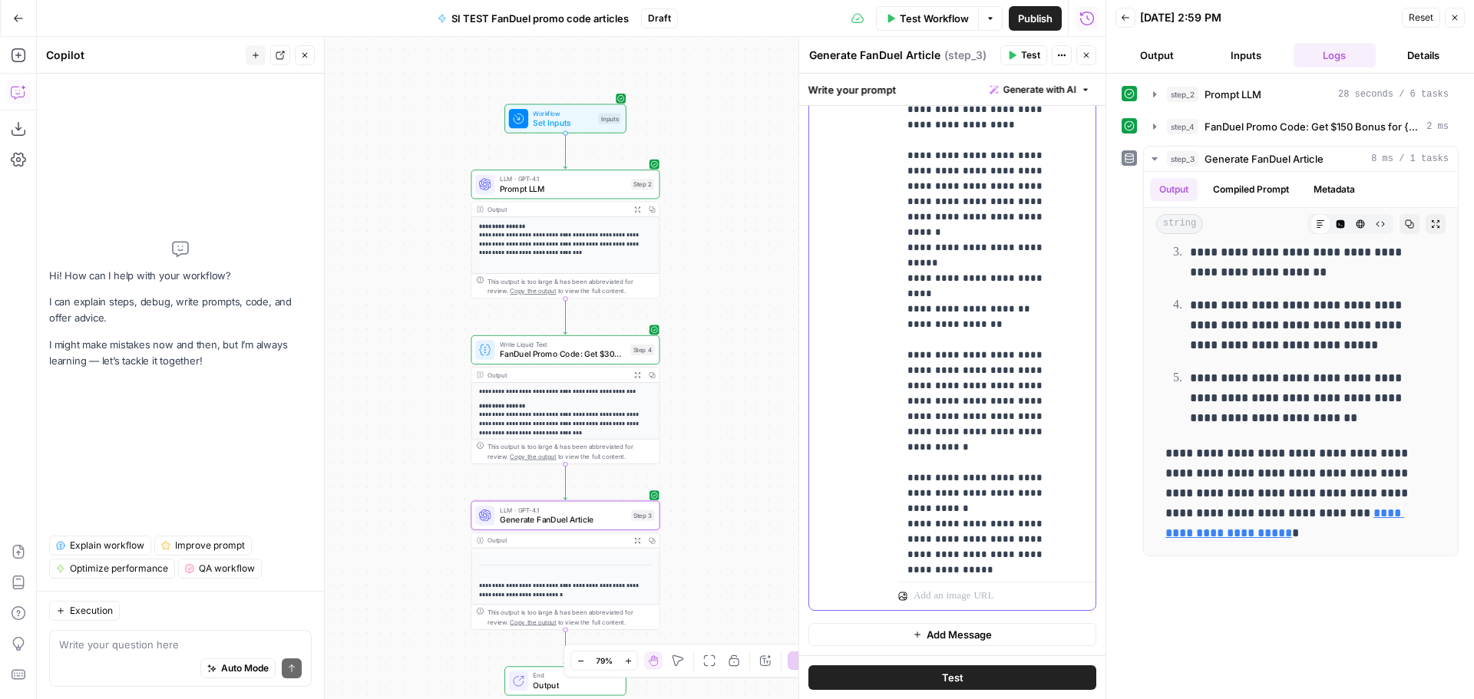
click at [990, 678] on button "Test" at bounding box center [952, 677] width 288 height 25
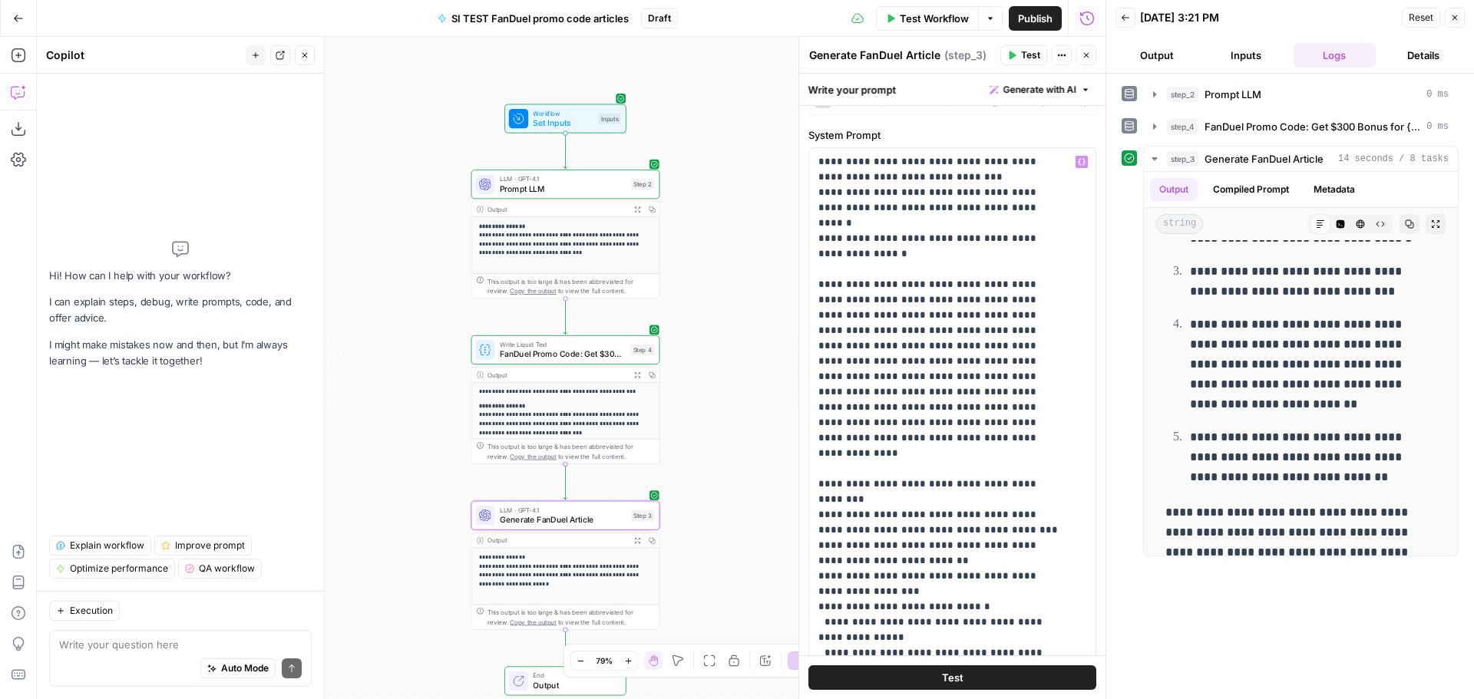
scroll to position [0, 0]
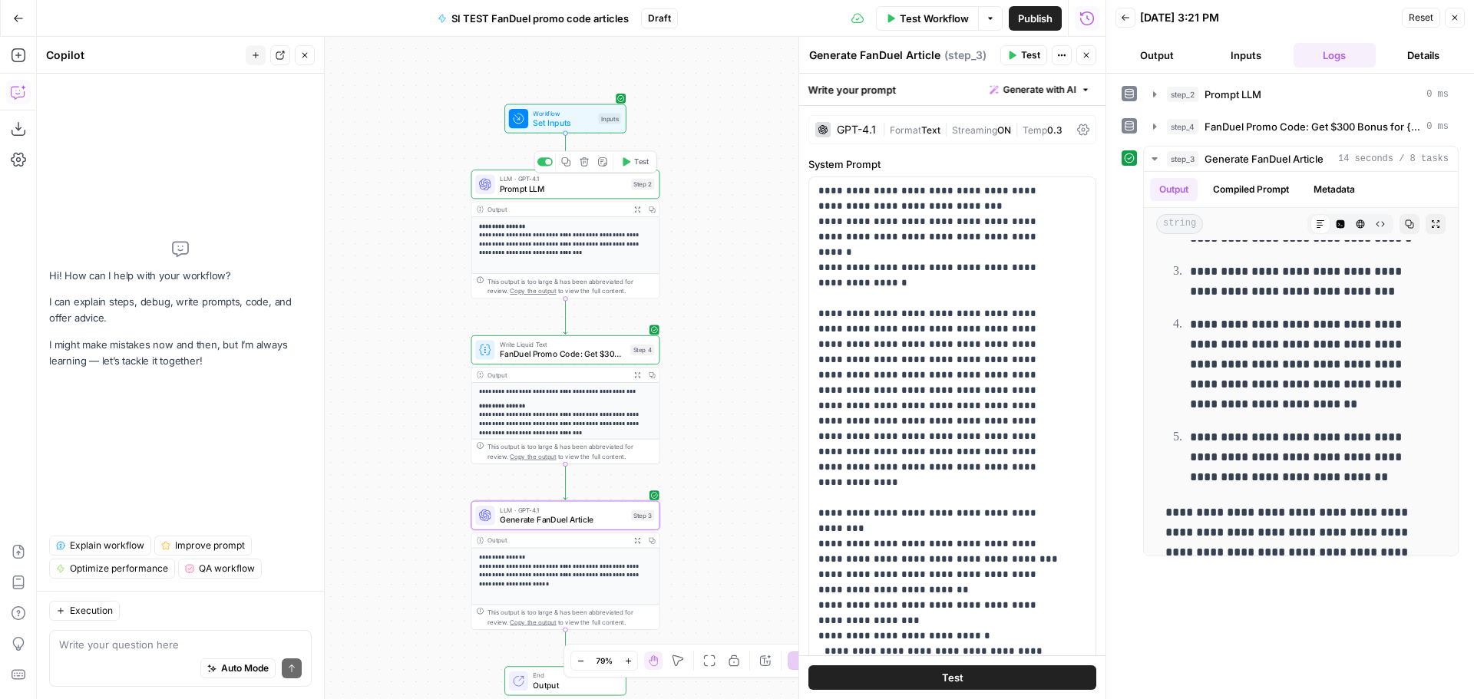
click at [559, 189] on span "Prompt LLM" at bounding box center [563, 189] width 127 height 12
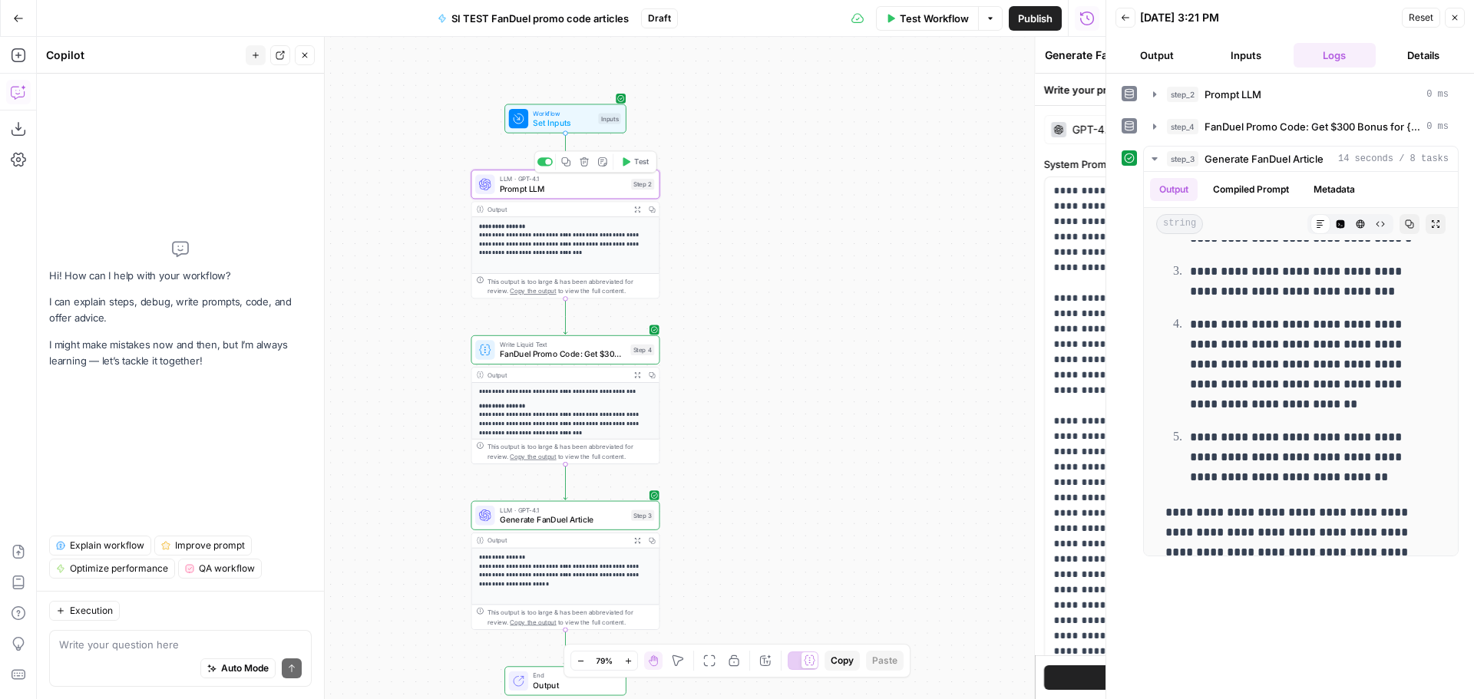
type textarea "Prompt LLM"
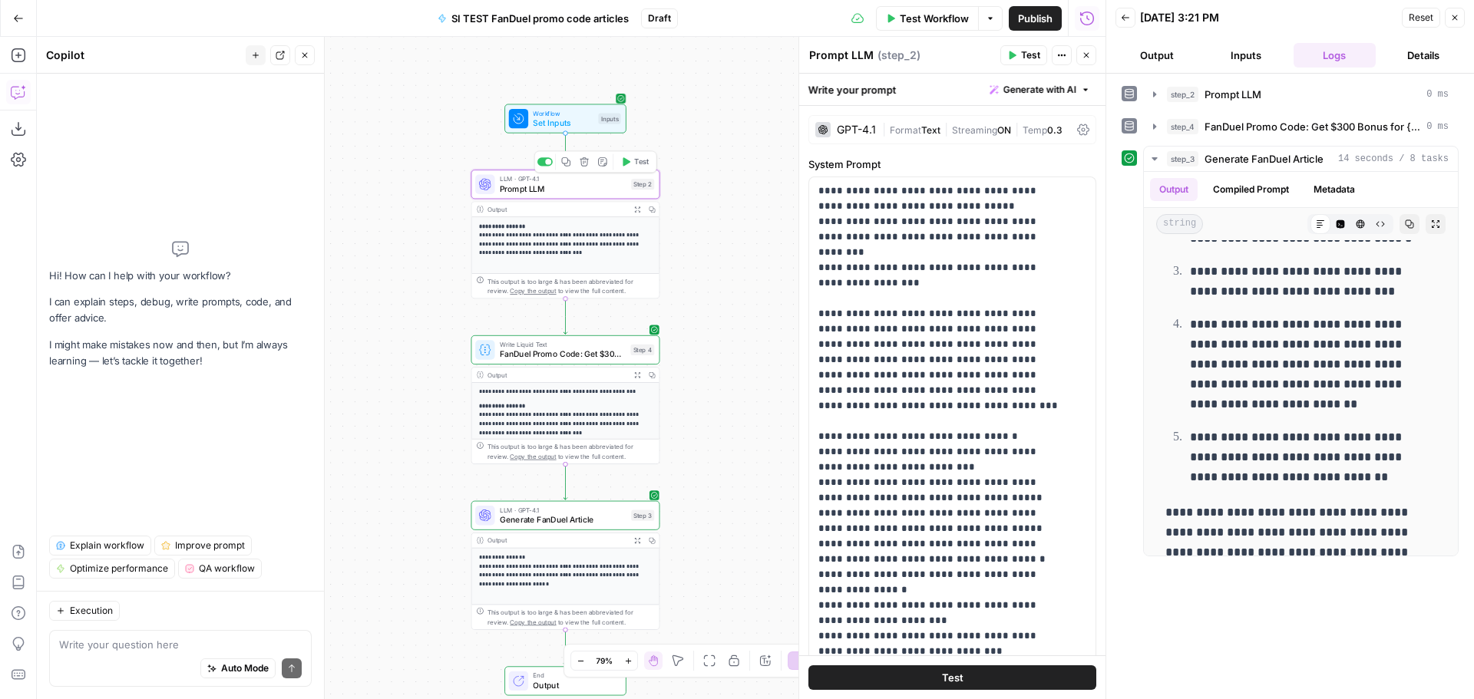
click at [561, 121] on span "Set Inputs" at bounding box center [563, 123] width 61 height 12
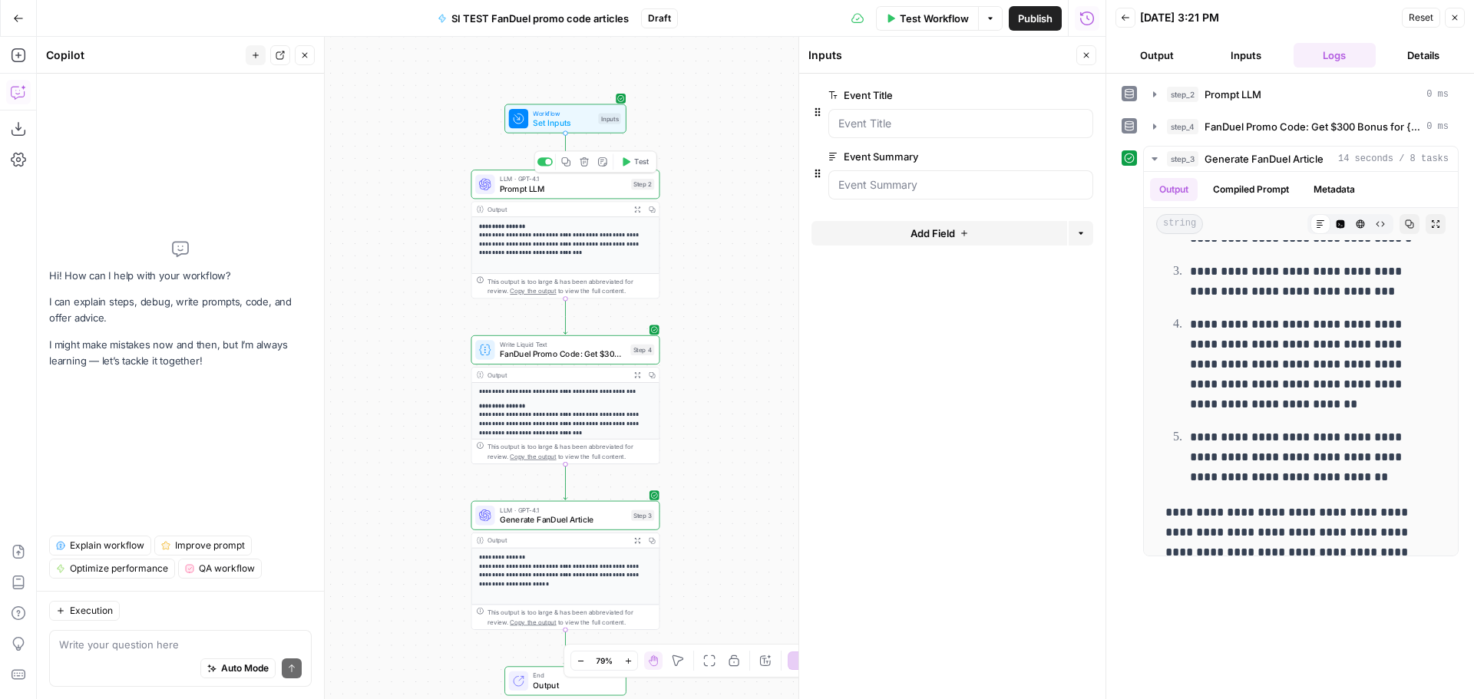
click at [564, 192] on span "Prompt LLM" at bounding box center [563, 189] width 127 height 12
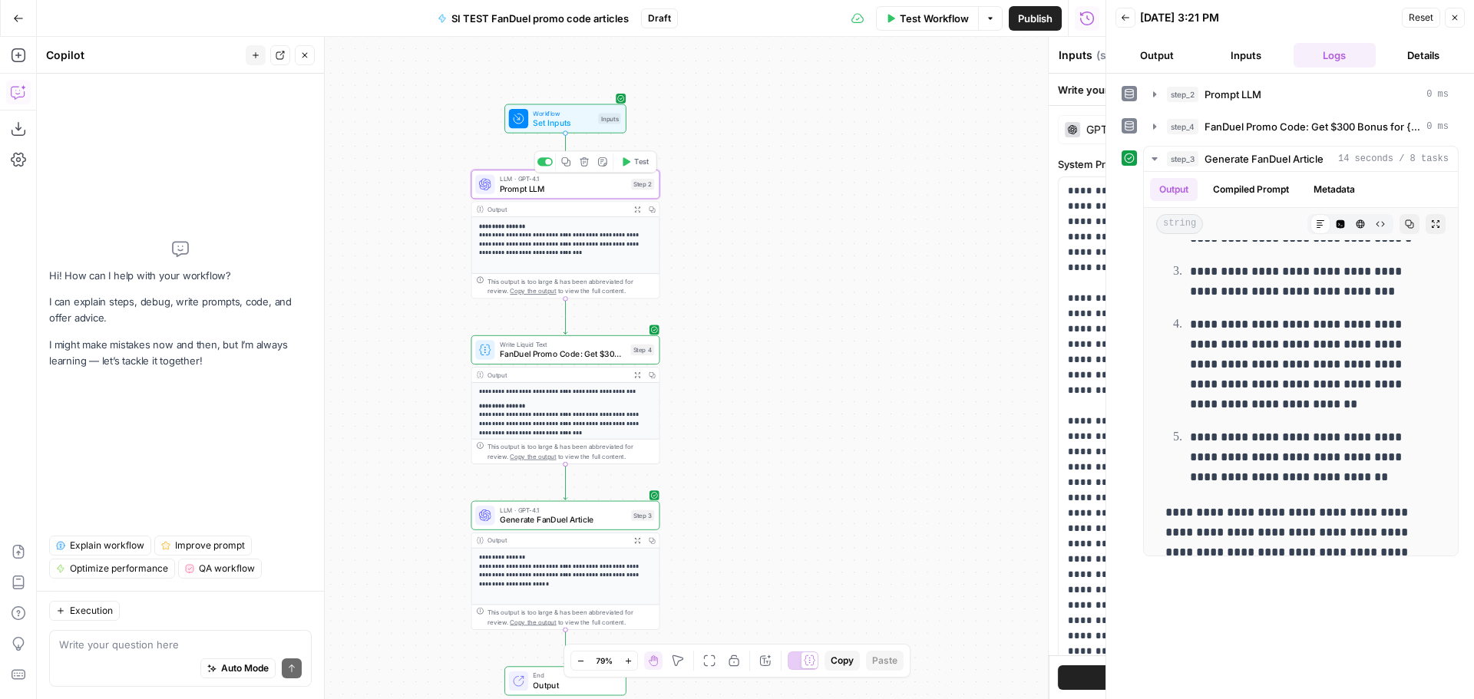
type textarea "Prompt LLM"
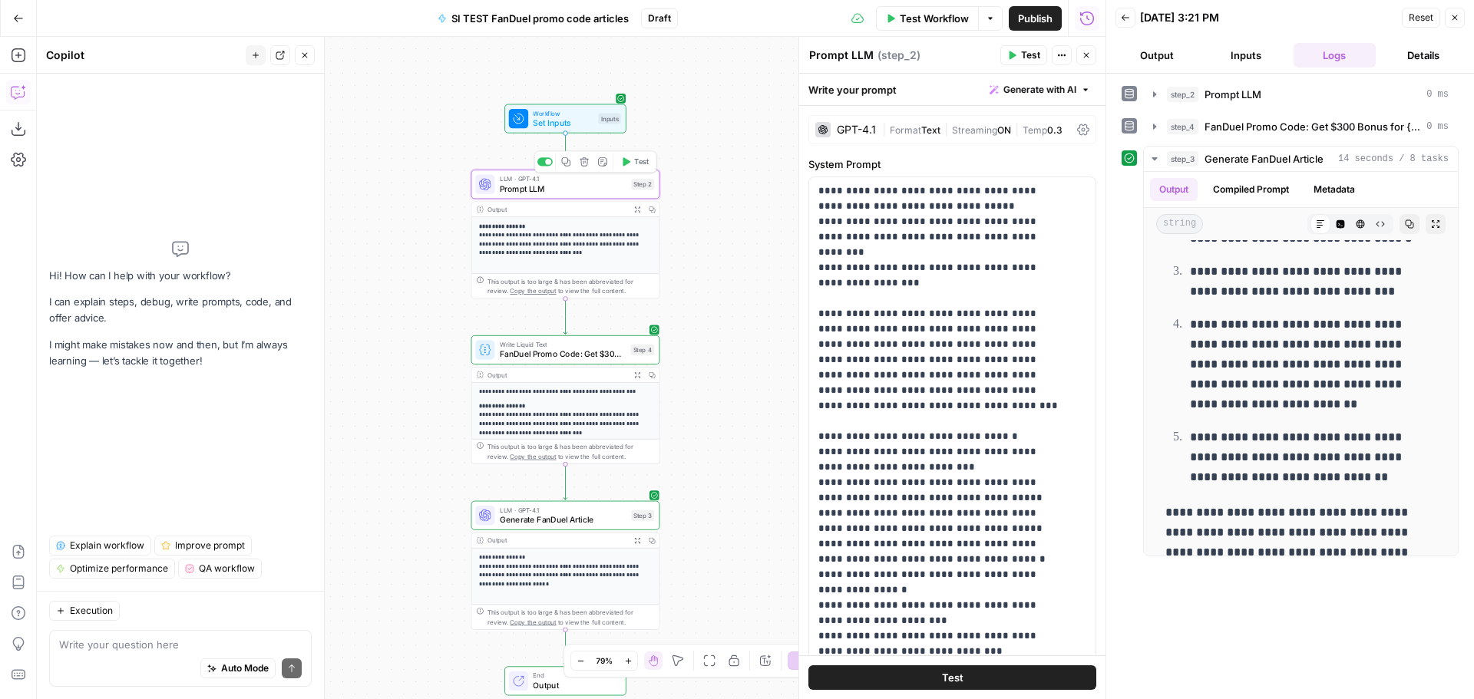
click at [564, 192] on span "Prompt LLM" at bounding box center [563, 189] width 127 height 12
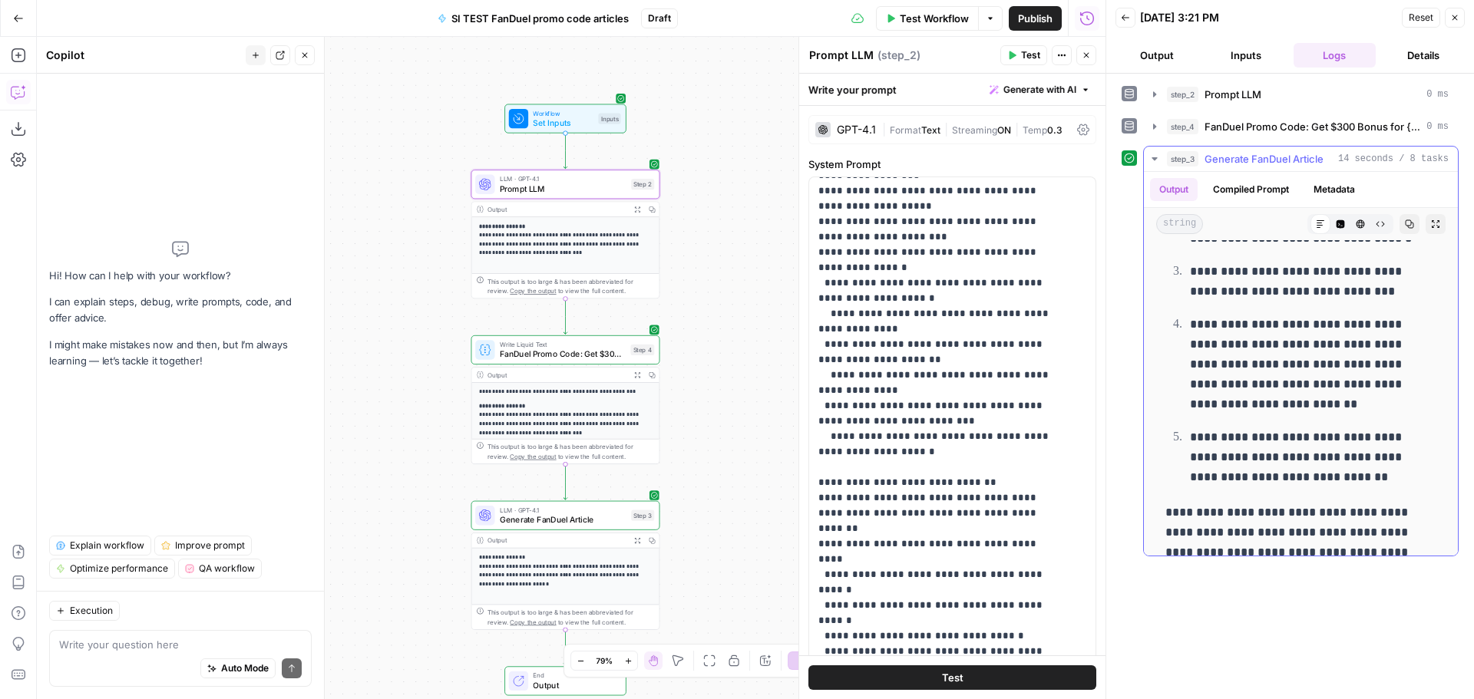
scroll to position [1671, 0]
